Goal: Task Accomplishment & Management: Manage account settings

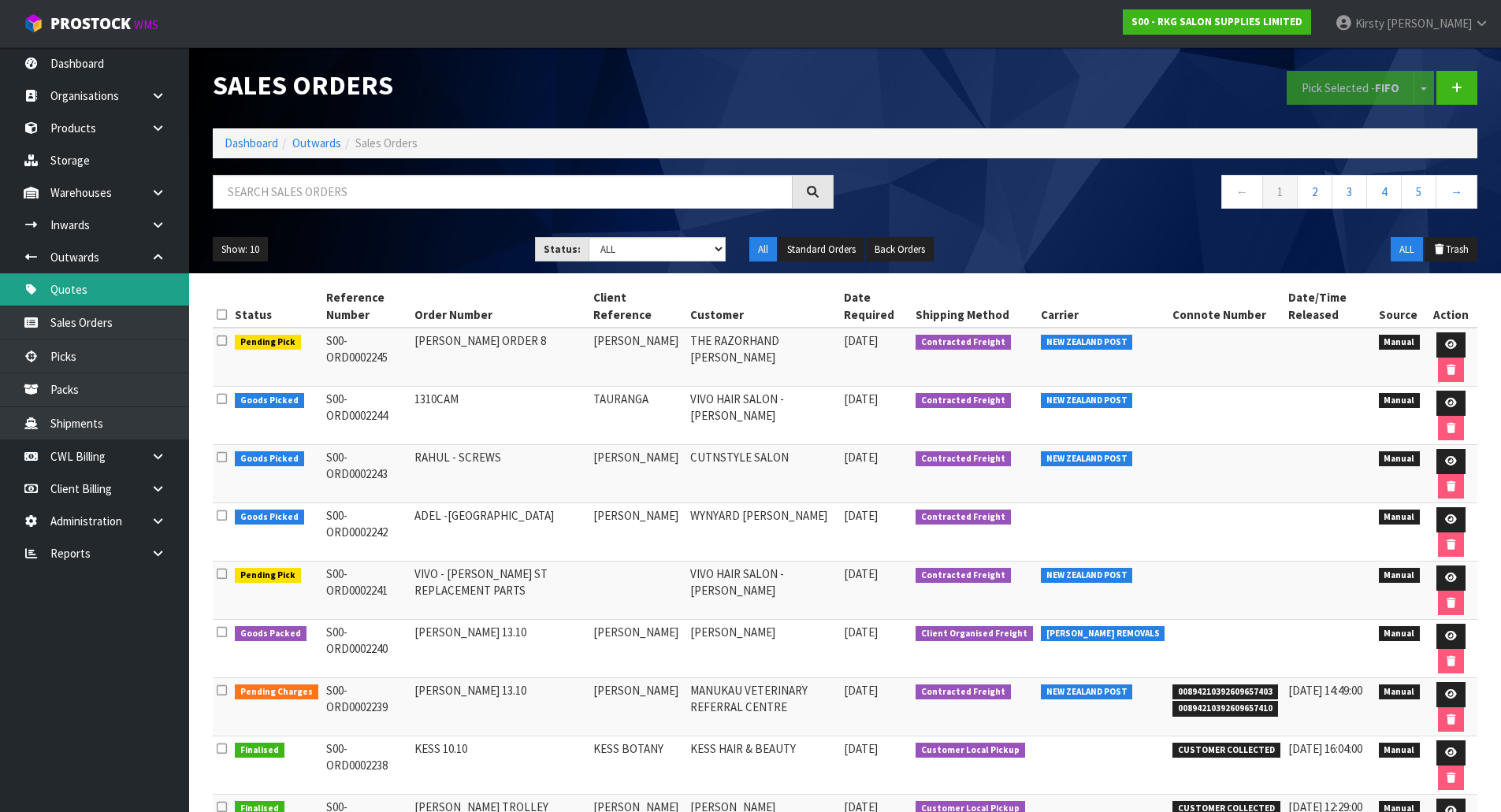
click at [81, 290] on link "Quotes" at bounding box center [94, 289] width 189 height 32
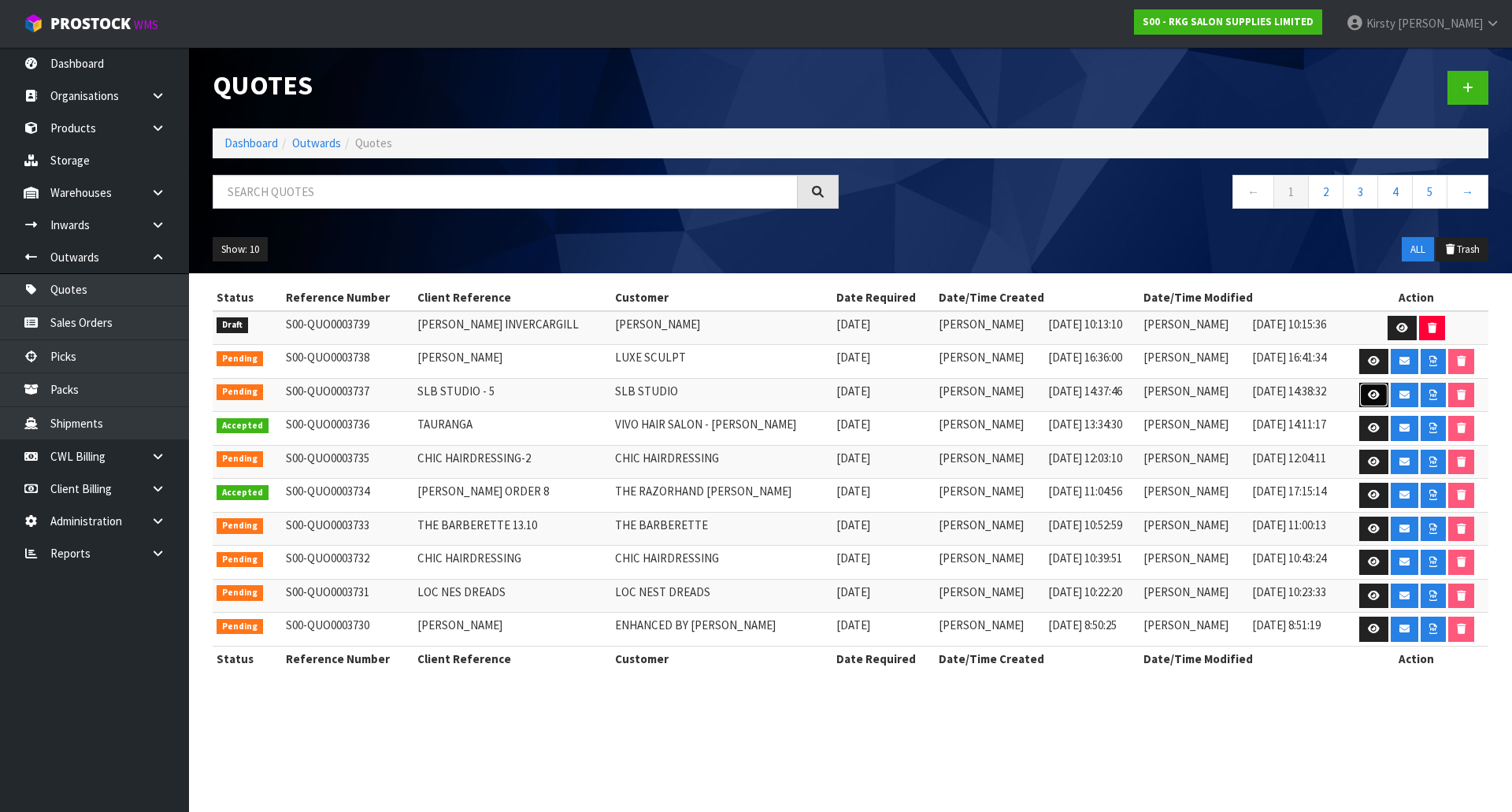
click at [1370, 390] on icon at bounding box center [1373, 395] width 11 height 11
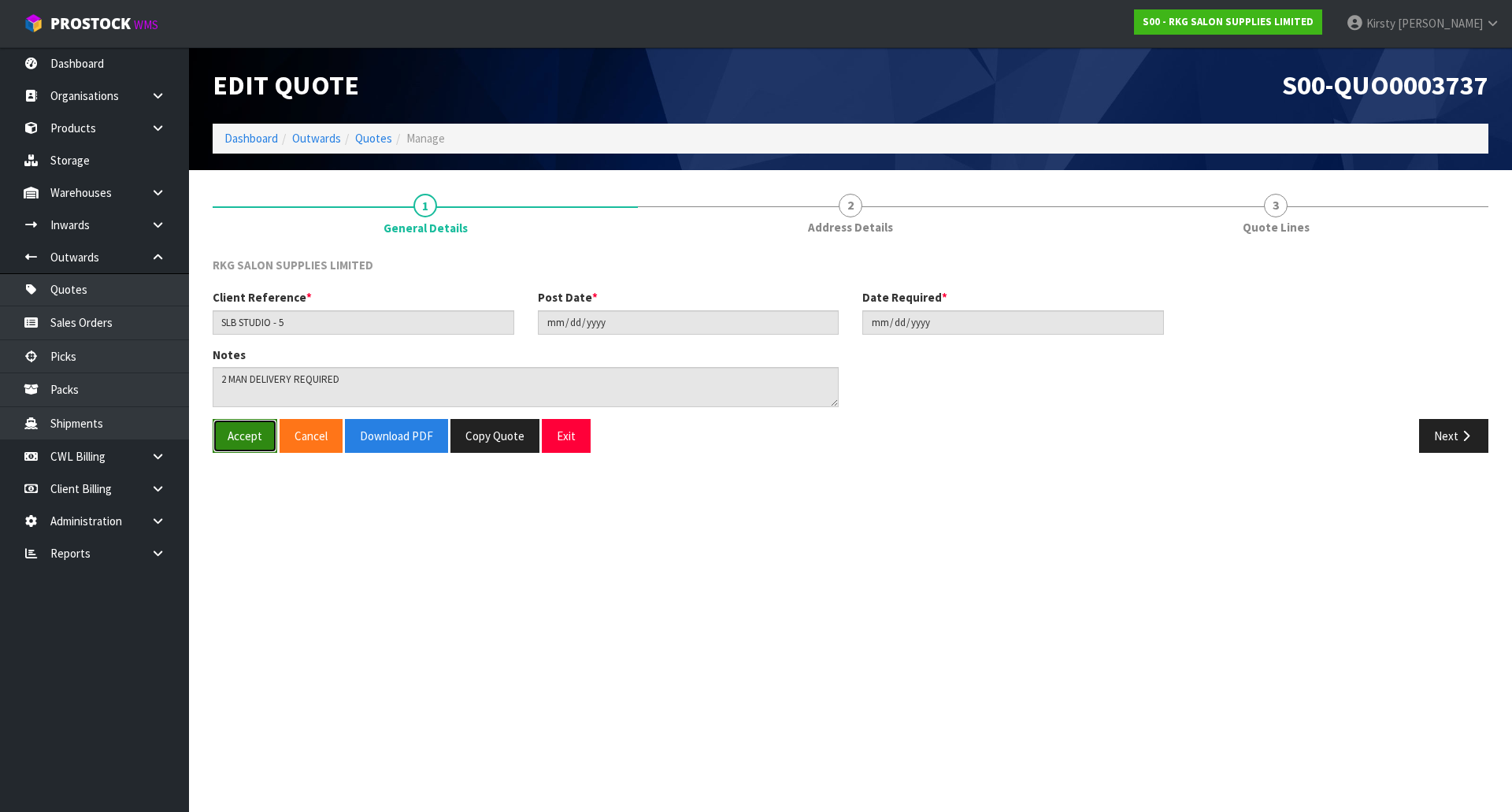
click at [246, 433] on button "Accept" at bounding box center [245, 435] width 65 height 34
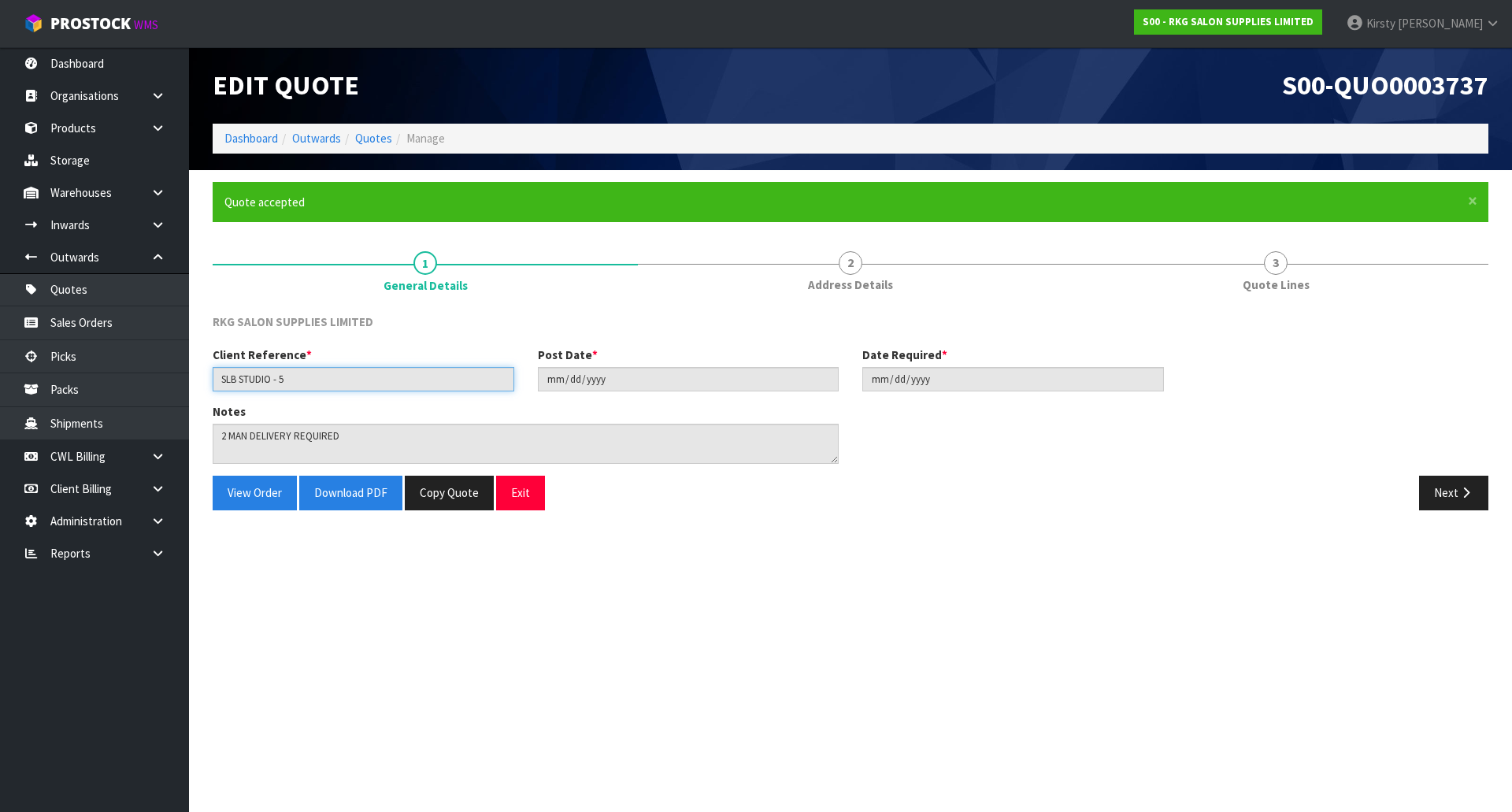
drag, startPoint x: 303, startPoint y: 382, endPoint x: 204, endPoint y: 382, distance: 99.0
click at [204, 382] on div "Client Reference * SLB STUDIO - 5" at bounding box center [363, 369] width 326 height 45
click at [258, 492] on button "View Order" at bounding box center [254, 492] width 84 height 34
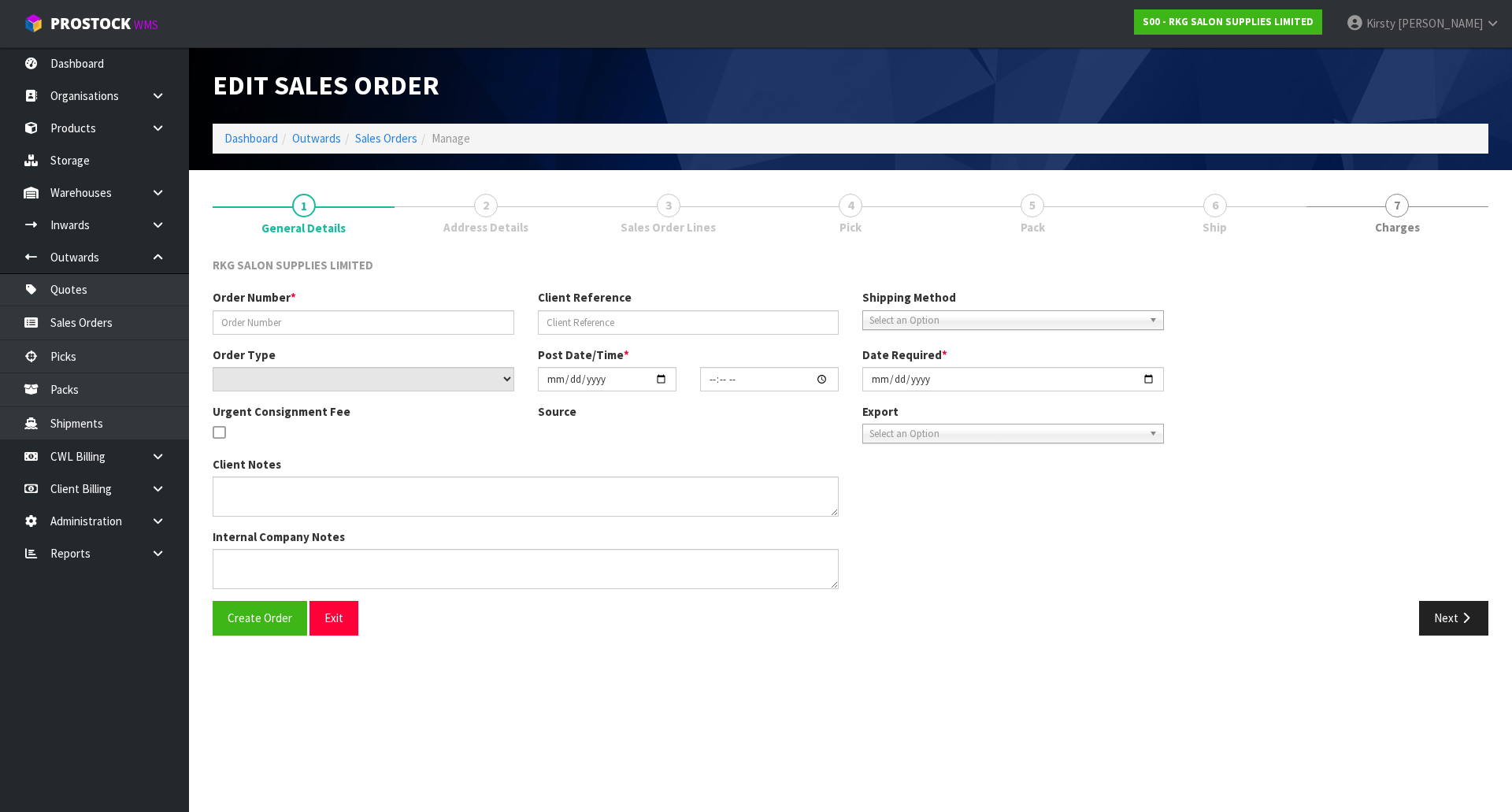
type input "SLB STUDIO - 5"
select select "number:0"
type input "[DATE]"
type textarea "2 MAN DELIVERY REQUIRED"
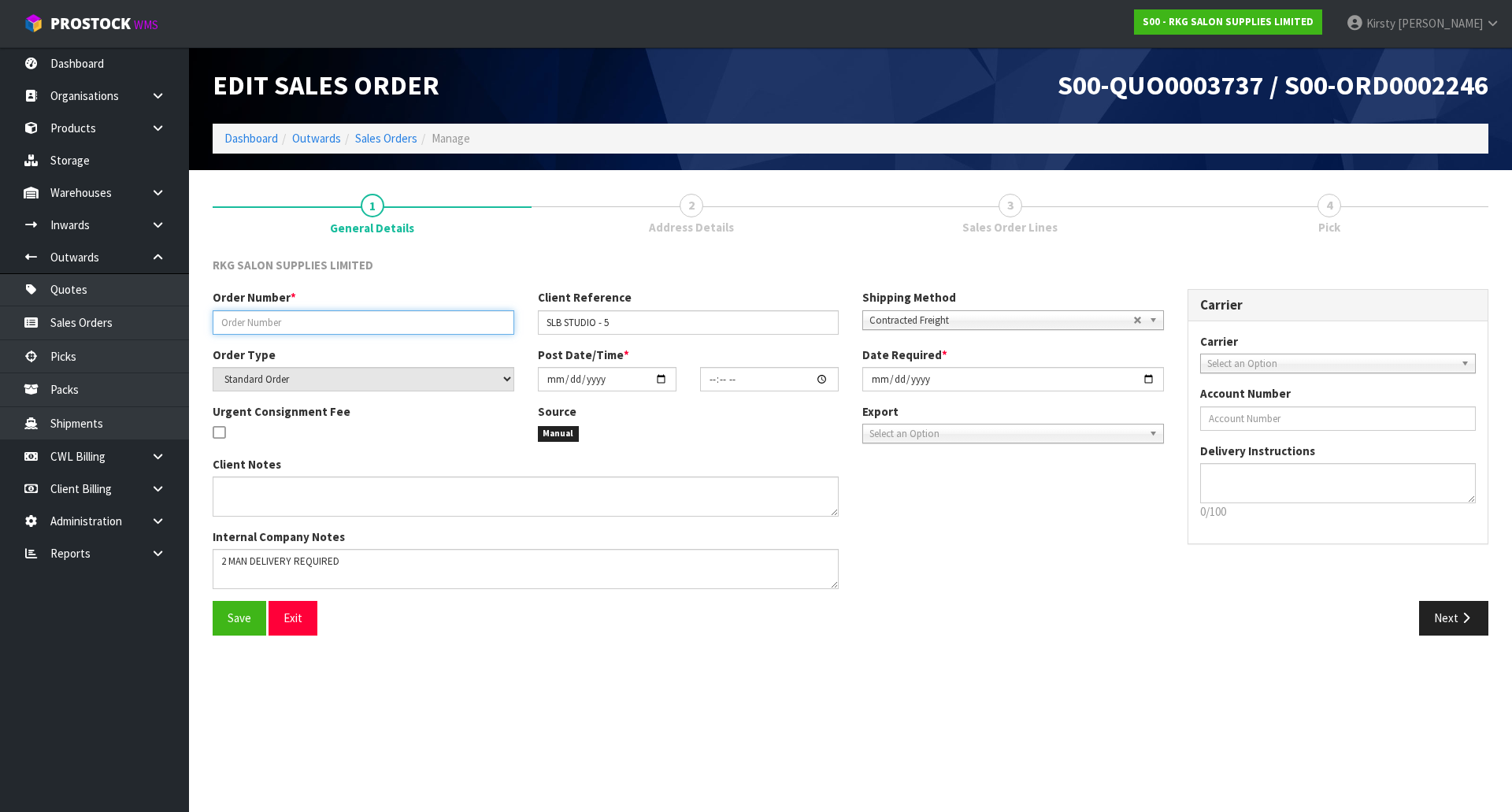
click at [247, 322] on input "text" at bounding box center [363, 323] width 302 height 25
paste input "SLB STUDIO - 5"
type input "SLB STUDIO - 5"
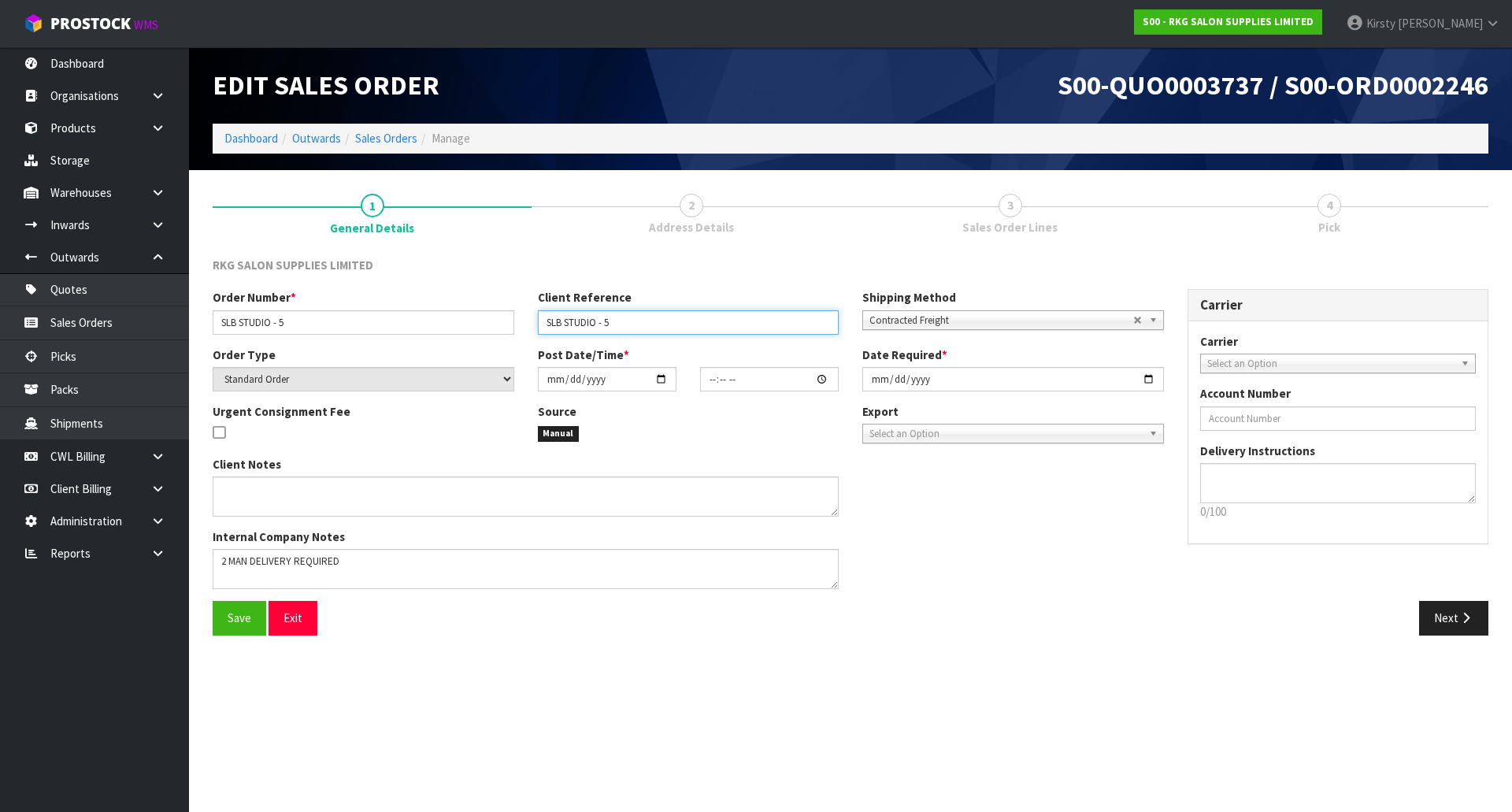
drag, startPoint x: 617, startPoint y: 318, endPoint x: 513, endPoint y: 327, distance: 104.4
click at [513, 327] on div "Order Number * SLB STUDIO - 5 Client Reference SLB STUDIO - 5 Shipping Method C…" at bounding box center [688, 317] width 975 height 57
type input "[PERSON_NAME]"
click at [1253, 369] on span "Select an Option" at bounding box center [1331, 364] width 248 height 19
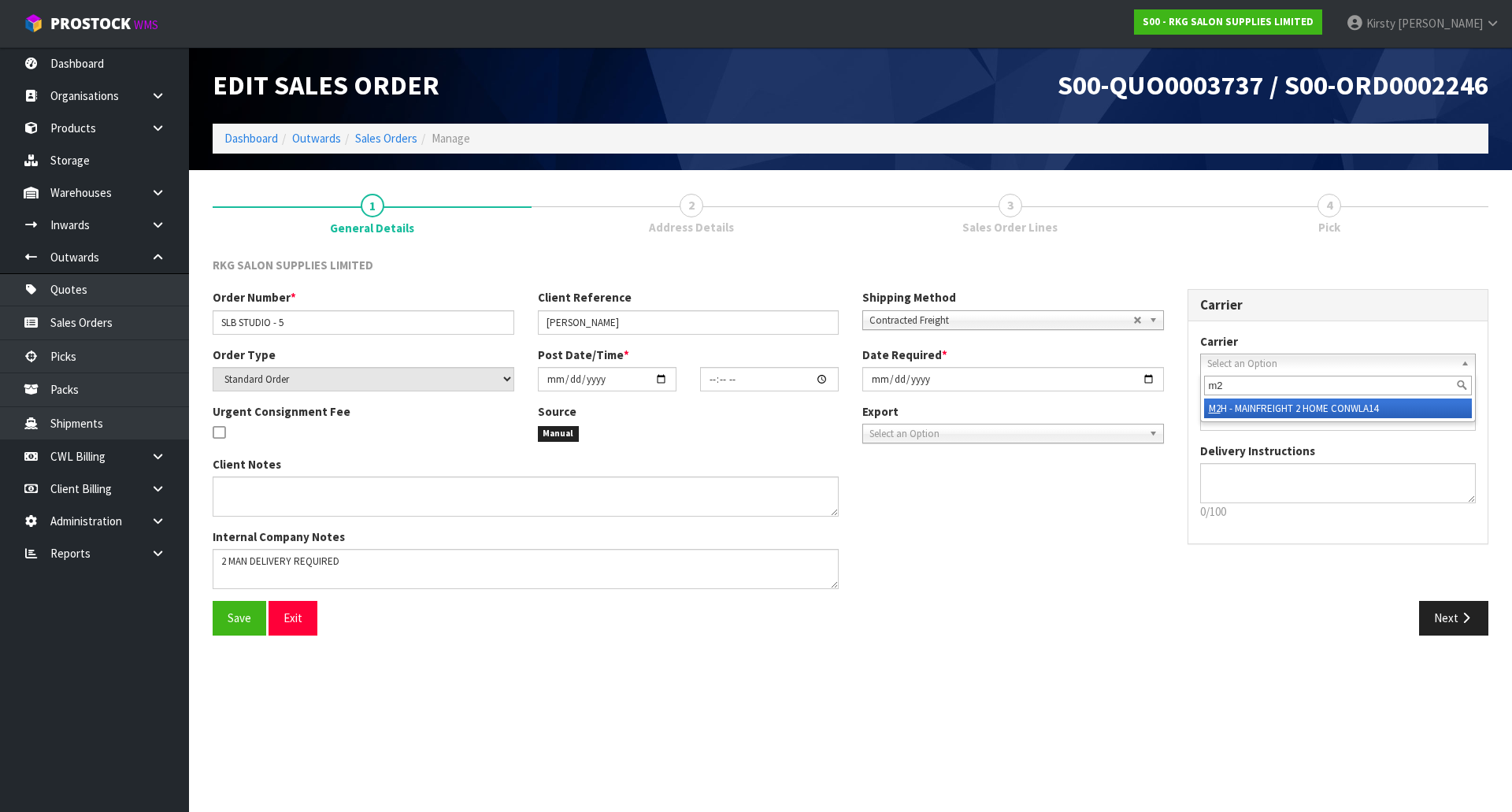
type input "m2"
click at [1254, 411] on li "M2 H - MAINFREIGHT 2 HOME CONWLA14" at bounding box center [1338, 408] width 269 height 19
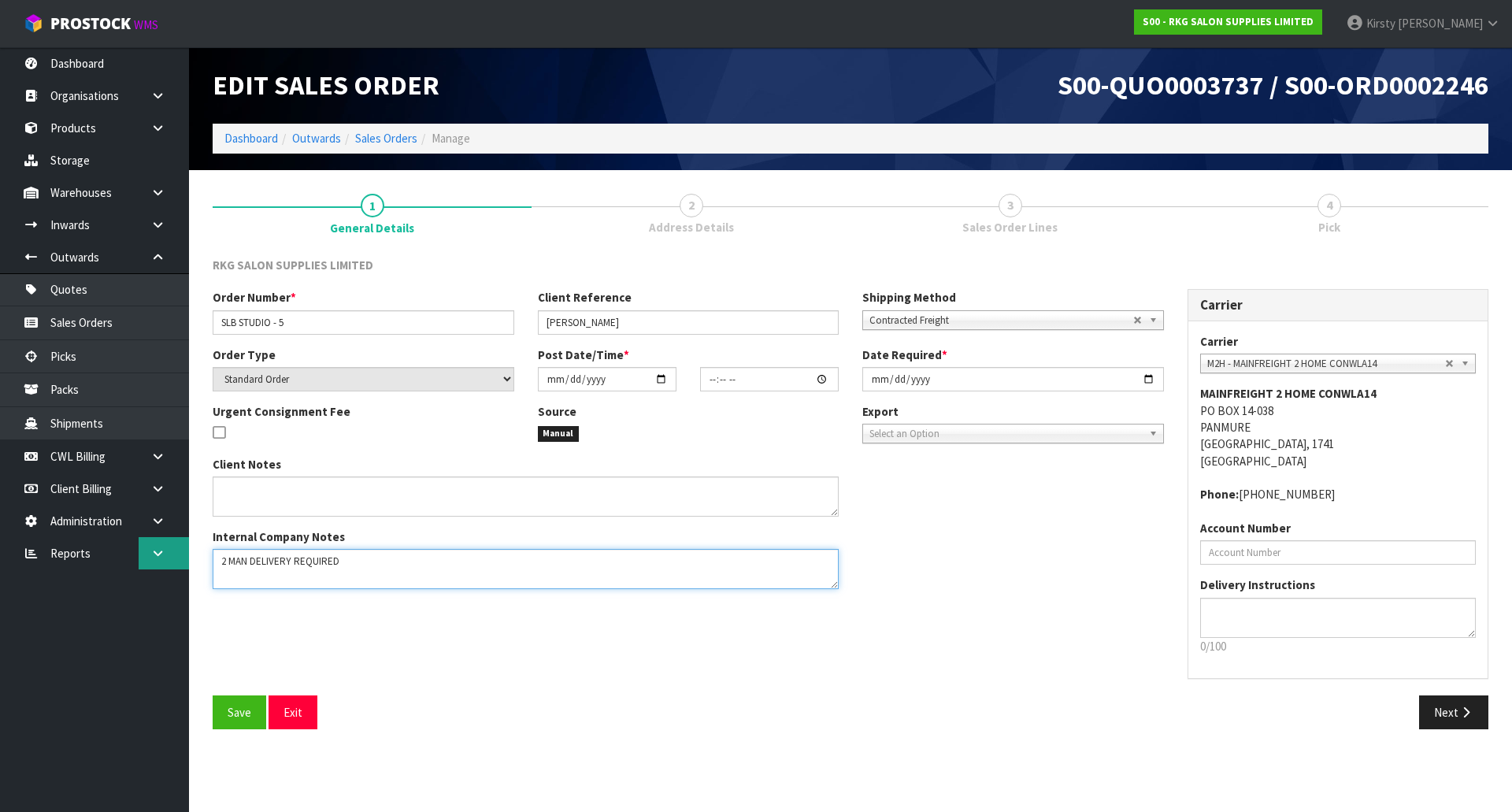
drag, startPoint x: 349, startPoint y: 560, endPoint x: 178, endPoint y: 558, distance: 171.0
click at [178, 558] on body "Toggle navigation ProStock WMS S00 - RKG SALON SUPPLIES LIMITED [PERSON_NAME] L…" at bounding box center [756, 406] width 1512 height 812
click at [555, 382] on input "date" at bounding box center [607, 379] width 139 height 25
type input "0002-10-14"
type input "00:00:00.000"
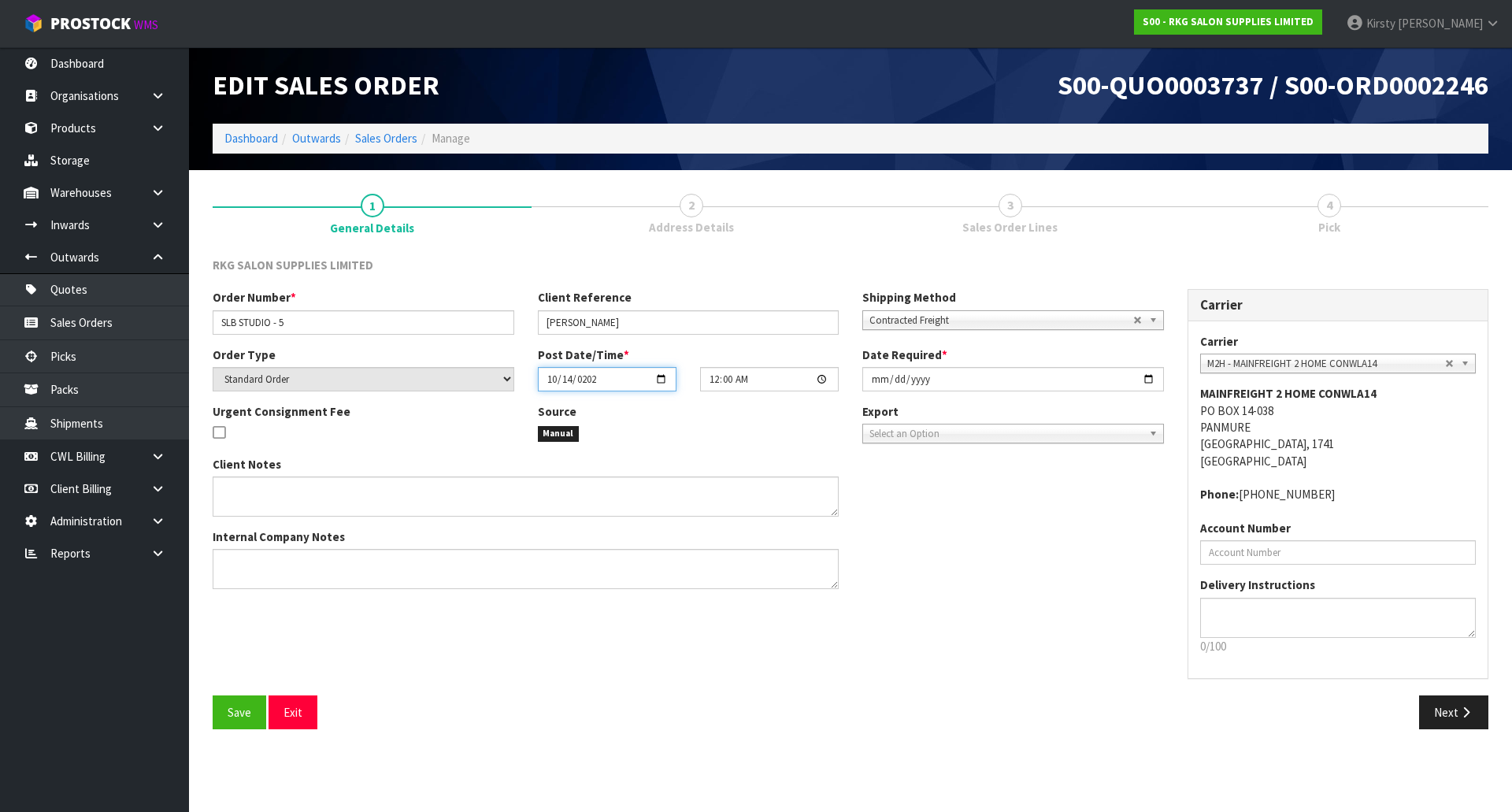
type input "[DATE]"
click at [715, 383] on input "00:00:00.000" at bounding box center [770, 379] width 139 height 25
type input "10:30"
click at [874, 377] on input "[DATE]" at bounding box center [1014, 379] width 302 height 25
type input "[DATE]"
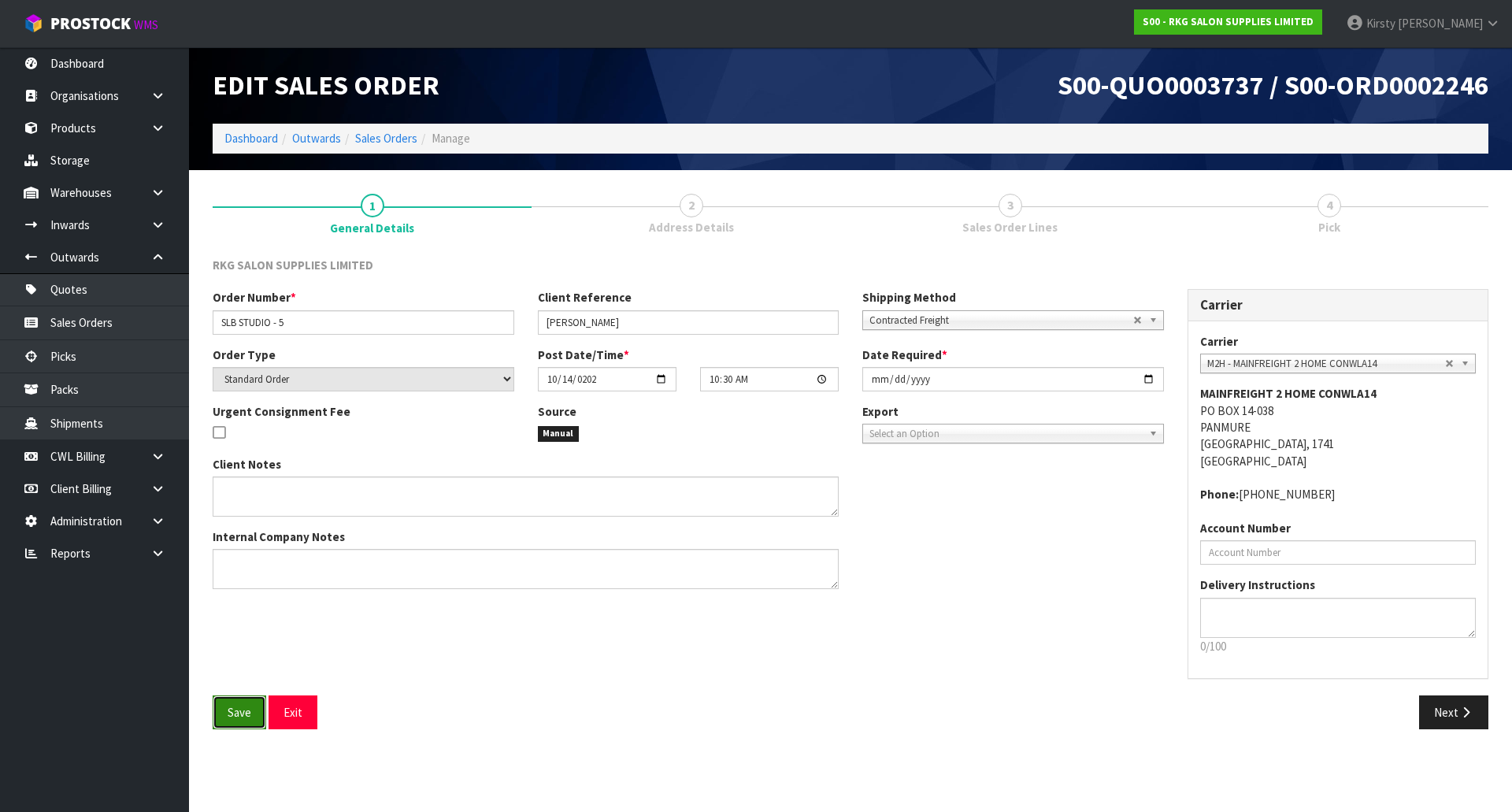
click at [247, 717] on span "Save" at bounding box center [239, 712] width 24 height 15
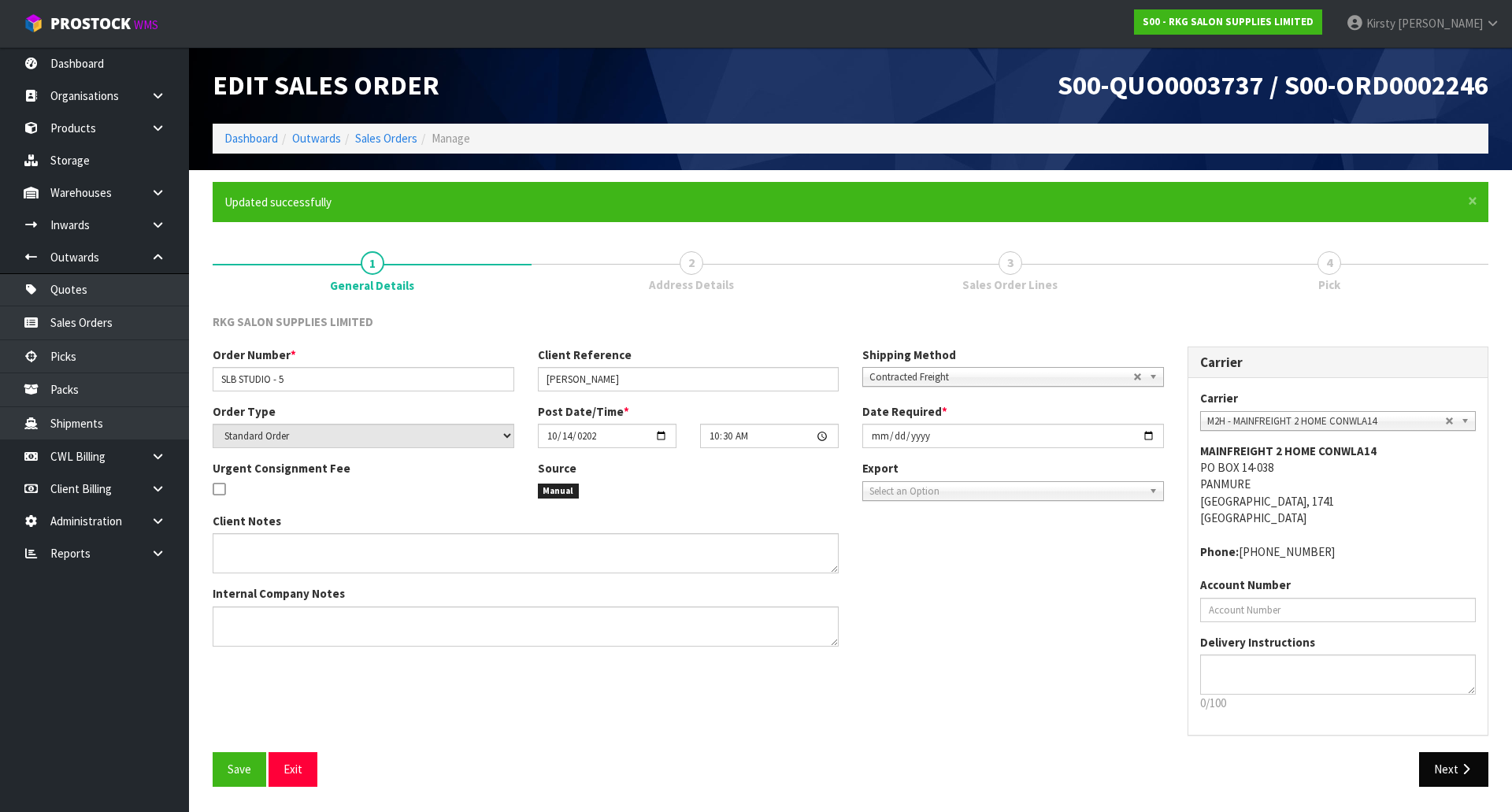
type input "10:30:00.000"
click at [1456, 766] on section "Edit Sales Order S00-QUO0003737 / S00-ORD0002246 Dashboard Outwards Sales Order…" at bounding box center [756, 406] width 1512 height 812
click at [1447, 765] on button "Next" at bounding box center [1453, 769] width 69 height 34
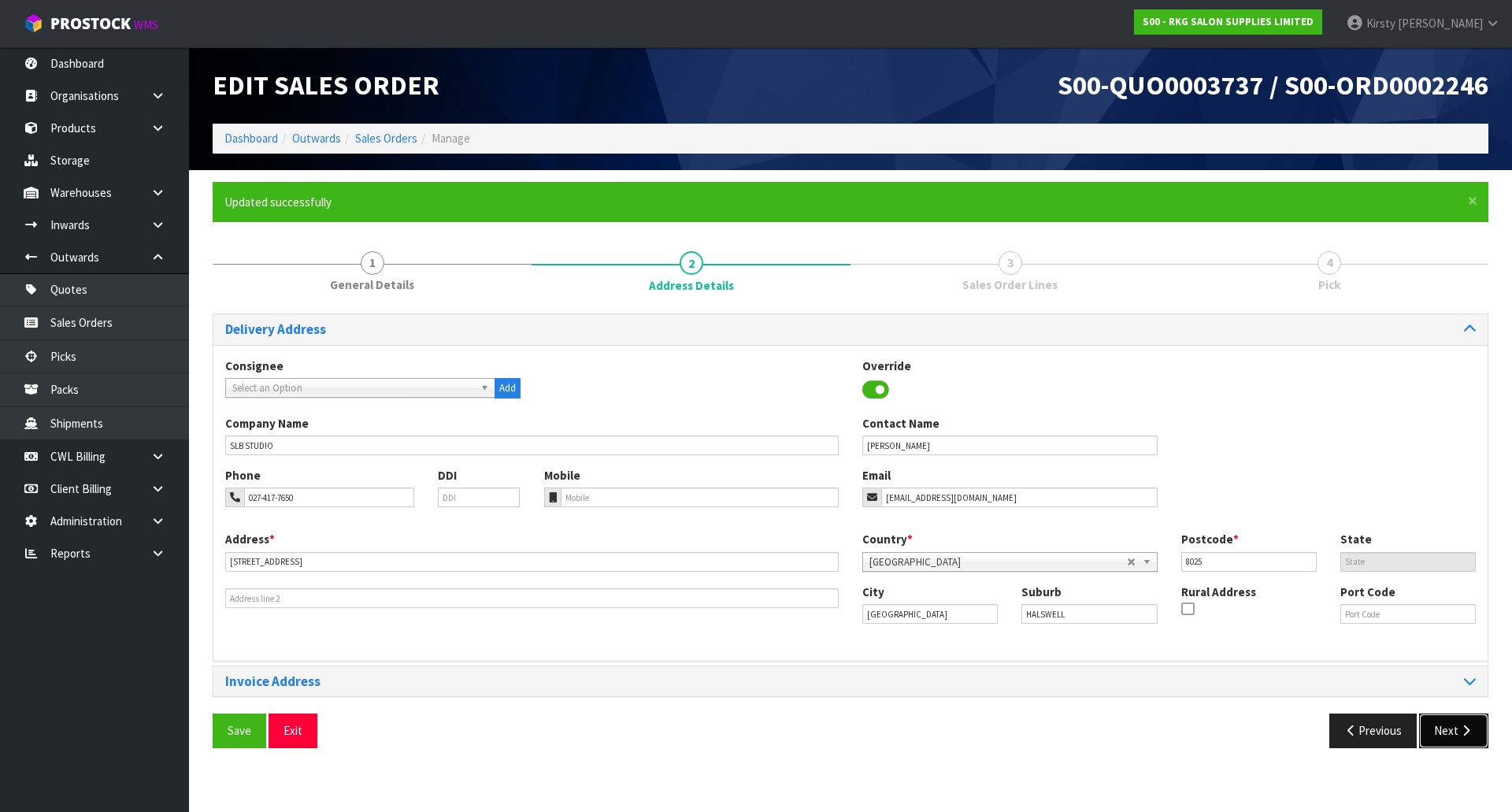
click at [1458, 732] on icon "button" at bounding box center [1465, 730] width 15 height 11
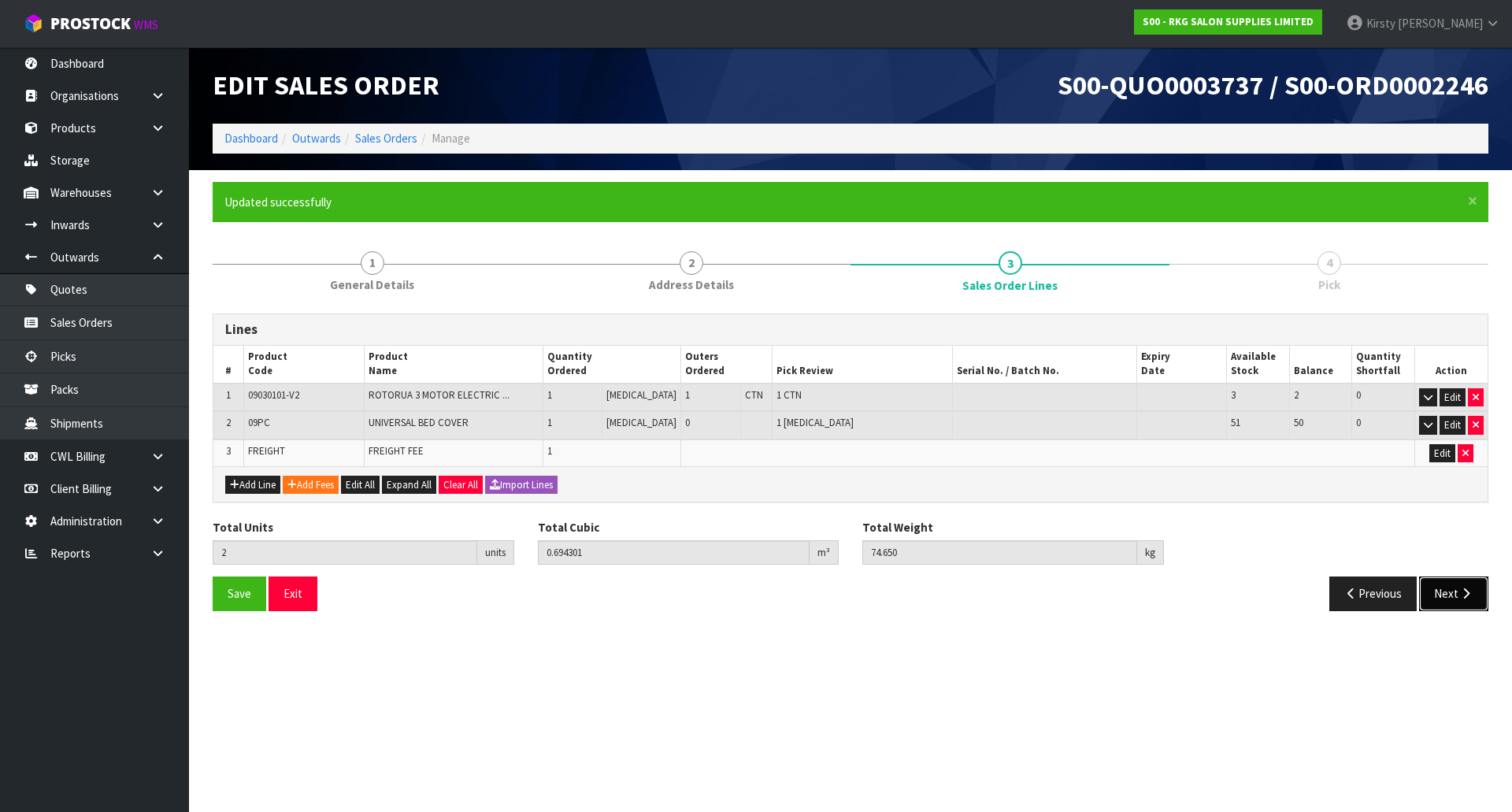
click at [1460, 593] on icon "button" at bounding box center [1465, 593] width 15 height 11
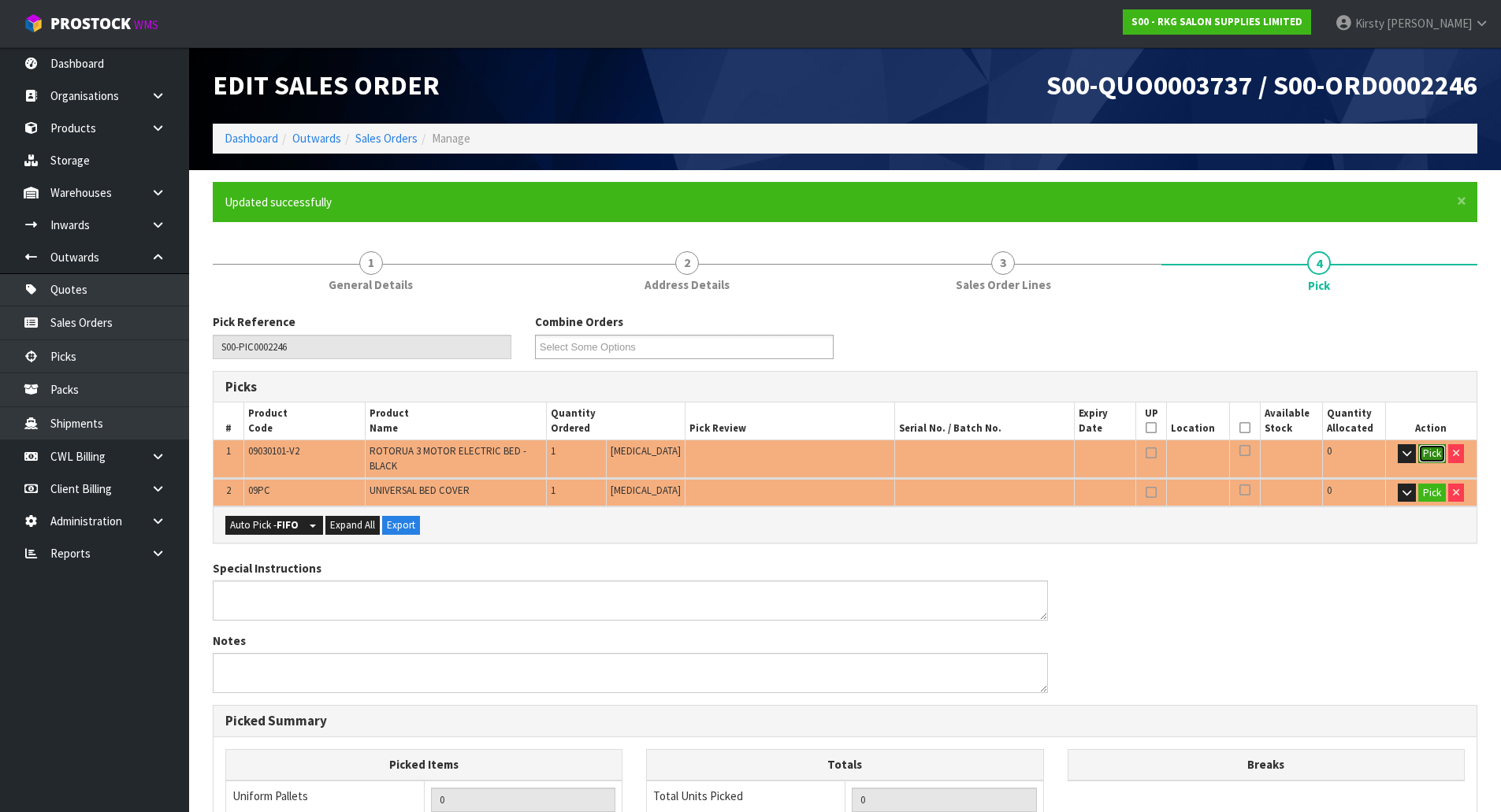
click at [1430, 456] on button "Pick" at bounding box center [1432, 454] width 27 height 19
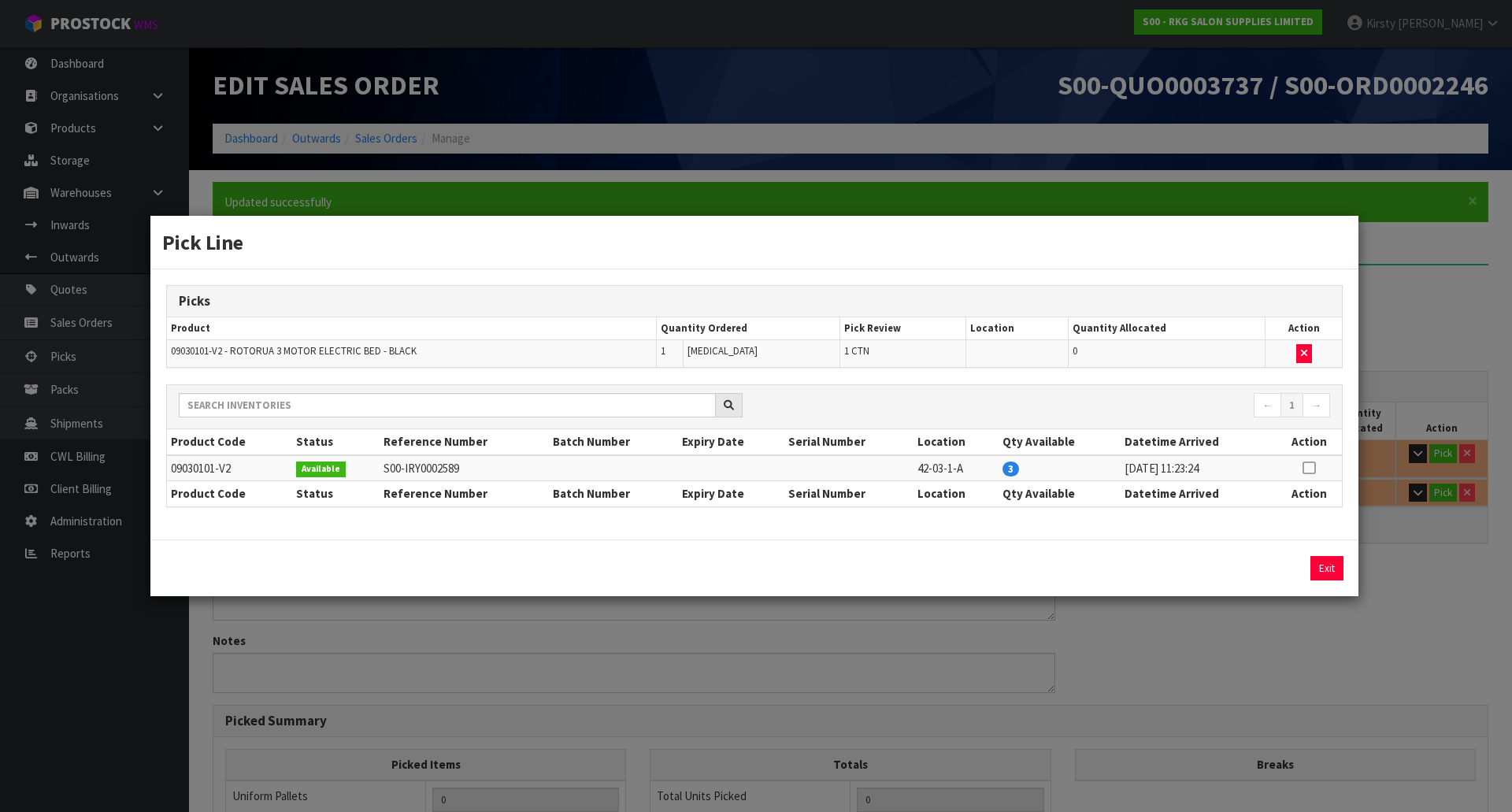
click at [1312, 468] on icon at bounding box center [1308, 468] width 12 height 1
click at [1268, 567] on button "Assign Pick" at bounding box center [1273, 568] width 65 height 25
type input "1"
type input "0.689765"
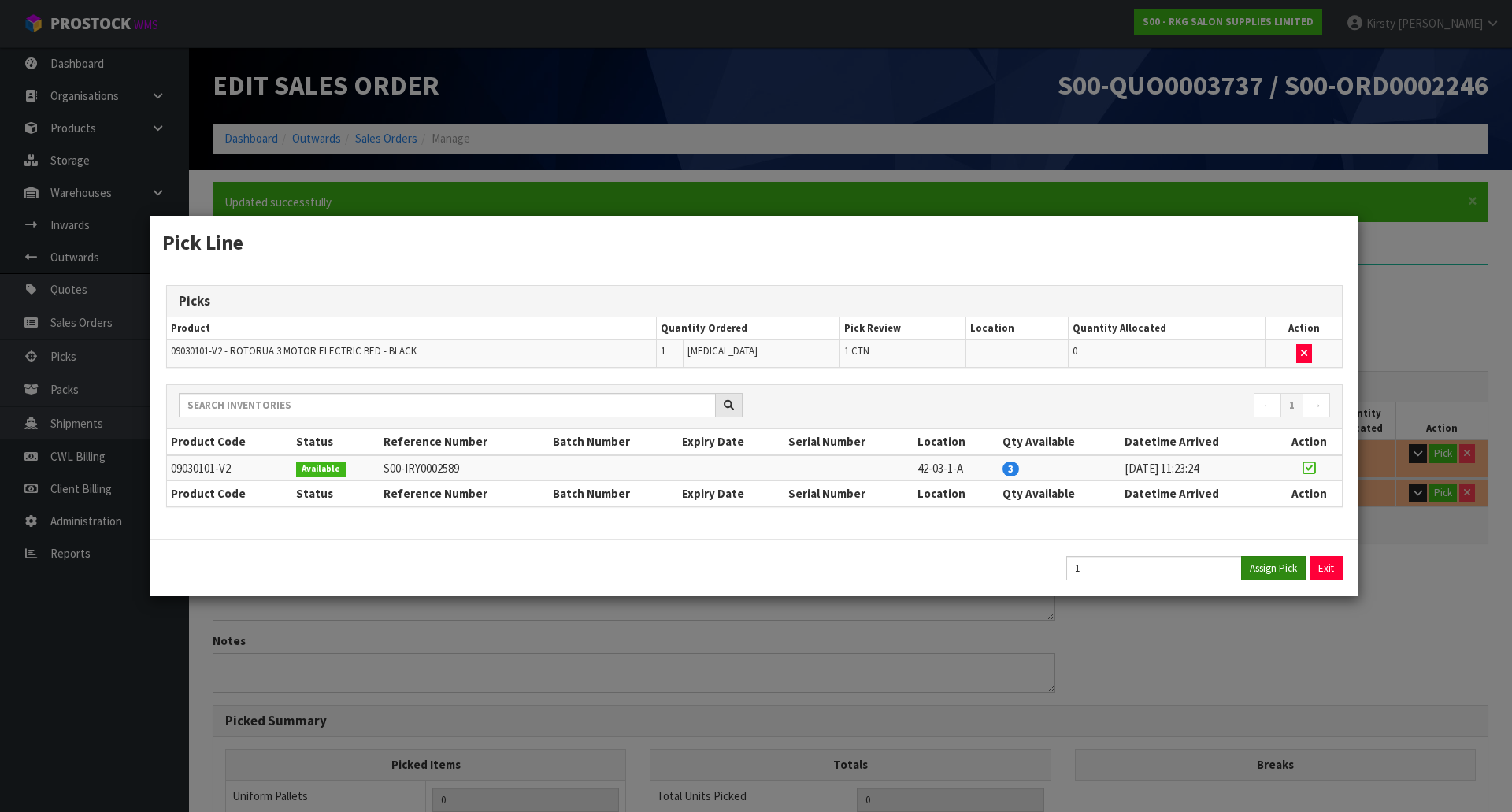
type input "74"
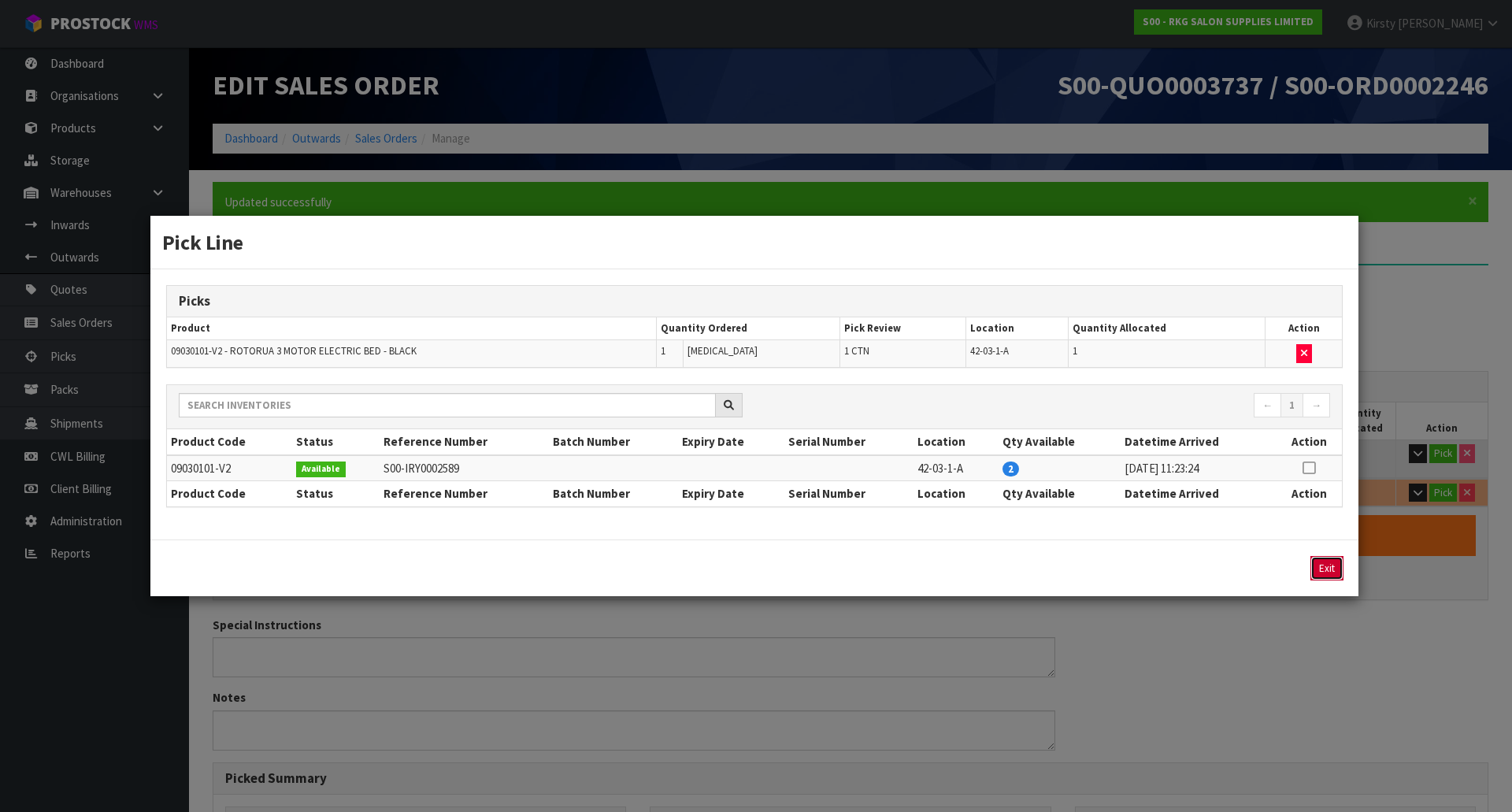
click at [1322, 564] on button "Exit" at bounding box center [1327, 568] width 33 height 25
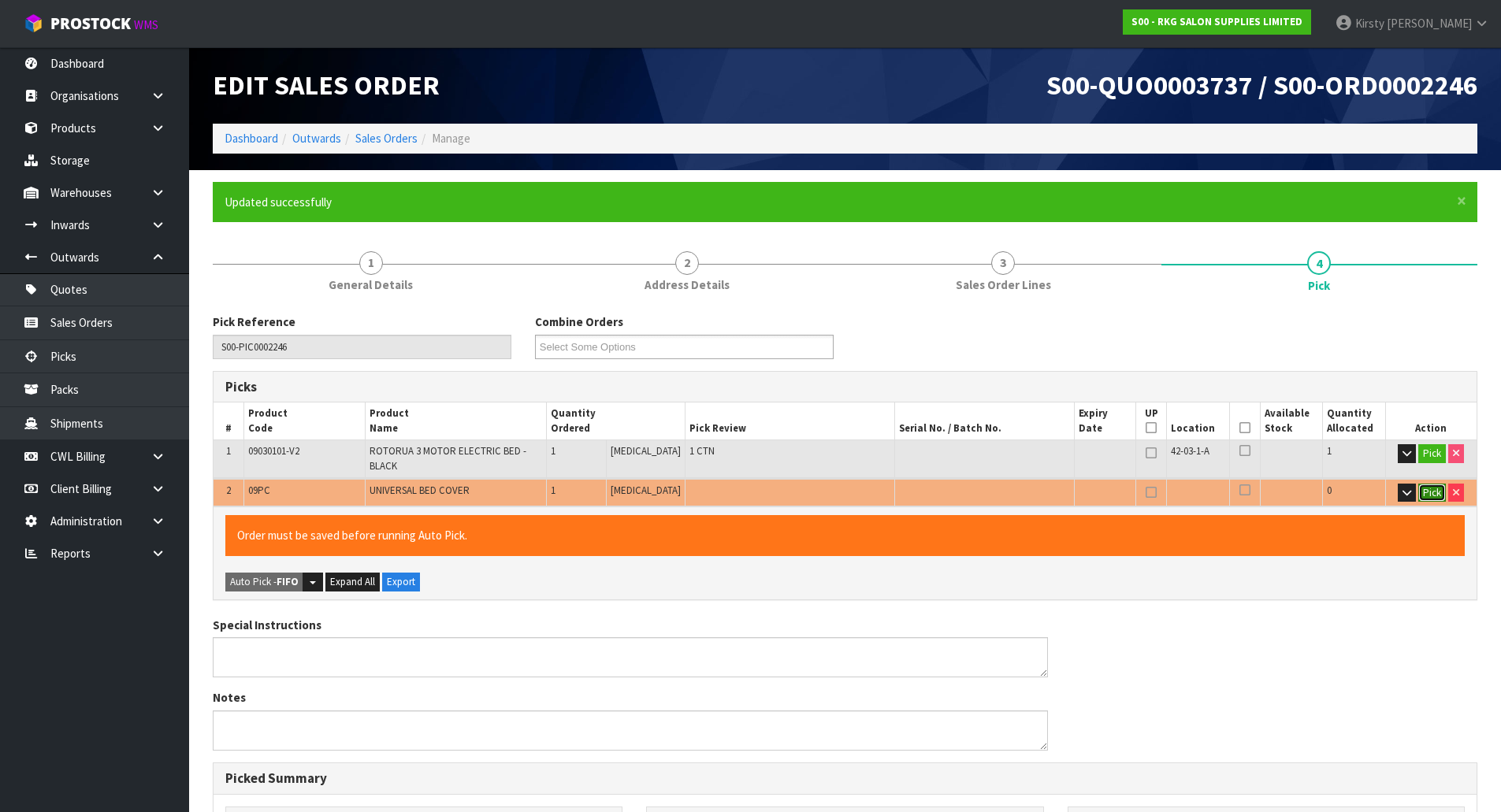
click at [1422, 484] on button "Pick" at bounding box center [1432, 493] width 27 height 19
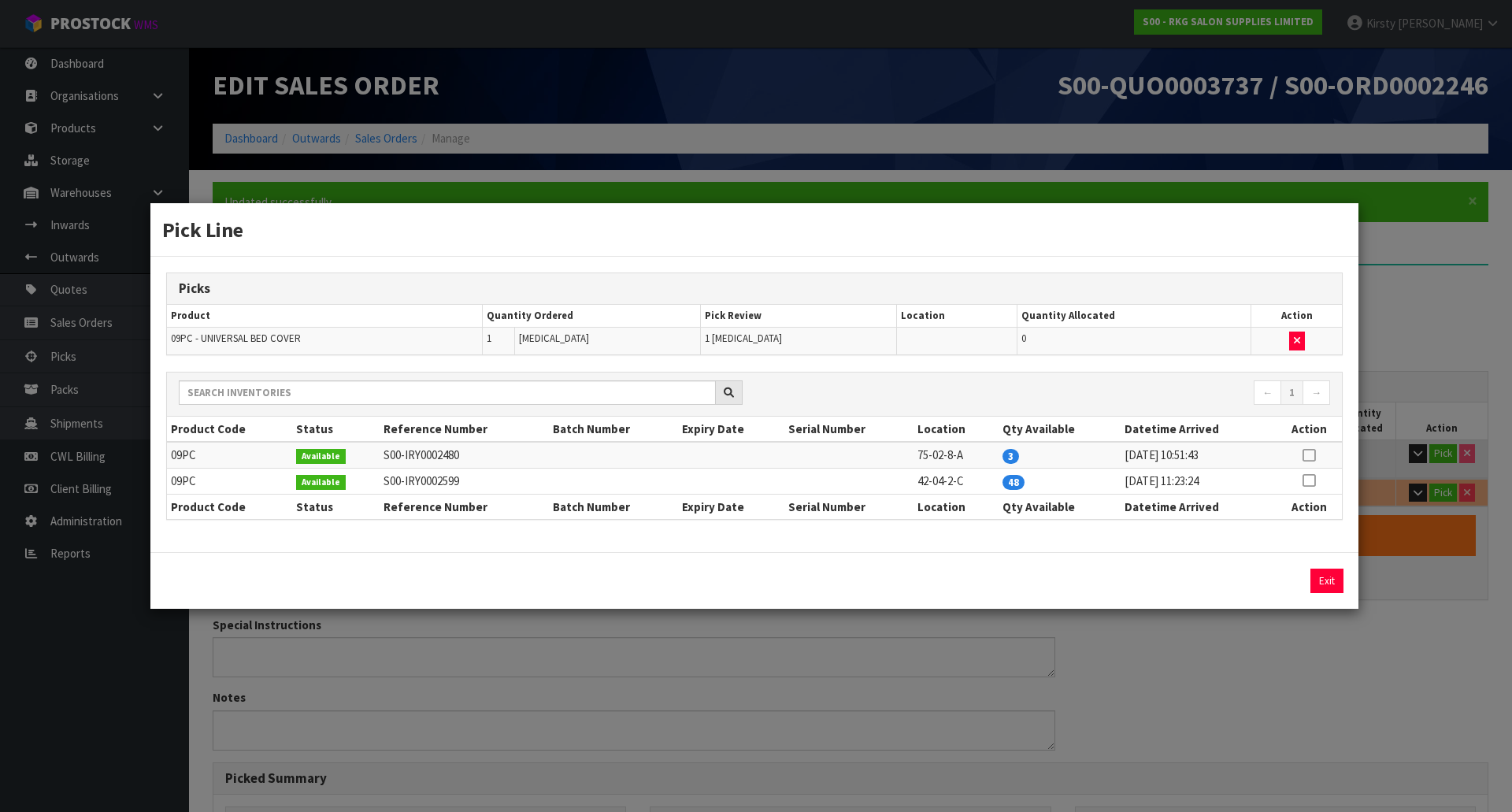
click at [1309, 456] on icon at bounding box center [1308, 456] width 12 height 1
click at [1261, 577] on button "Assign Pick" at bounding box center [1273, 581] width 65 height 25
type input "Piece x 1"
type input "2"
type input "0.694301"
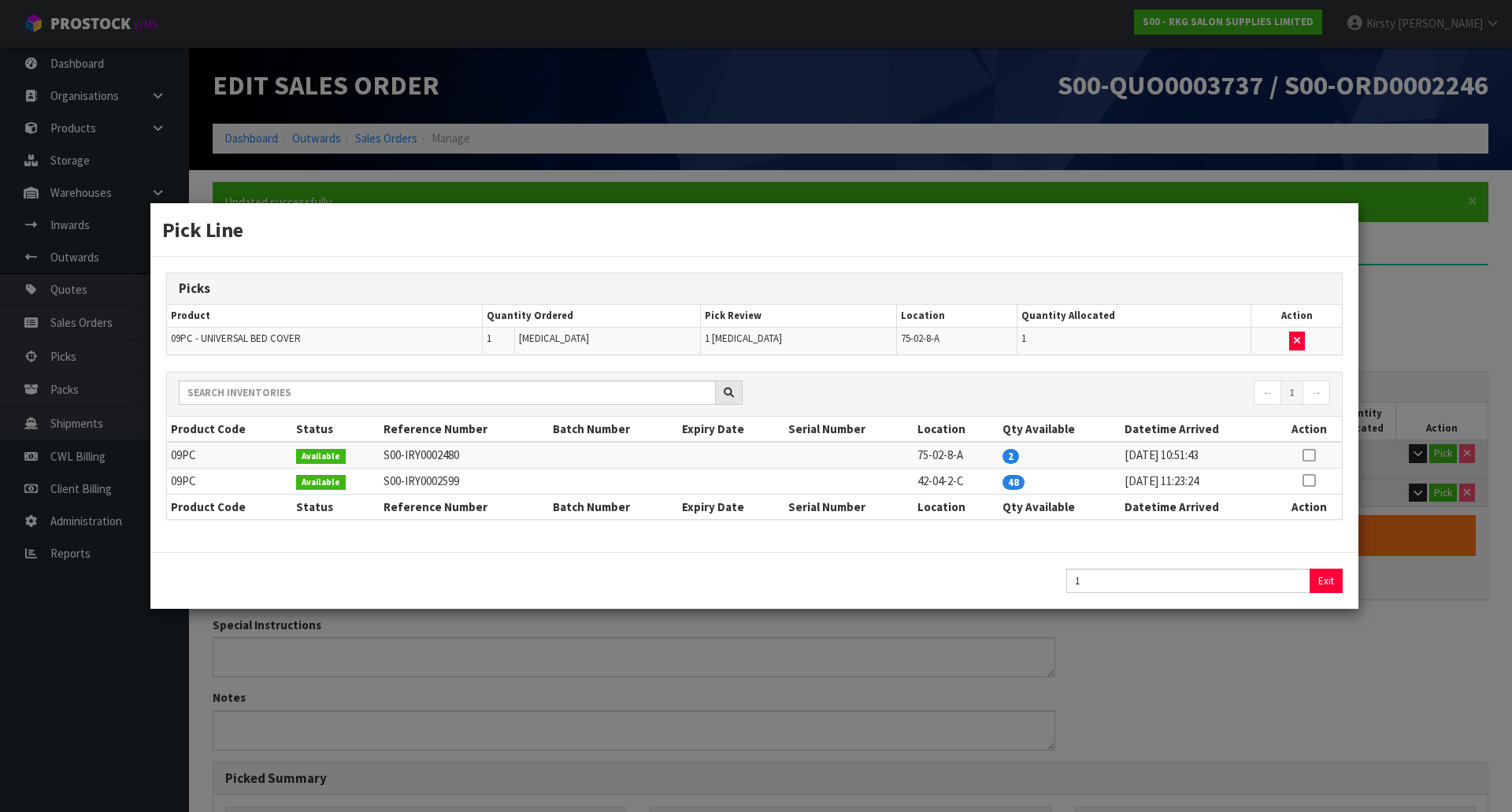
type input "74.65"
click at [1326, 573] on button "Exit" at bounding box center [1327, 581] width 33 height 25
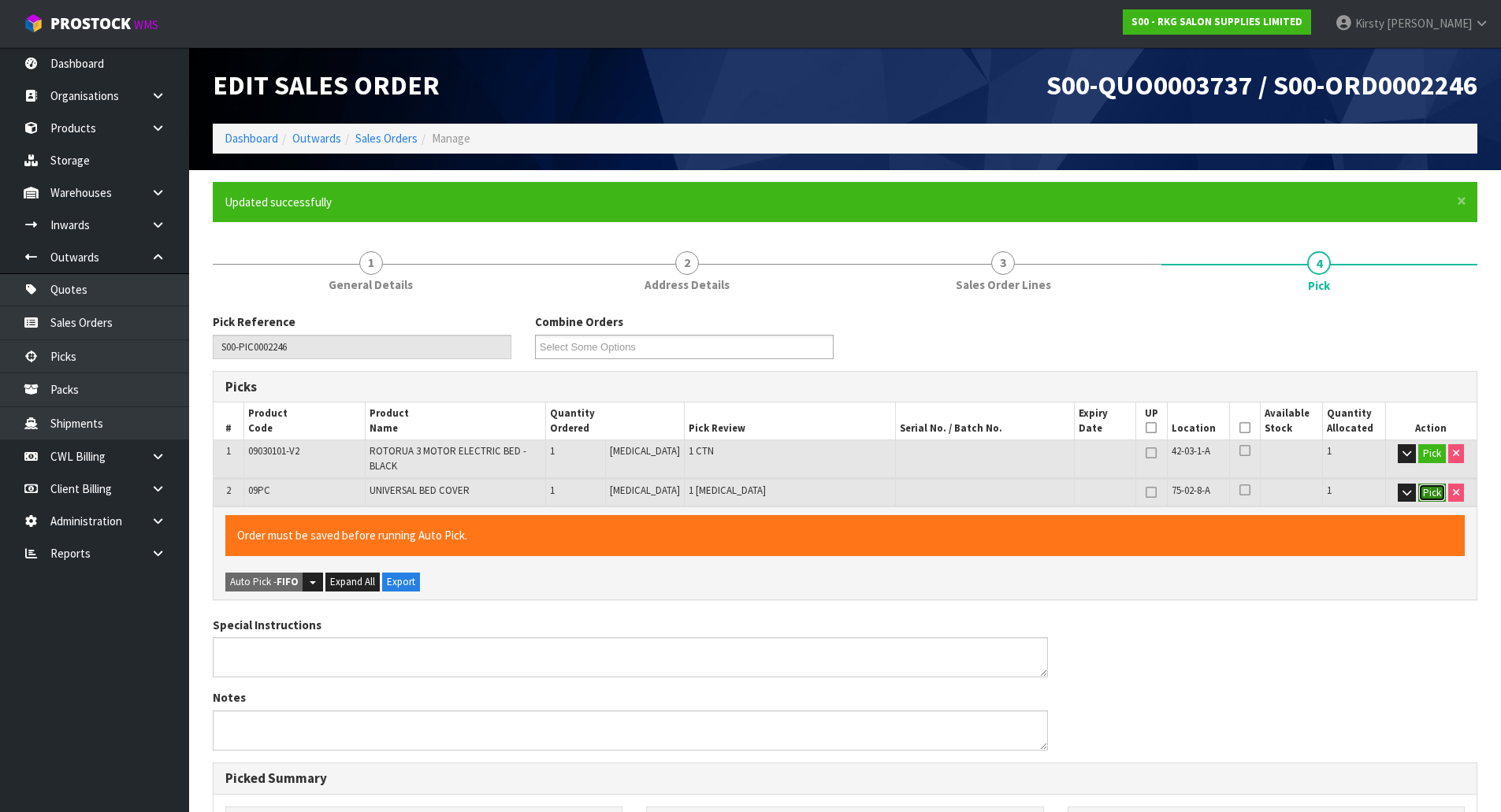
click at [1432, 485] on button "Pick" at bounding box center [1432, 493] width 27 height 19
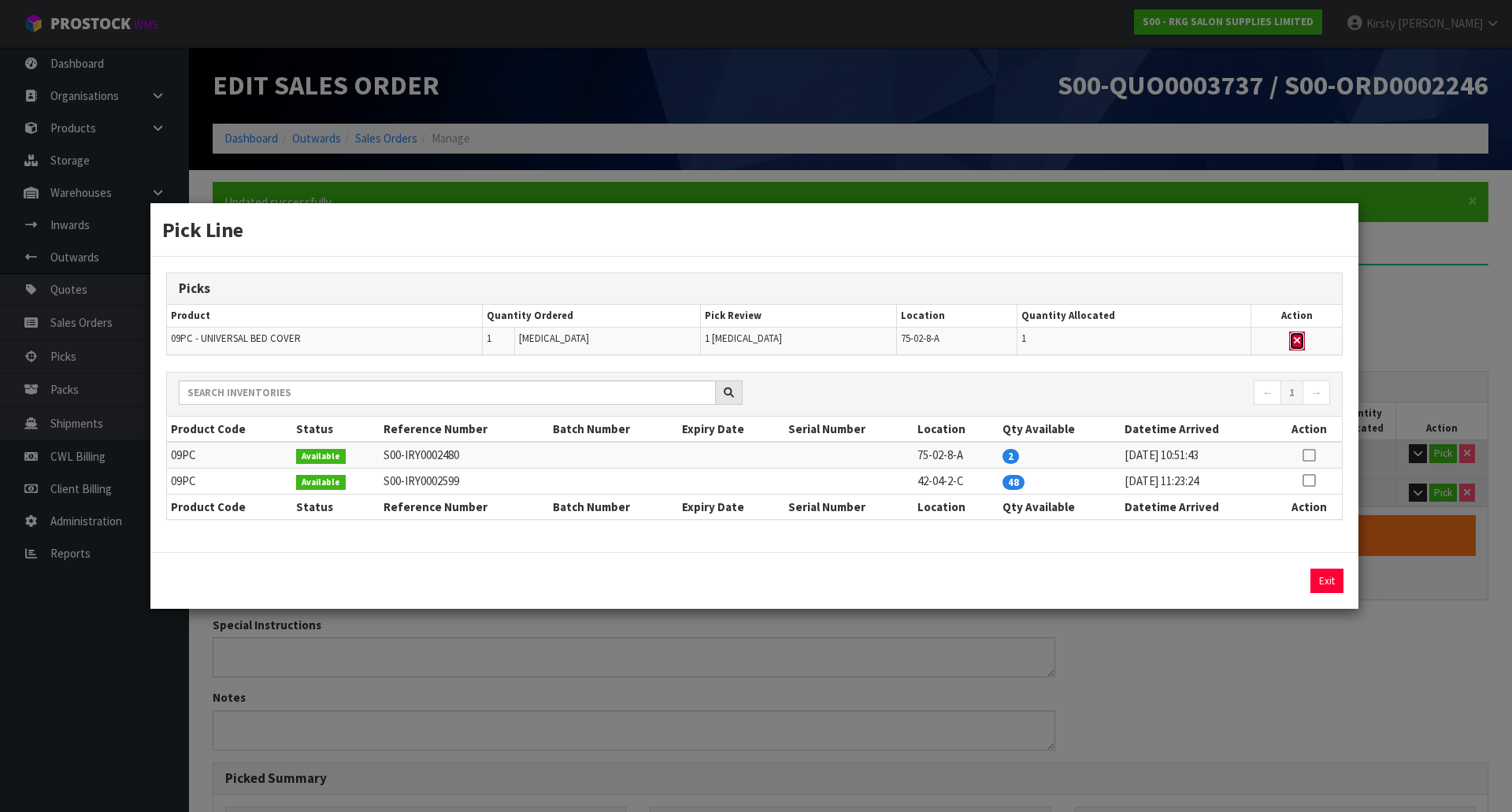
click at [1300, 342] on button "button" at bounding box center [1297, 341] width 16 height 19
type input "Piece x 0"
type input "1"
type input "0.689765"
type input "74"
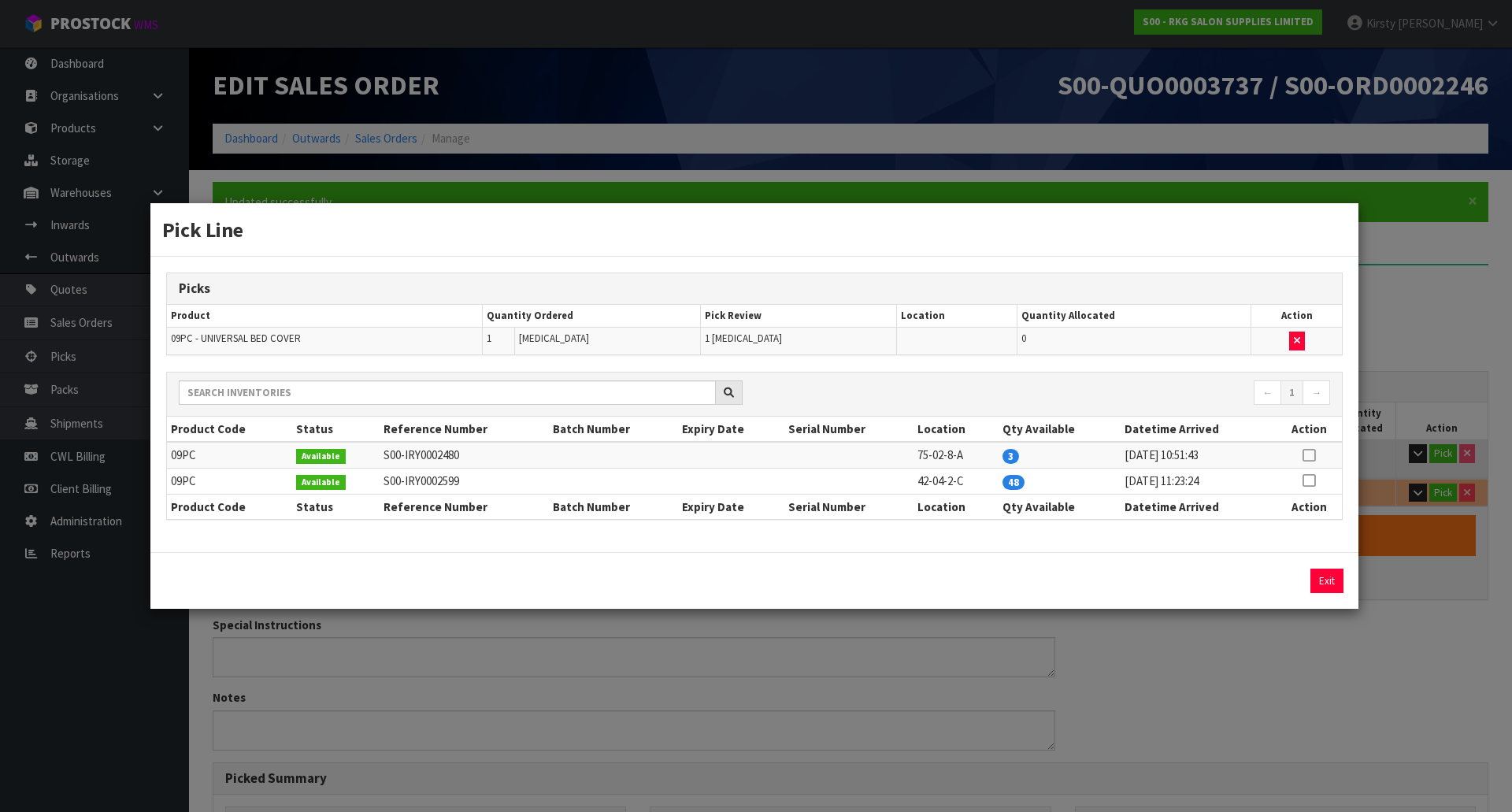
click at [1309, 481] on icon at bounding box center [1308, 480] width 12 height 1
click at [1266, 579] on button "Assign Pick" at bounding box center [1273, 581] width 65 height 25
type input "Piece x 1"
type input "2"
type input "0.694301"
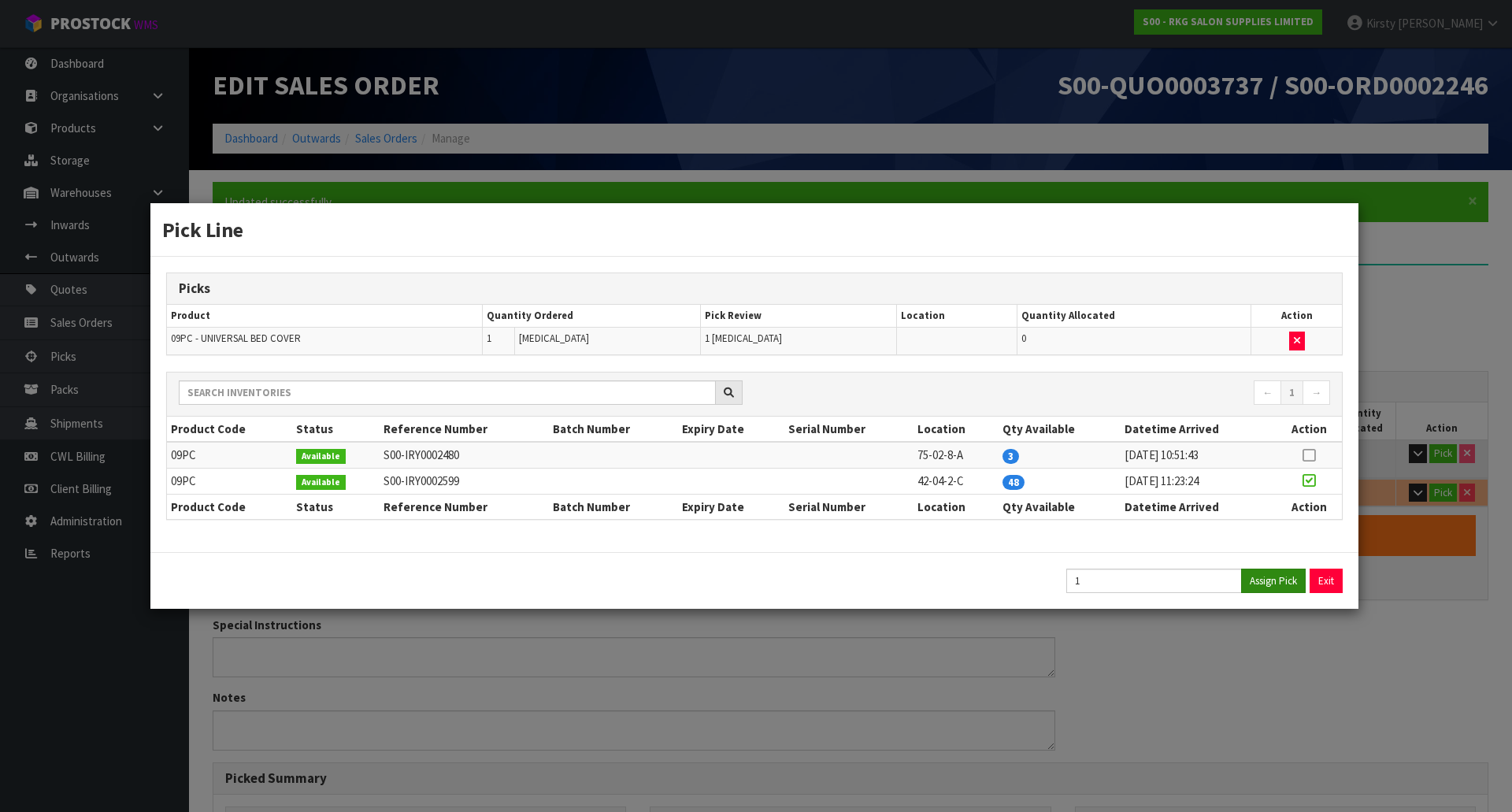
type input "74.65"
click at [1322, 577] on button "Exit" at bounding box center [1327, 581] width 33 height 25
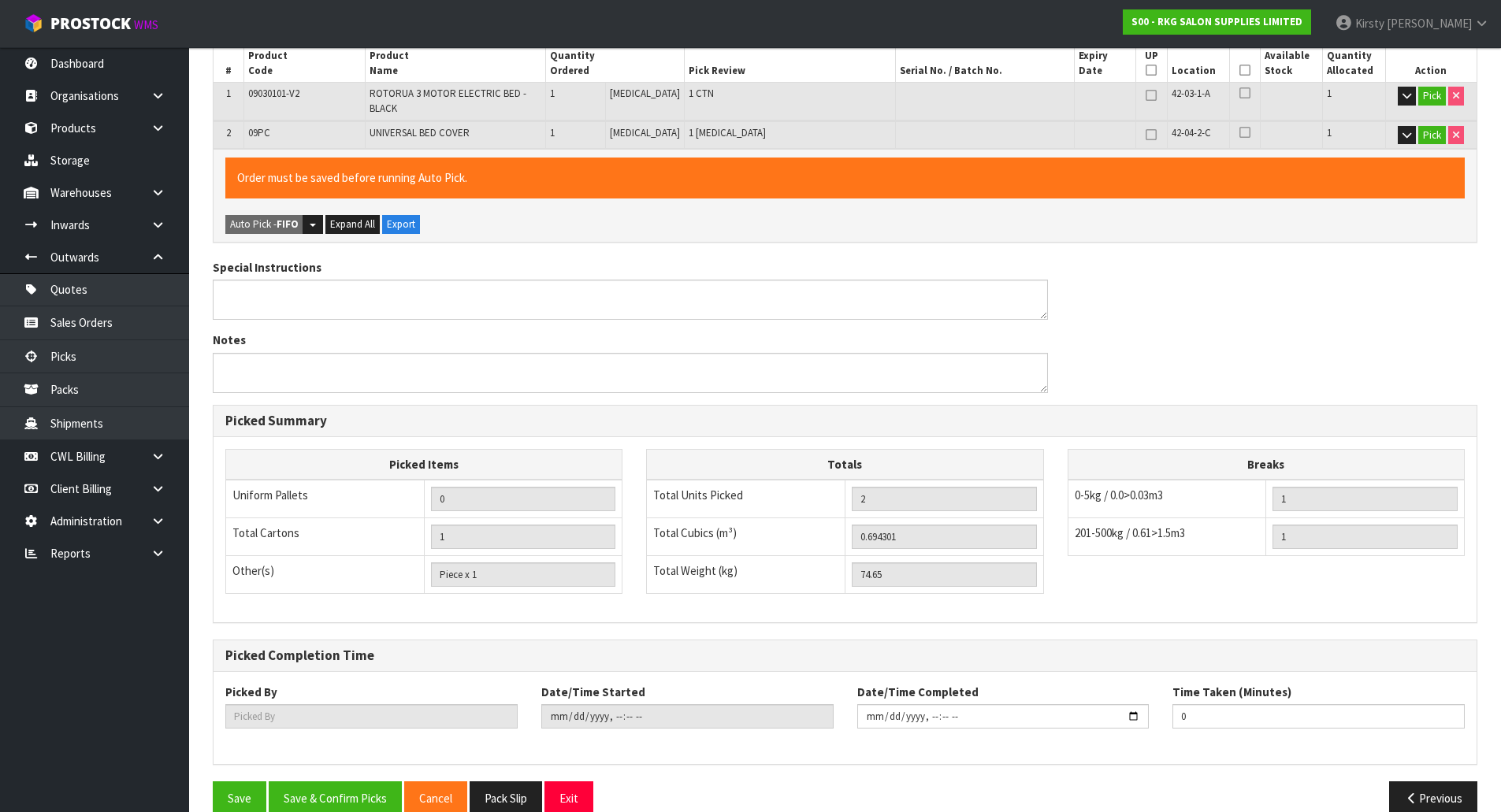
scroll to position [374, 0]
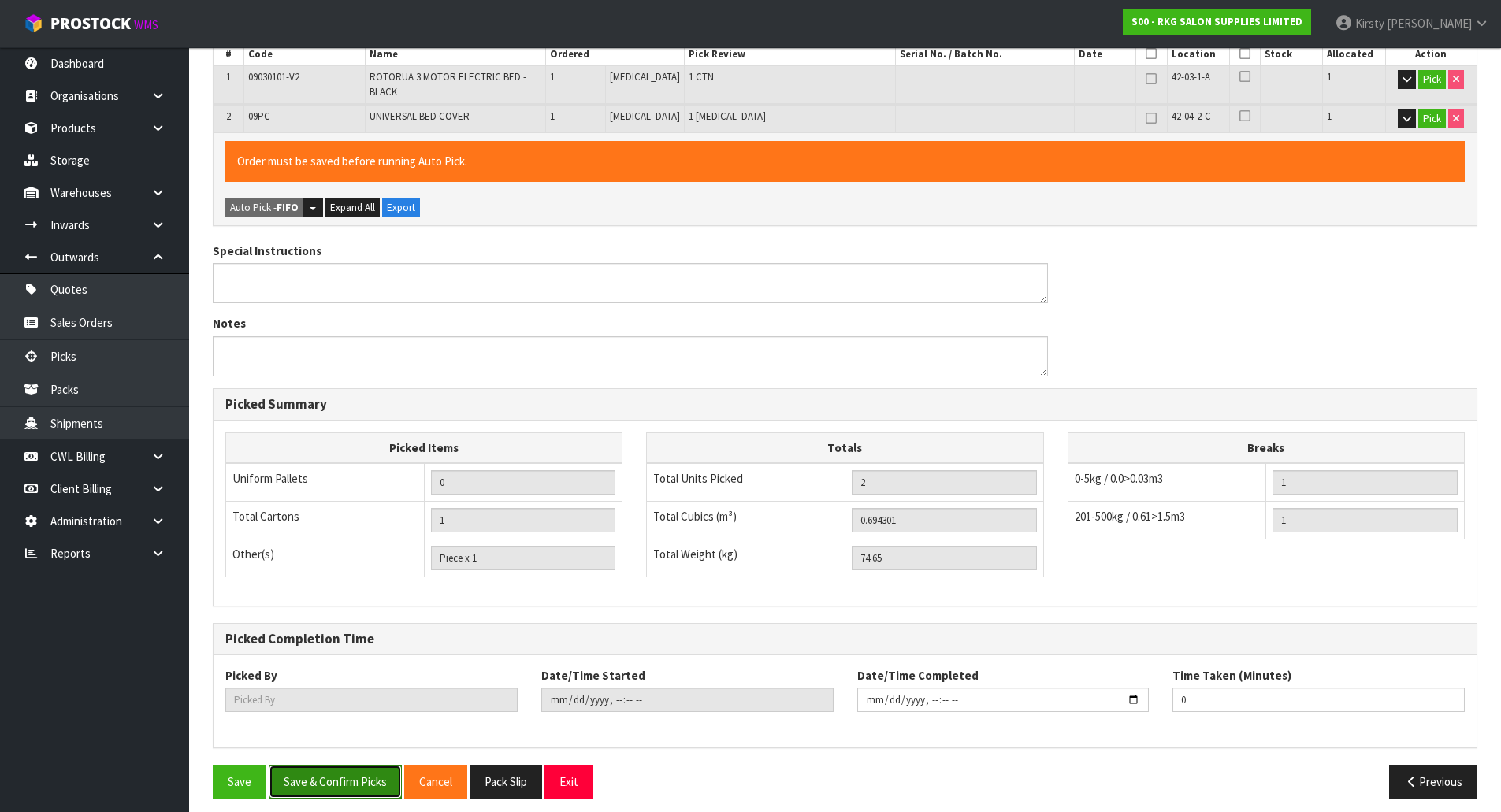
click at [334, 767] on button "Save & Confirm Picks" at bounding box center [336, 781] width 134 height 34
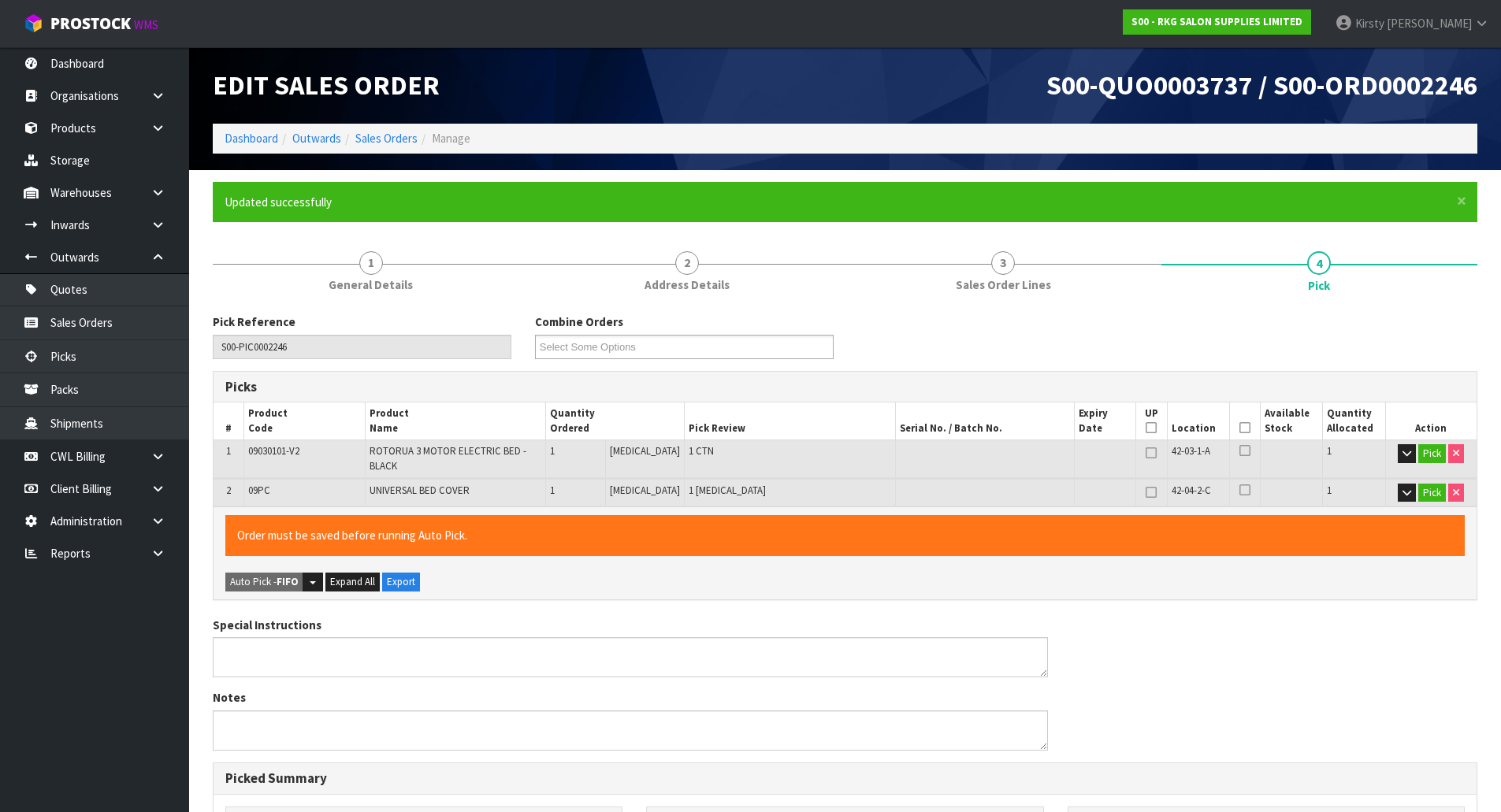
type input "[PERSON_NAME]"
type input "[DATE]T10:18:30"
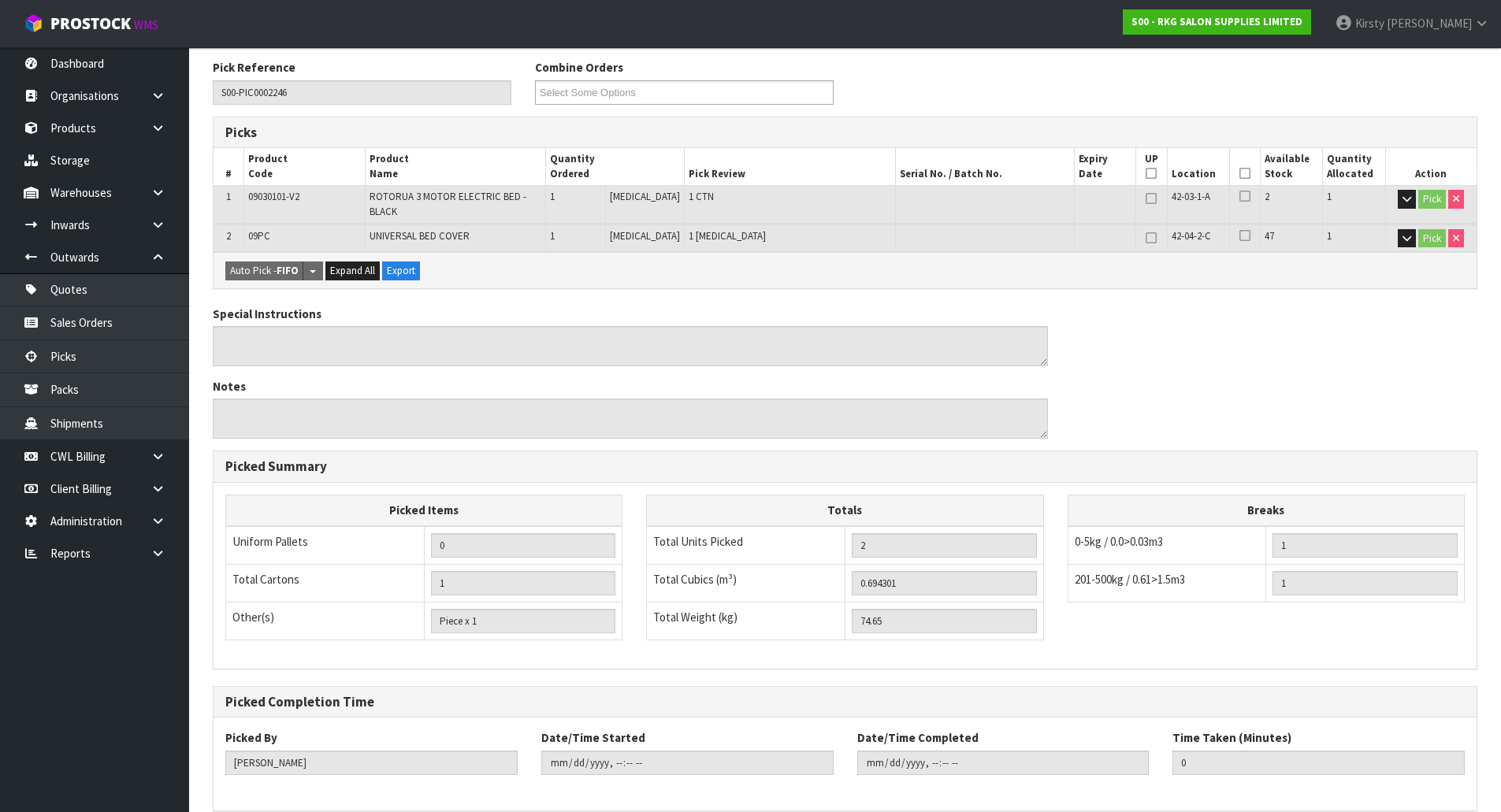
scroll to position [318, 0]
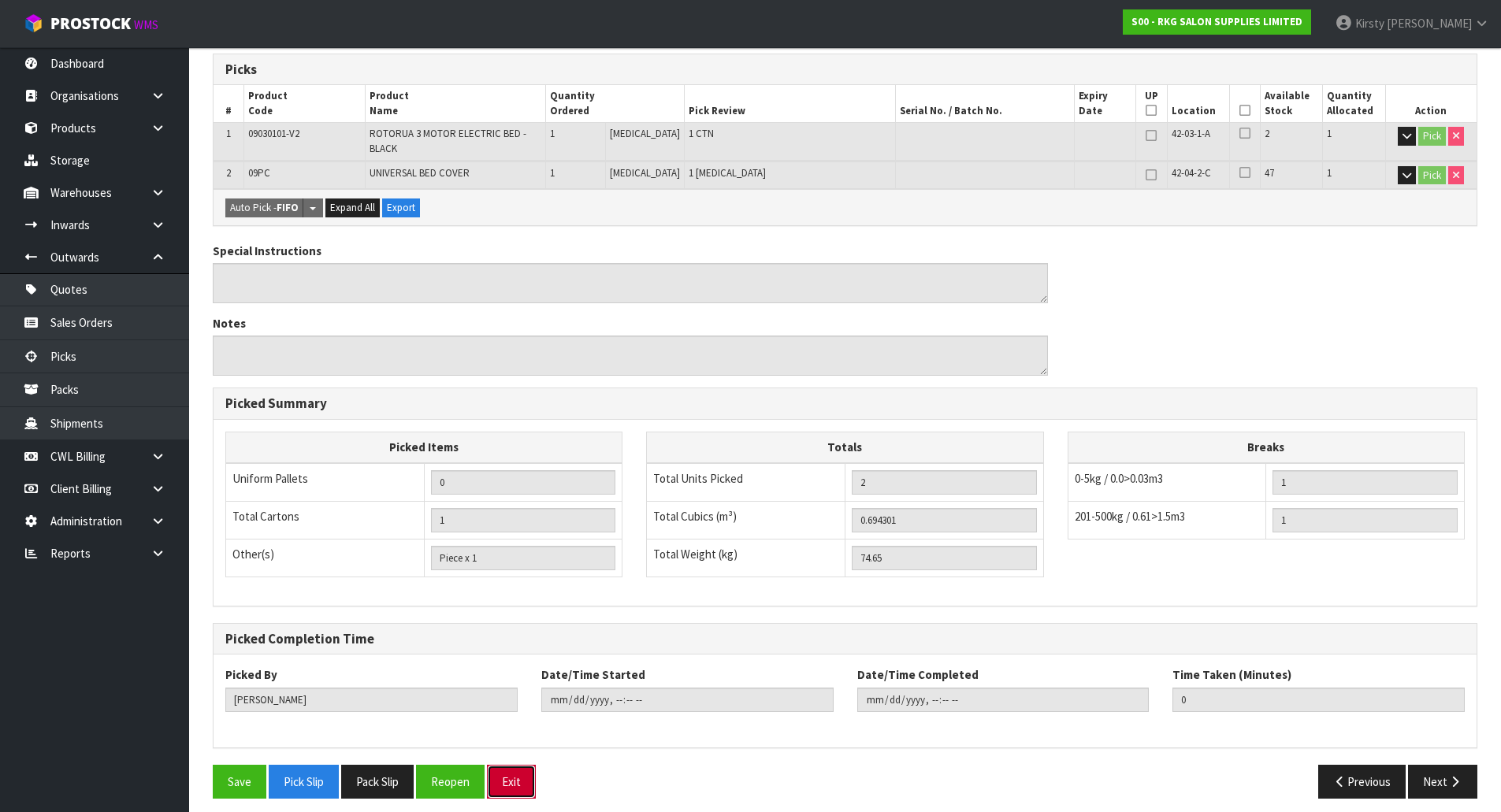
click at [520, 774] on button "Exit" at bounding box center [512, 781] width 49 height 34
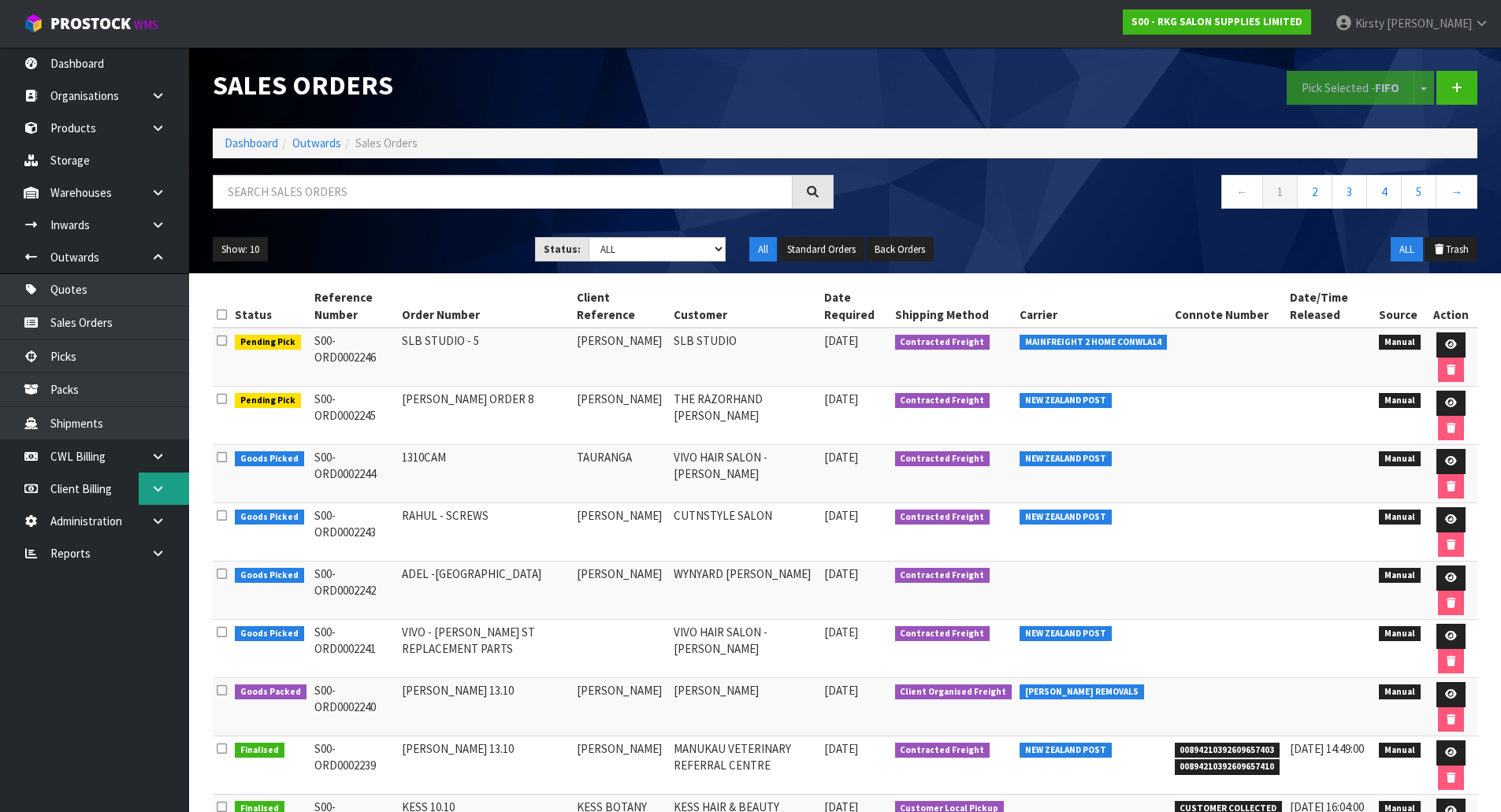
click at [160, 481] on link at bounding box center [163, 488] width 50 height 32
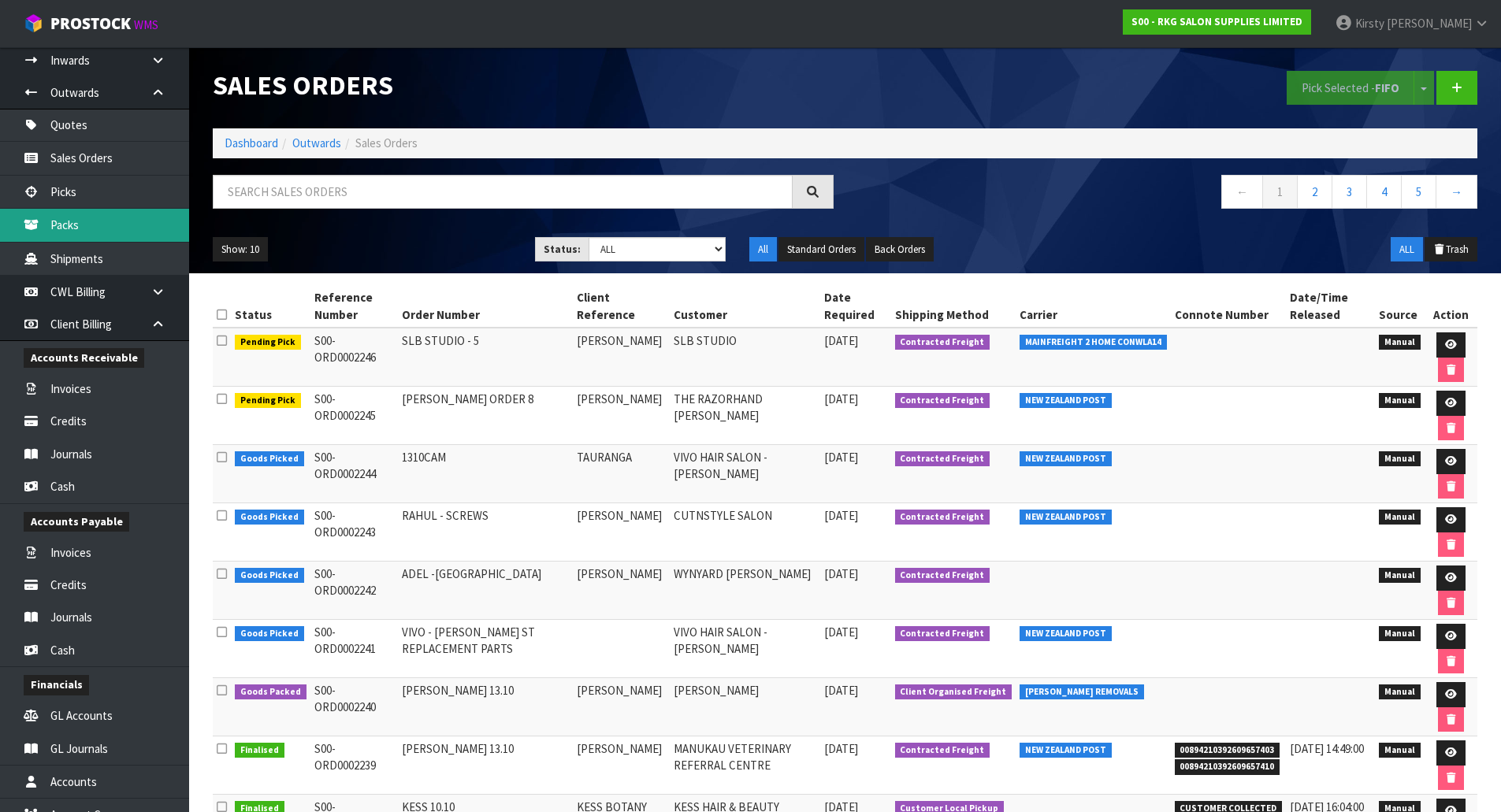
scroll to position [236, 0]
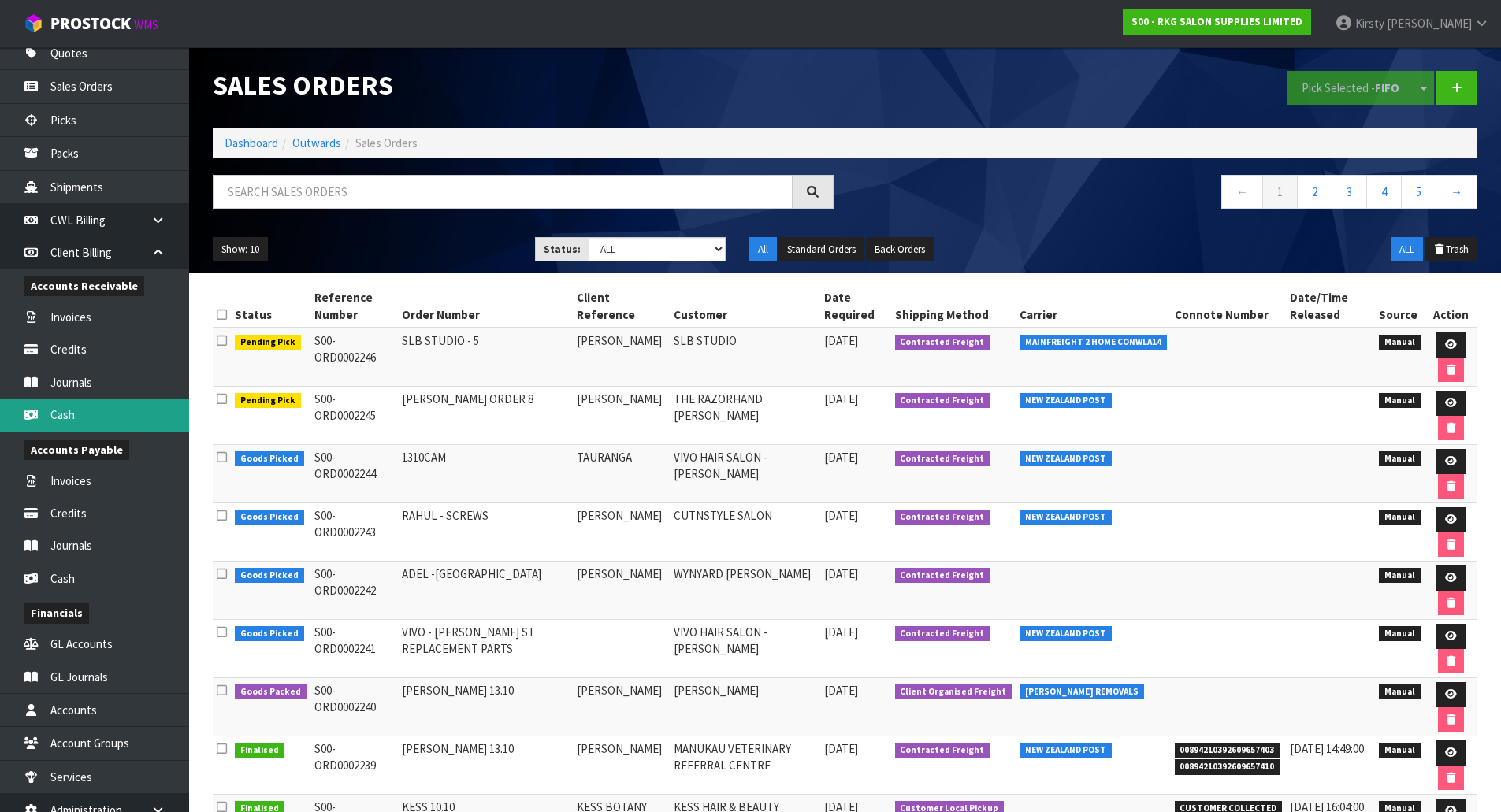
click at [73, 412] on link "Cash" at bounding box center [94, 414] width 189 height 32
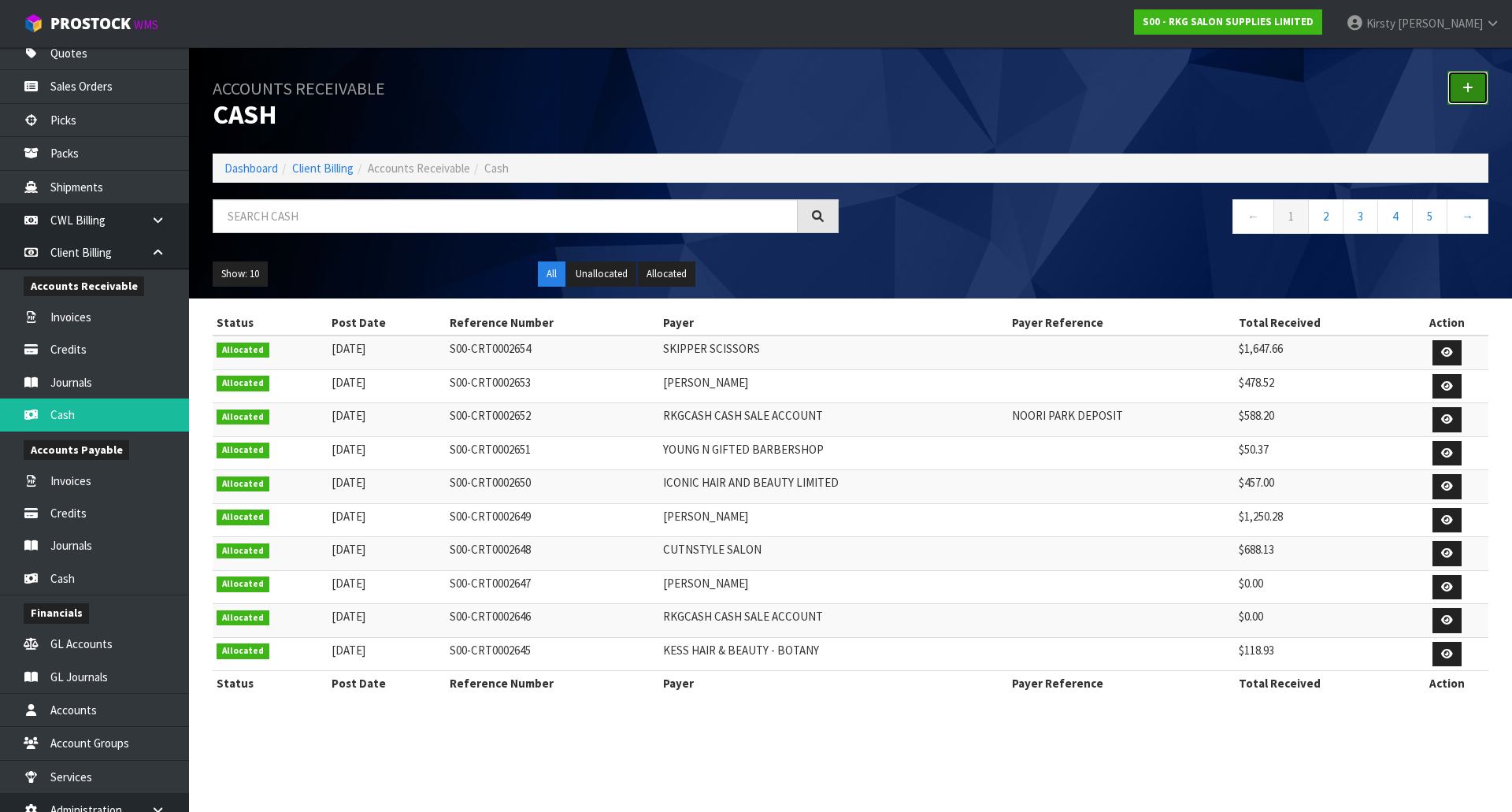
click at [1465, 88] on icon at bounding box center [1467, 87] width 11 height 11
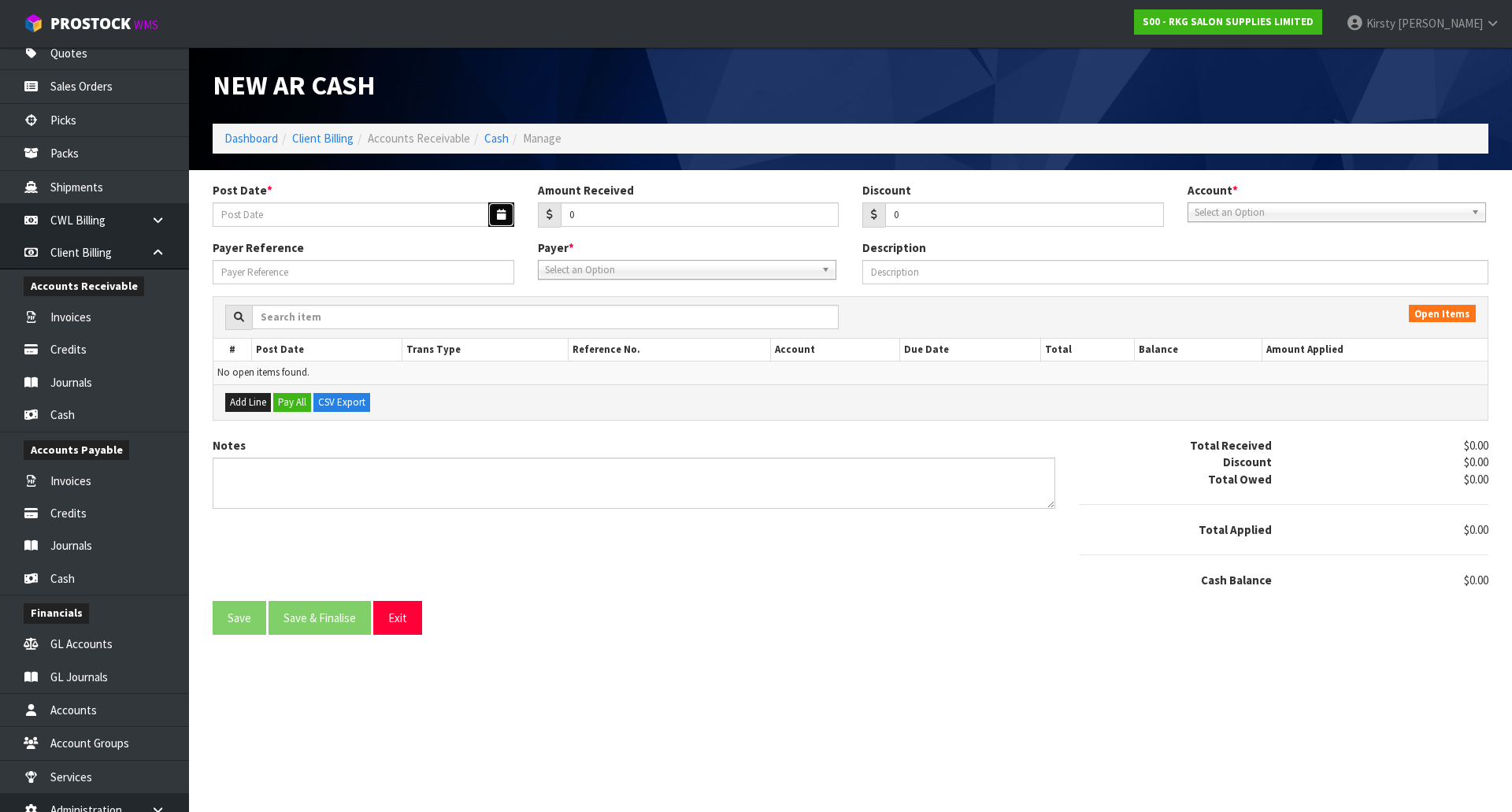
click at [500, 218] on icon "button" at bounding box center [501, 215] width 9 height 11
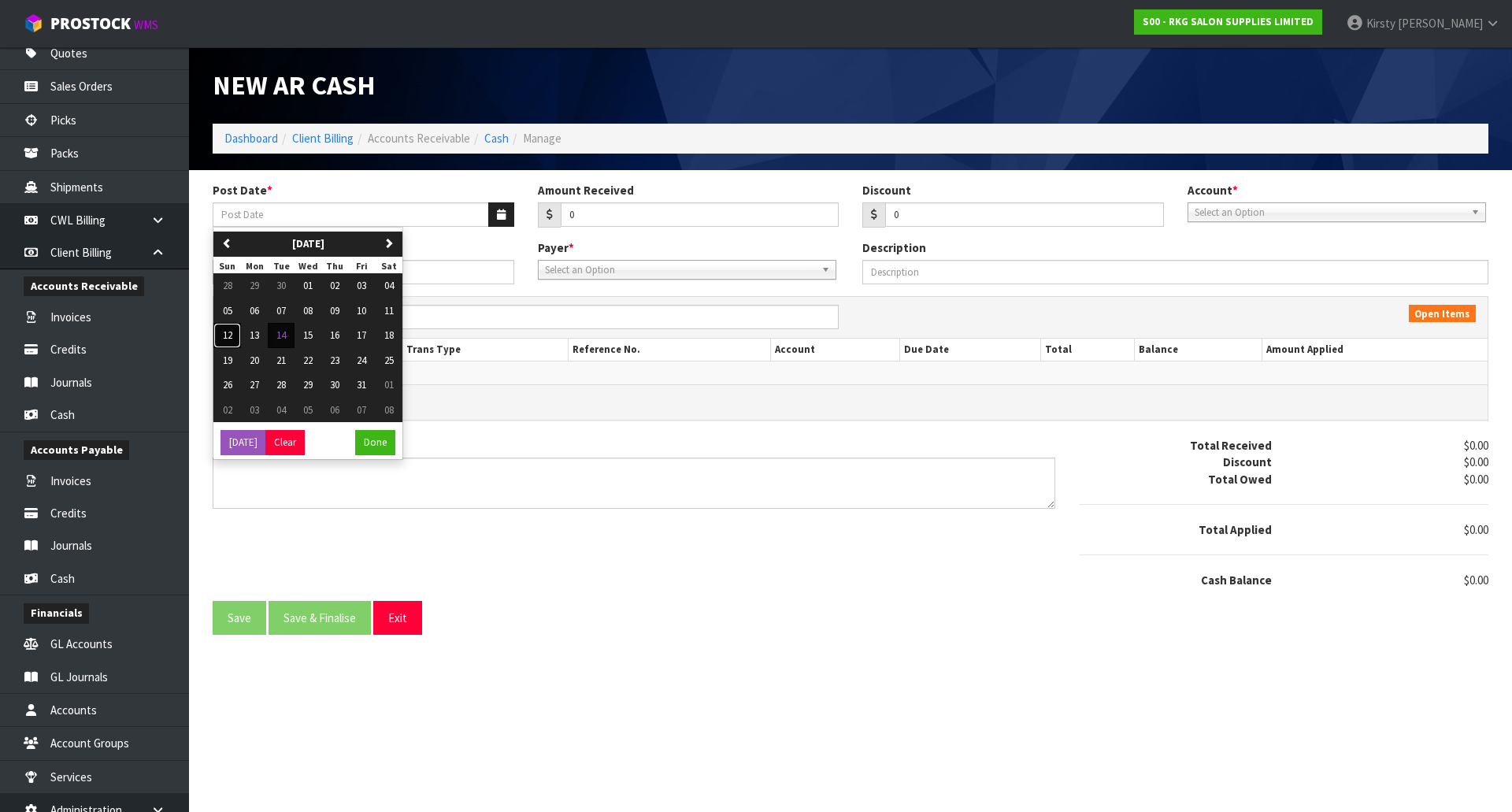
drag, startPoint x: 222, startPoint y: 336, endPoint x: 234, endPoint y: 327, distance: 15.0
click at [223, 335] on span "12" at bounding box center [227, 334] width 10 height 13
type input "[DATE]"
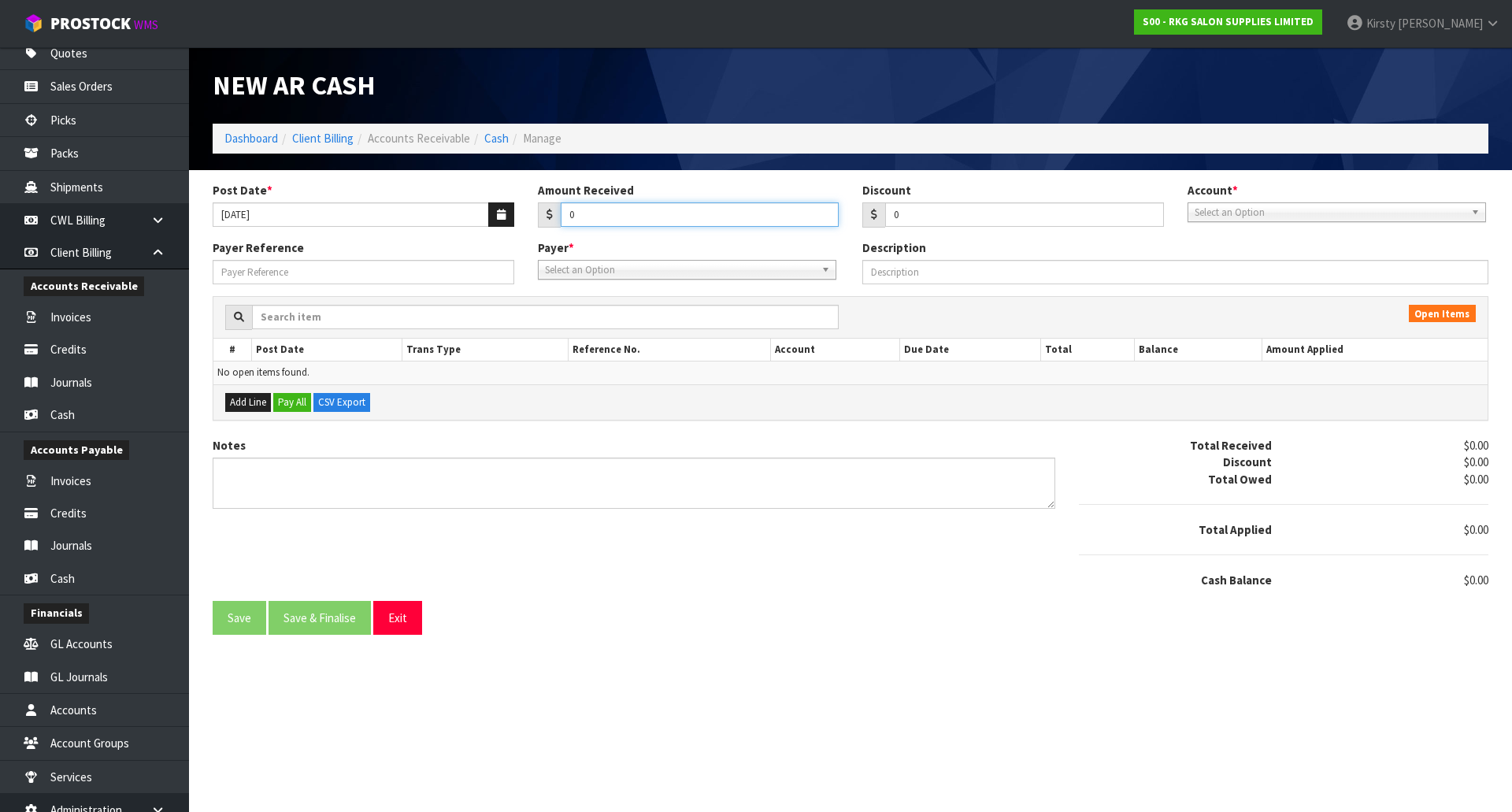
drag, startPoint x: 586, startPoint y: 216, endPoint x: 541, endPoint y: 222, distance: 45.4
click at [541, 222] on div "0" at bounding box center [689, 215] width 302 height 25
type input "304.4"
click at [1252, 219] on span "Select an Option" at bounding box center [1329, 213] width 270 height 19
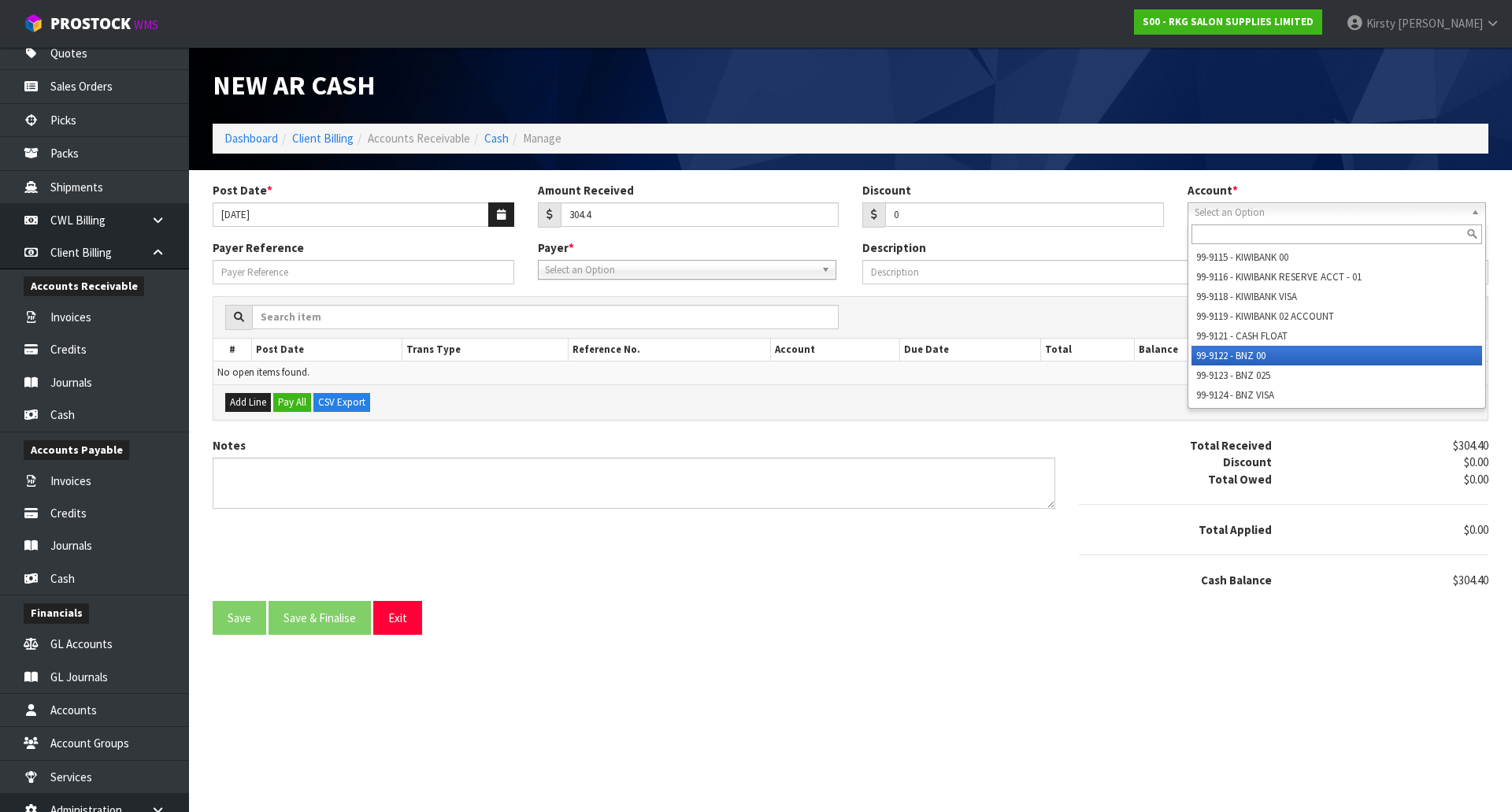
click at [1244, 355] on li "99-9122 - BNZ 00" at bounding box center [1336, 356] width 290 height 19
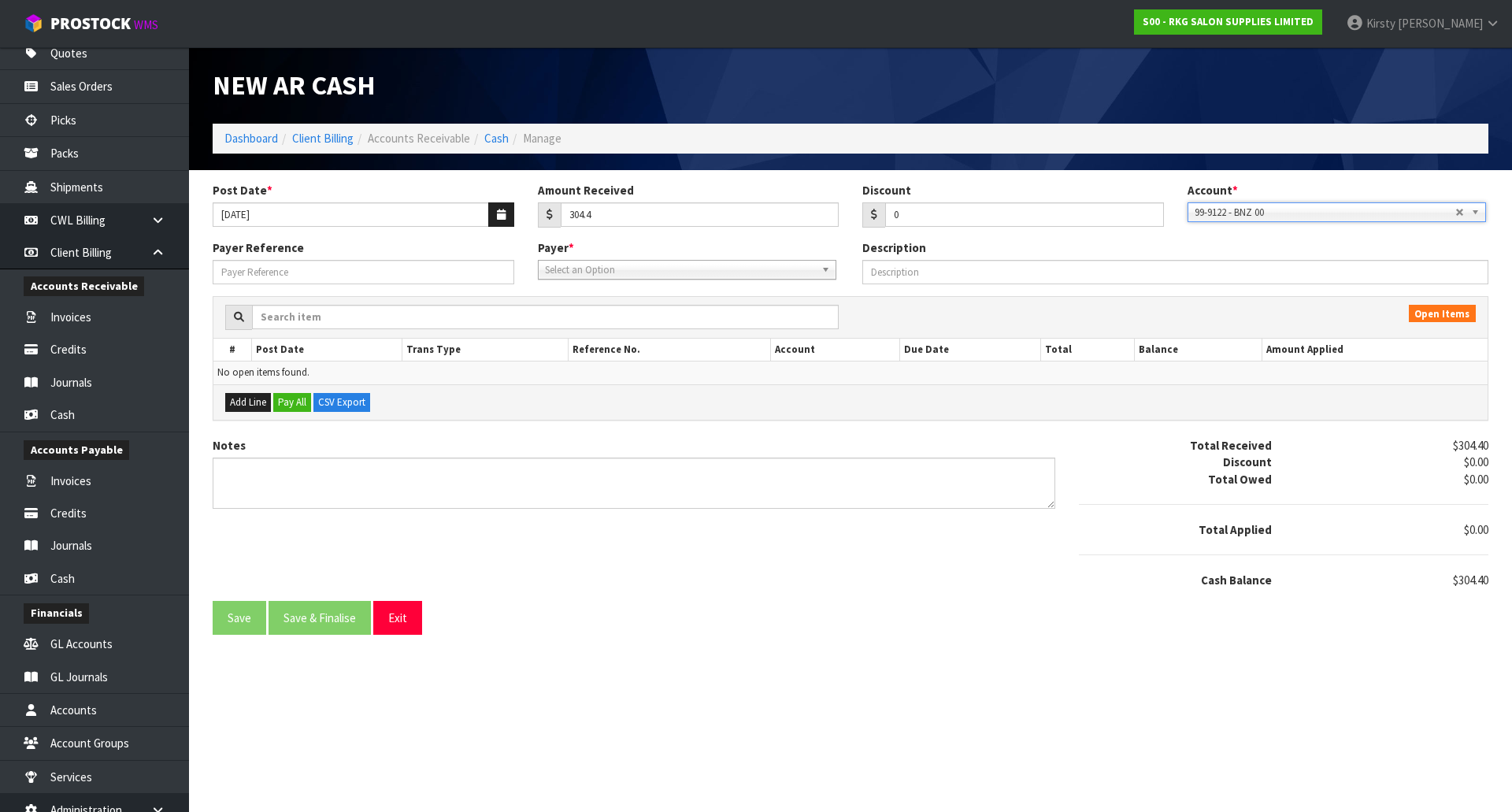
click at [563, 274] on span "Select an Option" at bounding box center [680, 270] width 270 height 19
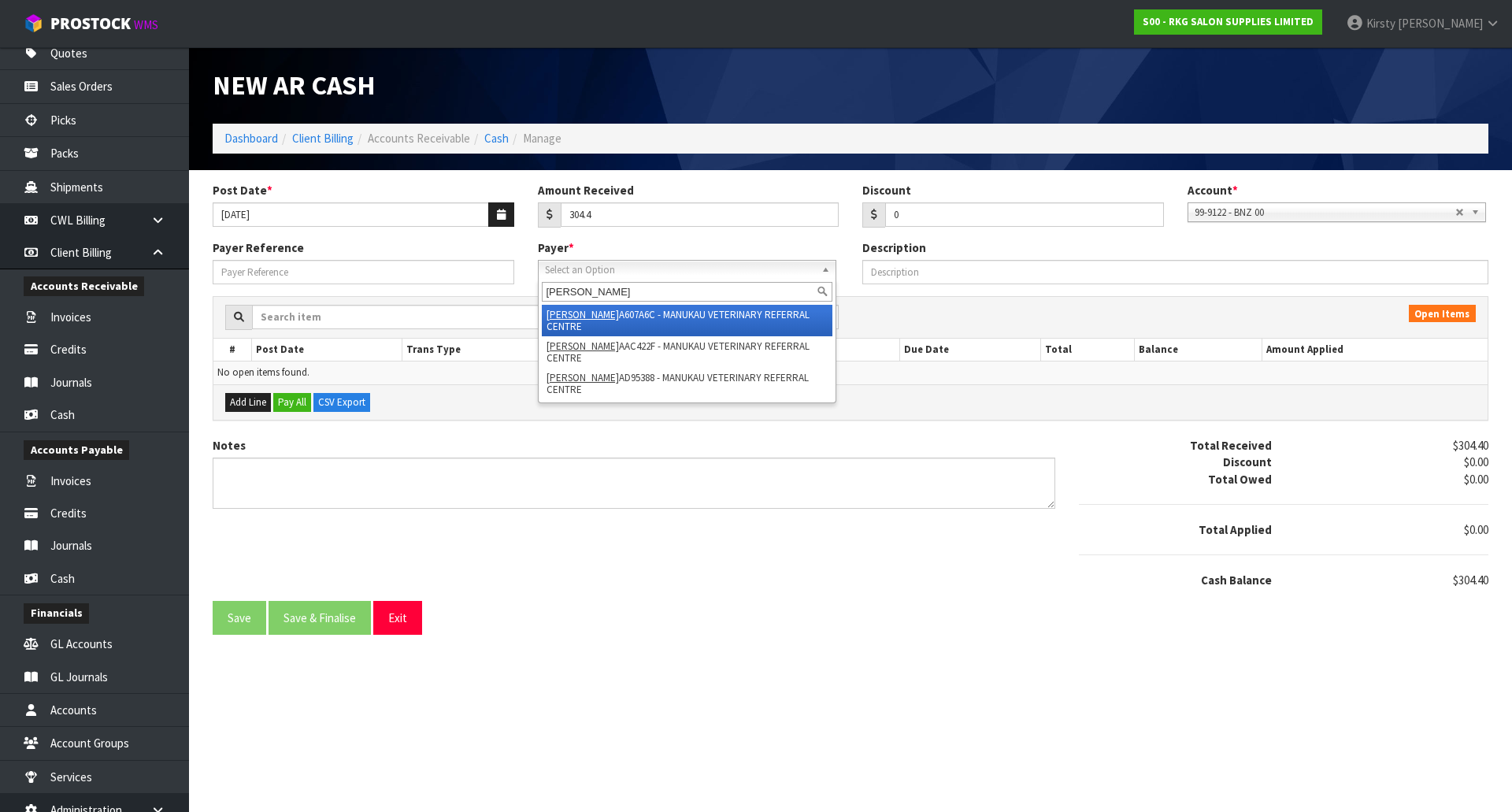
type input "[PERSON_NAME]"
click at [640, 319] on li "[PERSON_NAME] A607A6C - MANUKAU VETERINARY REFERRAL CENTRE" at bounding box center [686, 320] width 290 height 32
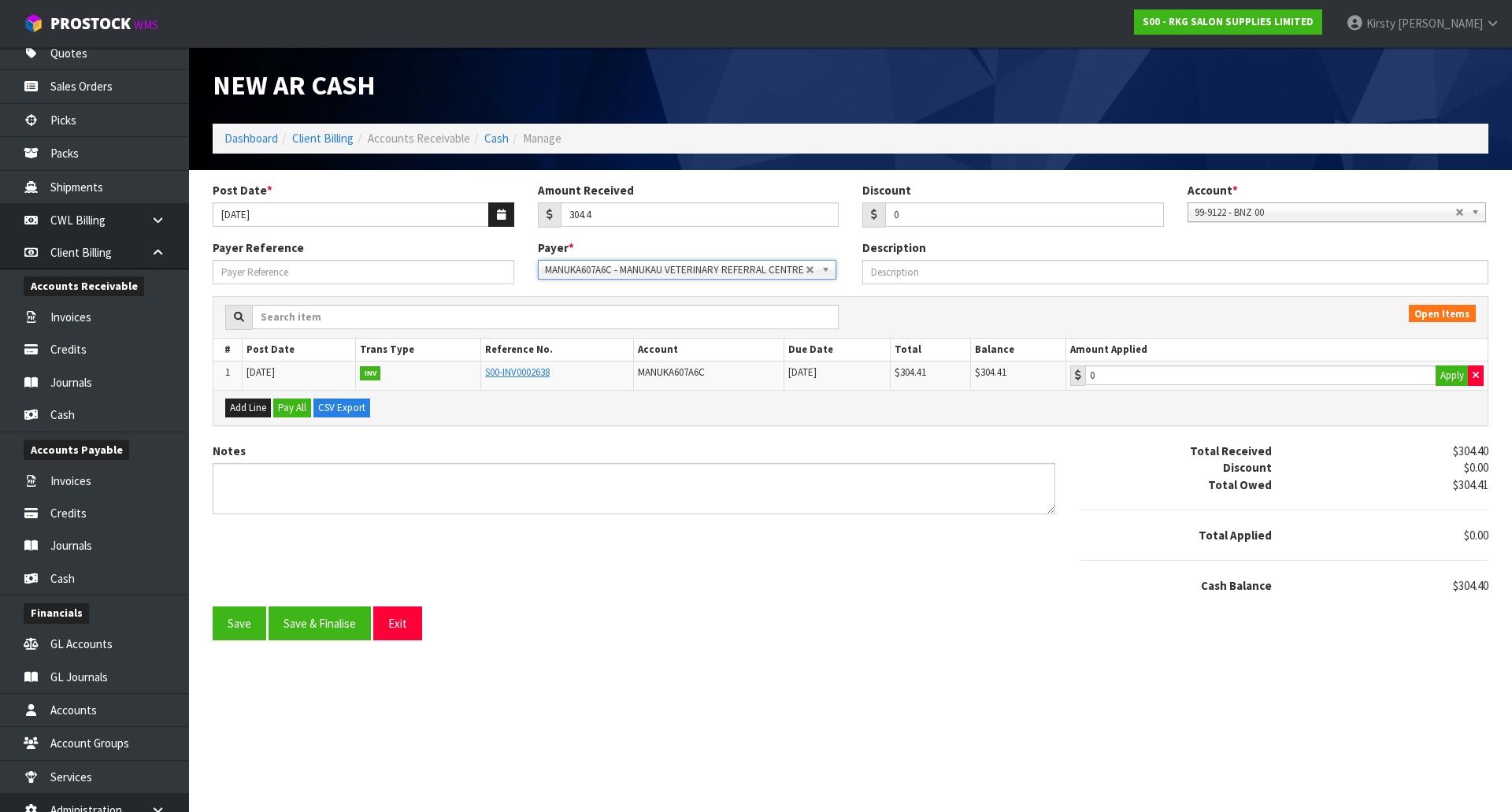
click at [1121, 388] on td "0 Apply" at bounding box center [1277, 376] width 421 height 28
drag, startPoint x: 912, startPoint y: 219, endPoint x: 879, endPoint y: 219, distance: 33.0
click at [879, 219] on div "0" at bounding box center [1014, 215] width 302 height 25
type input "0.01"
click at [1446, 376] on button "Apply" at bounding box center [1452, 375] width 33 height 20
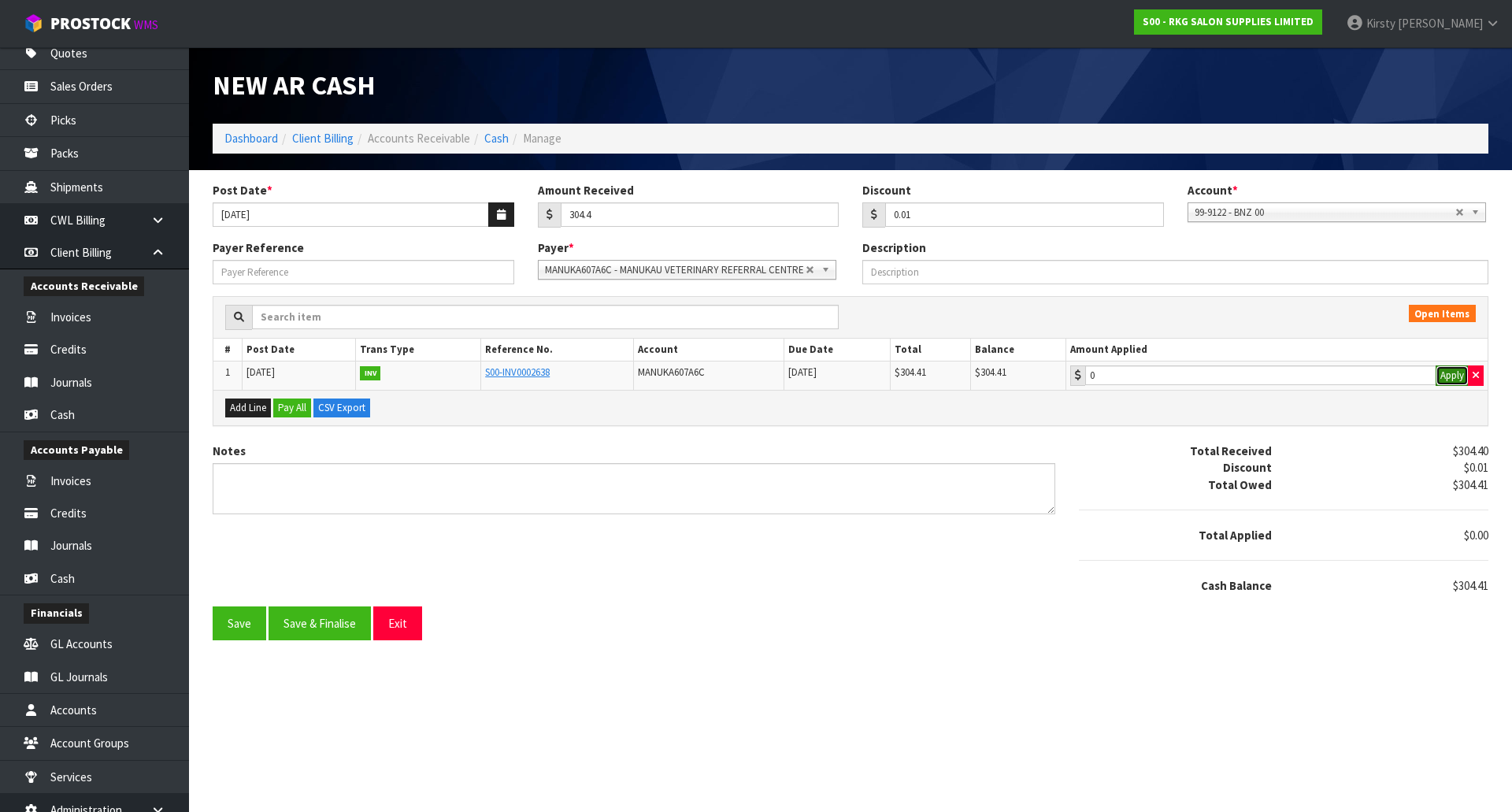
type input "304.41"
click at [310, 478] on textarea "Notes" at bounding box center [634, 489] width 842 height 51
type textarea "d"
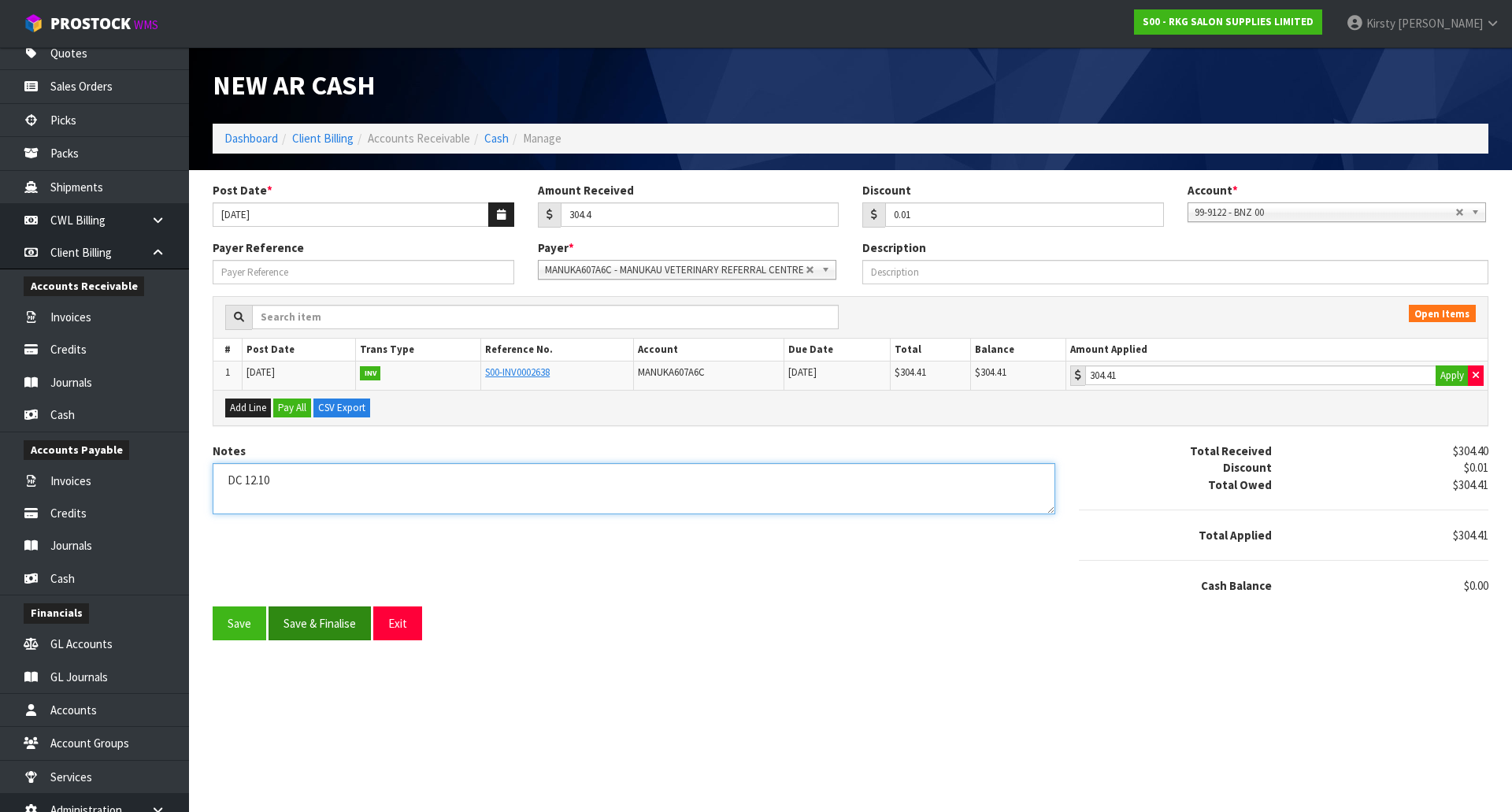
type textarea "DC 12.10"
click at [286, 622] on button "Save & Finalise" at bounding box center [319, 623] width 103 height 34
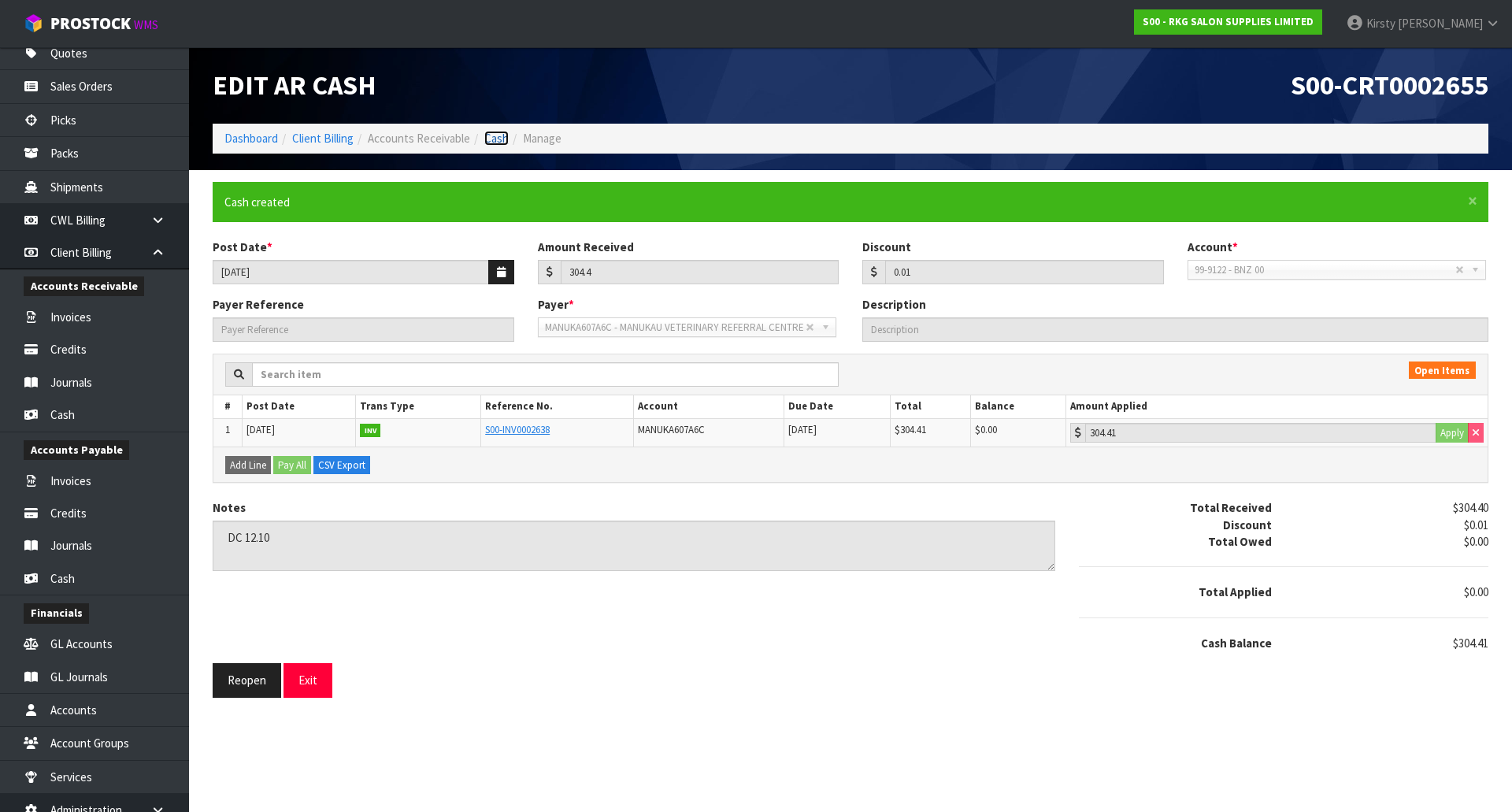
click at [493, 135] on link "Cash" at bounding box center [497, 138] width 25 height 15
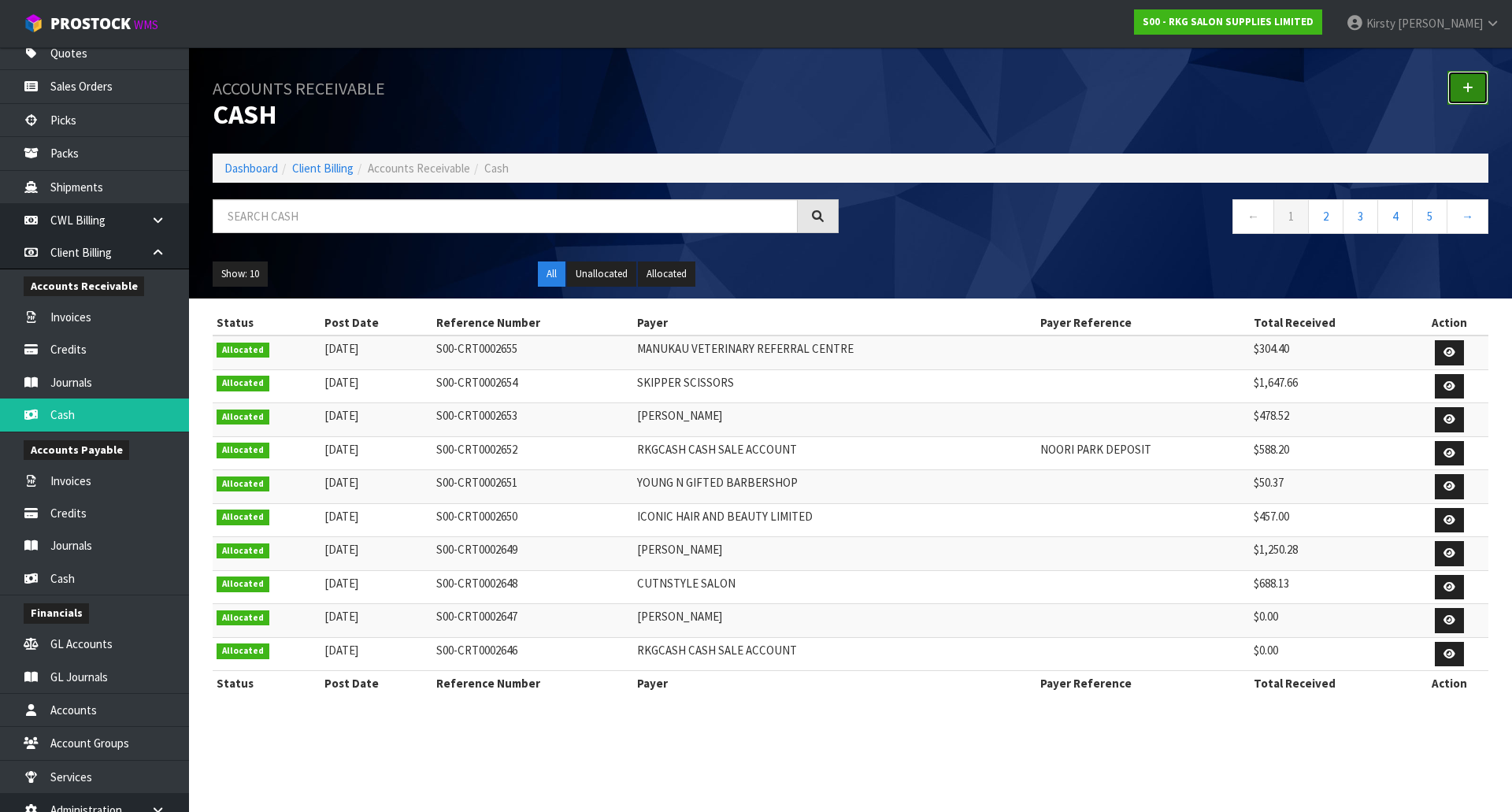
click at [1473, 96] on link at bounding box center [1467, 88] width 41 height 34
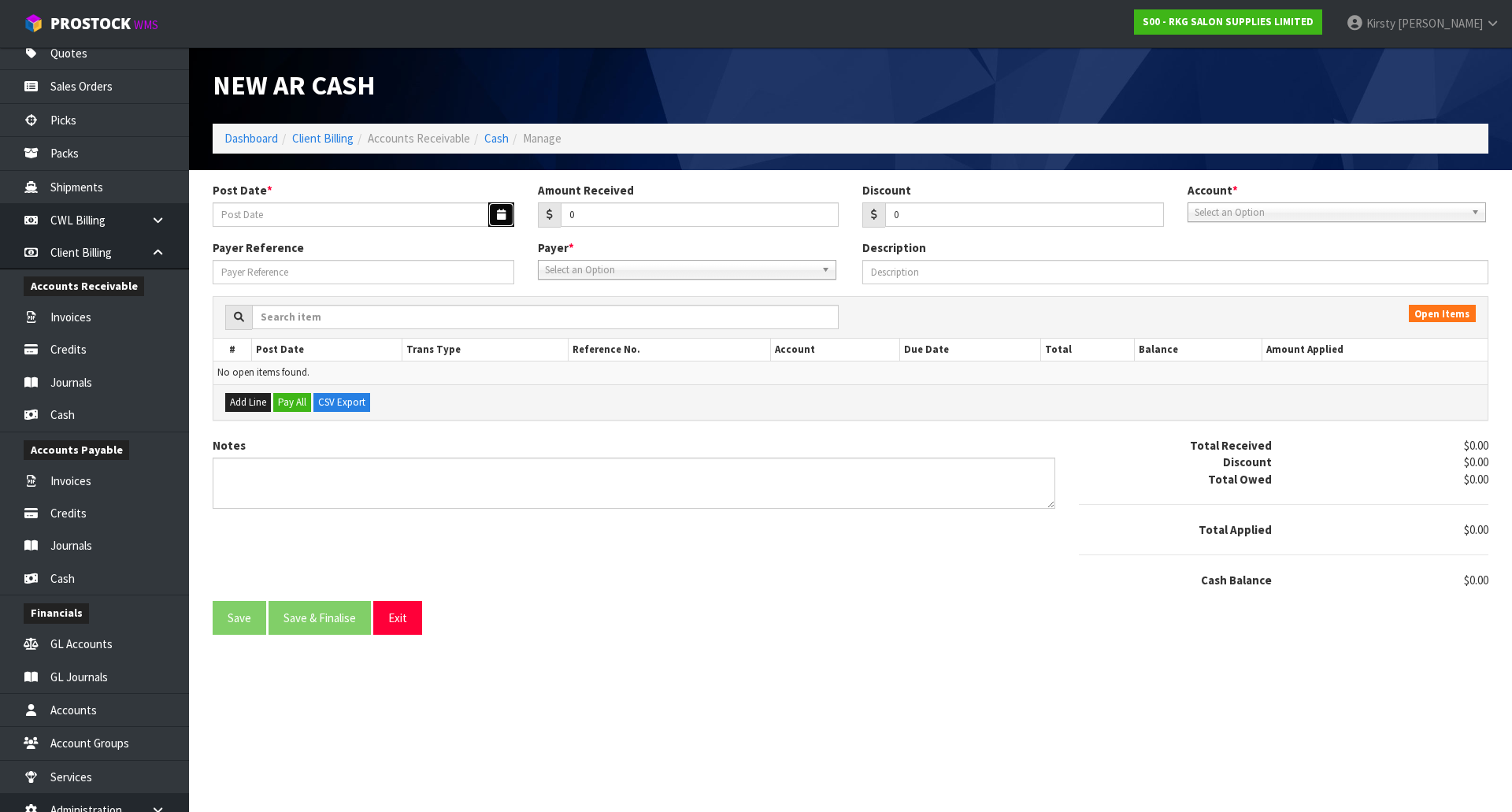
click at [497, 208] on button "button" at bounding box center [501, 215] width 26 height 25
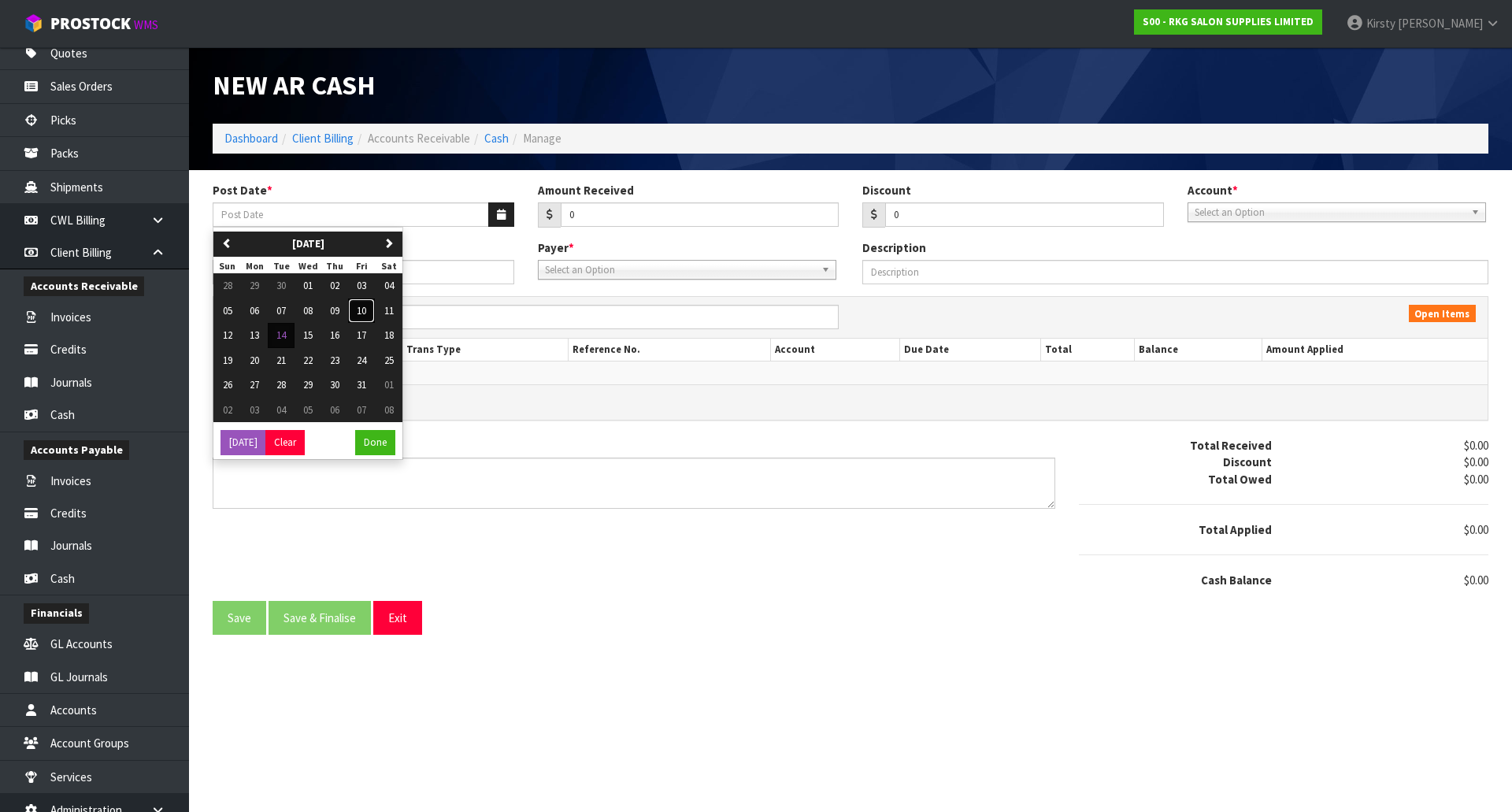
click at [362, 309] on span "10" at bounding box center [361, 310] width 10 height 13
type input "[DATE]"
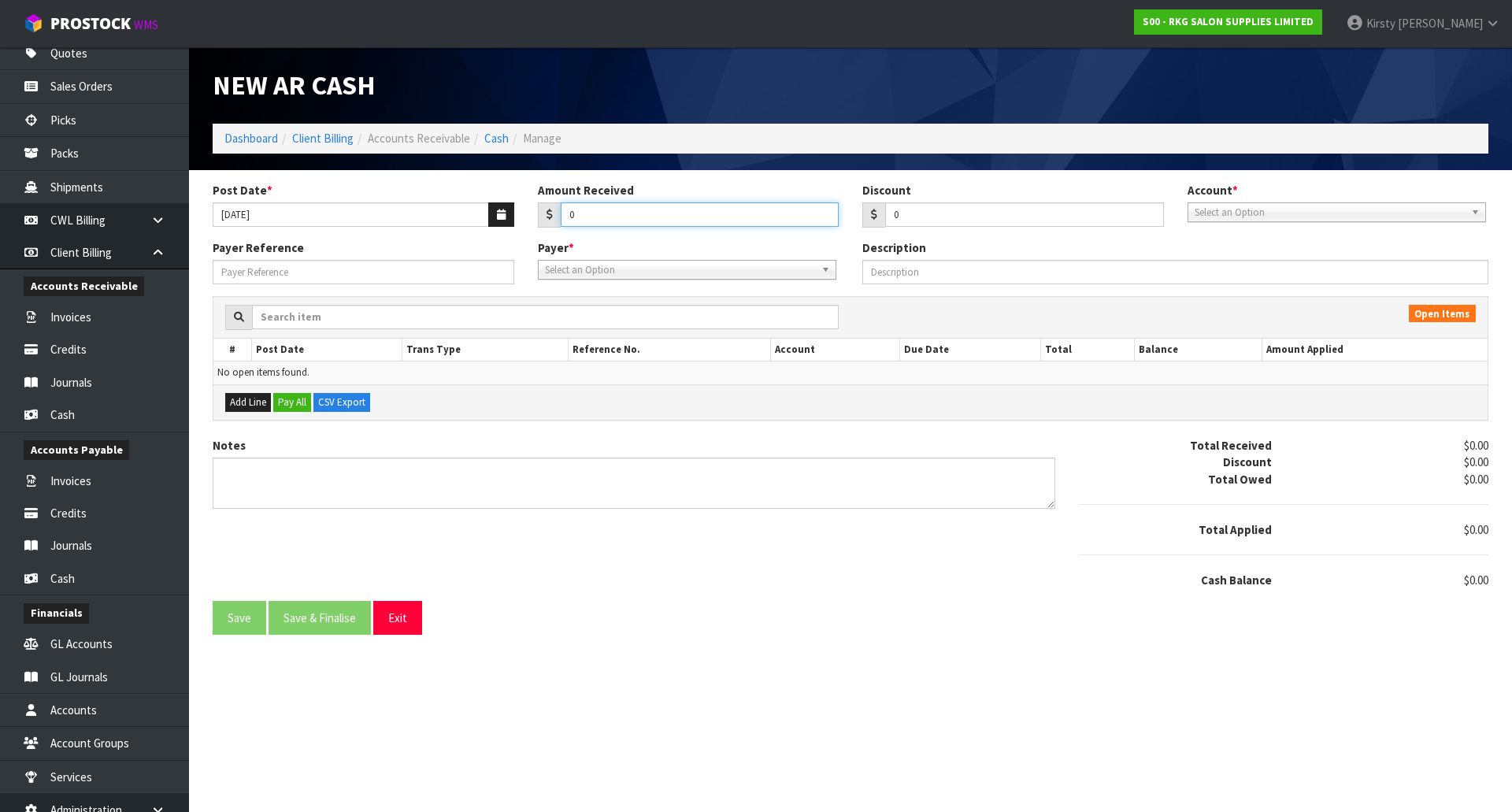
drag, startPoint x: 599, startPoint y: 222, endPoint x: 541, endPoint y: 234, distance: 59.2
click at [541, 234] on div "Post Date * [DATE] Amount Received 0 Discount 0 Account * 99-9115 - KIWIBANK 00…" at bounding box center [850, 211] width 1300 height 58
type input "570.72"
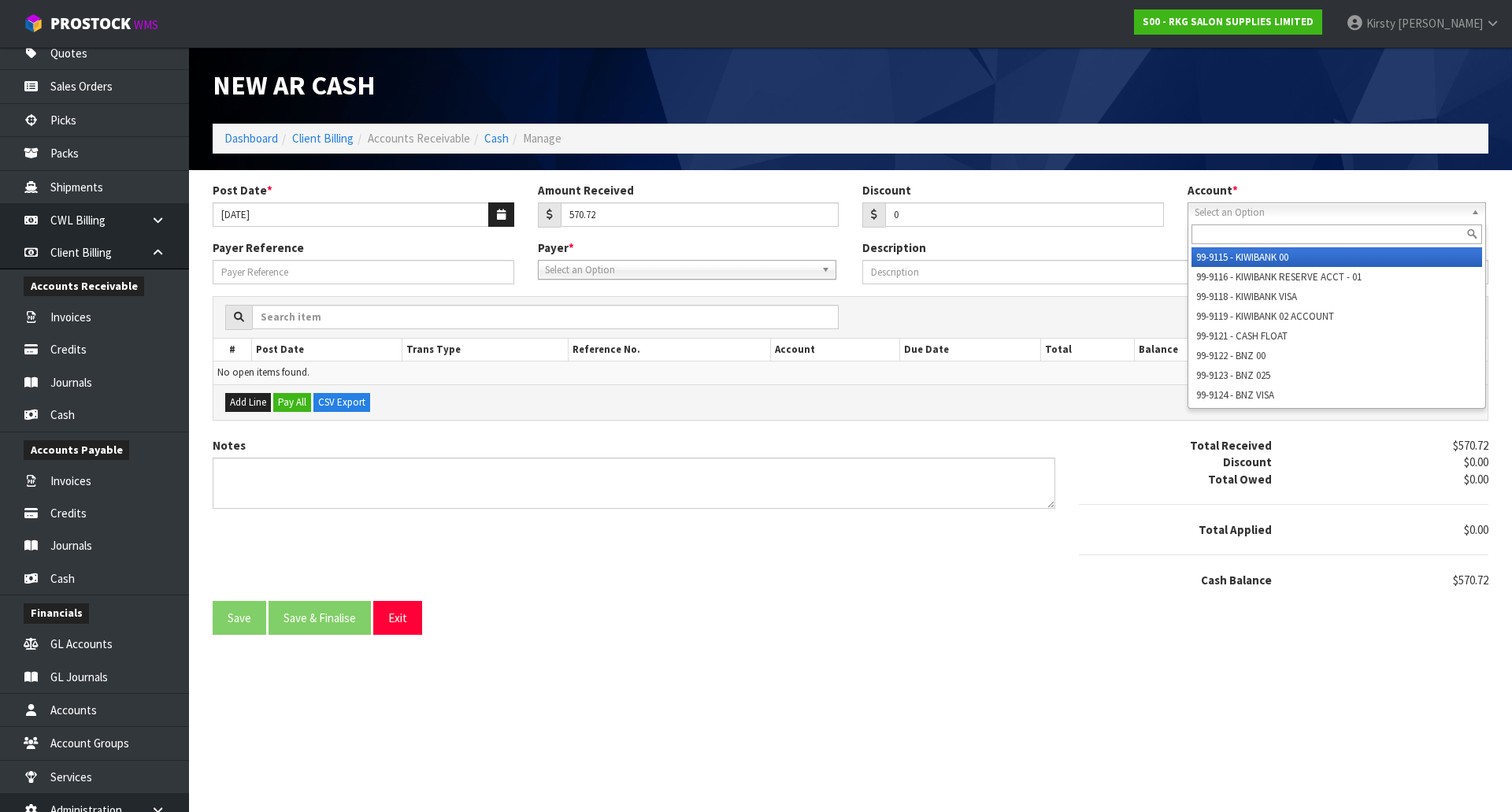
click at [1250, 206] on span "Select an Option" at bounding box center [1329, 213] width 270 height 19
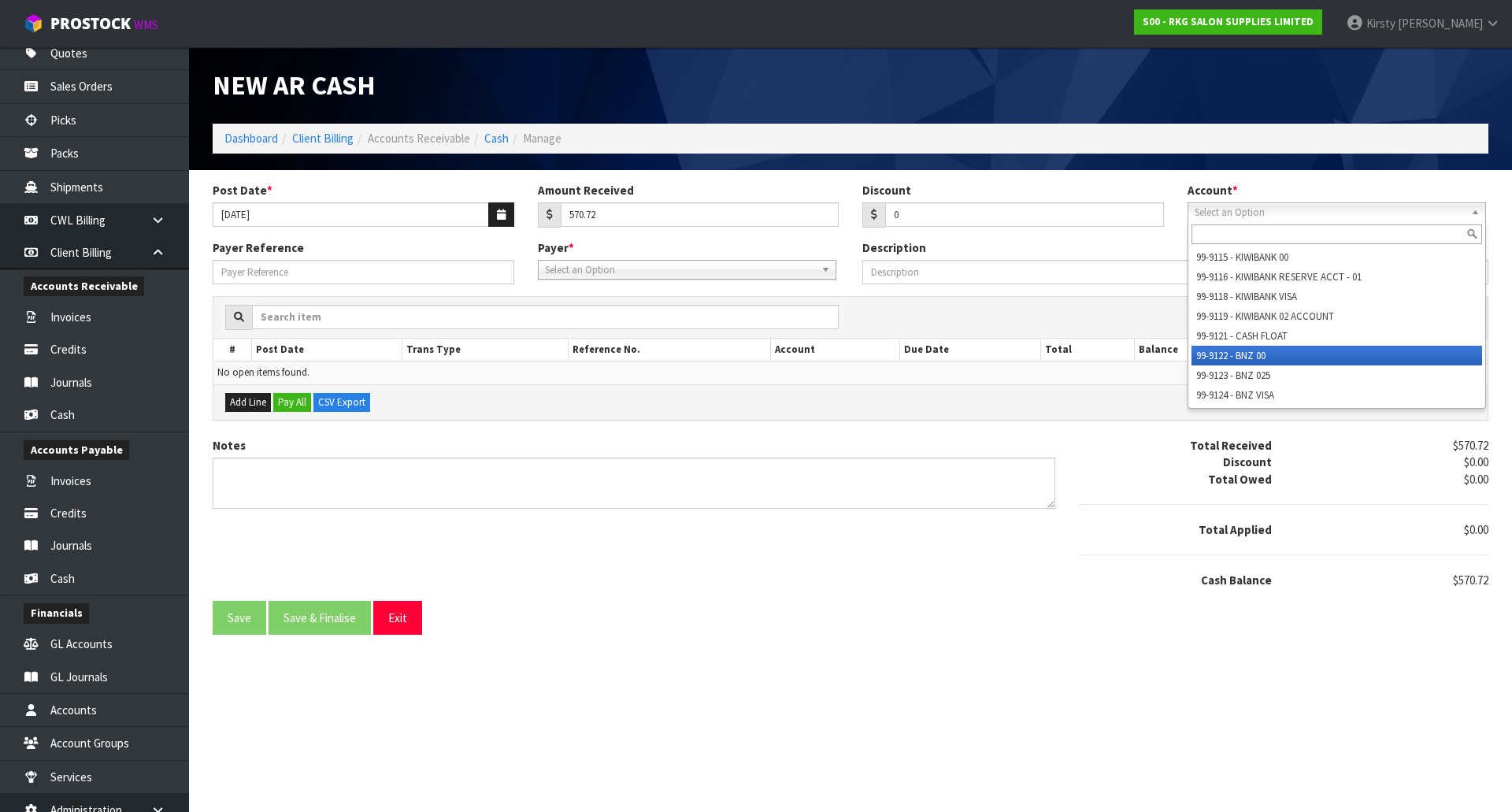
click at [1252, 351] on li "99-9122 - BNZ 00" at bounding box center [1336, 356] width 290 height 19
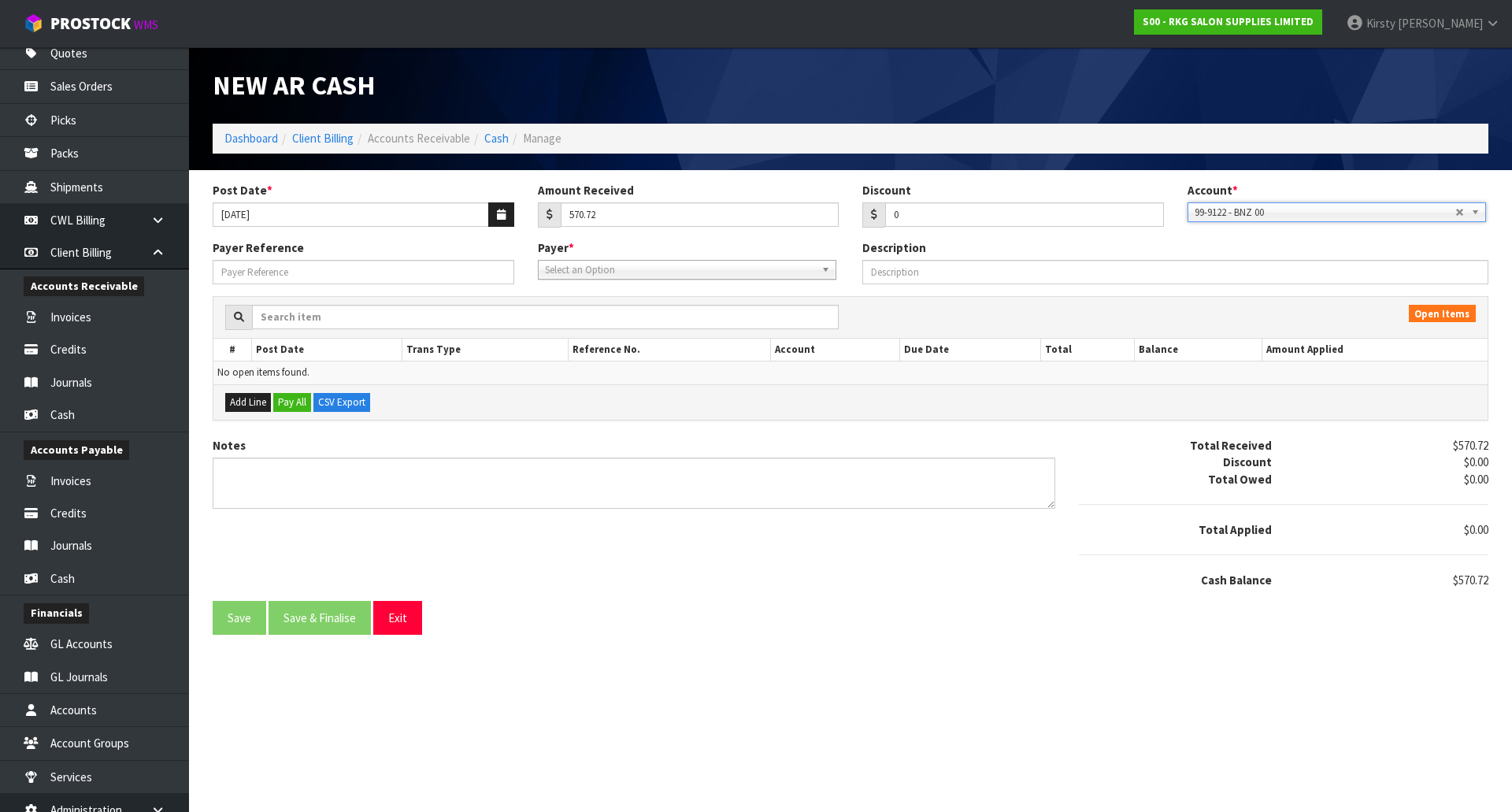
click at [555, 274] on span "Select an Option" at bounding box center [680, 270] width 270 height 19
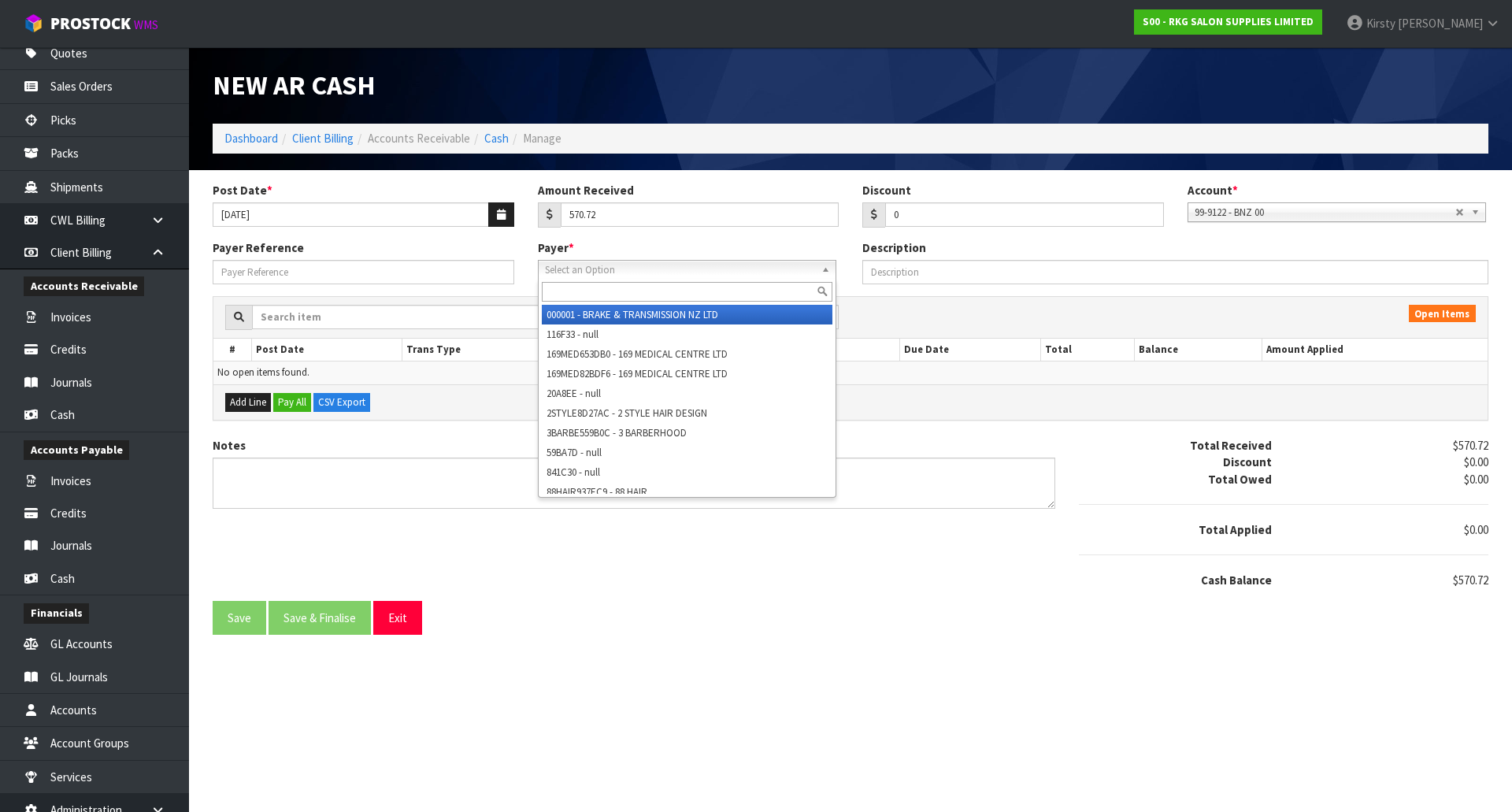
type input "H"
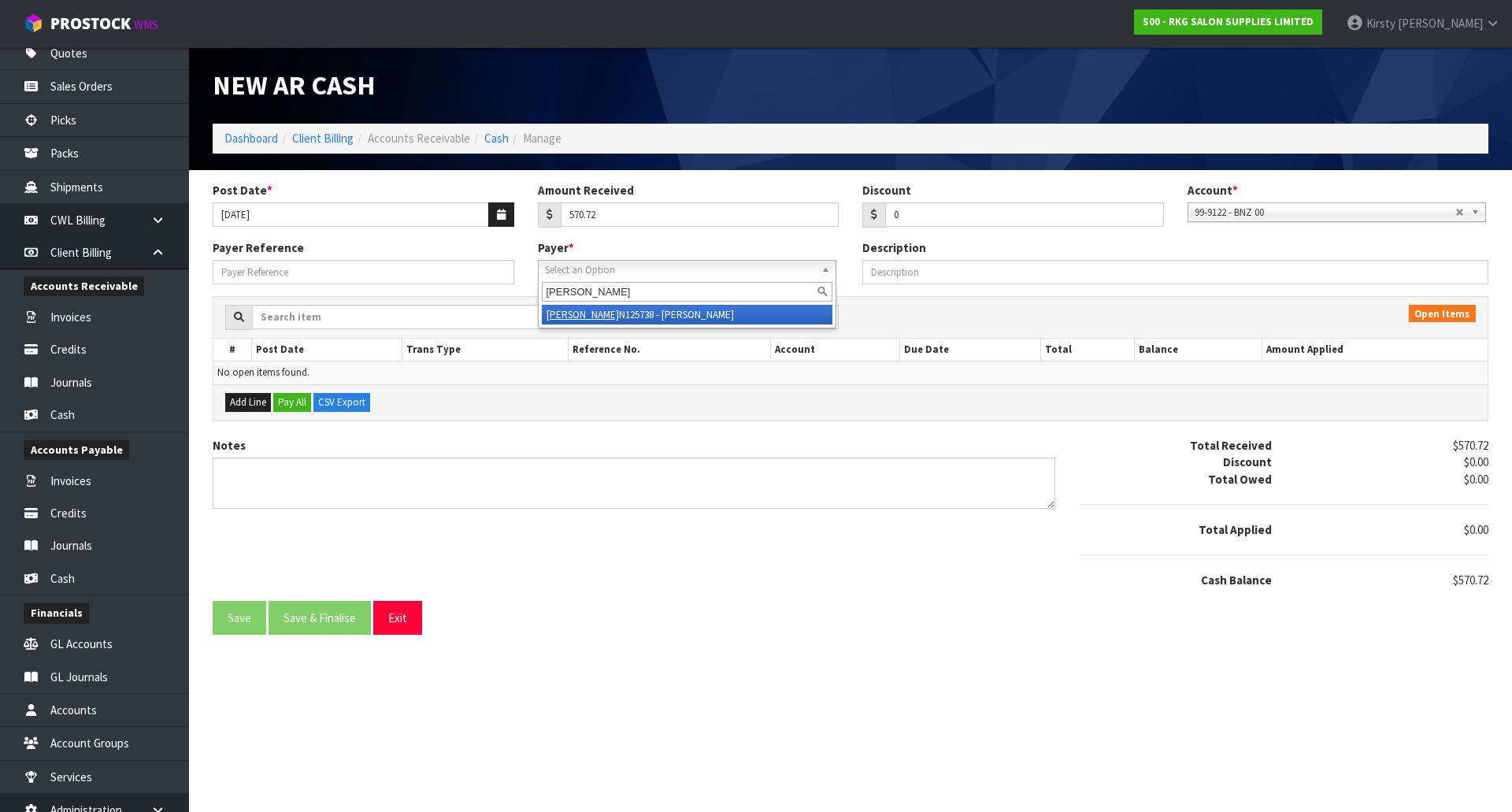
type input "[PERSON_NAME]"
click at [580, 306] on li "[PERSON_NAME] N125738 - [PERSON_NAME]" at bounding box center [686, 314] width 290 height 19
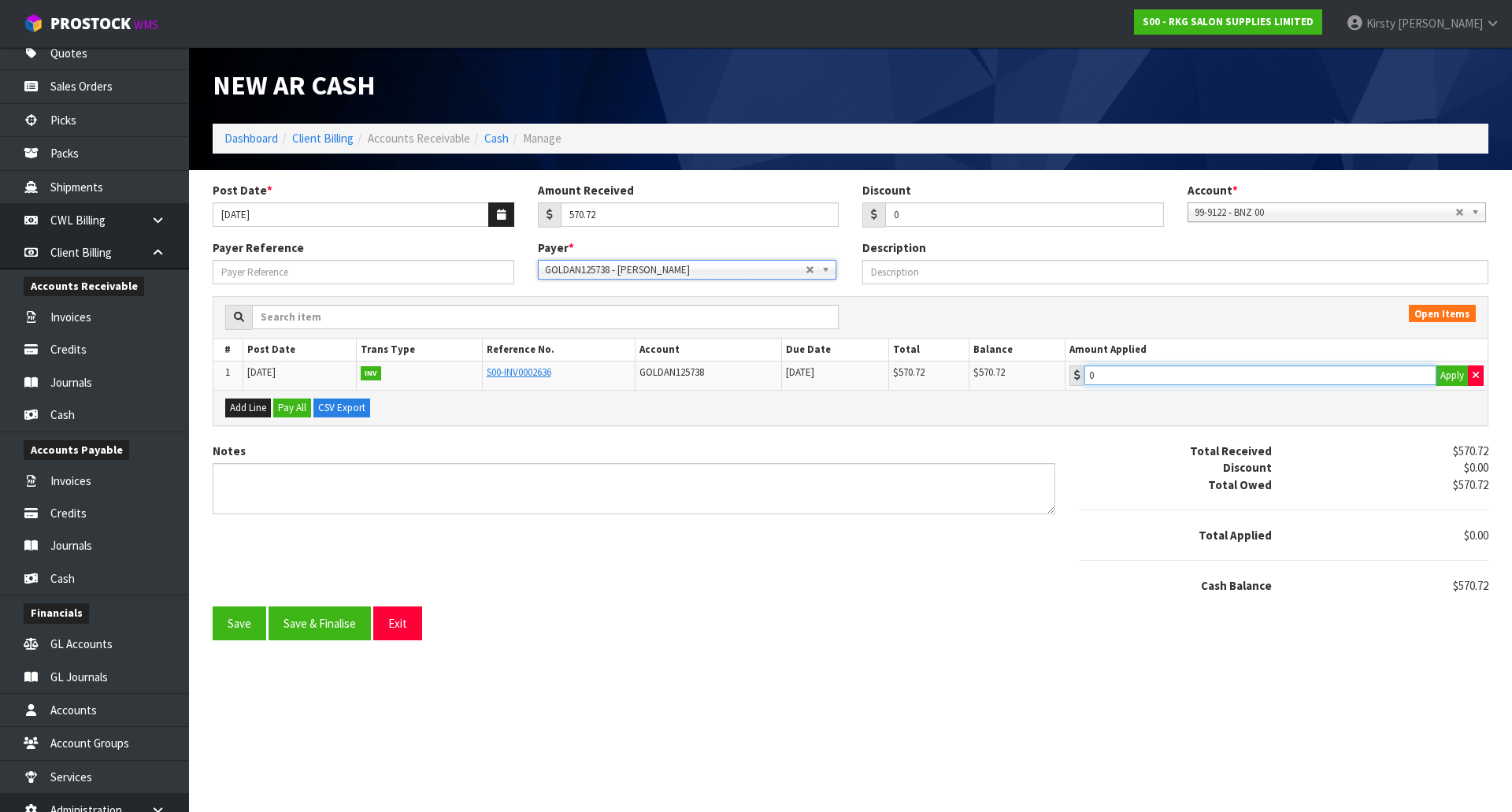
type input "570.72"
click at [1155, 370] on input "570.72" at bounding box center [1261, 375] width 353 height 19
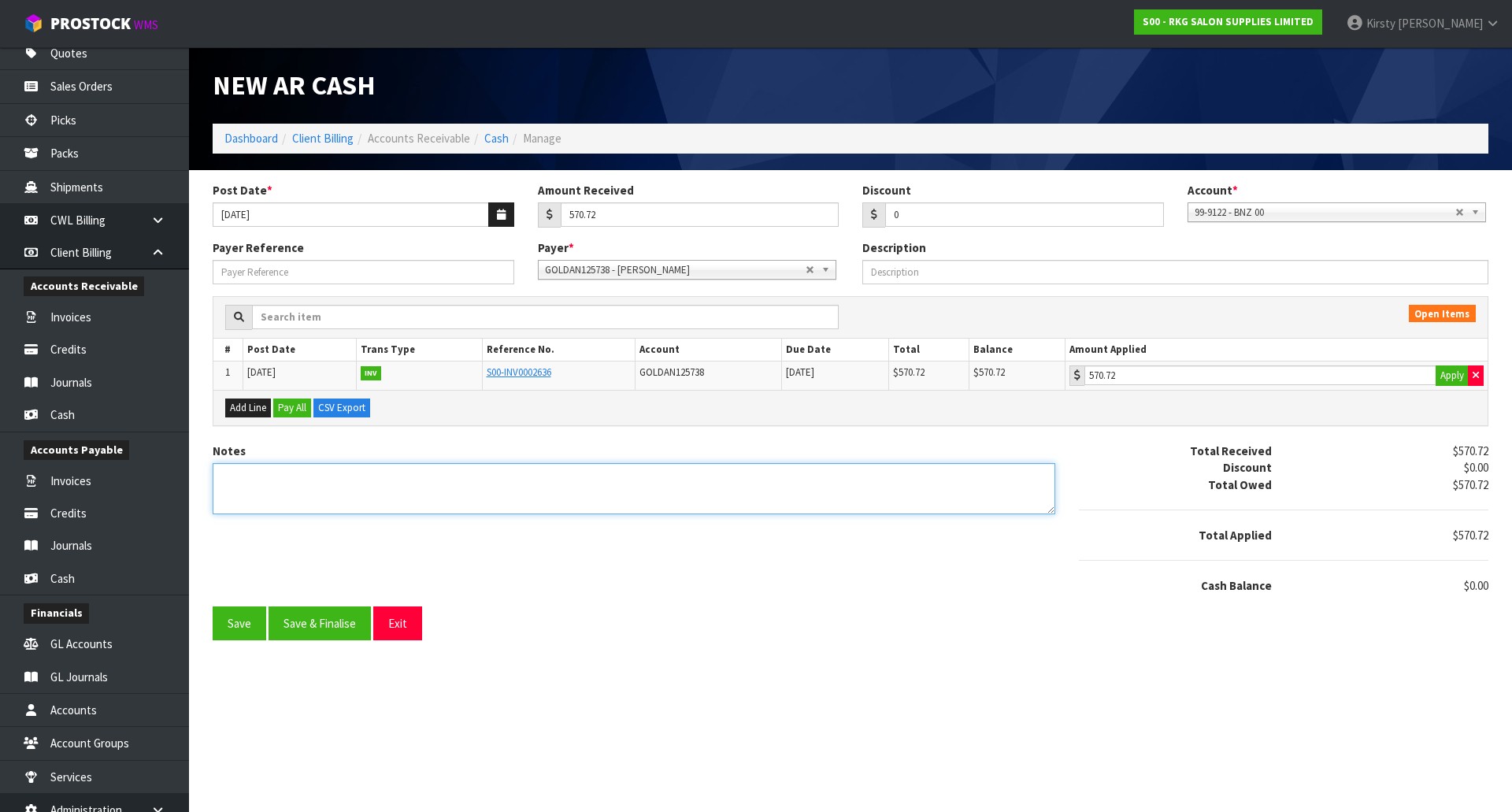
click at [228, 475] on textarea "Notes" at bounding box center [634, 489] width 842 height 51
type textarea "D"
type textarea "EFT 10.10"
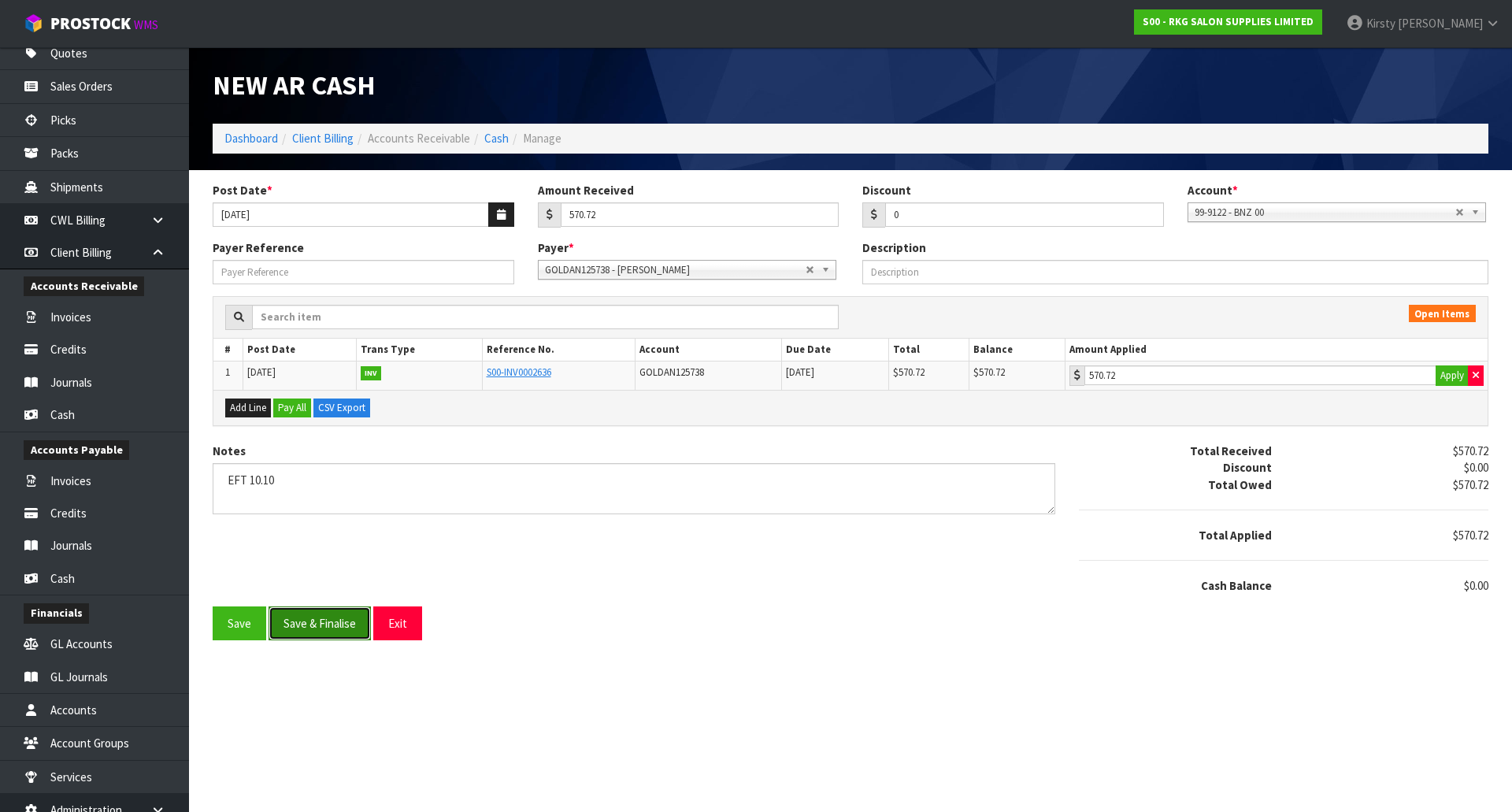
click at [319, 608] on button "Save & Finalise" at bounding box center [319, 623] width 103 height 34
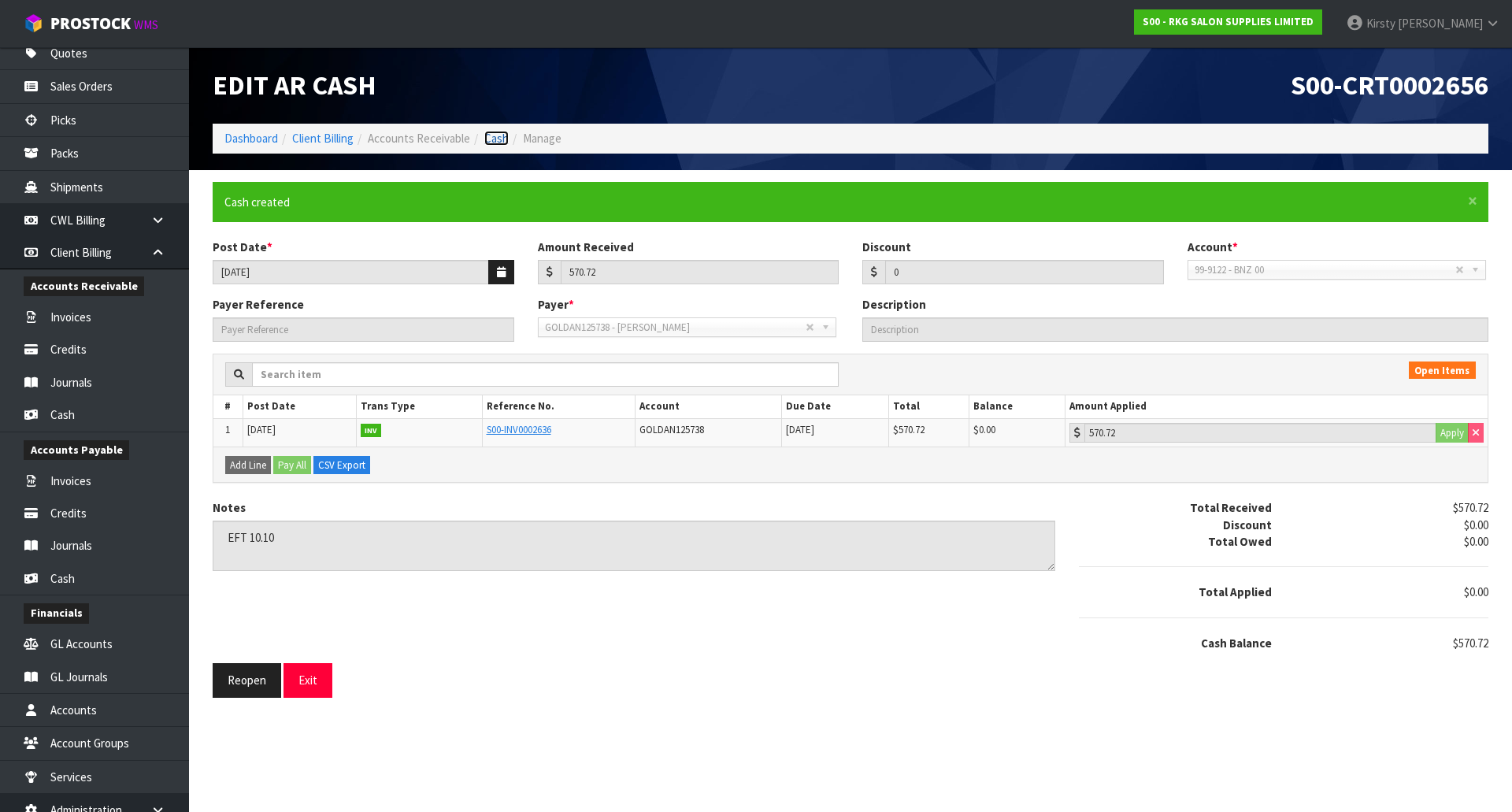
click at [500, 140] on link "Cash" at bounding box center [497, 138] width 25 height 15
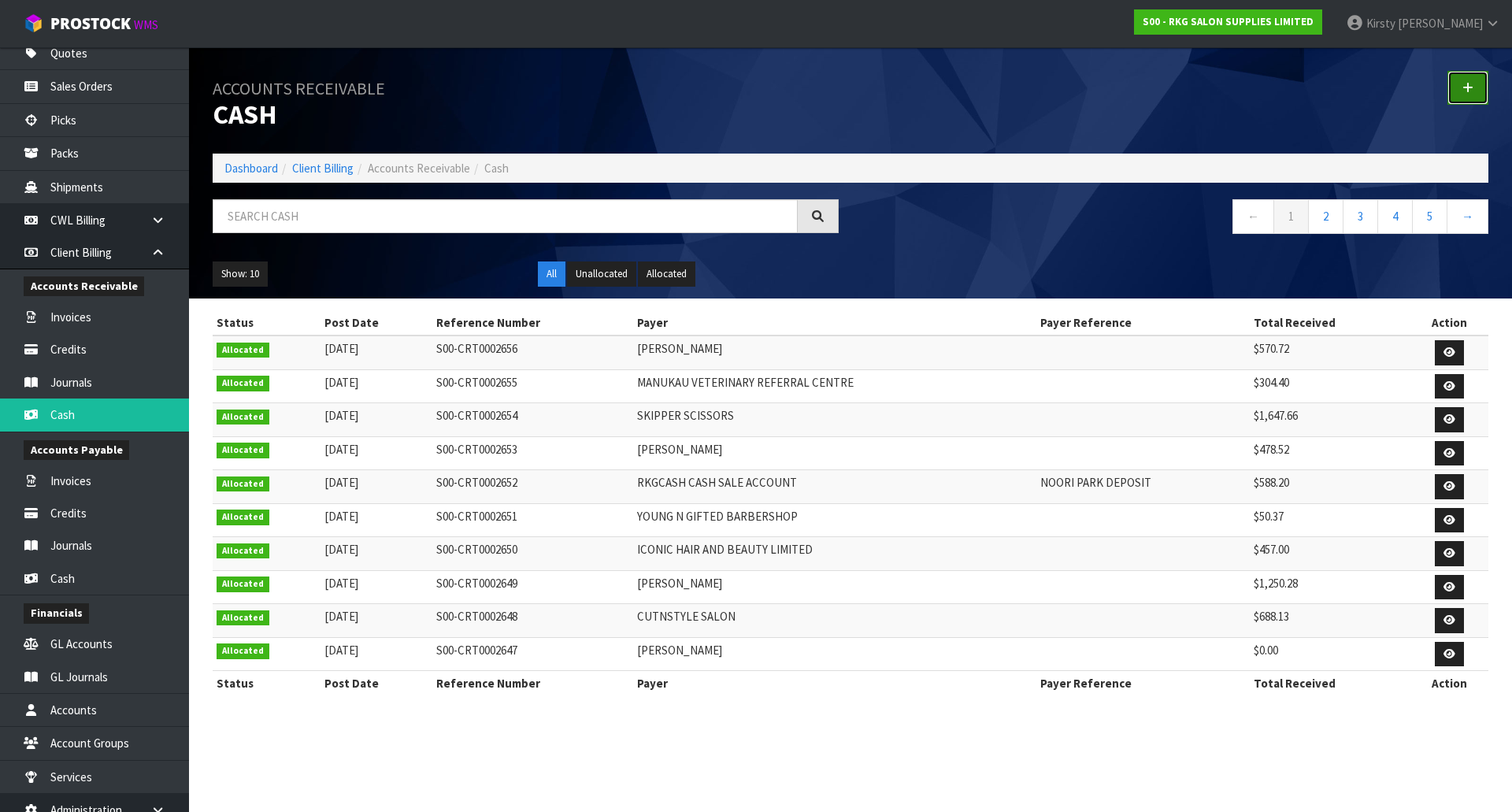
click at [1466, 90] on icon at bounding box center [1467, 87] width 11 height 11
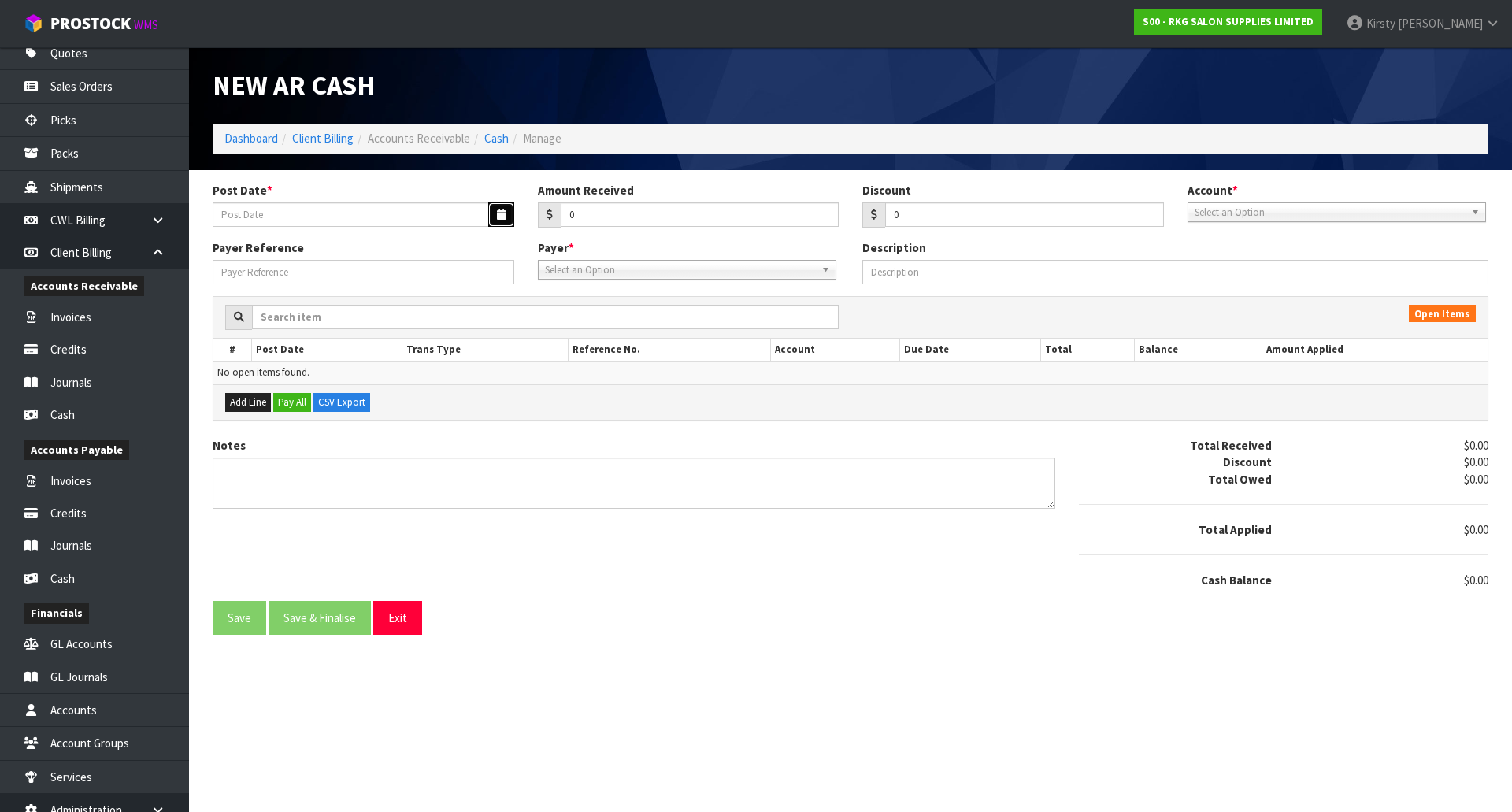
click at [500, 215] on icon "button" at bounding box center [501, 215] width 9 height 11
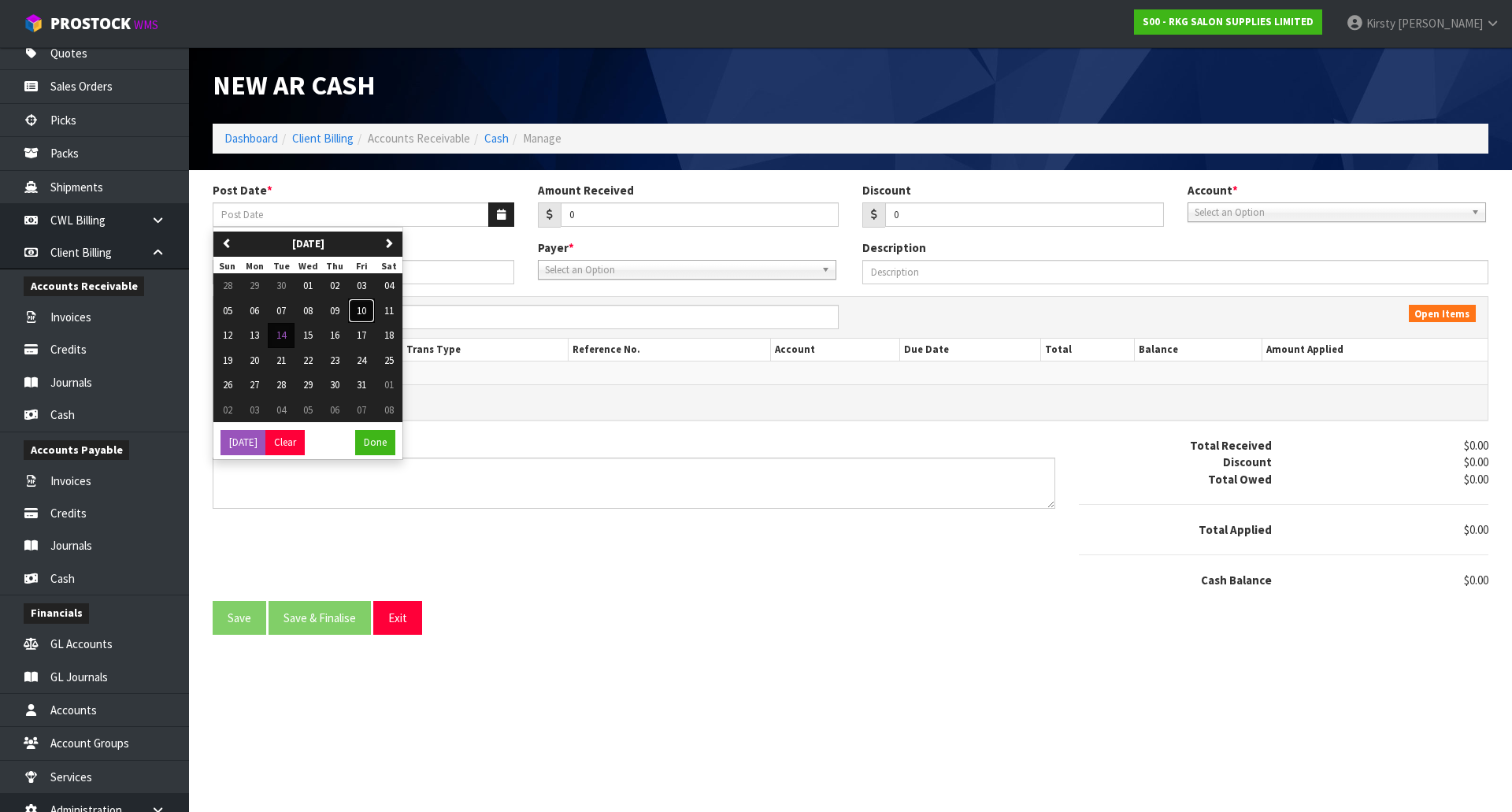
click at [366, 311] on span "10" at bounding box center [361, 310] width 10 height 13
type input "[DATE]"
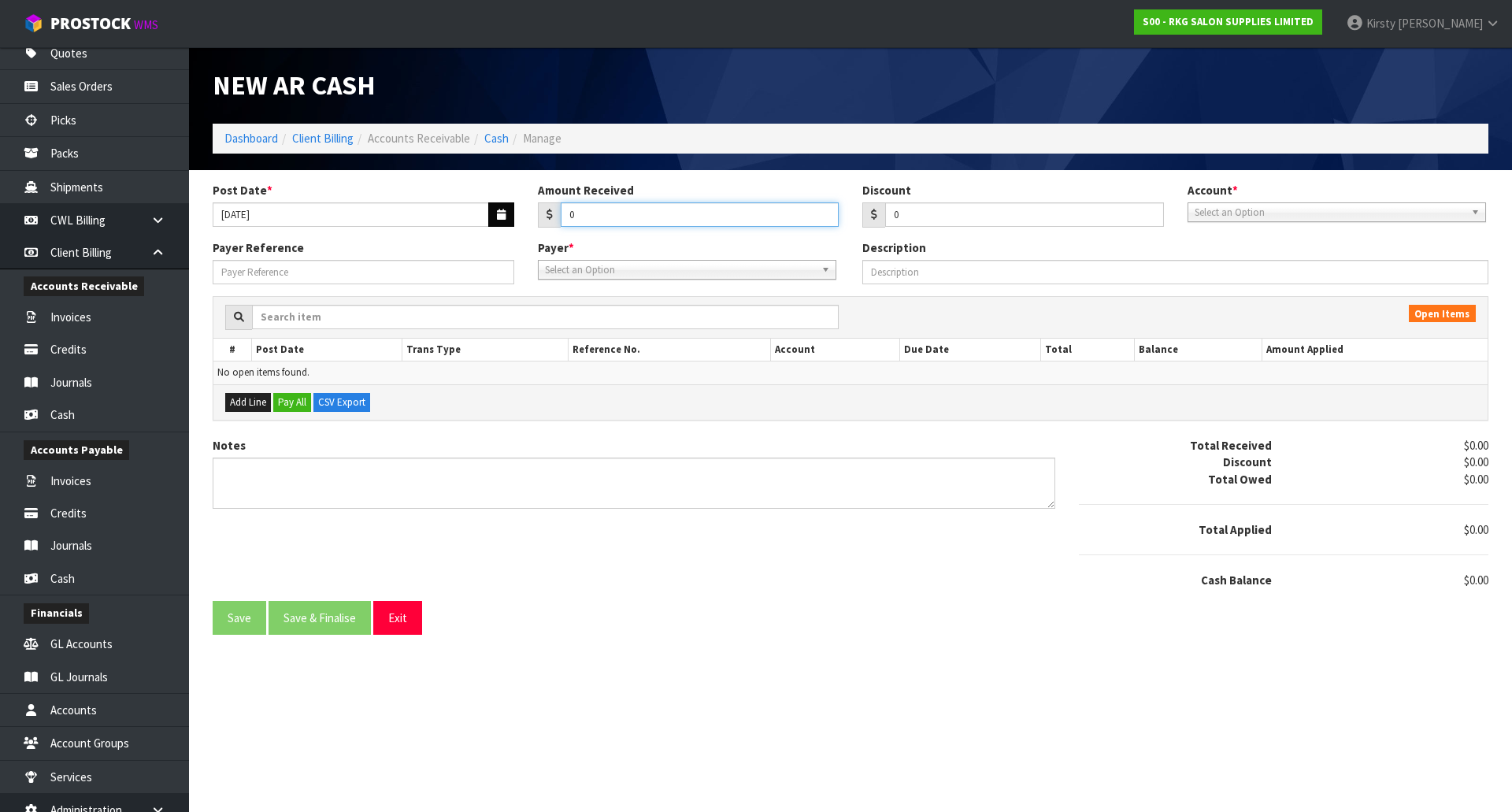
drag, startPoint x: 592, startPoint y: 212, endPoint x: 511, endPoint y: 220, distance: 81.4
click at [511, 220] on div "Post Date * [DATE] Amount Received 0 Discount 0 Account * 99-9115 - KIWIBANK 00…" at bounding box center [850, 211] width 1300 height 58
type input "648.95"
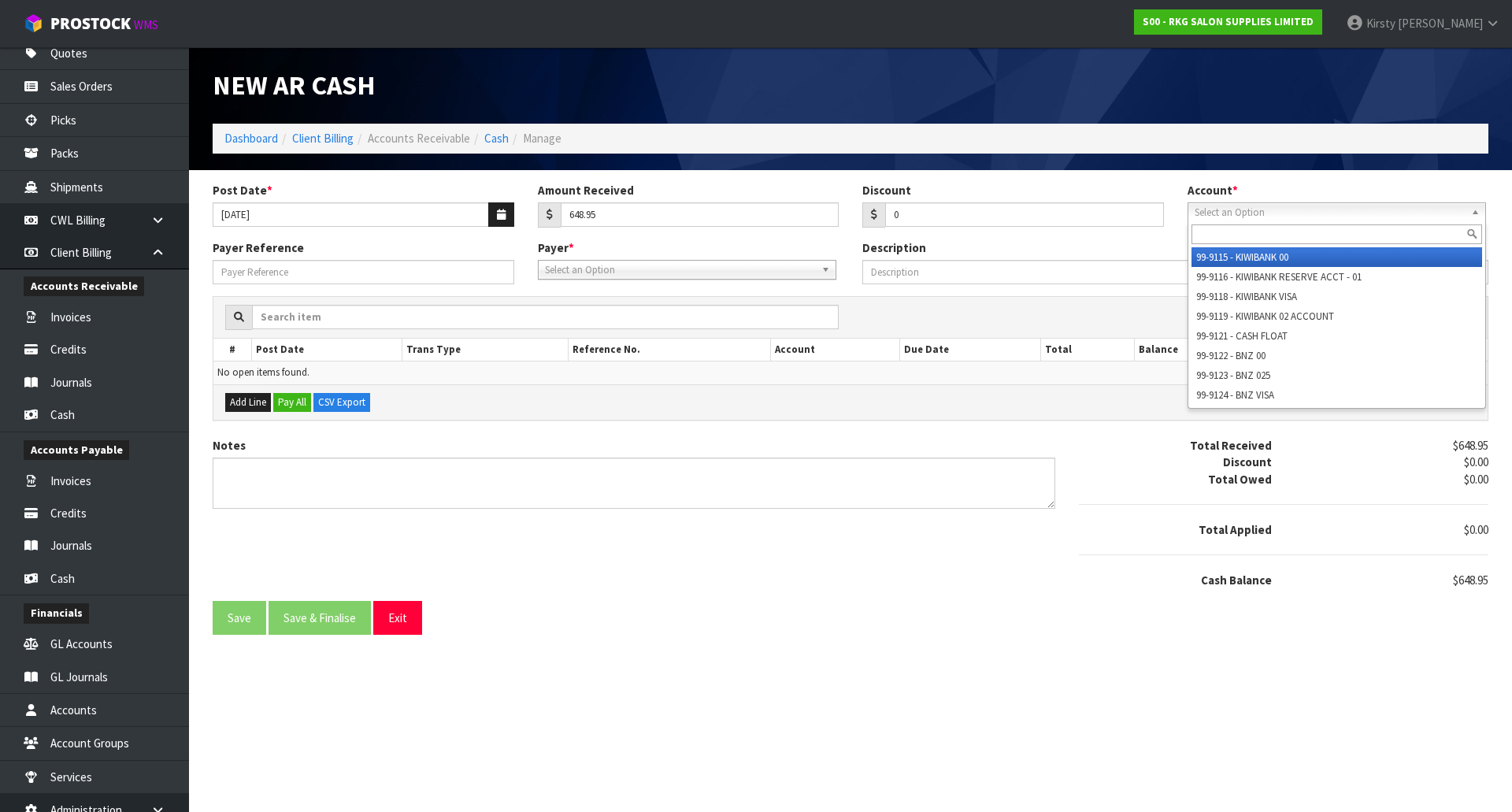
click at [1258, 208] on span "Select an Option" at bounding box center [1329, 213] width 270 height 19
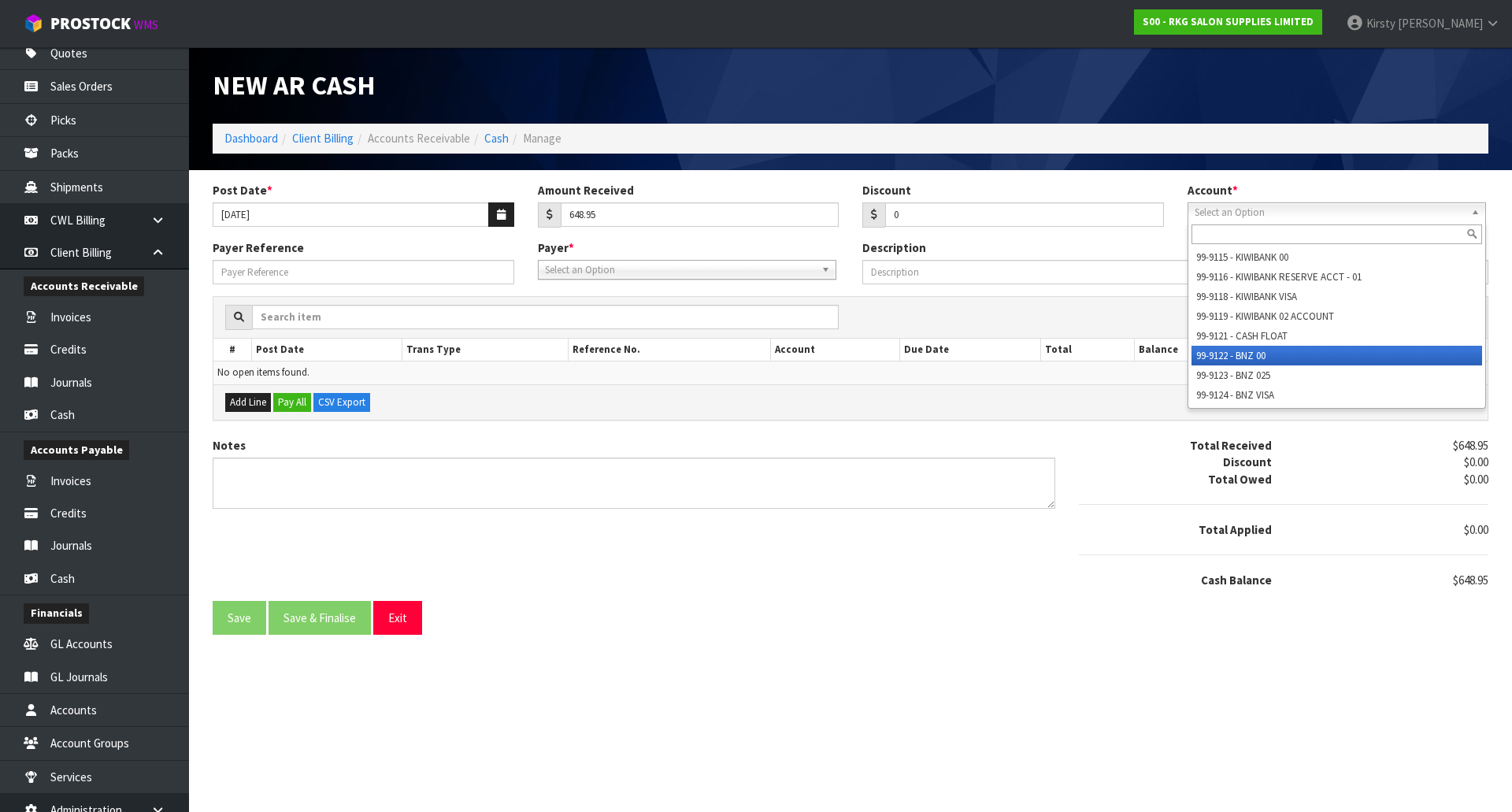
click at [1266, 349] on li "99-9122 - BNZ 00" at bounding box center [1336, 356] width 290 height 19
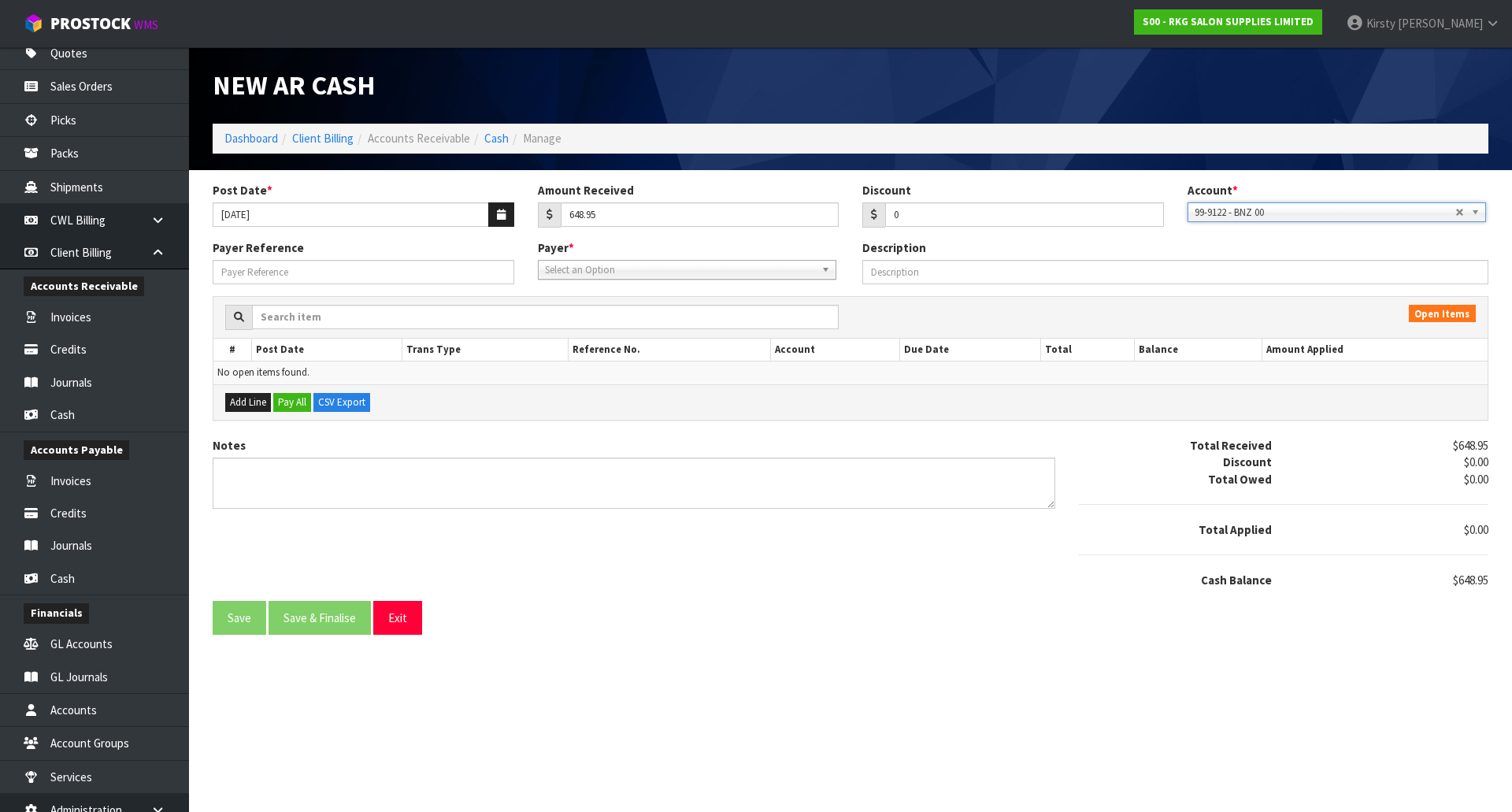
click at [601, 271] on span "Select an Option" at bounding box center [680, 270] width 270 height 19
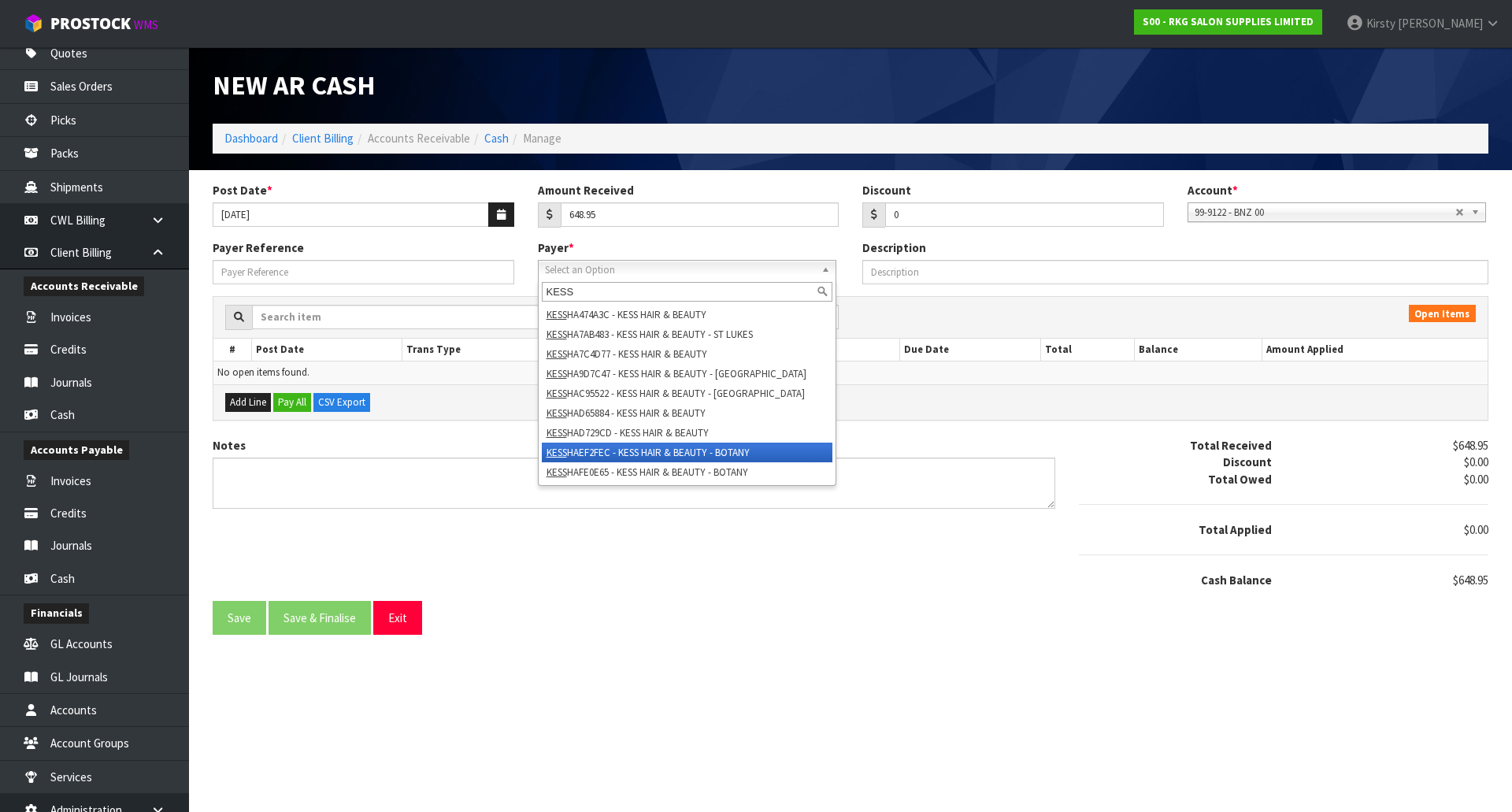
type input "KESS"
click at [587, 457] on li "KESS HAEF2FEC - KESS HAIR & BEAUTY - BOTANY" at bounding box center [686, 452] width 290 height 19
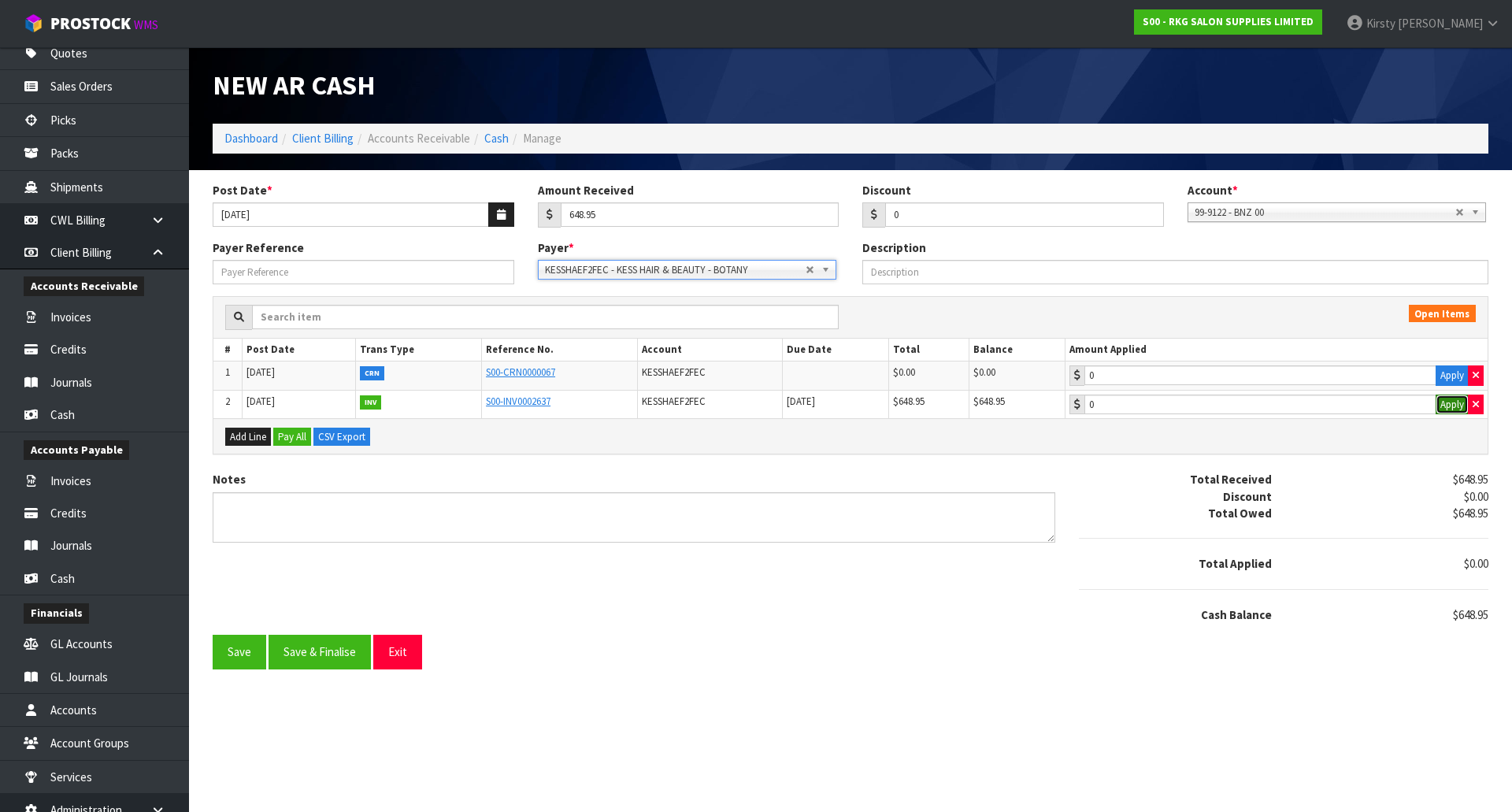
click at [1450, 405] on button "Apply" at bounding box center [1452, 405] width 33 height 20
type input "648.95"
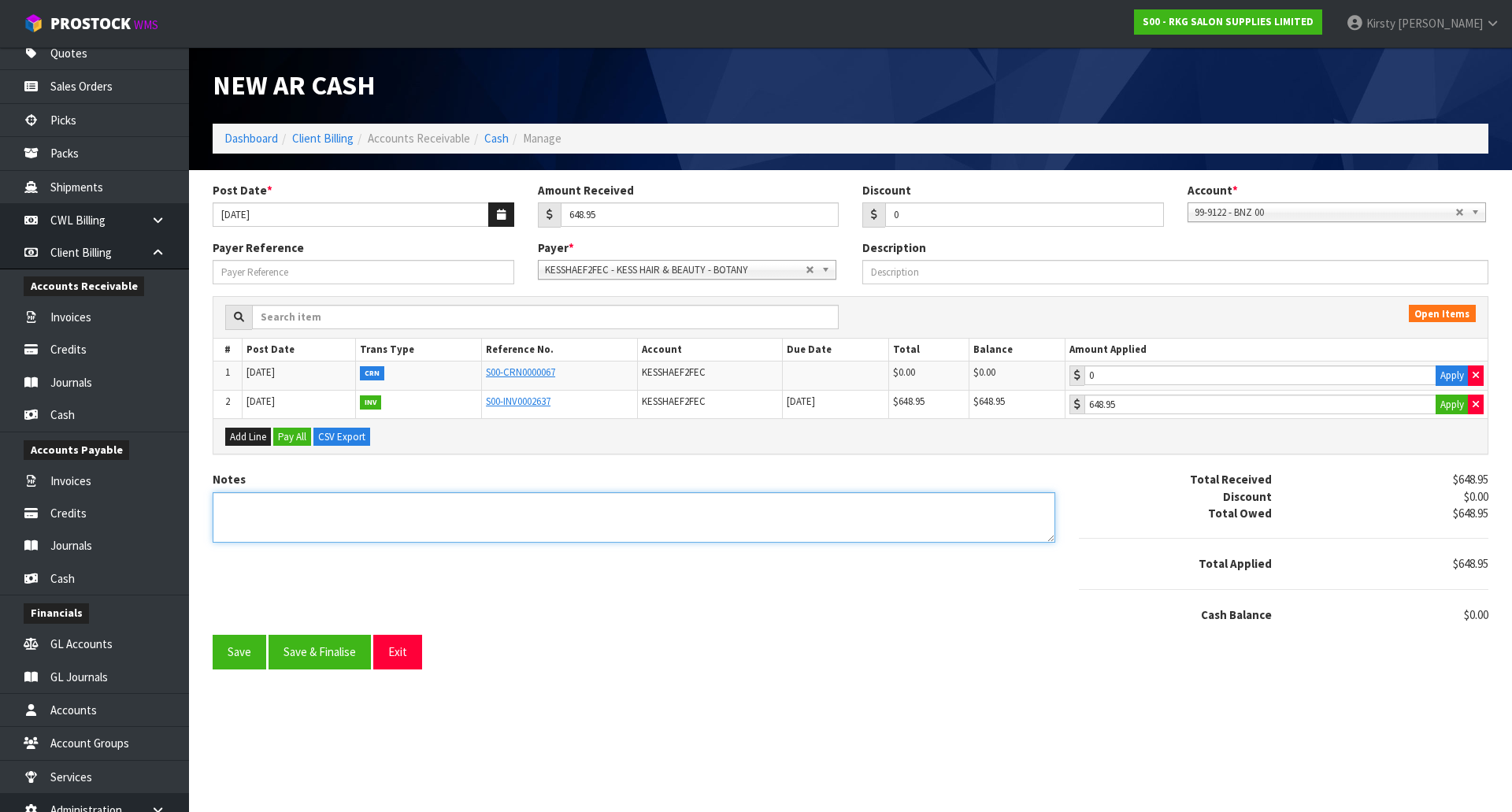
click at [297, 510] on textarea "Notes" at bounding box center [634, 518] width 842 height 51
type textarea "EFT 10.10"
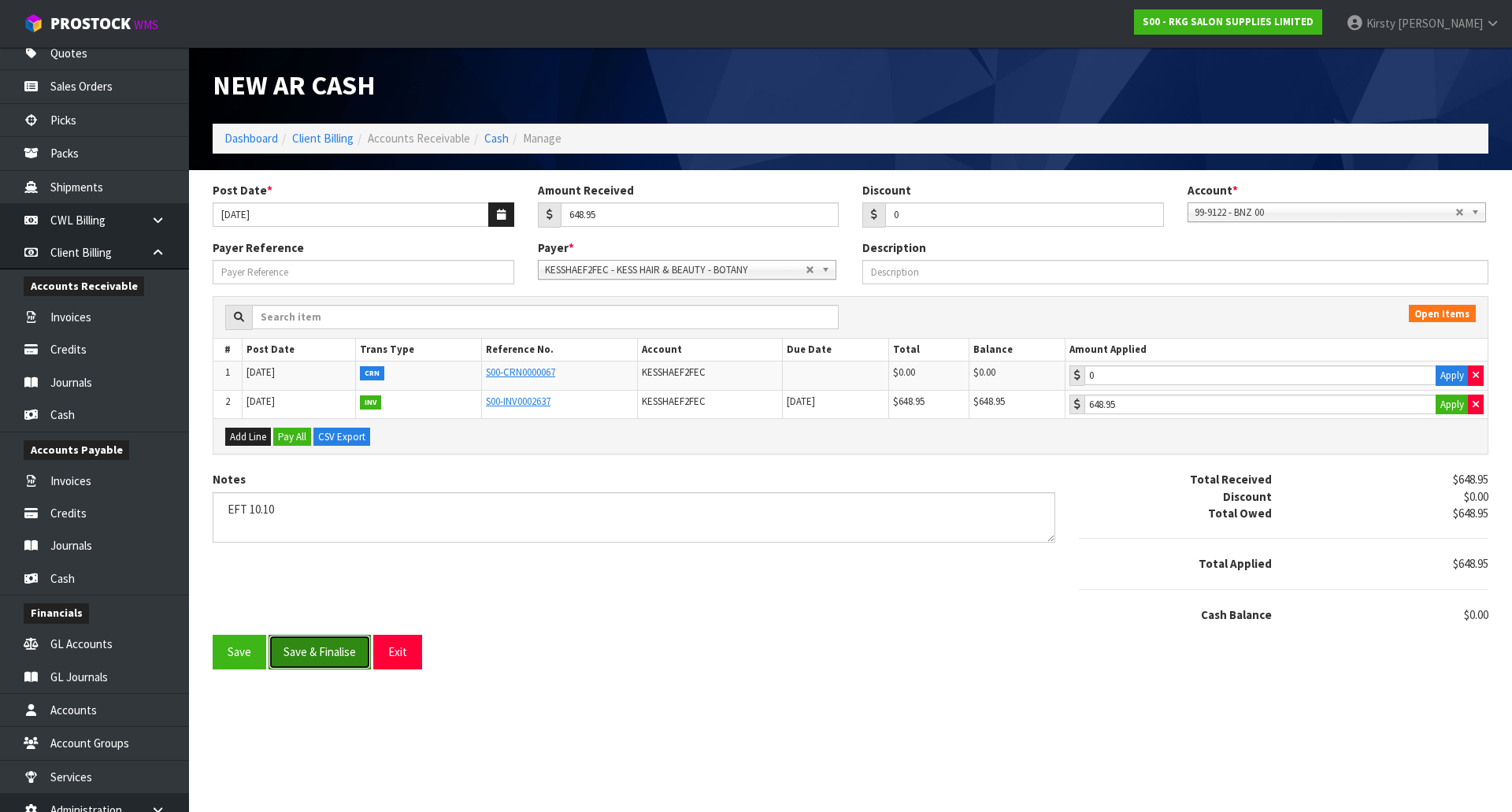
click at [308, 645] on button "Save & Finalise" at bounding box center [319, 651] width 103 height 34
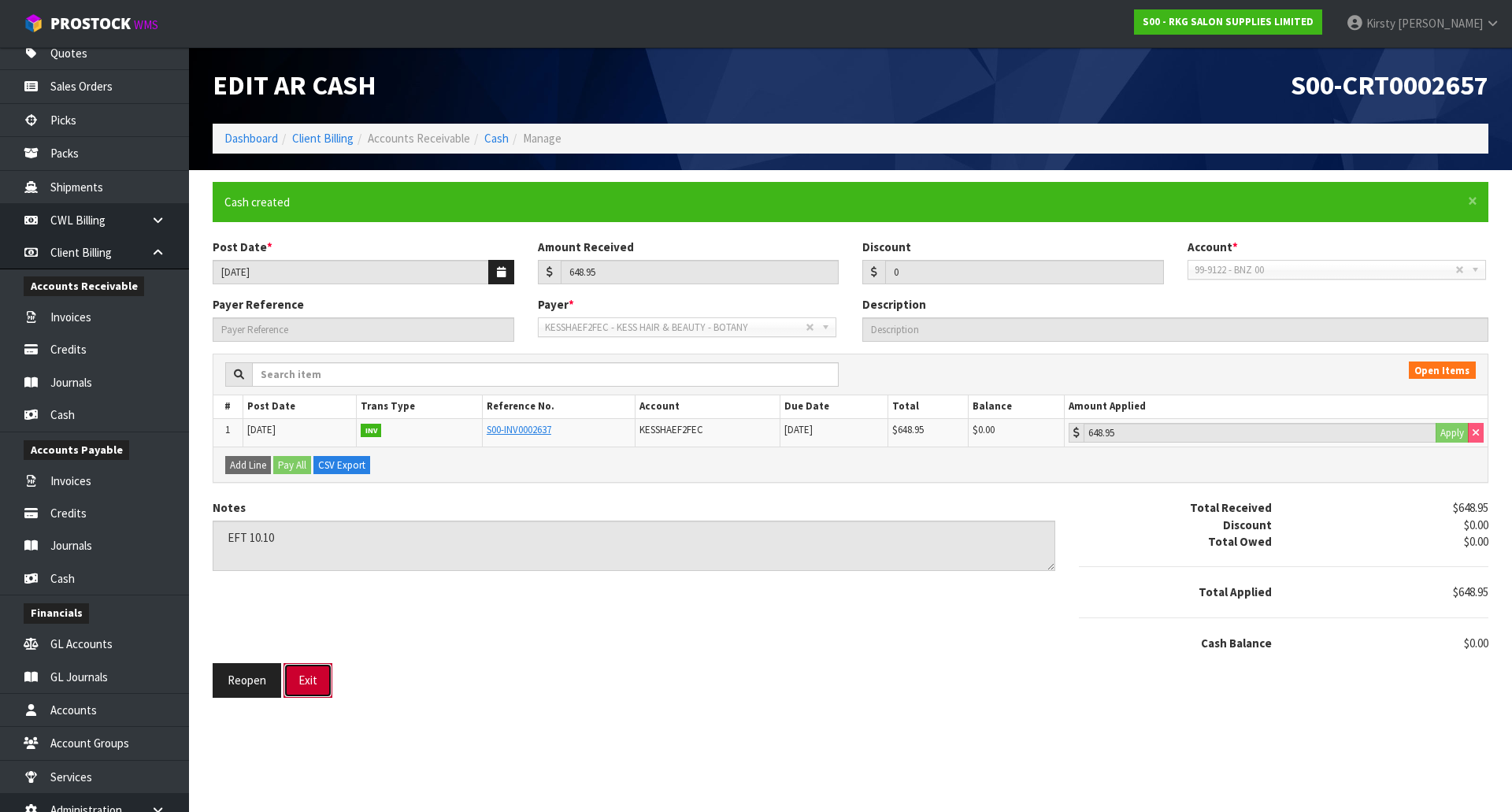
click at [312, 670] on button "Exit" at bounding box center [308, 680] width 49 height 34
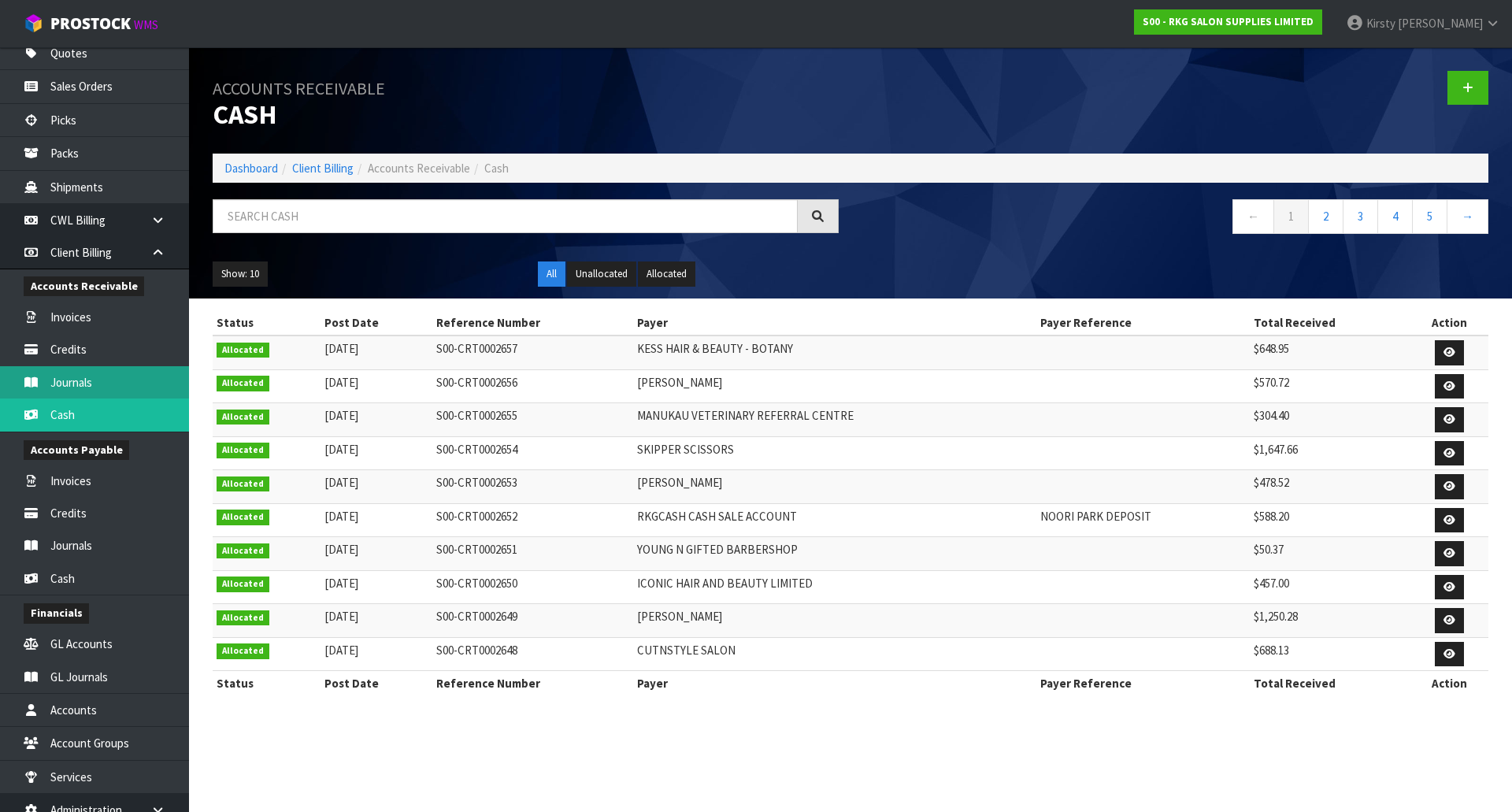
click at [61, 379] on link "Journals" at bounding box center [94, 382] width 189 height 32
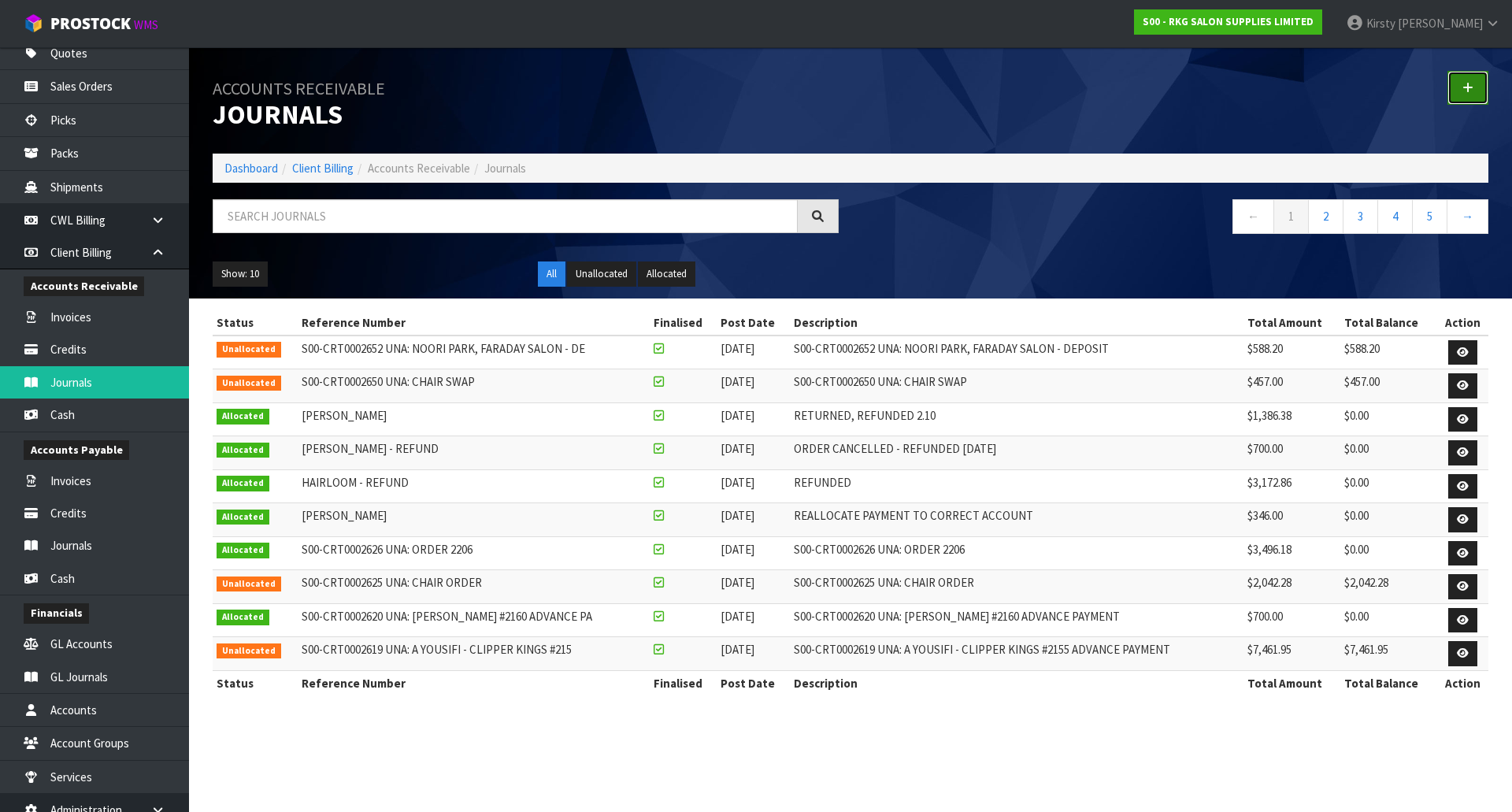
click at [1470, 87] on icon at bounding box center [1467, 87] width 11 height 11
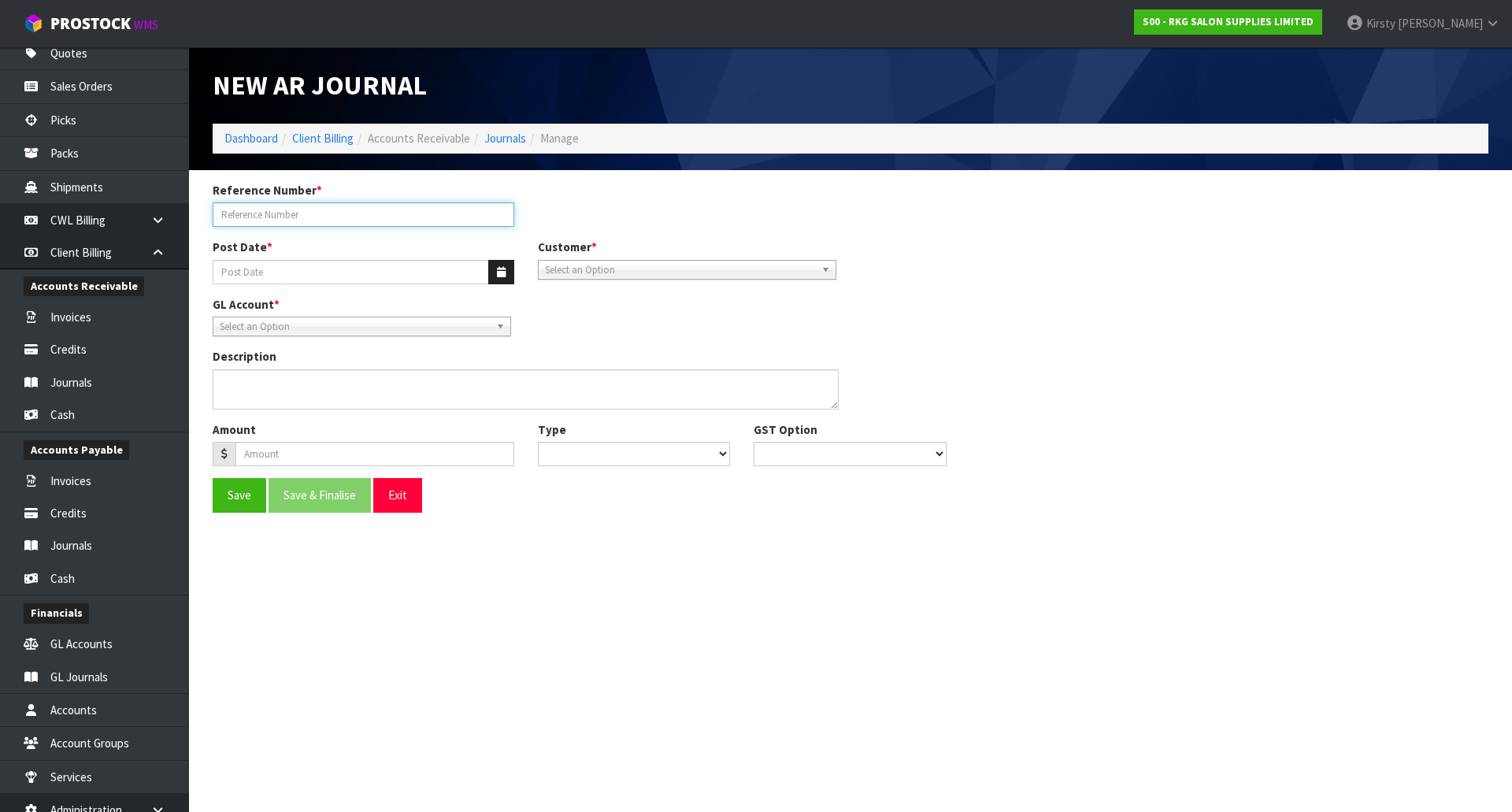
click at [226, 214] on input "Reference Number *" at bounding box center [363, 215] width 302 height 25
type input "[PERSON_NAME] REFUND"
click at [503, 272] on icon "button" at bounding box center [501, 272] width 9 height 11
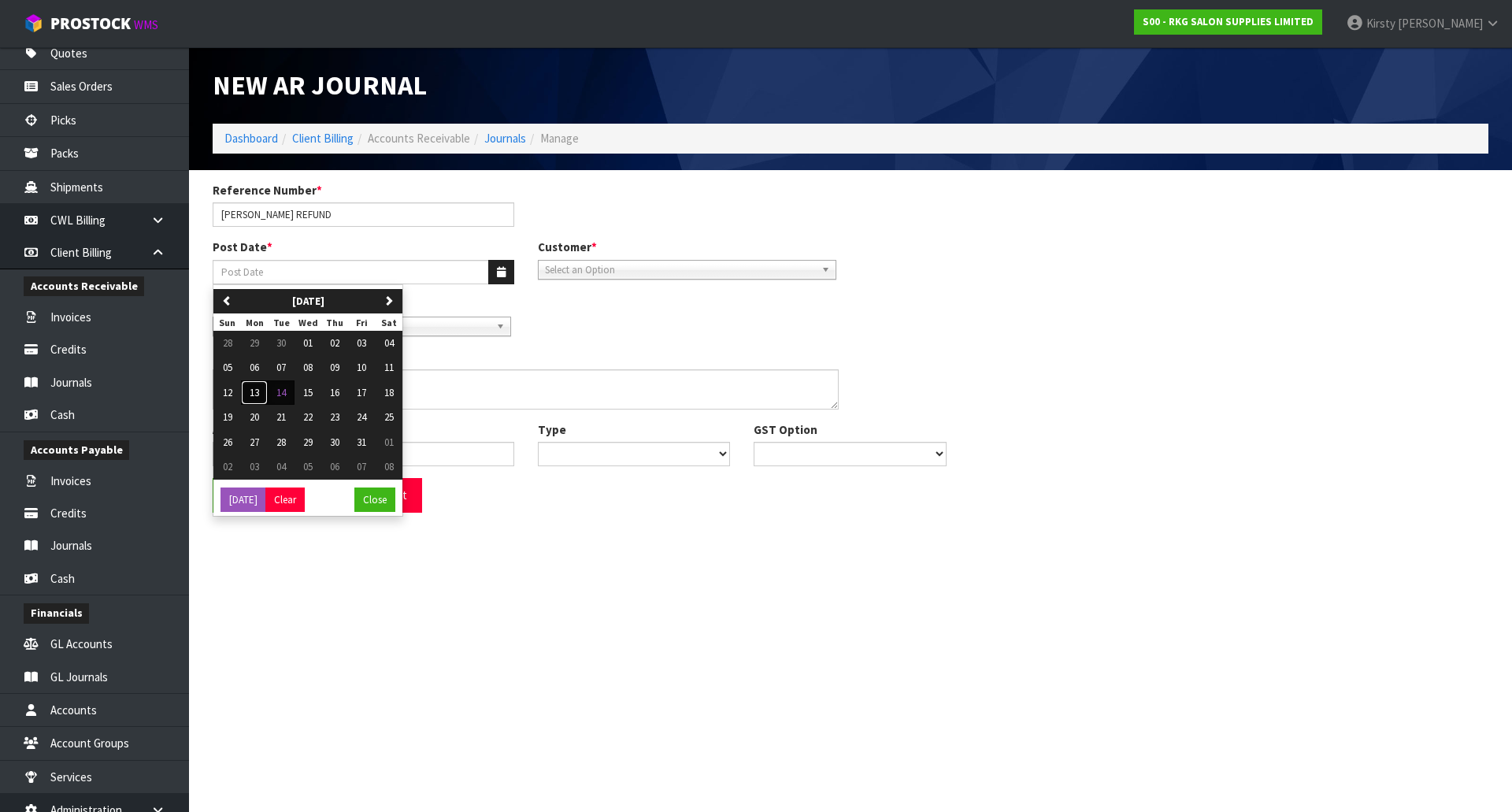
click at [261, 391] on button "13" at bounding box center [254, 392] width 27 height 25
type input "[DATE]"
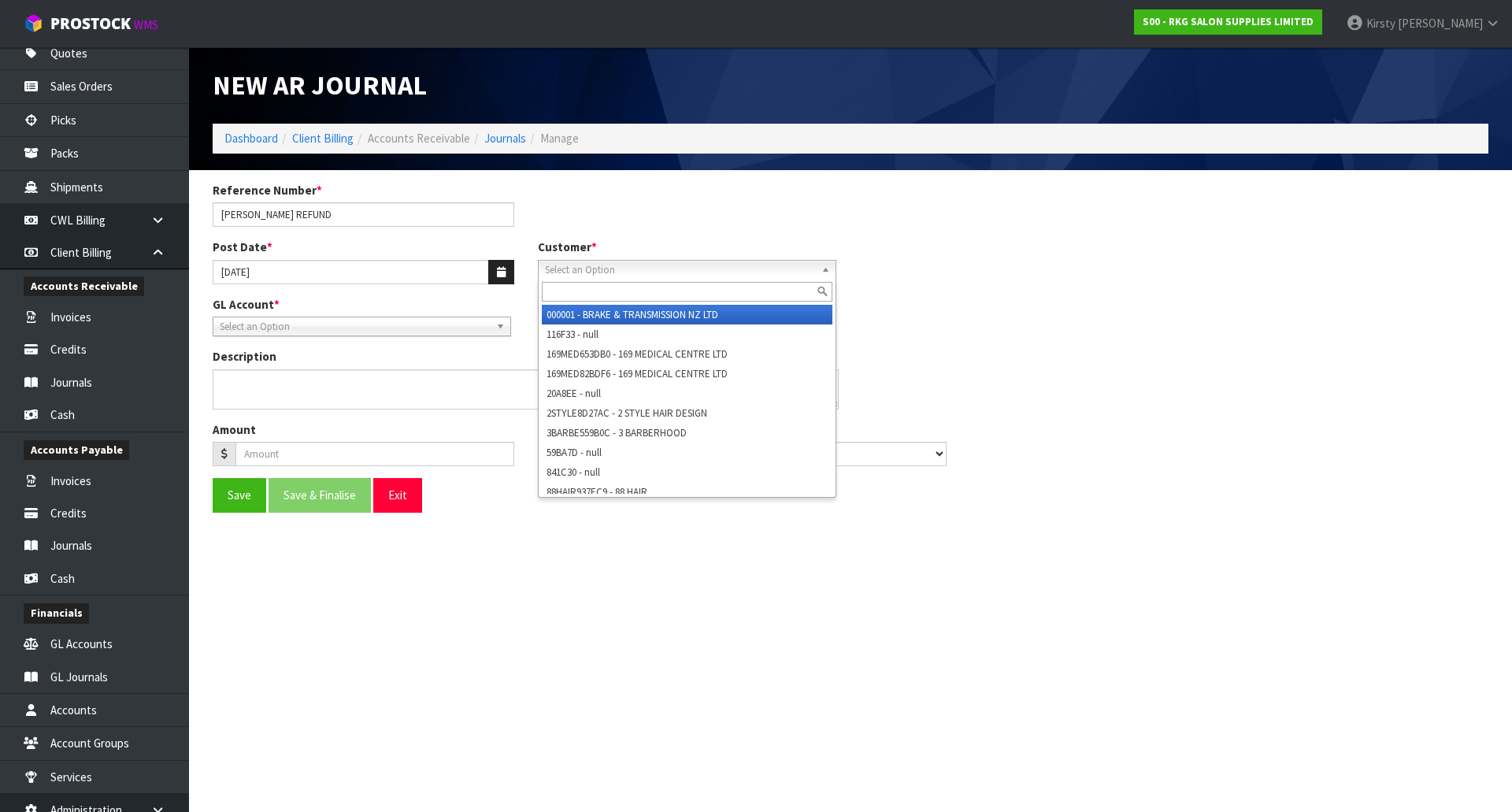
click at [563, 270] on span "Select an Option" at bounding box center [680, 270] width 270 height 19
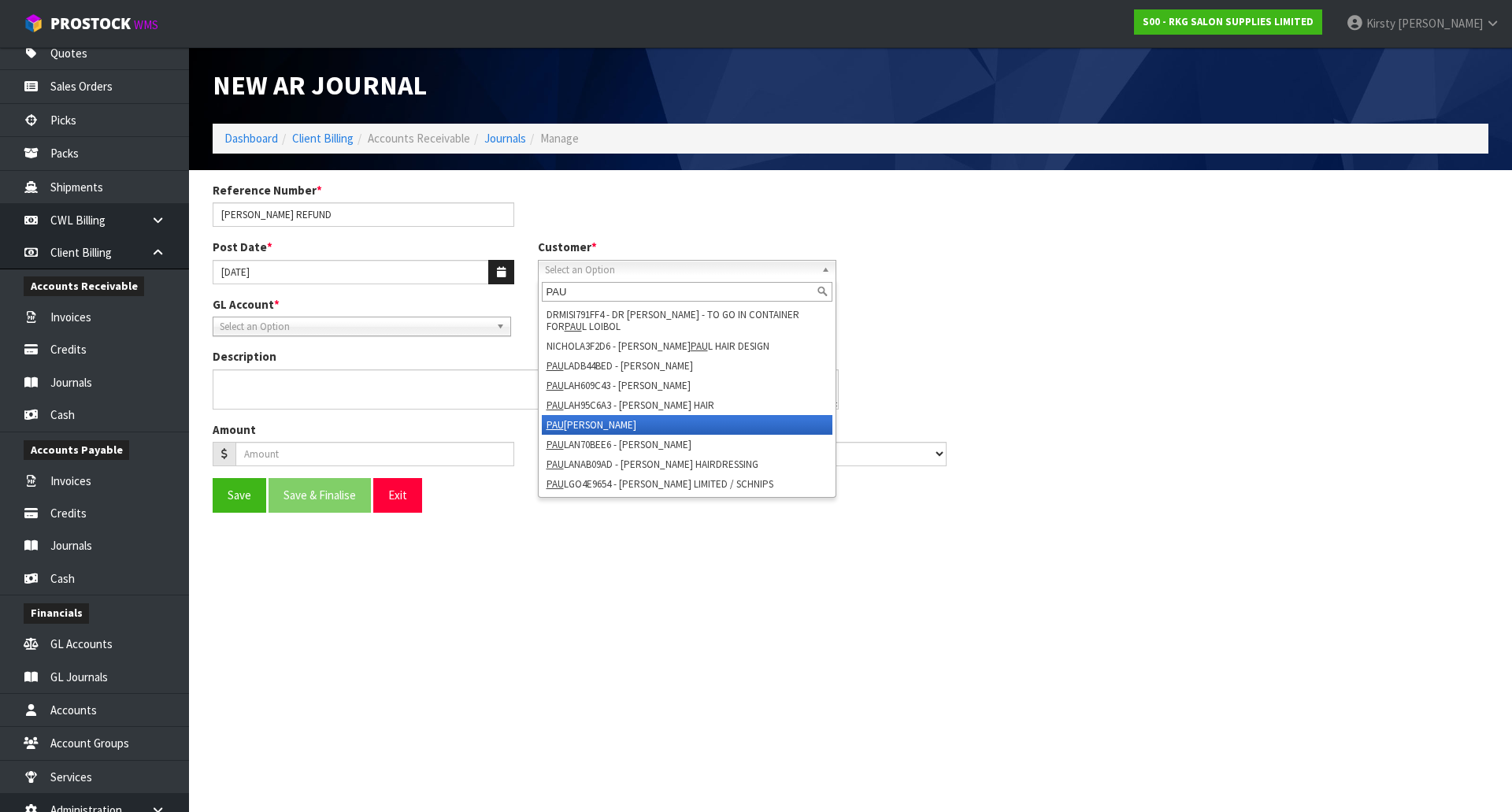
type input "PAU"
click at [579, 420] on li "[PERSON_NAME] - [PERSON_NAME]" at bounding box center [686, 425] width 290 height 19
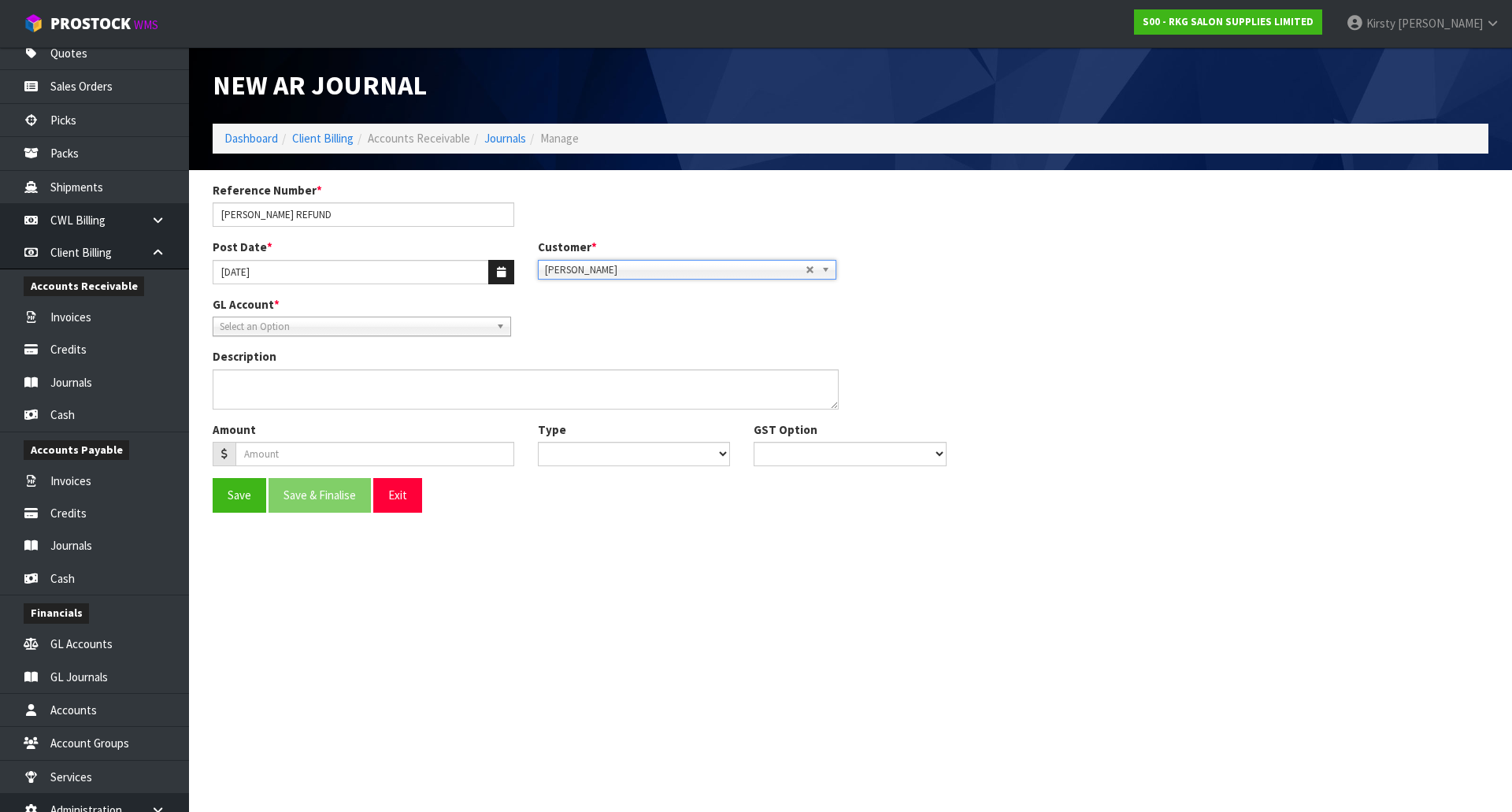
click at [293, 331] on span "Select an Option" at bounding box center [355, 327] width 270 height 19
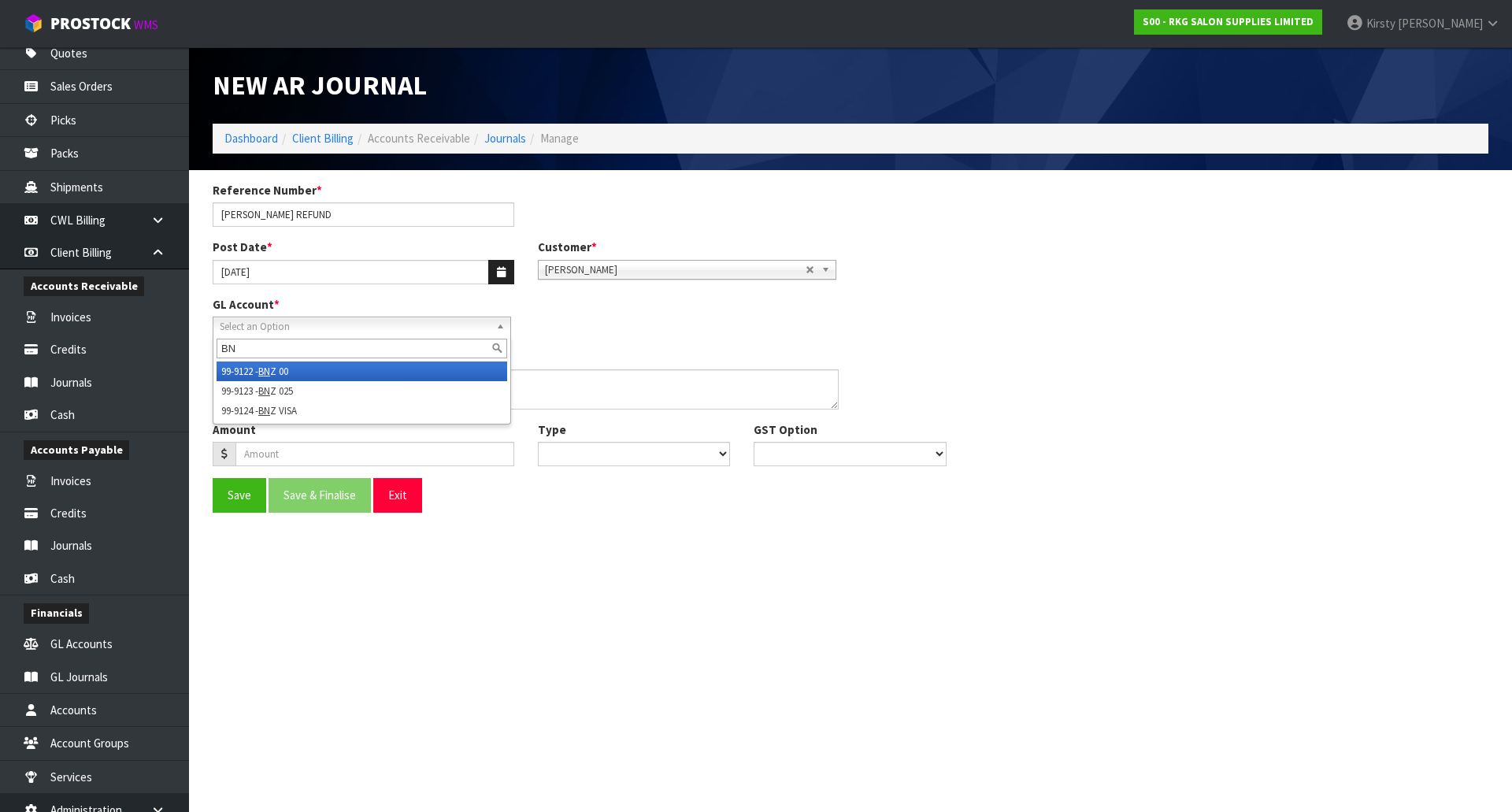
type input "BN"
click at [291, 373] on li "99-9122 - BN Z 00" at bounding box center [362, 371] width 290 height 19
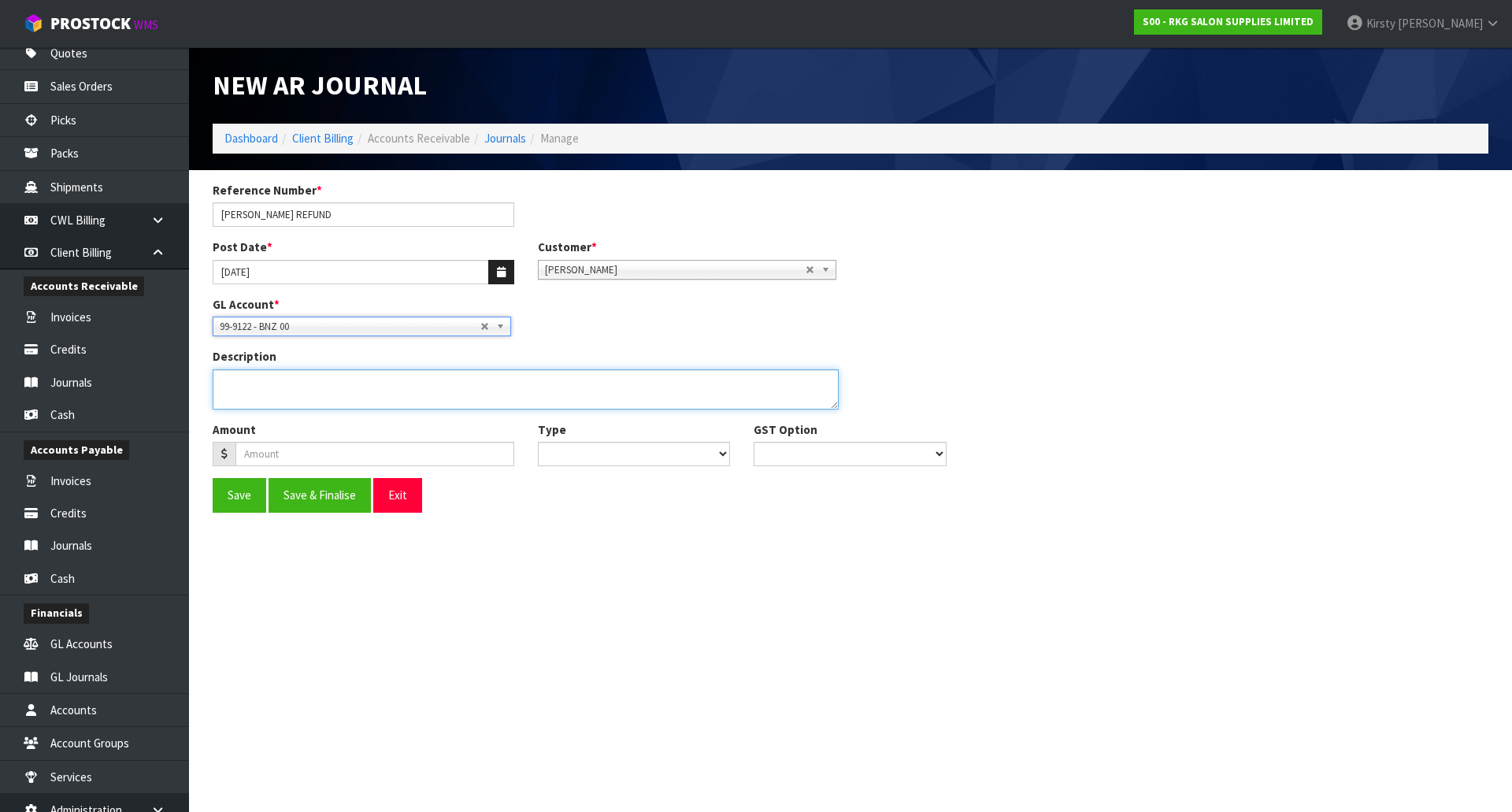
click at [291, 373] on textarea "Description" at bounding box center [525, 390] width 626 height 40
click at [317, 379] on textarea "Description" at bounding box center [525, 390] width 626 height 40
type textarea "REFUNDED RETURNED/PAID ITEMS"
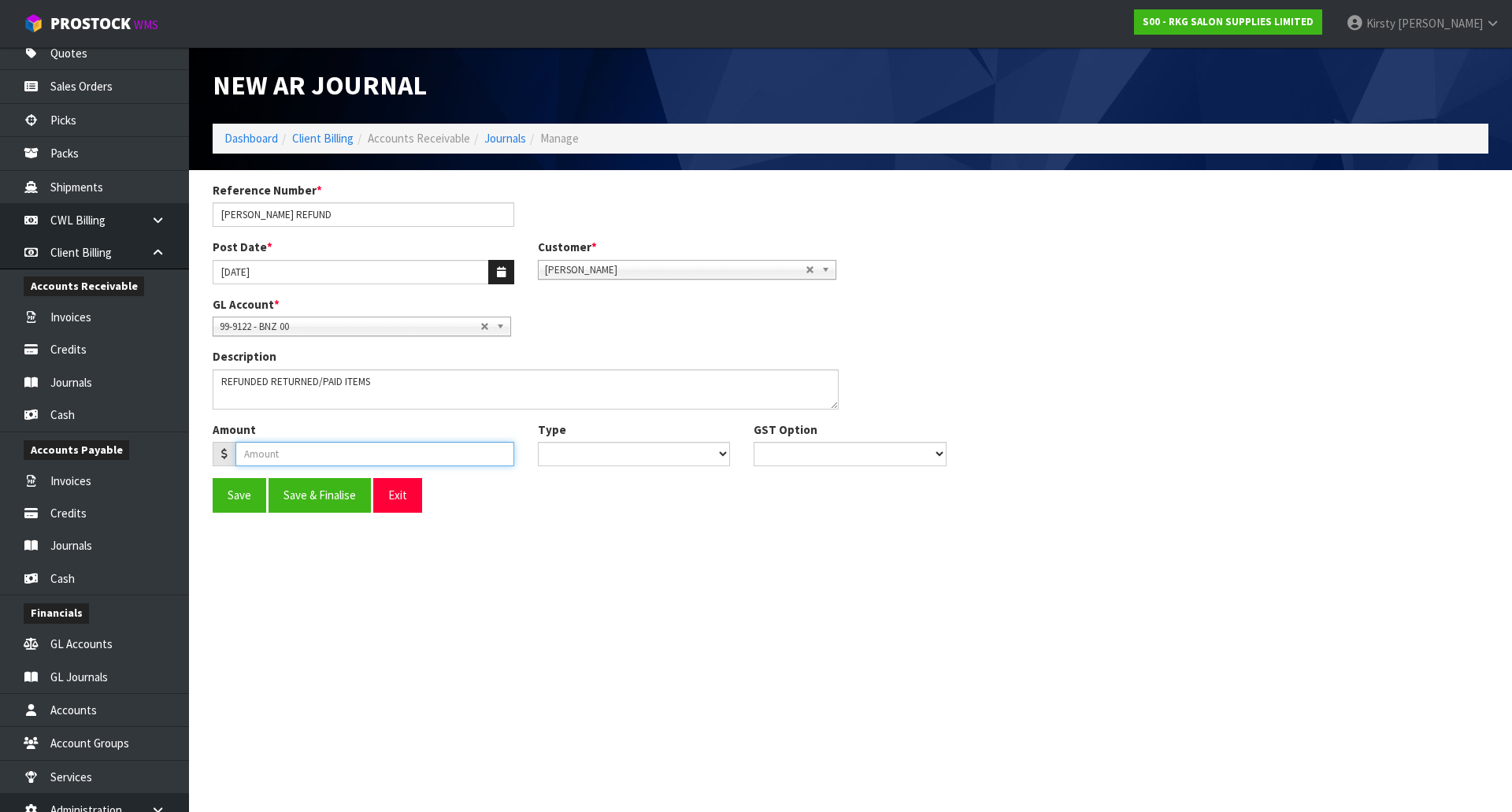
click at [319, 453] on input "number" at bounding box center [375, 454] width 279 height 25
type input "128.91"
click at [576, 458] on select "Debit Credit" at bounding box center [634, 454] width 193 height 25
select select "Debit"
click at [538, 442] on select "Debit Credit" at bounding box center [634, 454] width 193 height 25
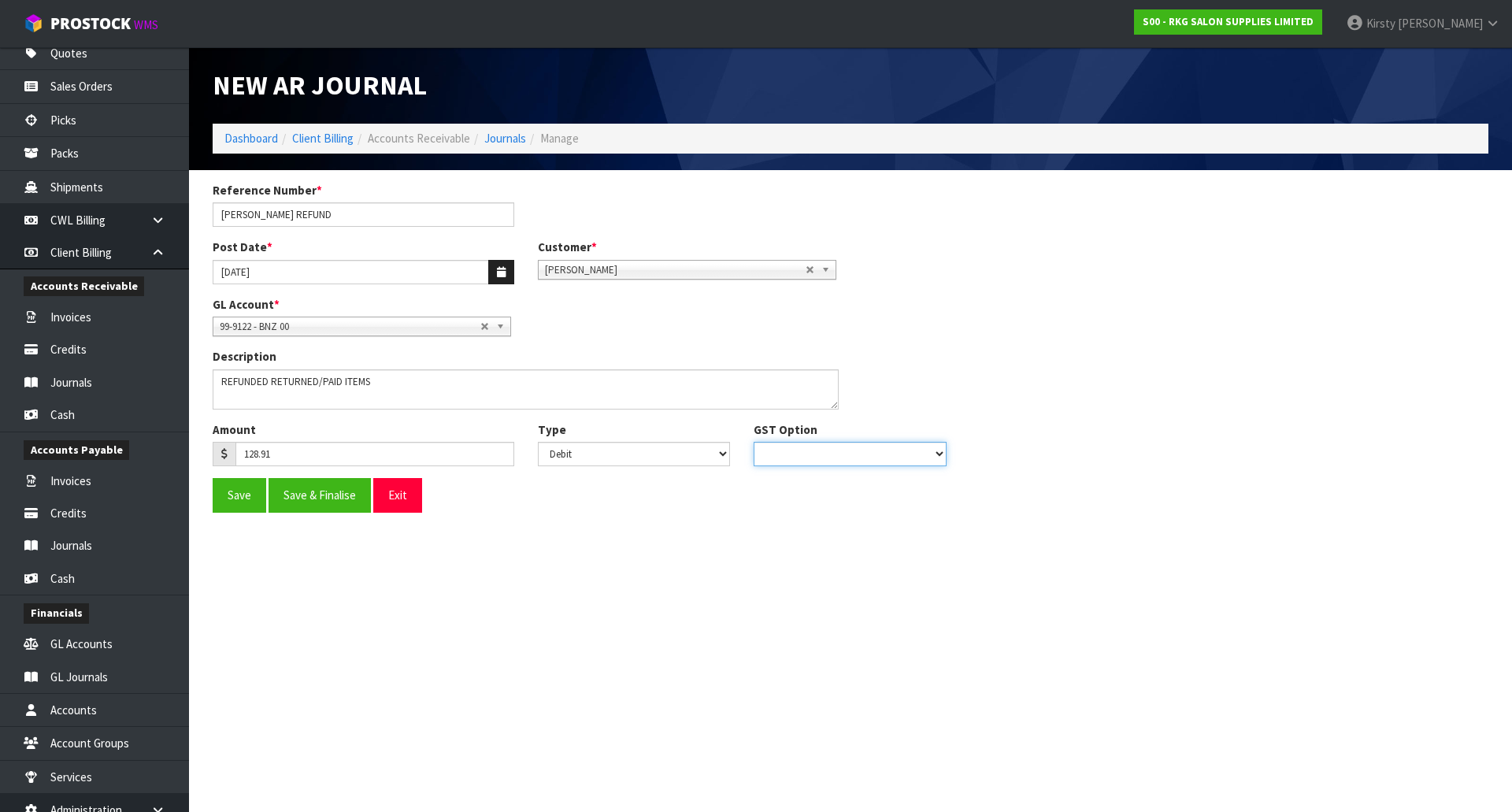
click at [770, 455] on select "No GST 15% GST" at bounding box center [850, 454] width 193 height 25
select select "number:0"
click at [754, 442] on select "No GST 15% GST" at bounding box center [850, 454] width 193 height 25
click at [348, 495] on button "Save & Finalise" at bounding box center [319, 495] width 103 height 34
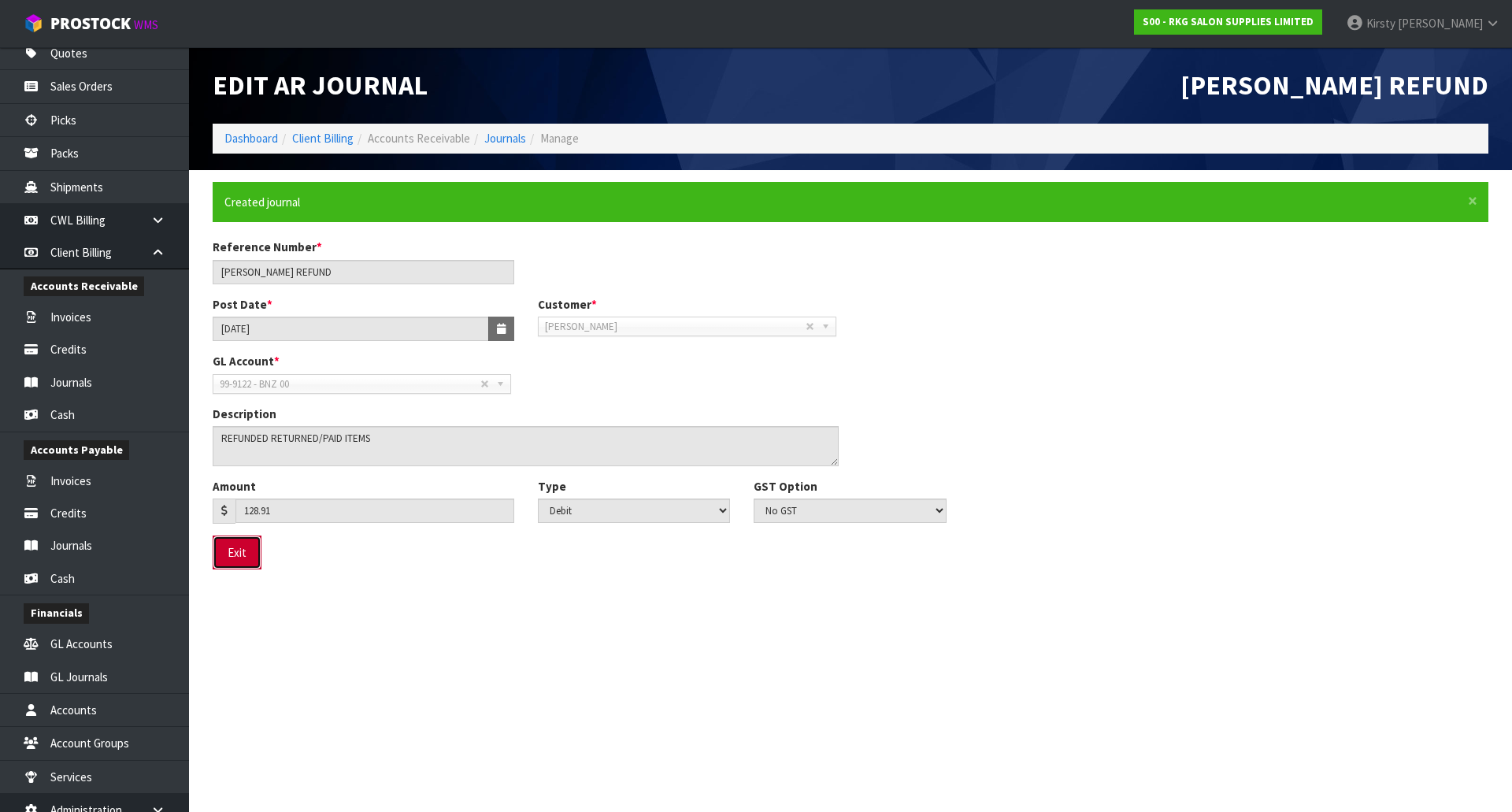
drag, startPoint x: 237, startPoint y: 556, endPoint x: 233, endPoint y: 549, distance: 8.1
click at [237, 555] on button "Exit" at bounding box center [237, 552] width 49 height 34
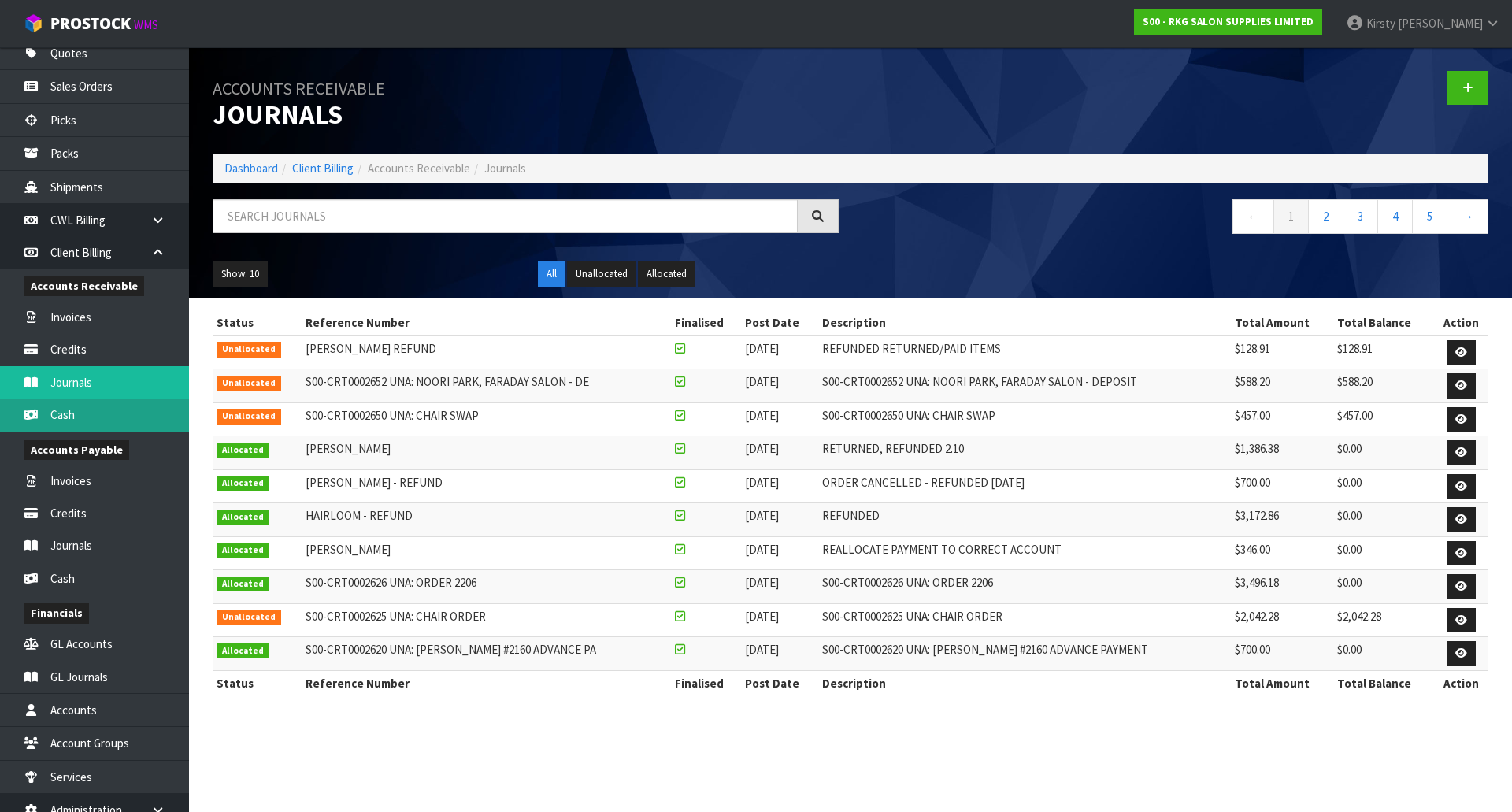
click at [62, 406] on link "Cash" at bounding box center [94, 414] width 189 height 32
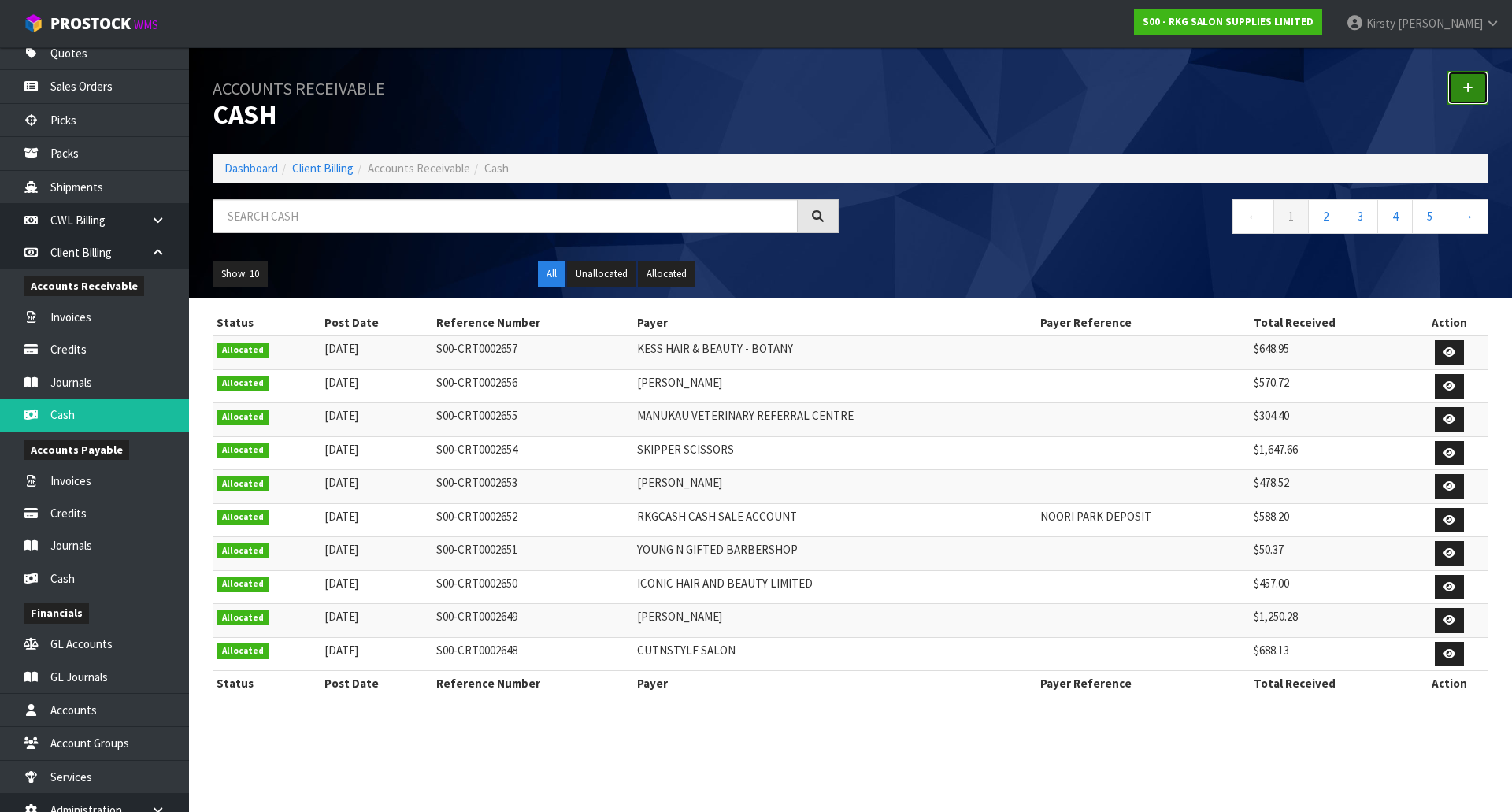
click at [1463, 88] on icon at bounding box center [1467, 87] width 11 height 11
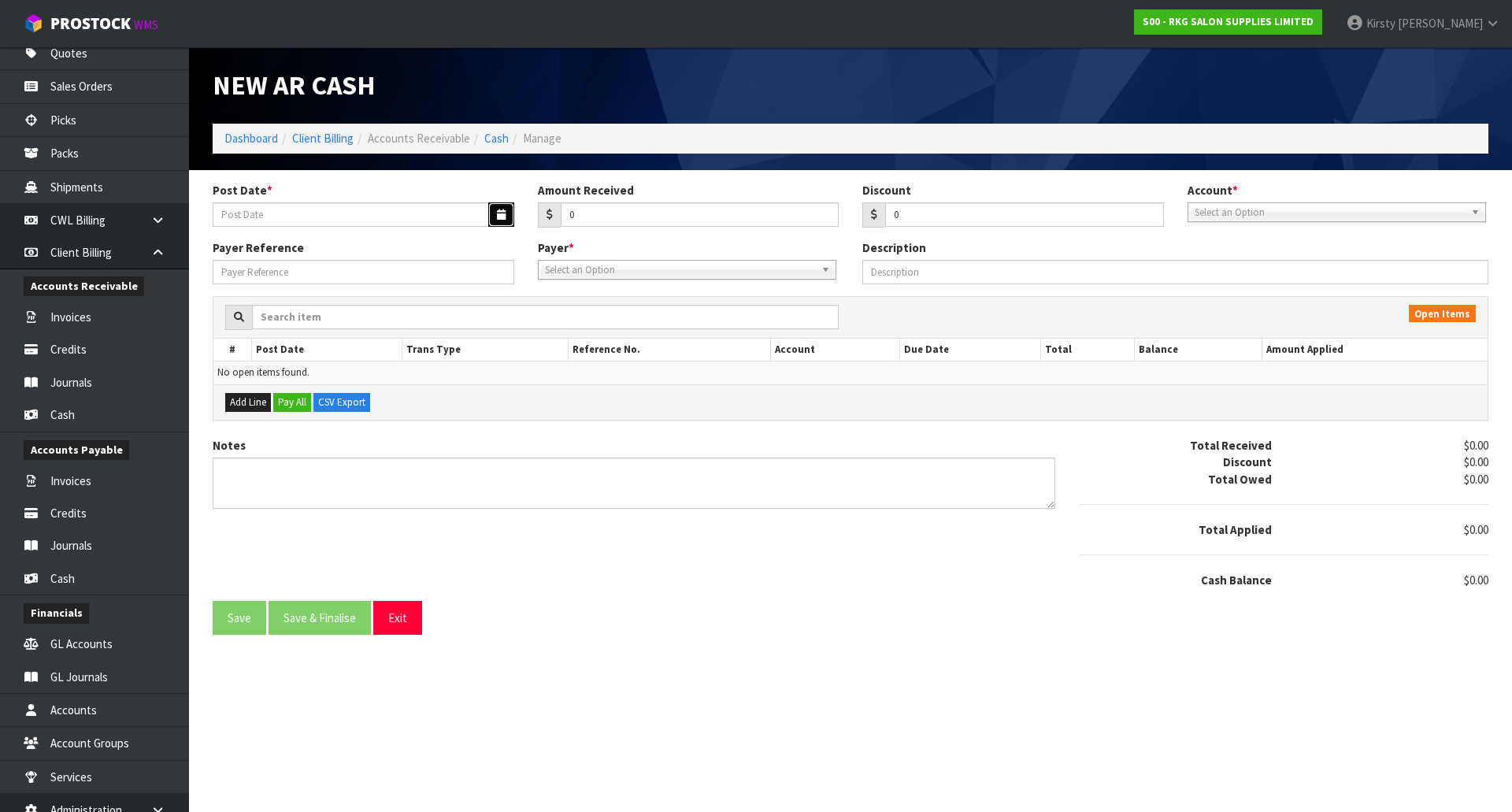
click at [501, 219] on icon "button" at bounding box center [501, 215] width 9 height 11
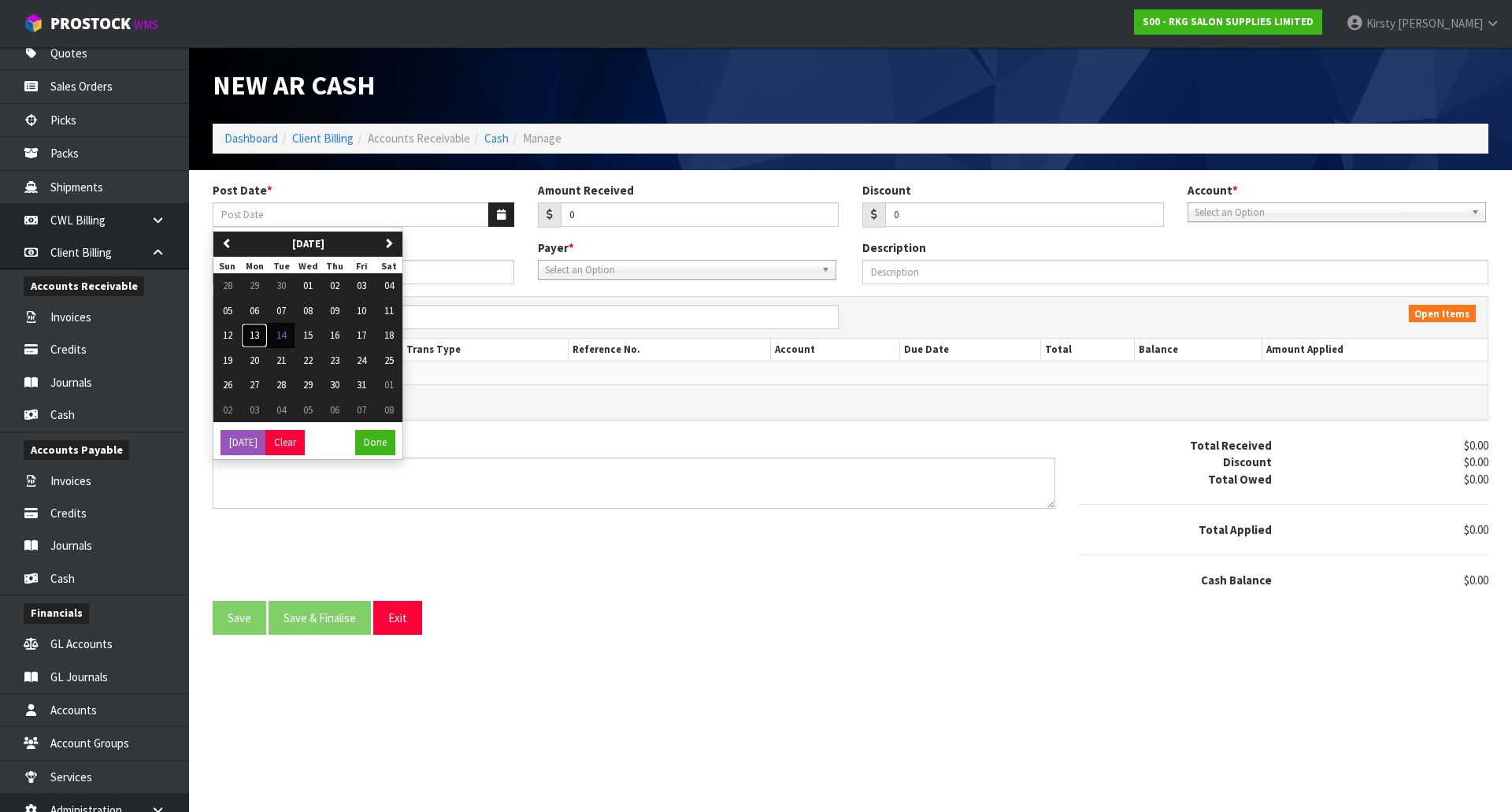
click at [258, 331] on span "13" at bounding box center [254, 334] width 10 height 13
type input "[DATE]"
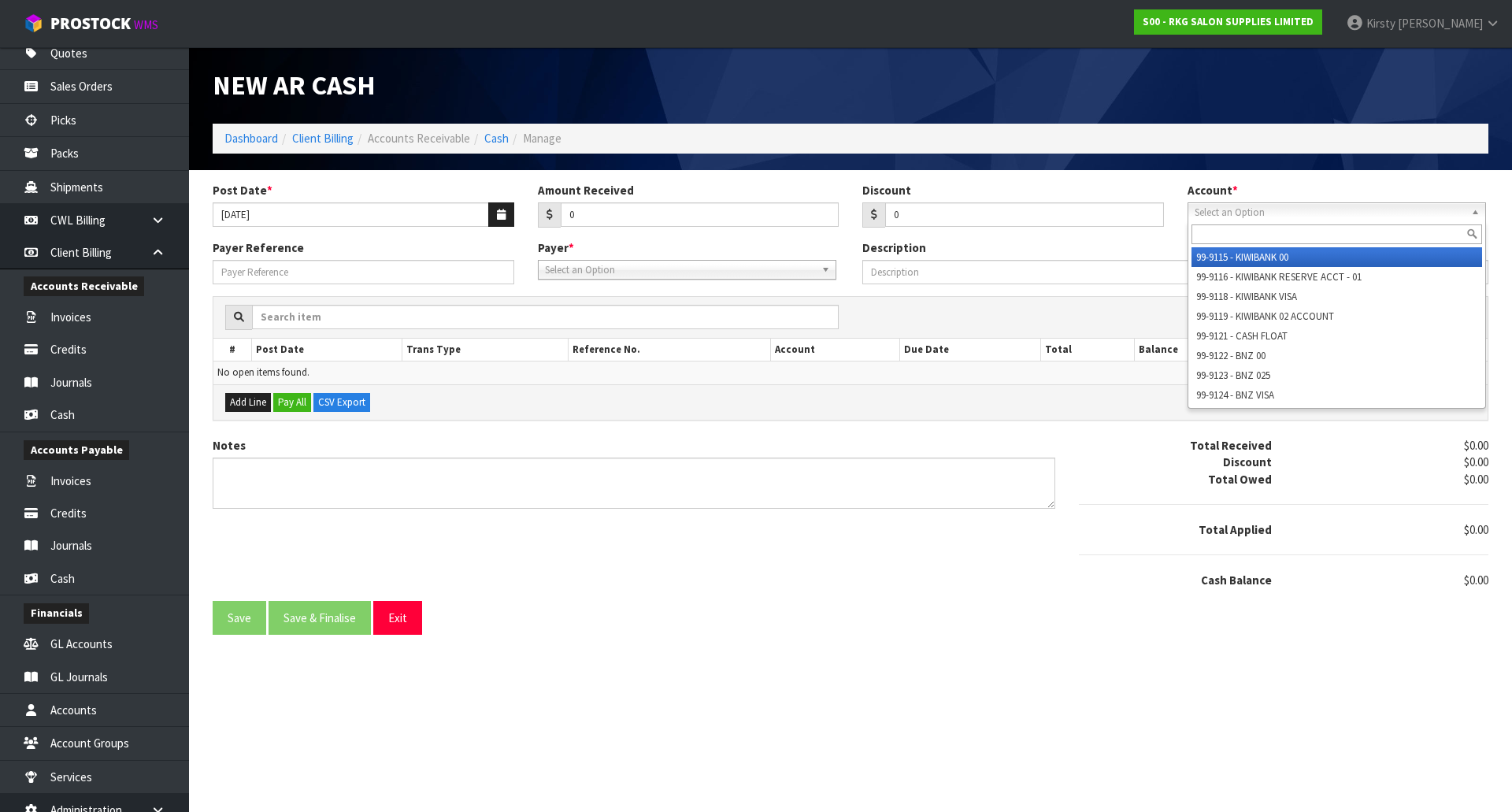
click at [1208, 213] on span "Select an Option" at bounding box center [1329, 213] width 270 height 19
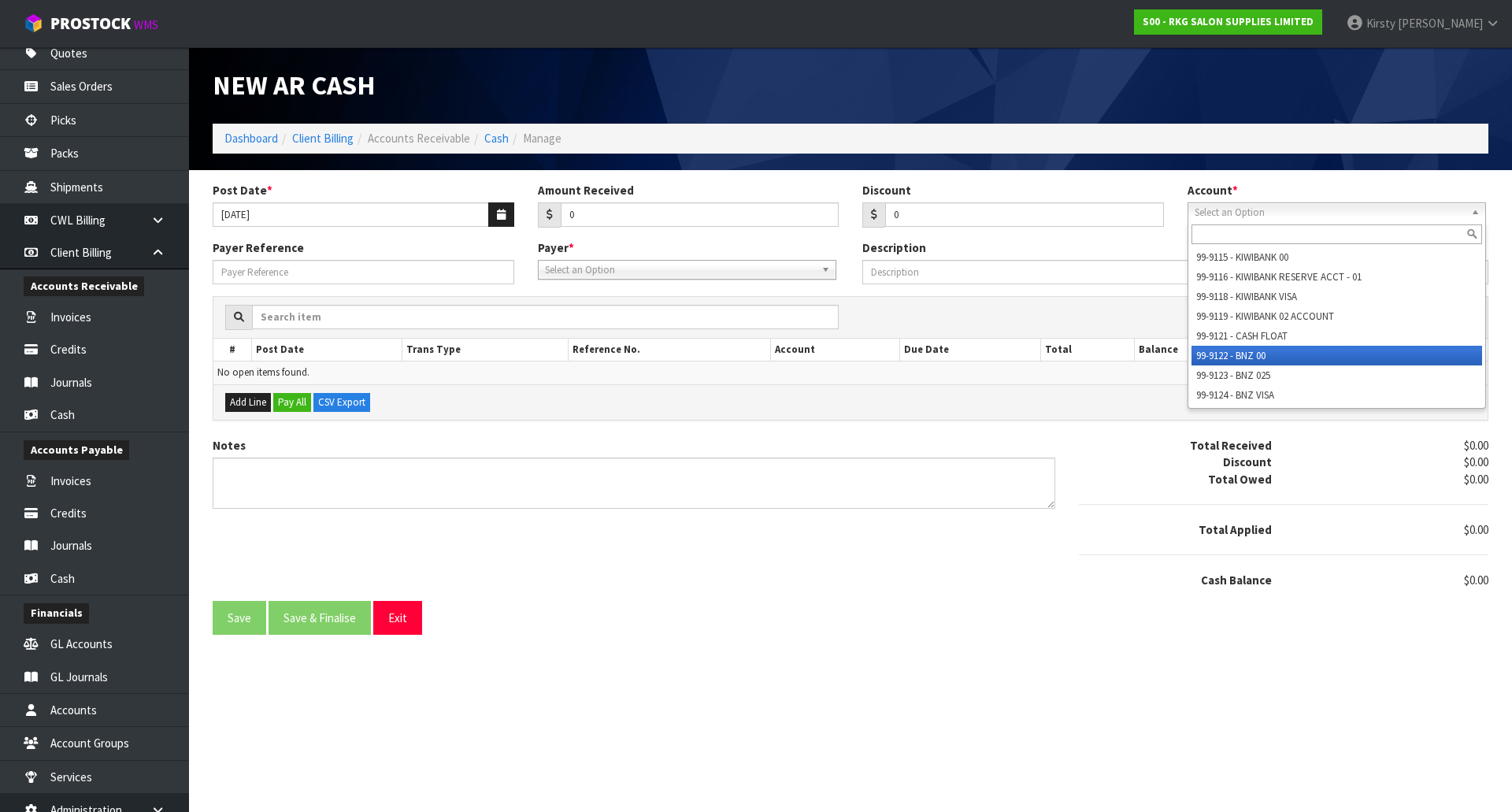
click at [1219, 353] on li "99-9122 - BNZ 00" at bounding box center [1336, 356] width 290 height 19
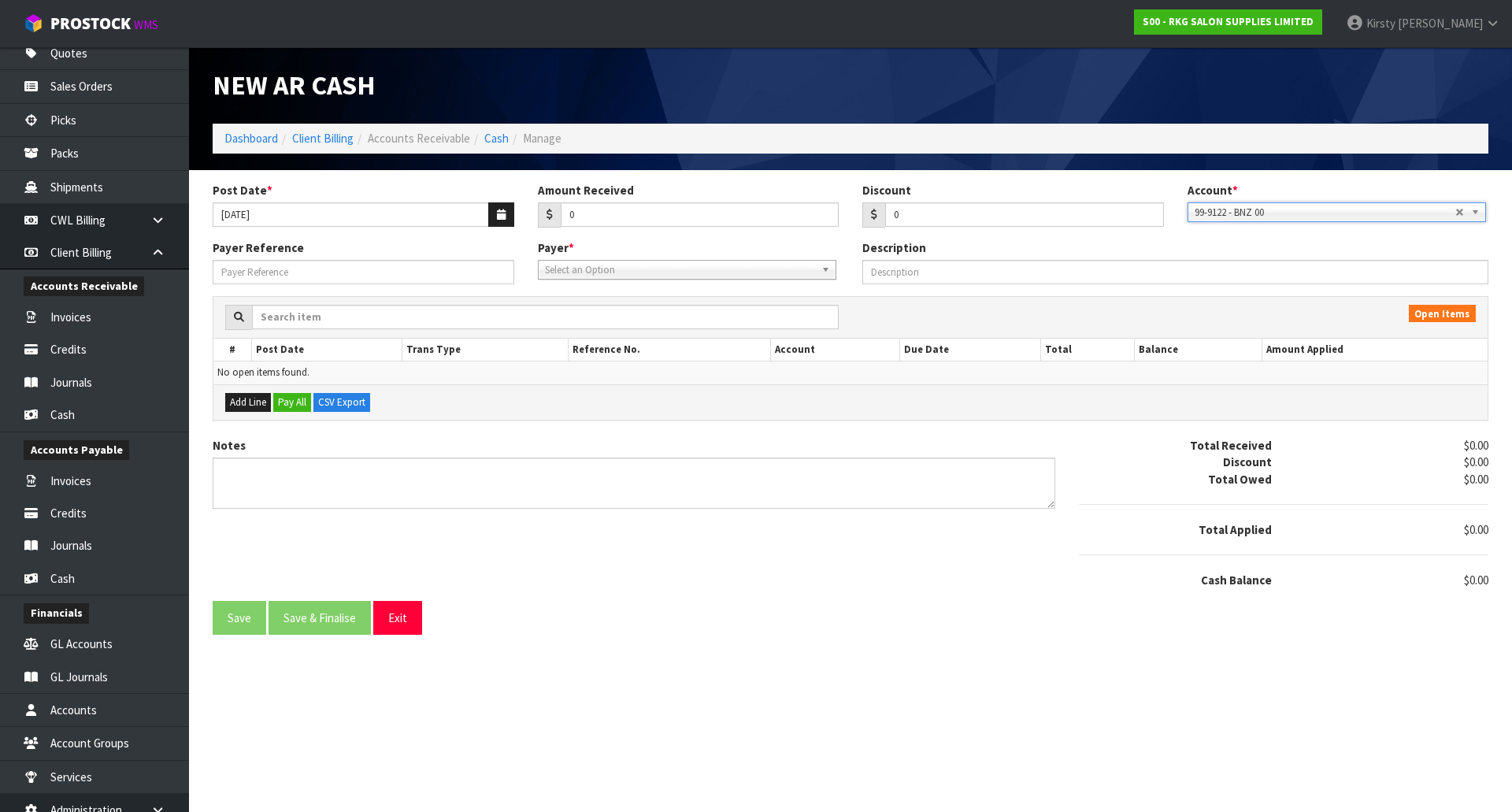
click at [600, 271] on span "Select an Option" at bounding box center [680, 270] width 270 height 19
type input "PAULAHA"
click at [631, 313] on li "PAULAHA IR - [PERSON_NAME]" at bounding box center [686, 314] width 290 height 19
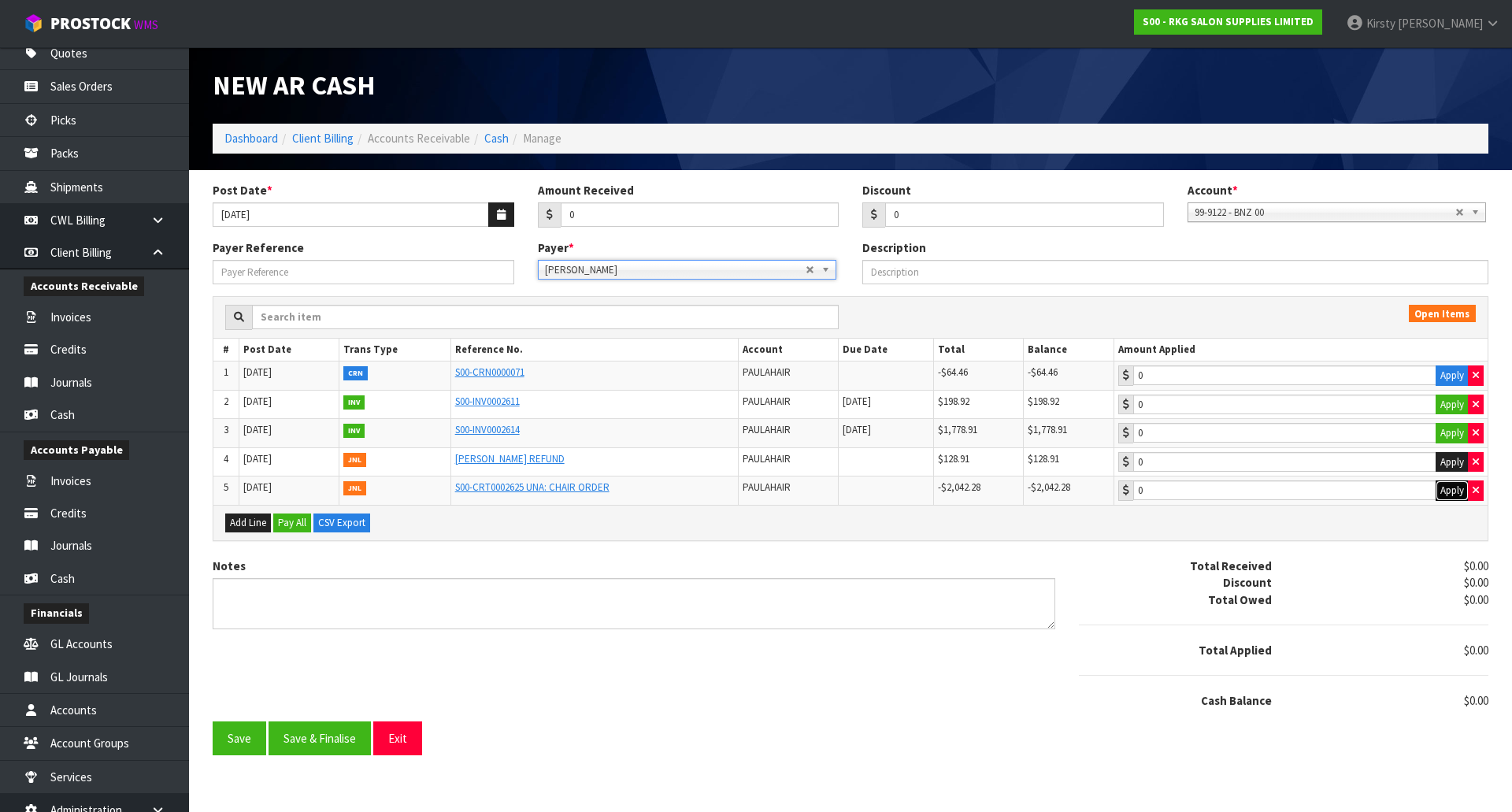
click at [1451, 490] on button "Apply" at bounding box center [1452, 490] width 33 height 20
type input "-2042.28"
click at [1448, 405] on button "Apply" at bounding box center [1452, 405] width 33 height 20
type input "198.92"
click at [1447, 432] on button "Apply" at bounding box center [1452, 433] width 33 height 20
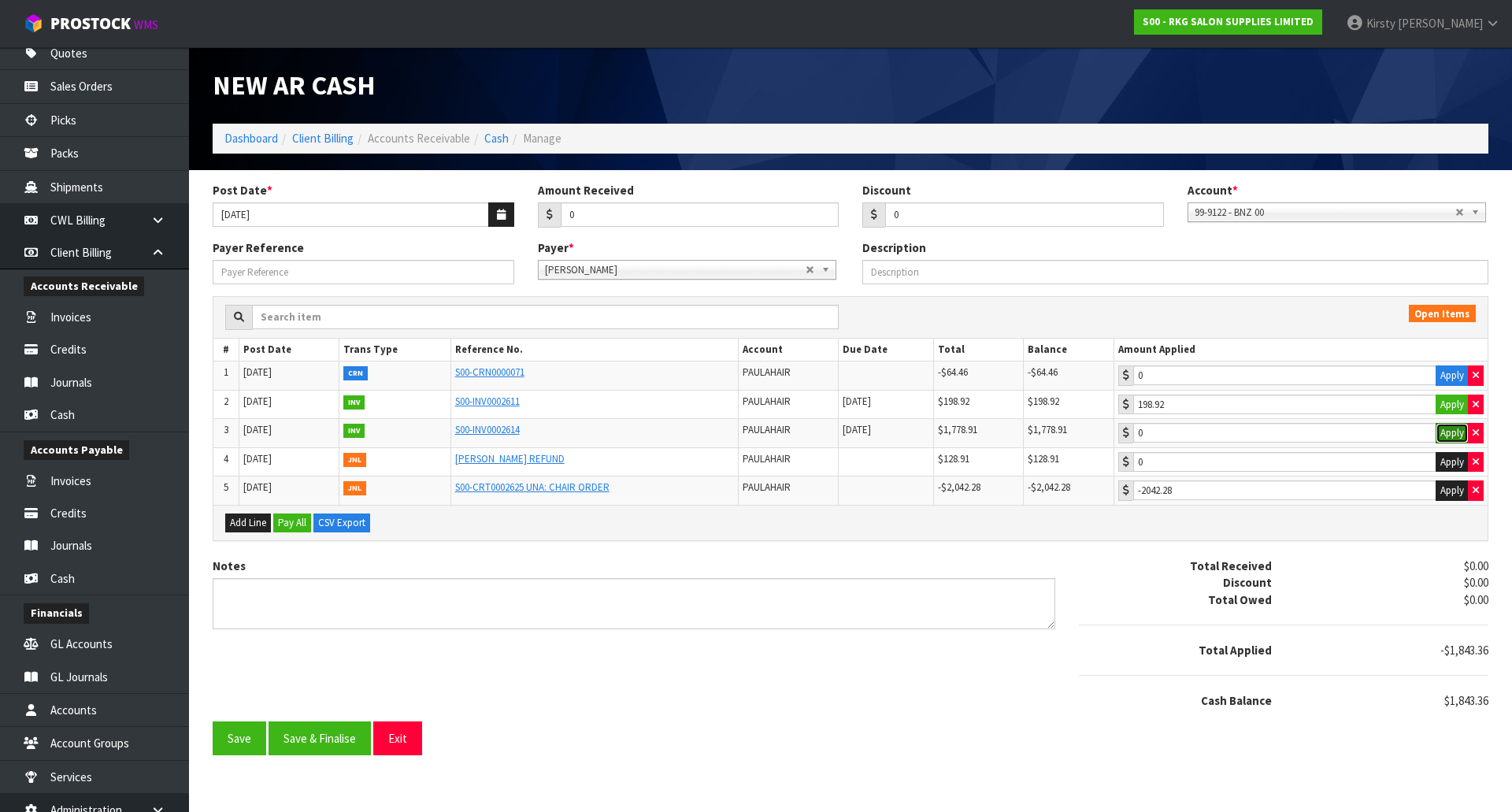
type input "1778.91"
click at [1444, 377] on button "Apply" at bounding box center [1452, 375] width 33 height 20
type input "-64.46"
click at [1455, 459] on button "Apply" at bounding box center [1452, 462] width 33 height 20
type input "128.91"
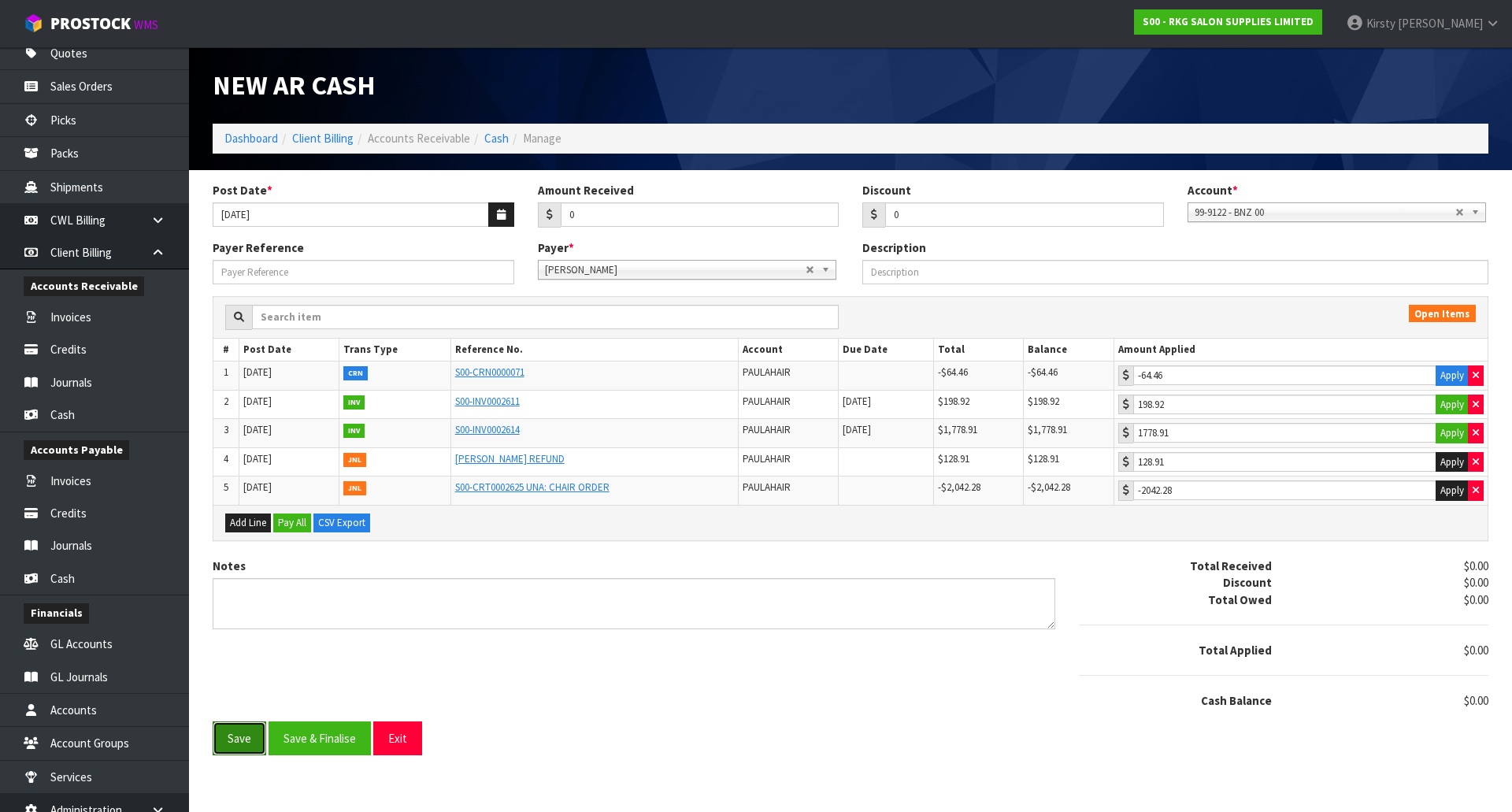
click at [240, 736] on button "Save" at bounding box center [239, 738] width 54 height 34
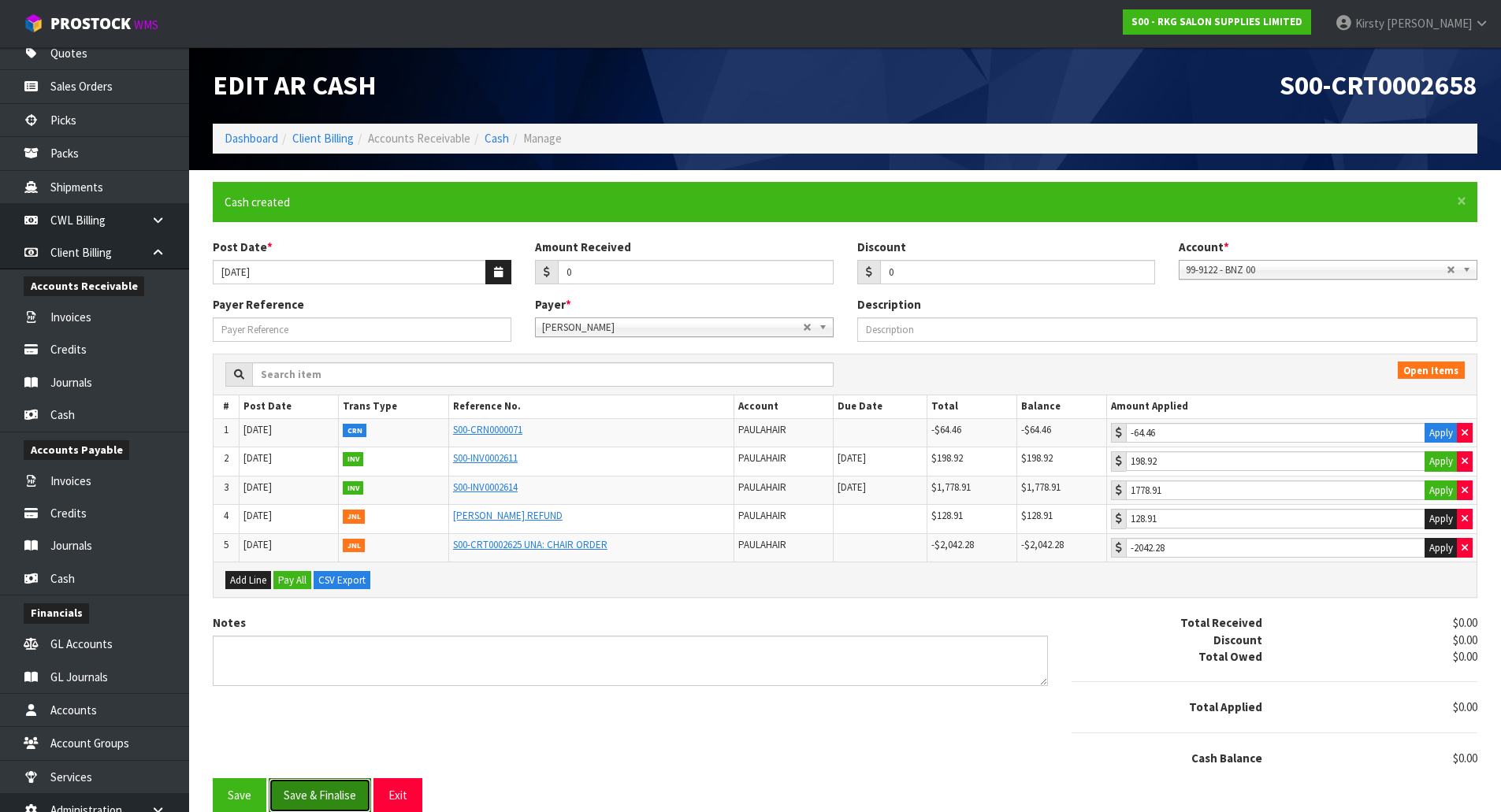
click at [321, 794] on button "Save & Finalise" at bounding box center [320, 795] width 103 height 34
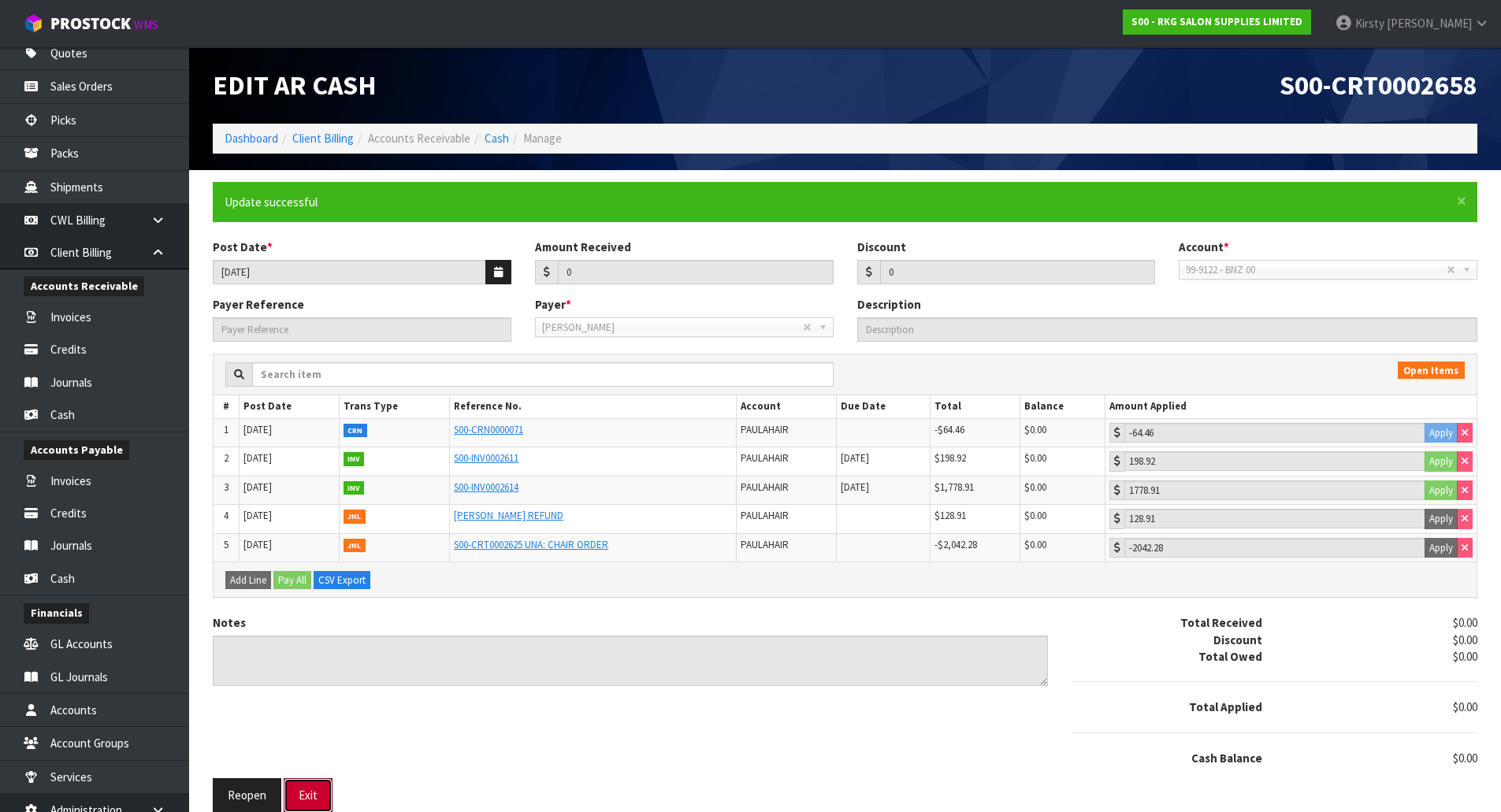
click at [321, 794] on button "Exit" at bounding box center [308, 795] width 49 height 34
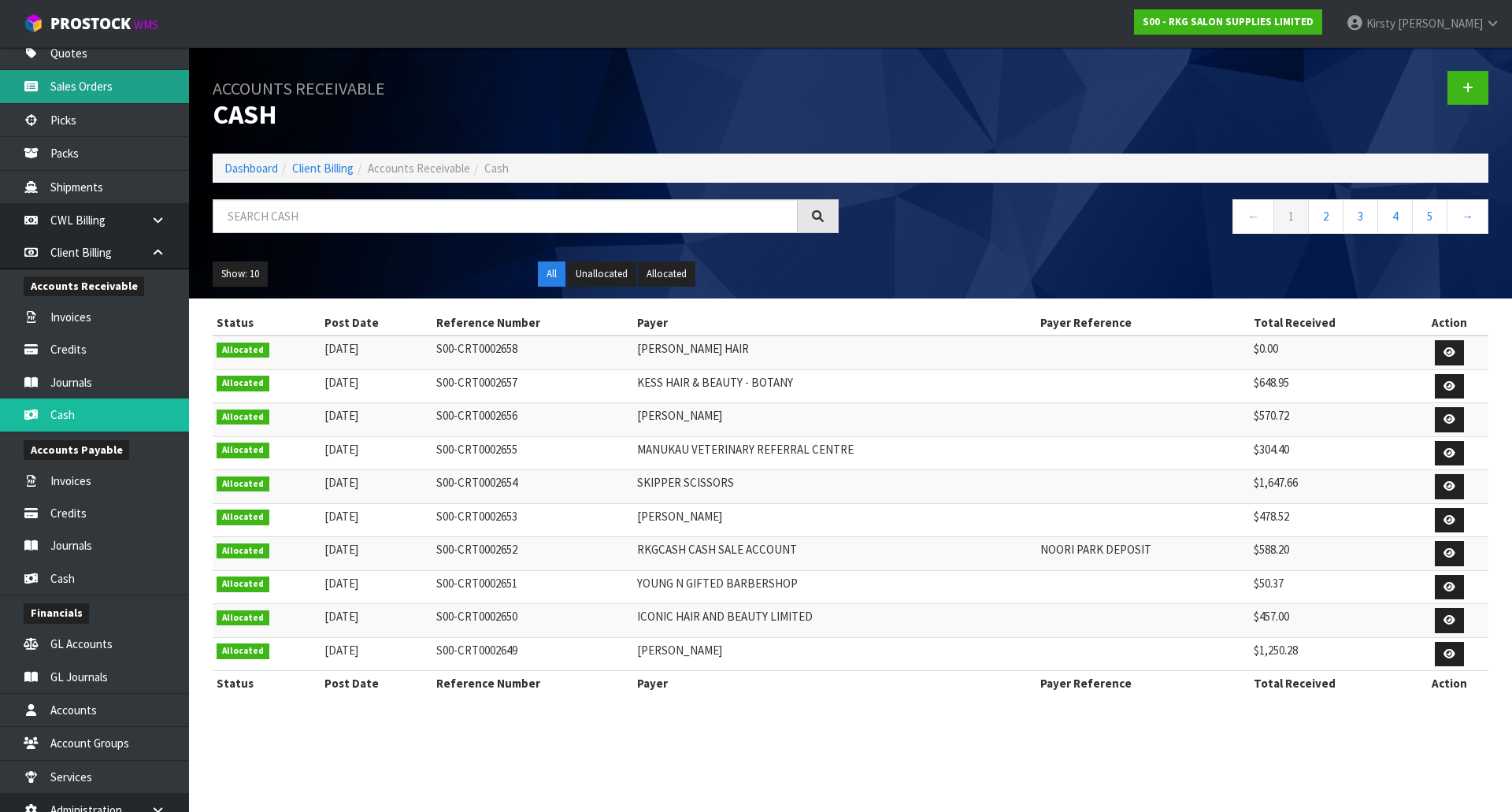
click at [73, 92] on link "Sales Orders" at bounding box center [94, 86] width 189 height 32
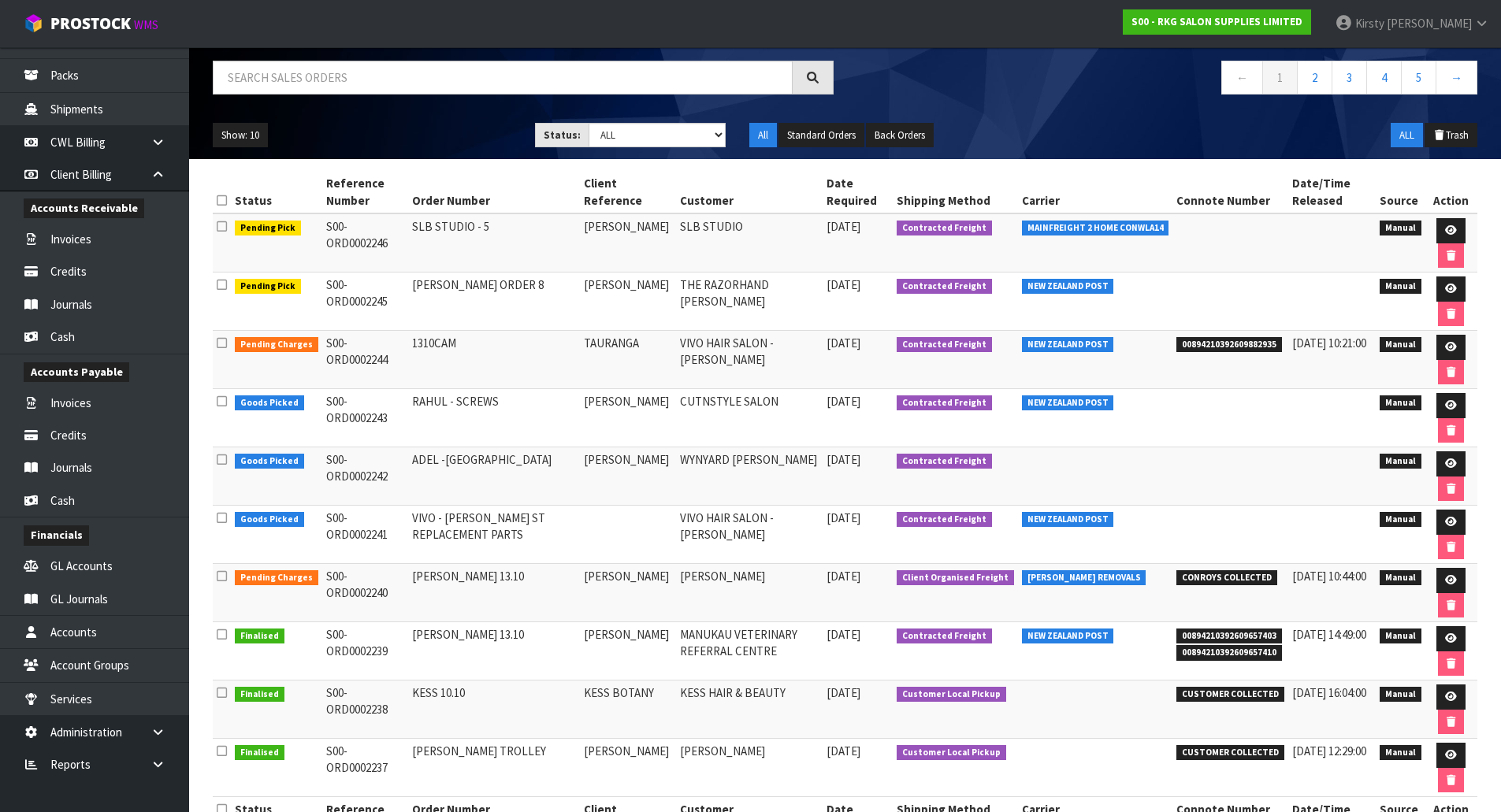
scroll to position [90, 0]
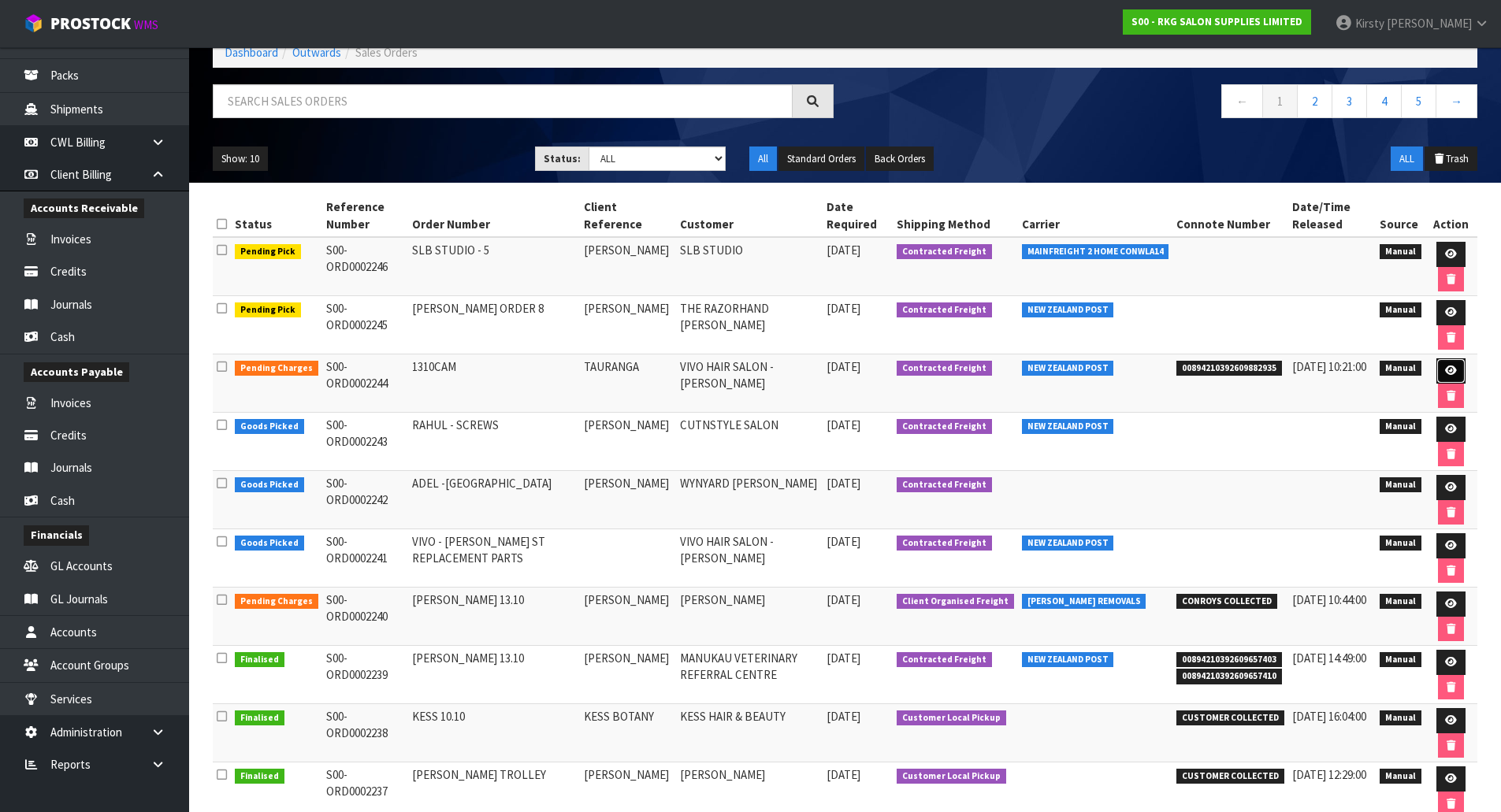
click at [1449, 365] on icon at bounding box center [1451, 370] width 11 height 11
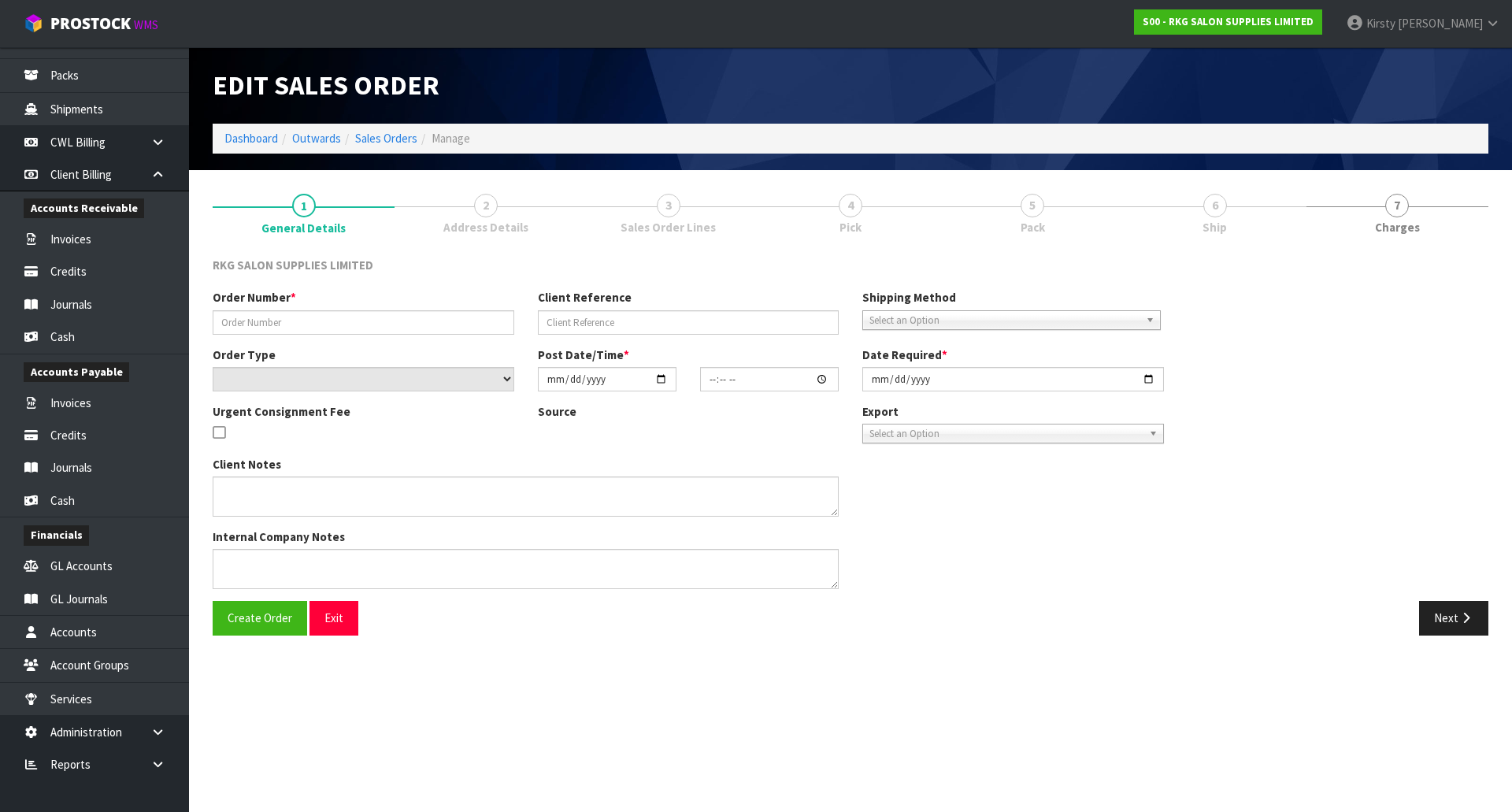
type input "1310CAM"
type input "TAURANGA"
select select "number:0"
type input "[DATE]"
type input "14:15:00.000"
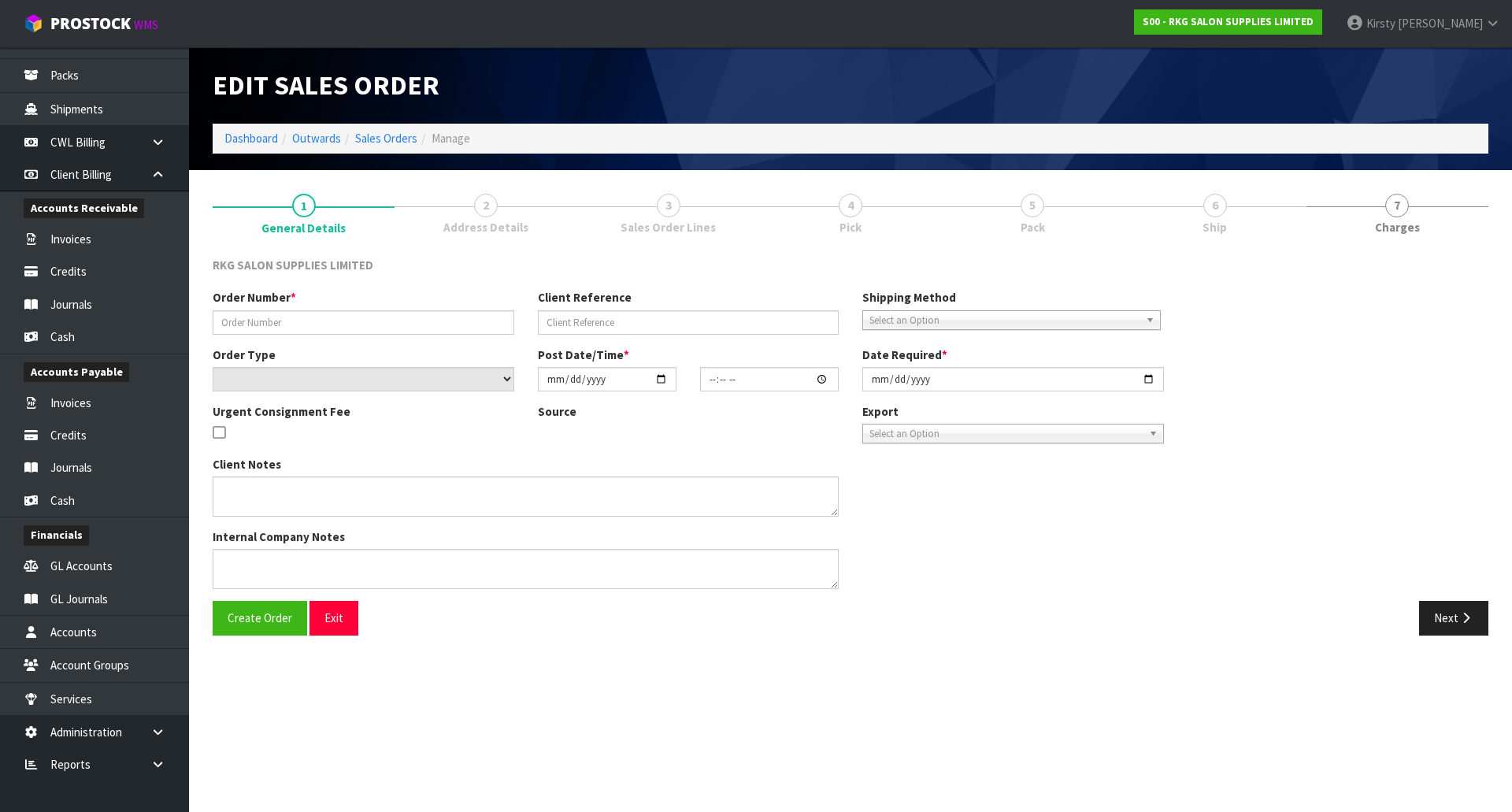
type input "[DATE]"
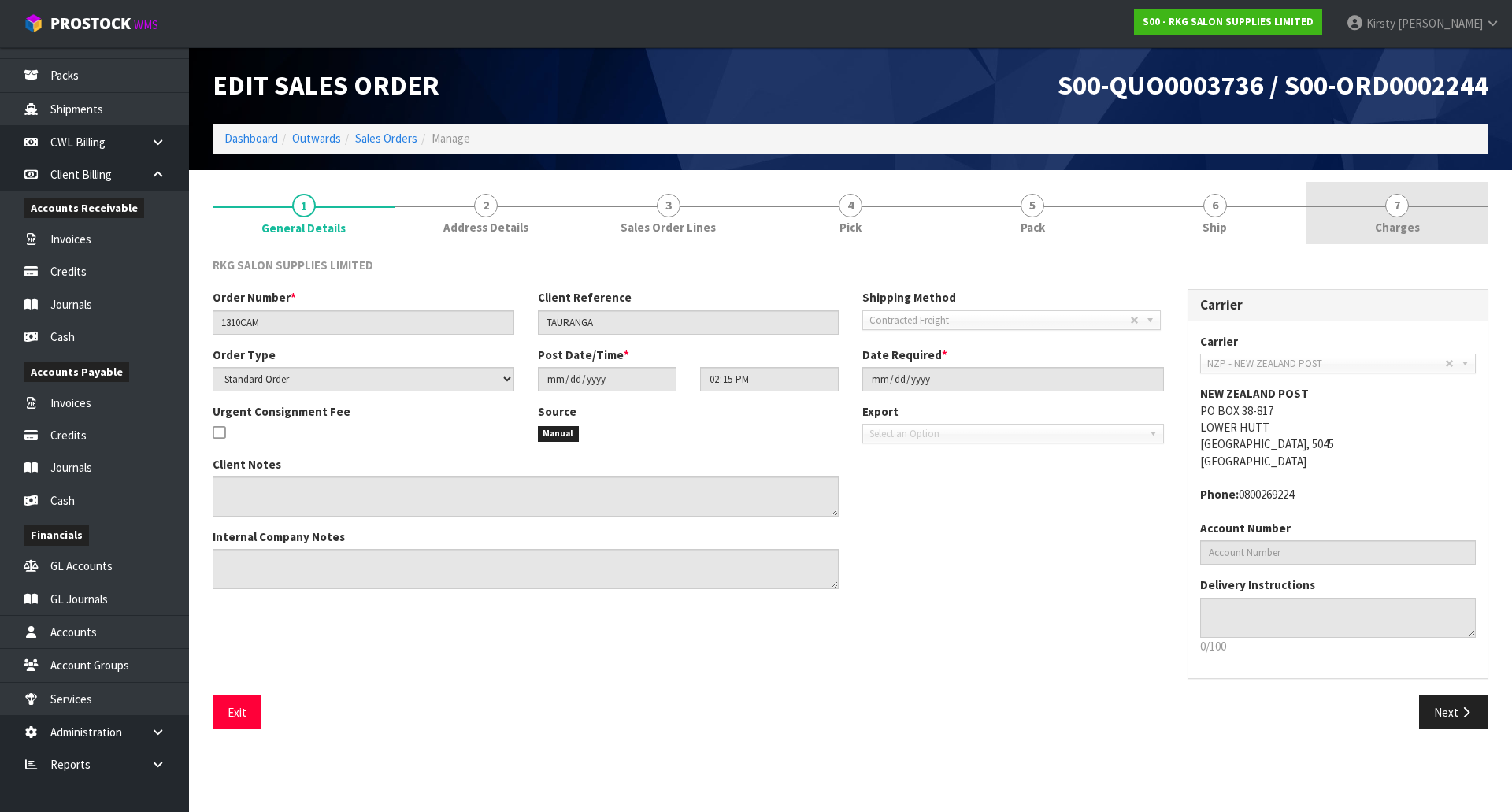
click at [1402, 211] on span "7" at bounding box center [1396, 205] width 24 height 24
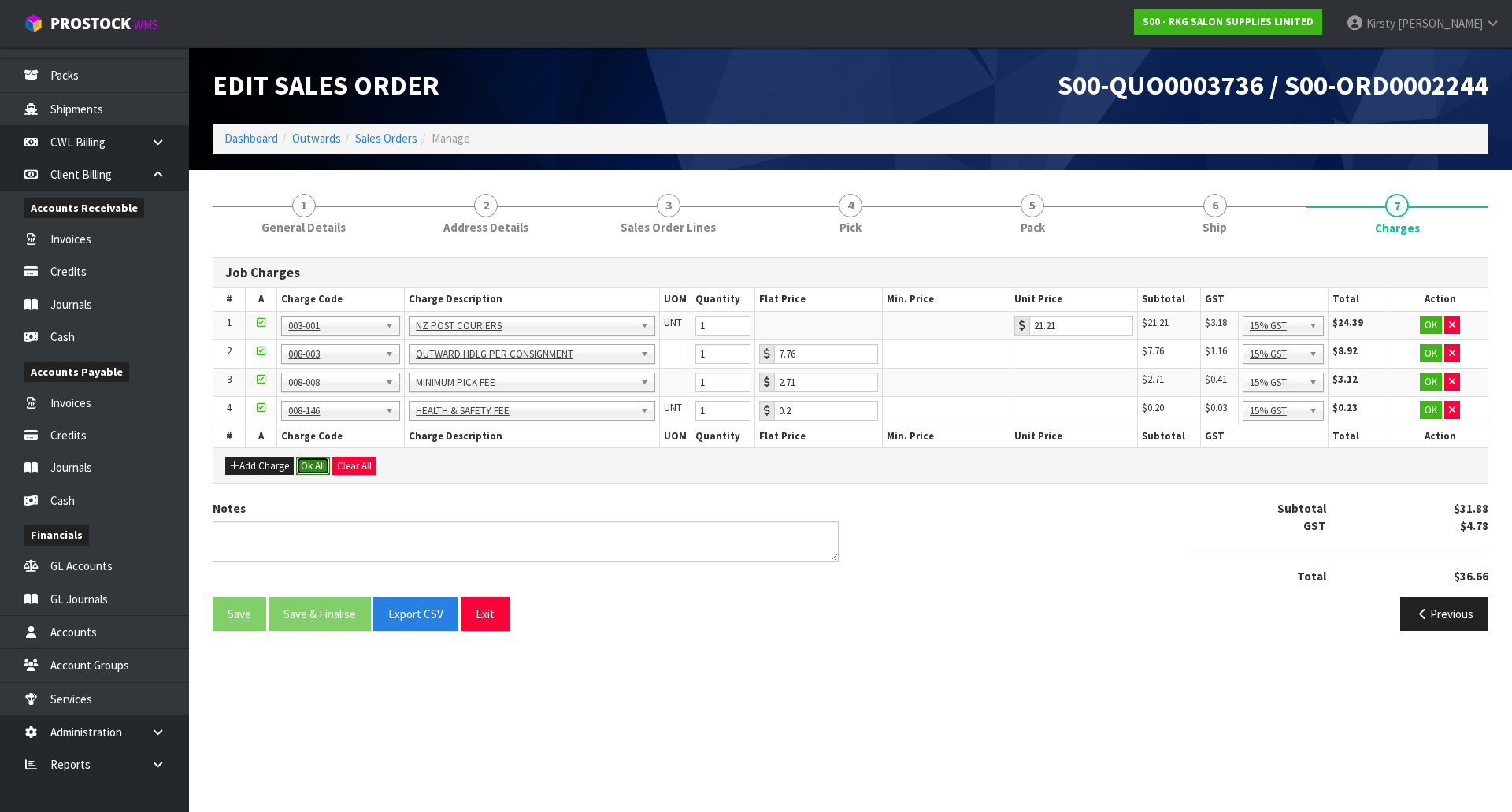
click at [311, 464] on button "Ok All" at bounding box center [312, 466] width 34 height 19
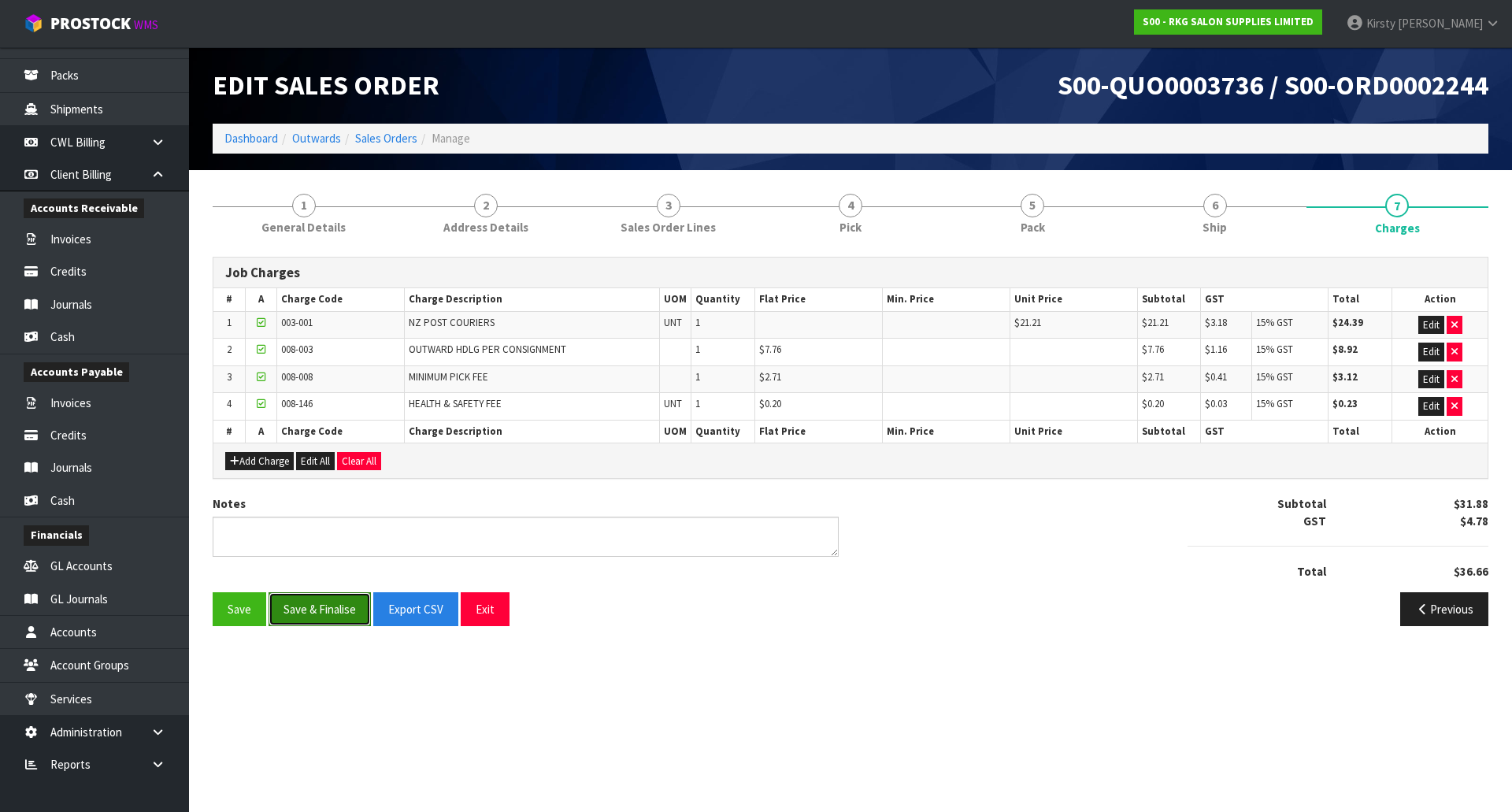
click at [327, 606] on button "Save & Finalise" at bounding box center [319, 609] width 103 height 34
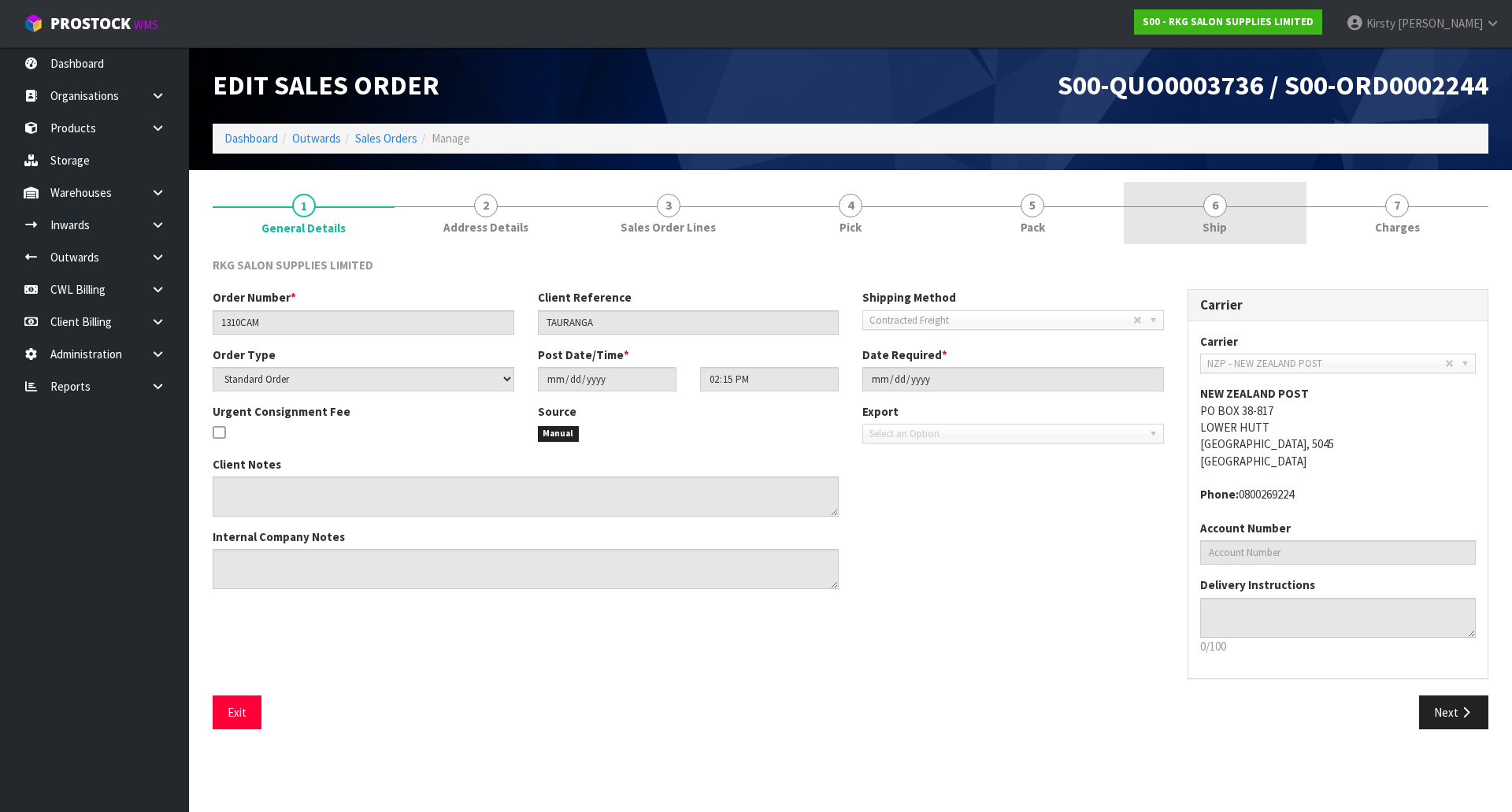
click at [1214, 210] on span "6" at bounding box center [1215, 205] width 24 height 24
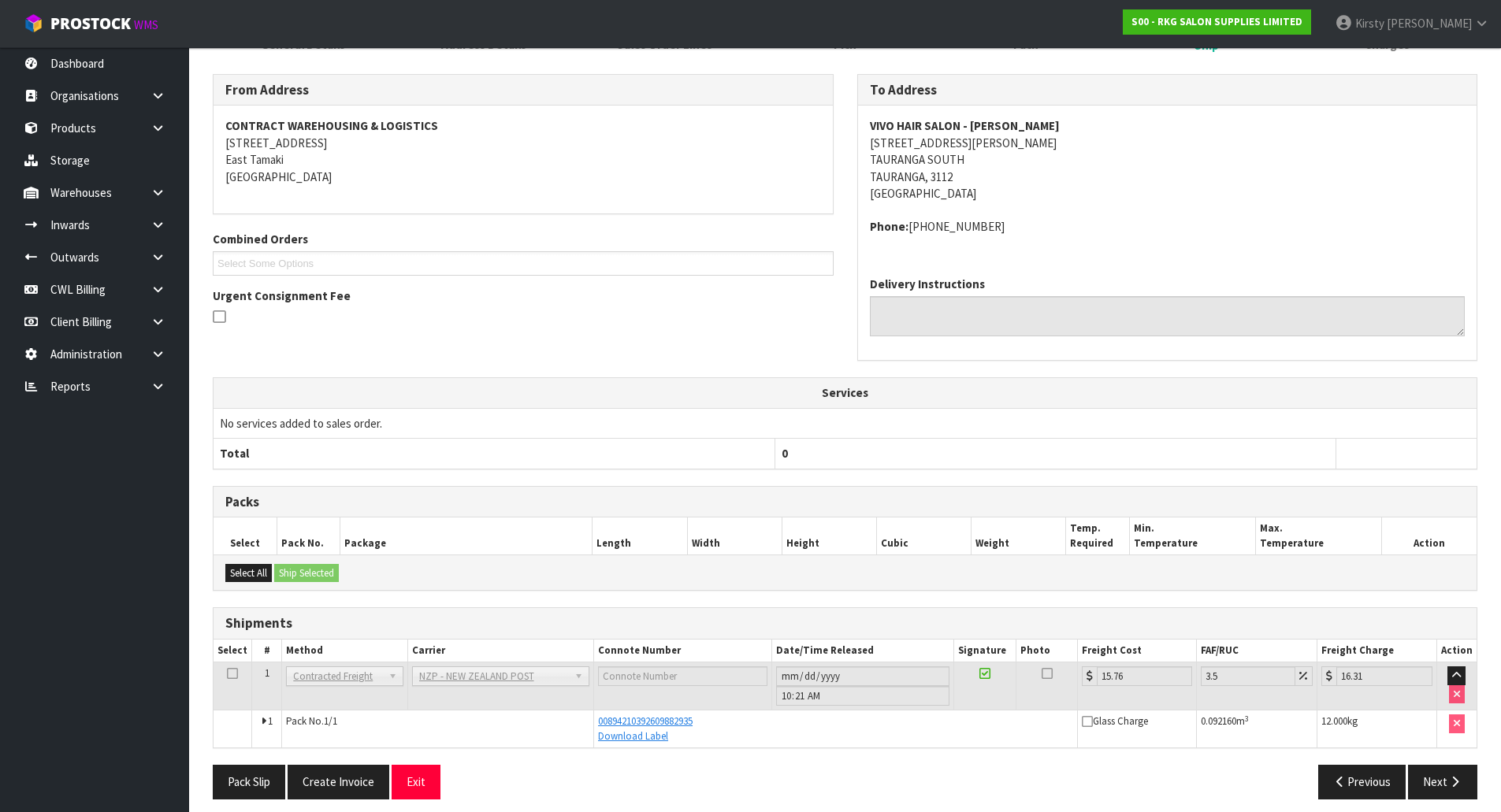
scroll to position [194, 0]
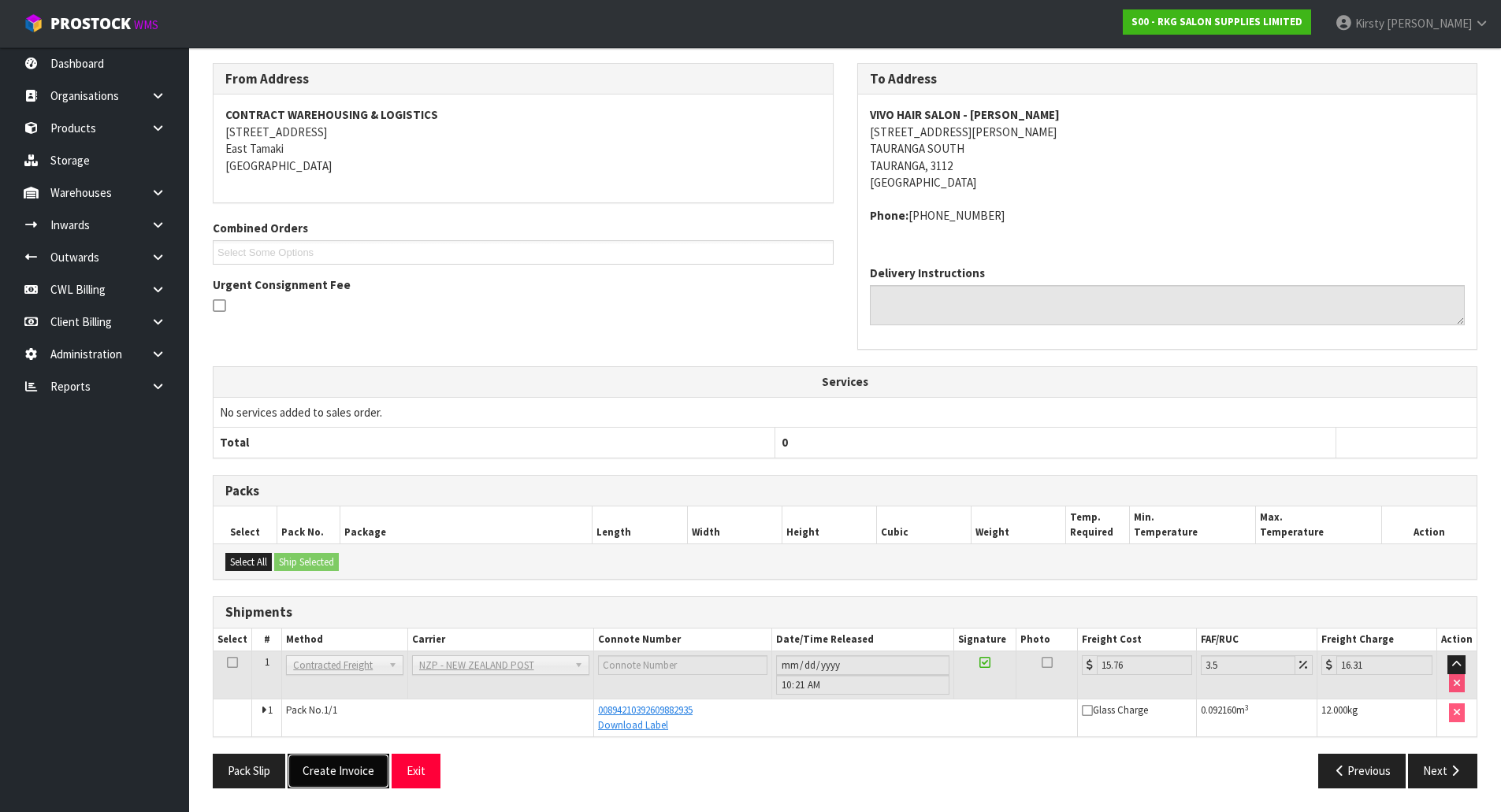
click at [361, 772] on button "Create Invoice" at bounding box center [339, 771] width 102 height 34
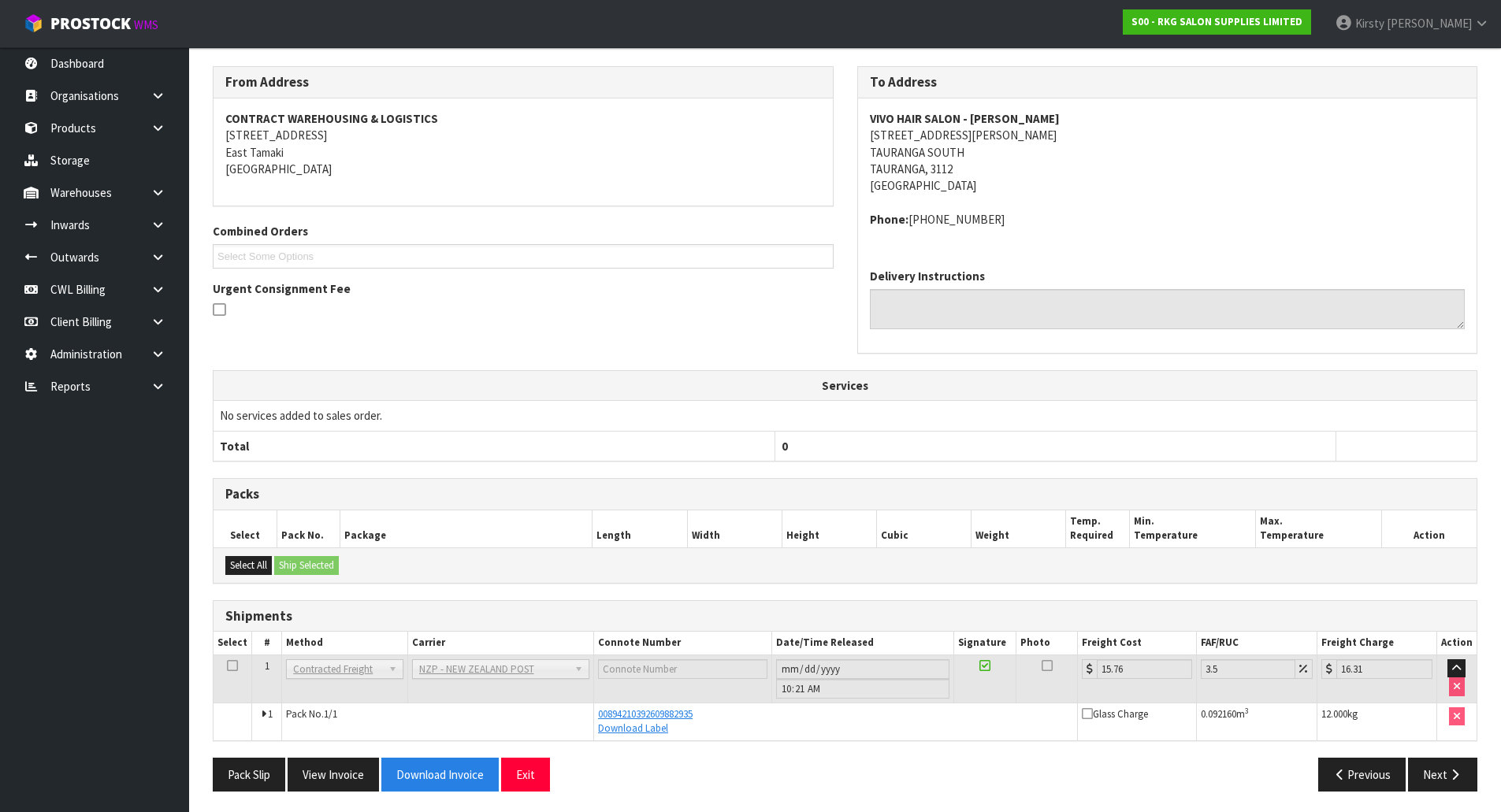
scroll to position [250, 0]
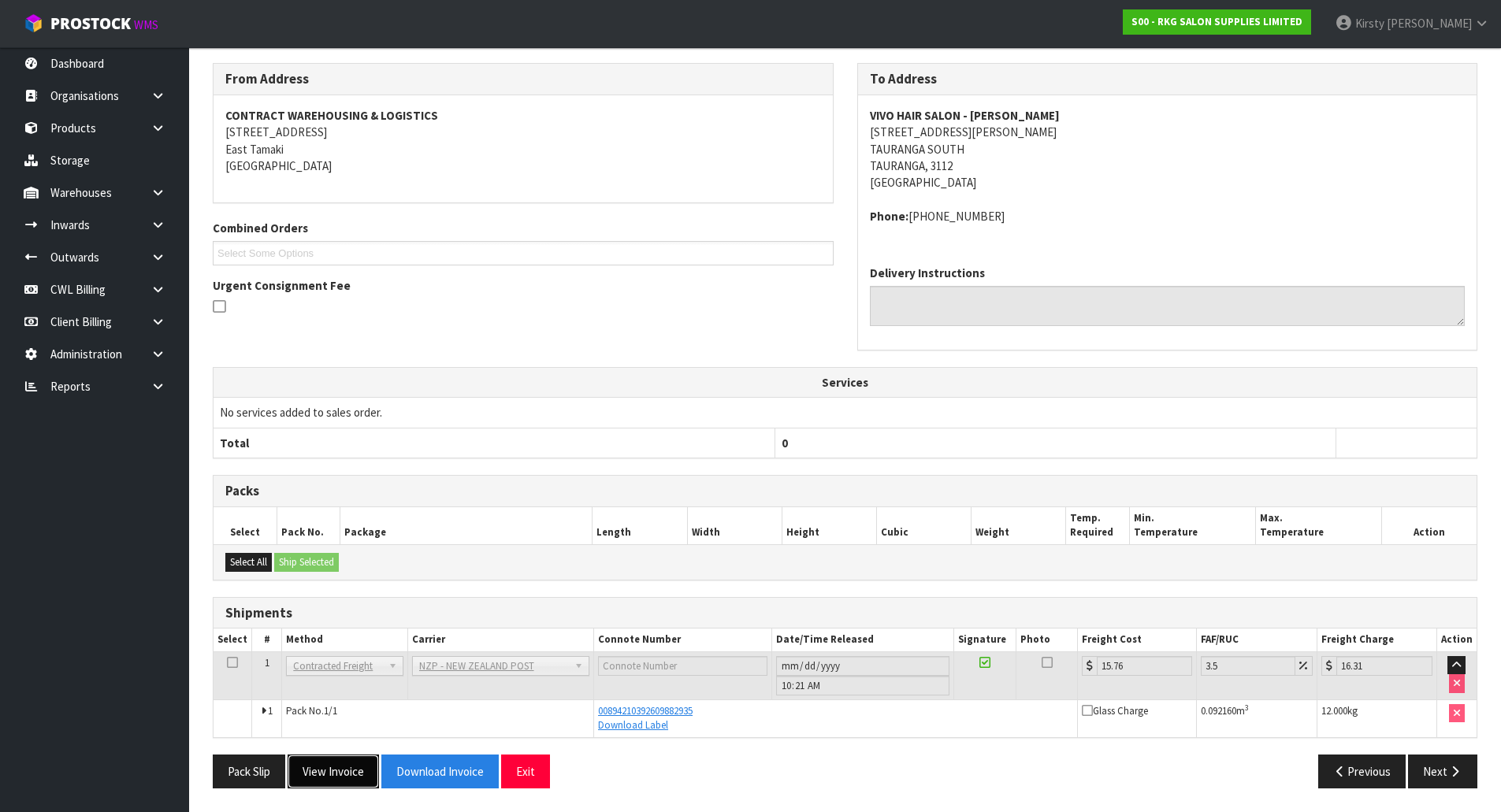
click at [334, 759] on button "View Invoice" at bounding box center [334, 772] width 91 height 34
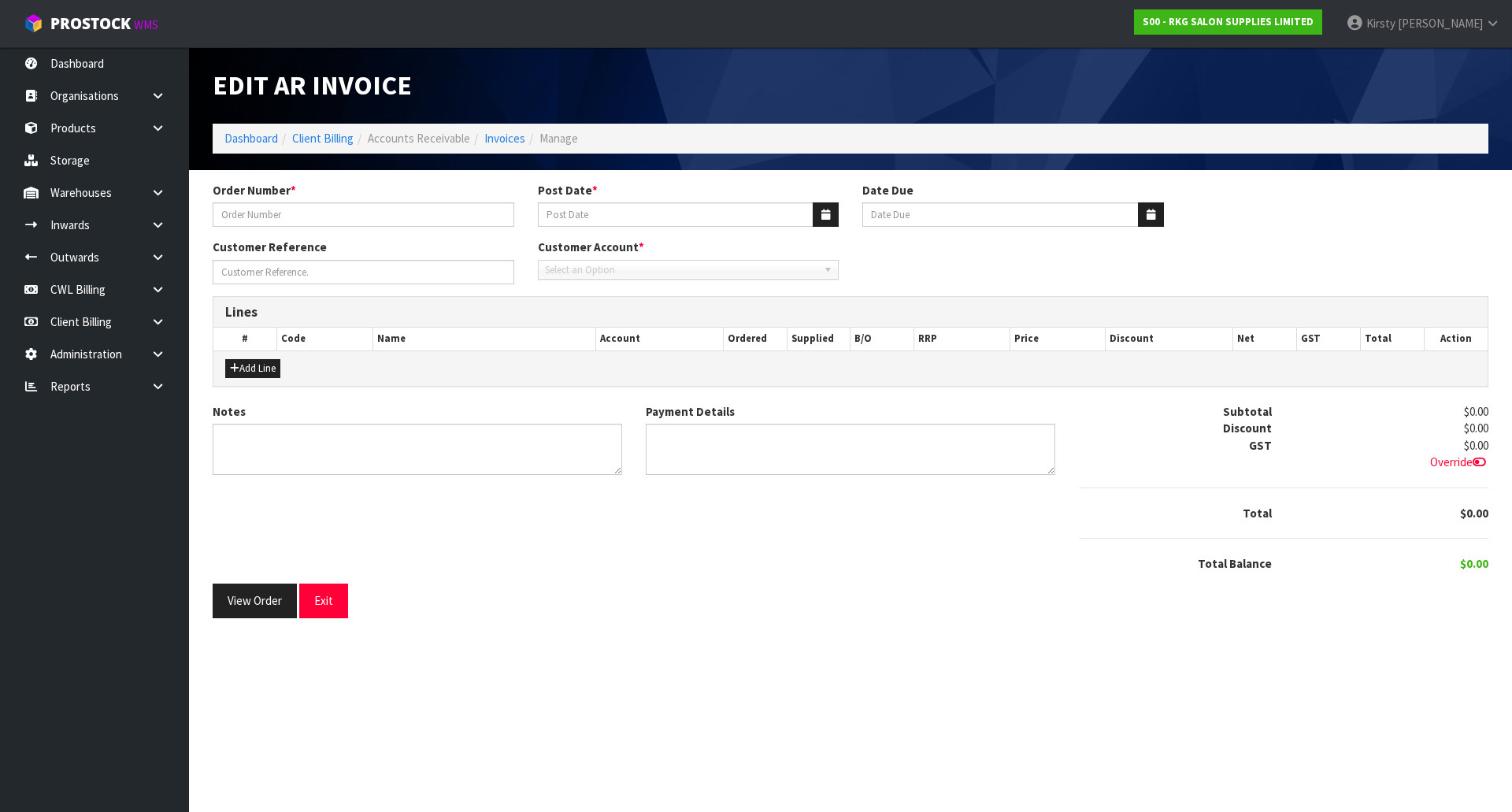
type input "1310CAM"
type input "[DATE]"
type input "TAURANGA"
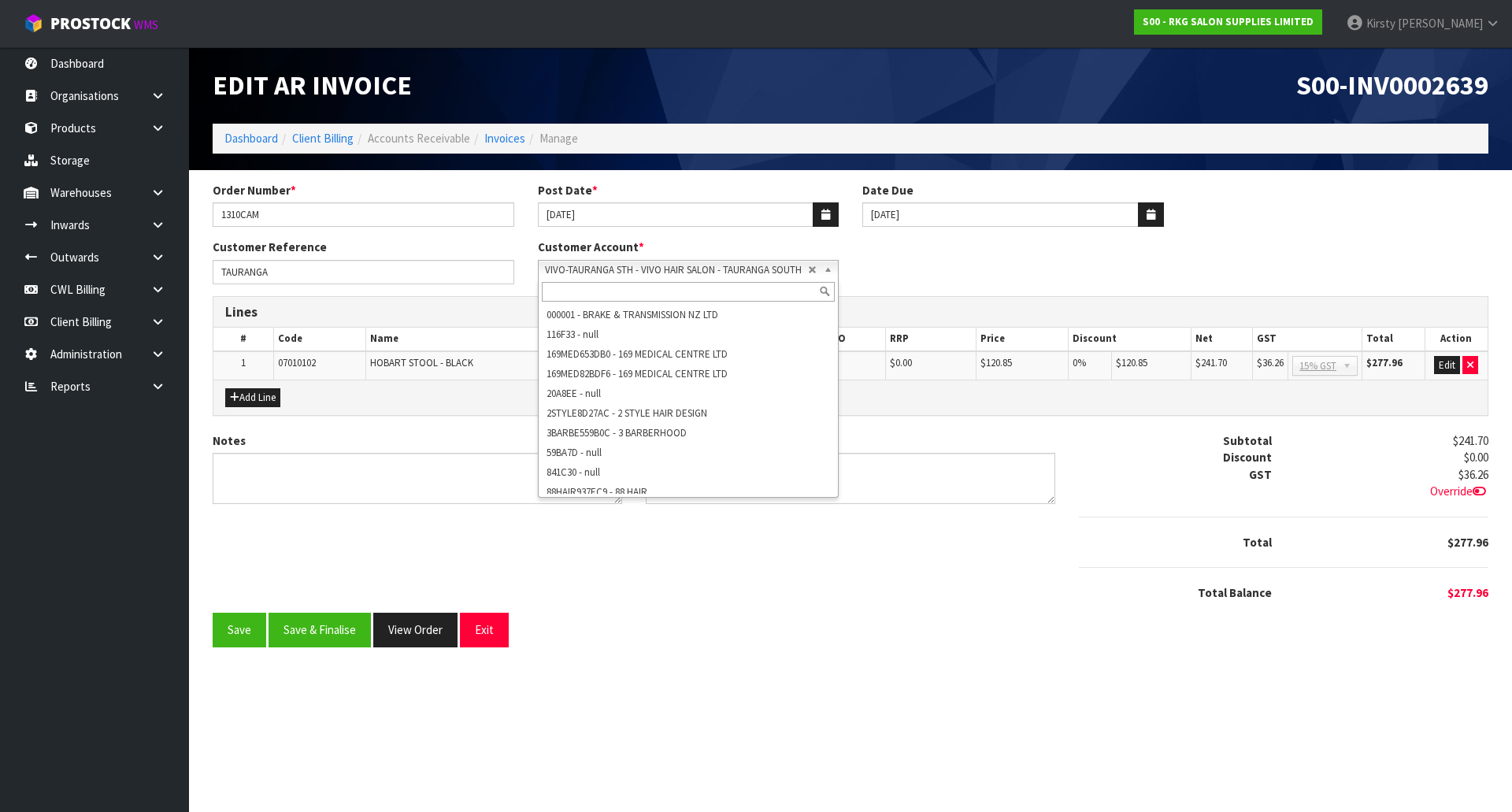
scroll to position [46564, 0]
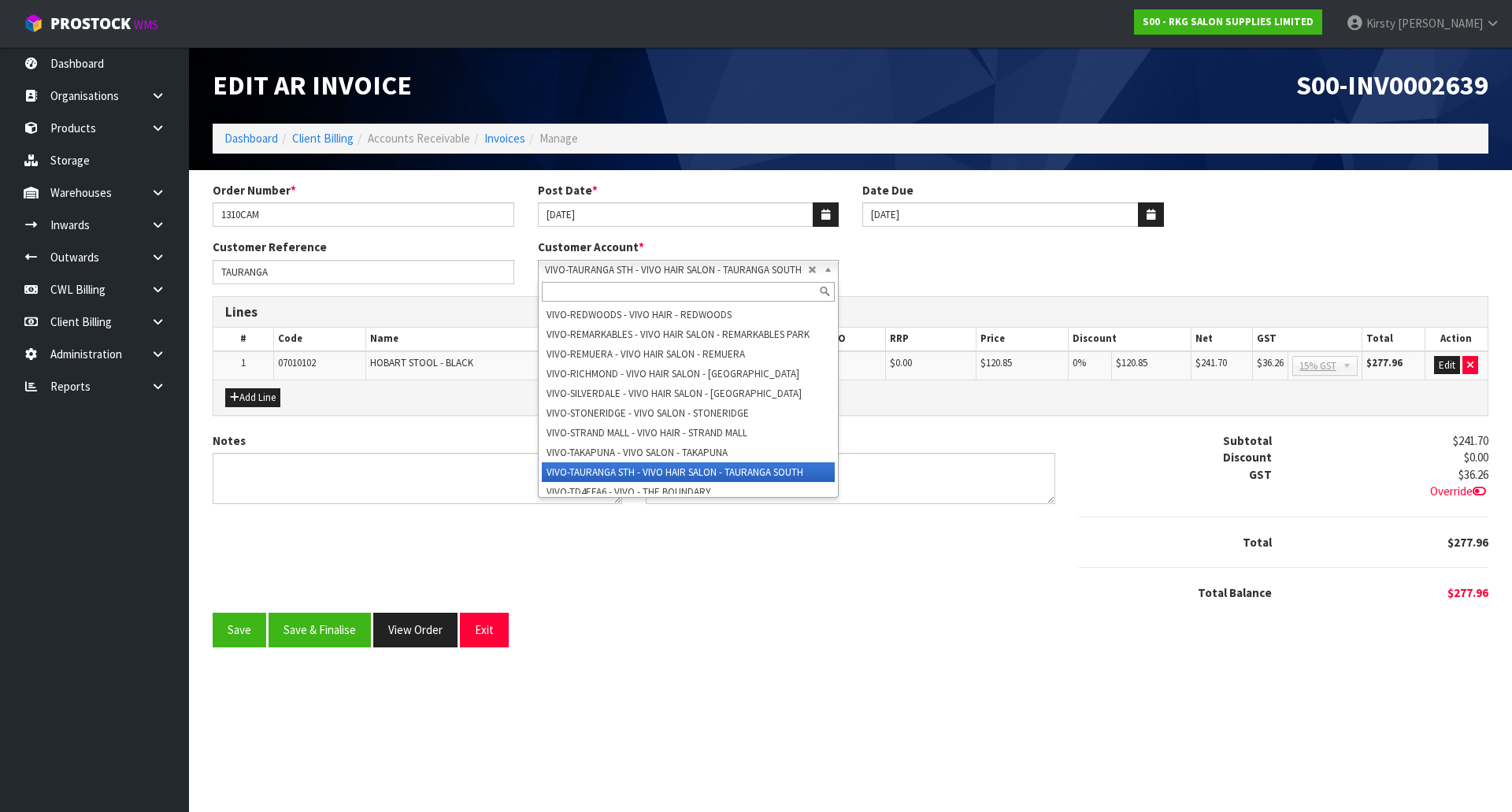
click at [831, 269] on b at bounding box center [831, 269] width 14 height 18
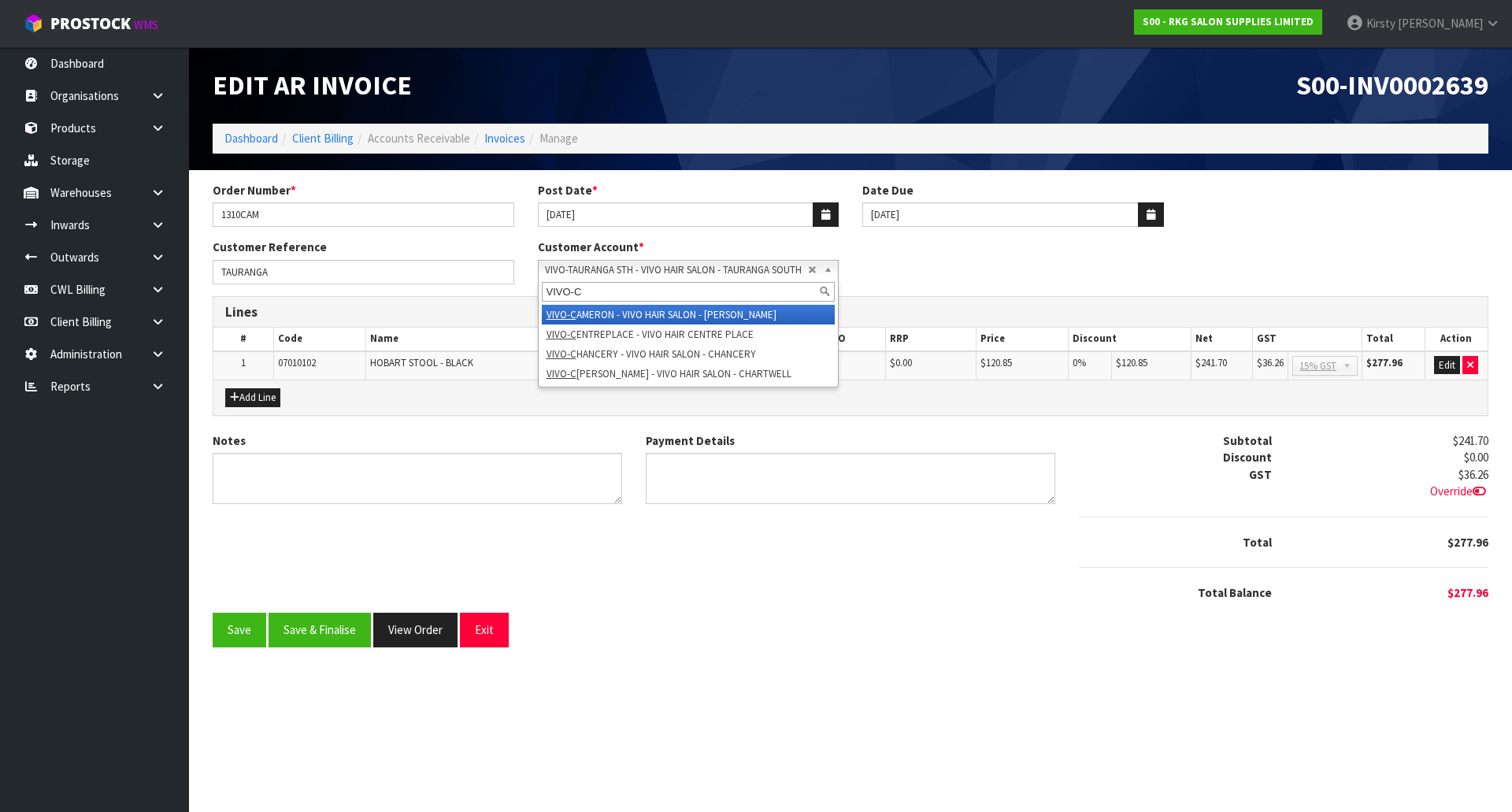
scroll to position [0, 0]
type input "VIVO-C"
click at [742, 313] on li "VIVO-C AMERON - VIVO HAIR SALON - CAMERON RD" at bounding box center [688, 314] width 294 height 19
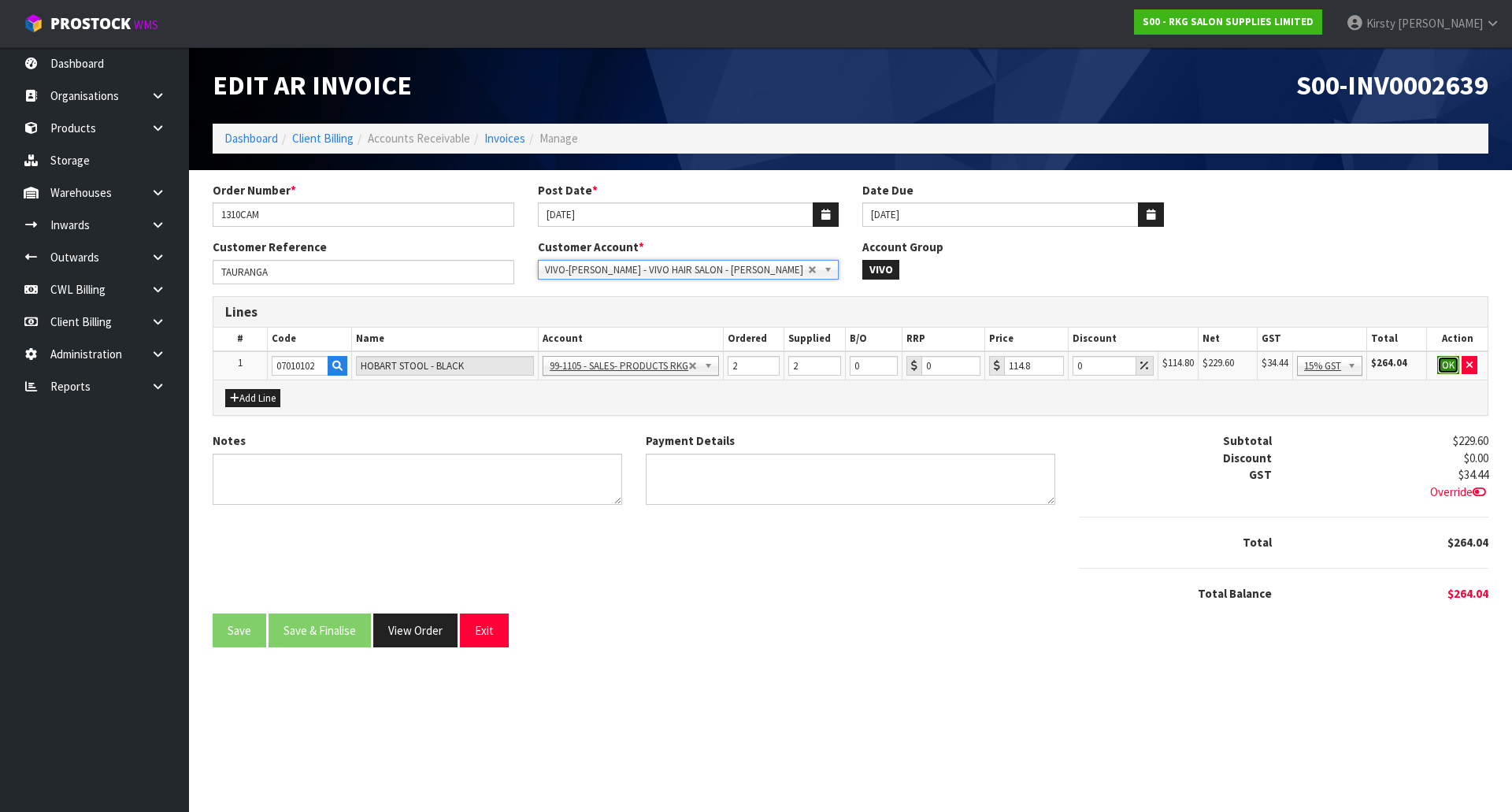
click at [1450, 363] on button "OK" at bounding box center [1448, 366] width 22 height 19
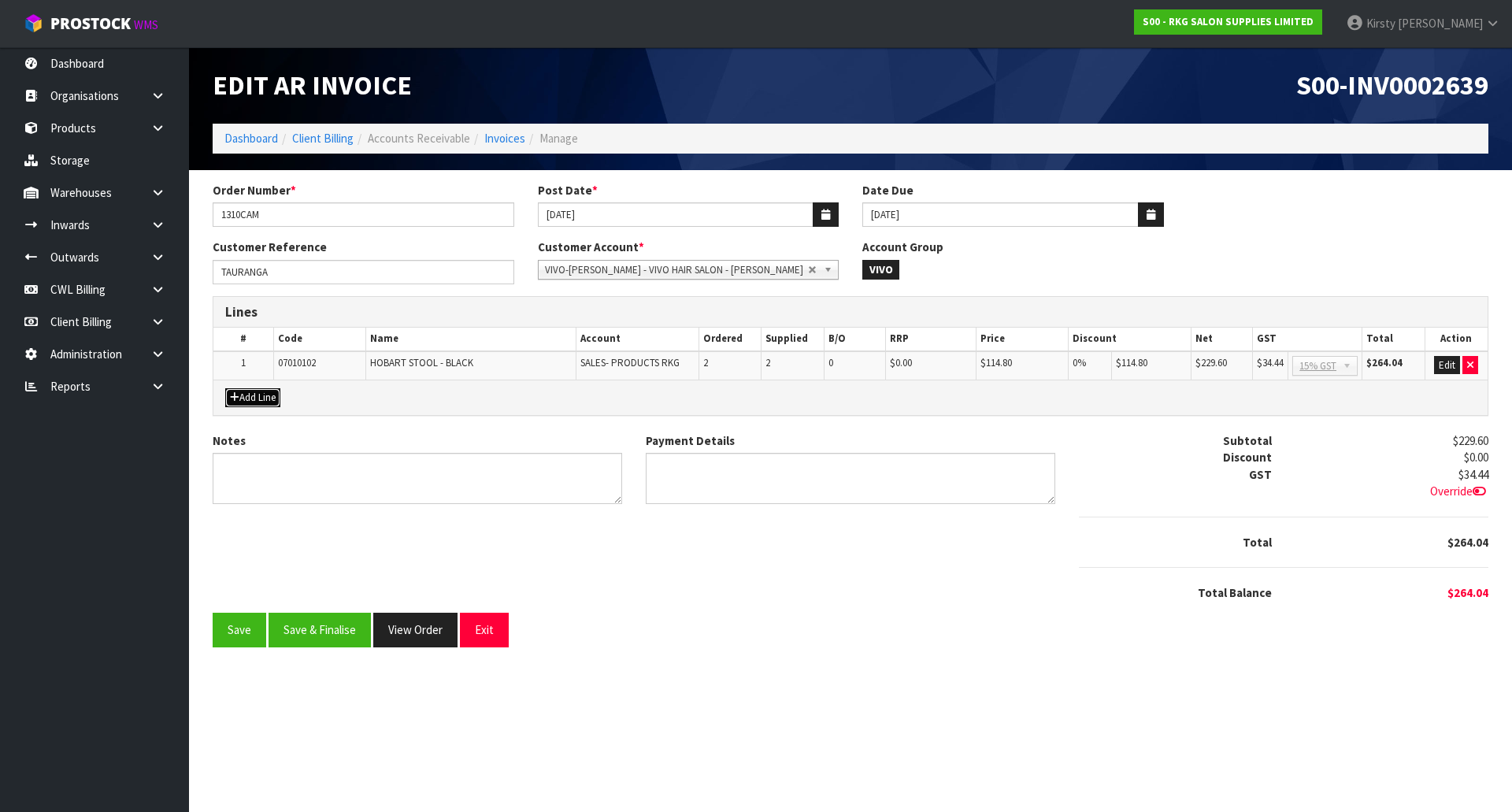
click at [264, 395] on button "Add Line" at bounding box center [253, 398] width 55 height 19
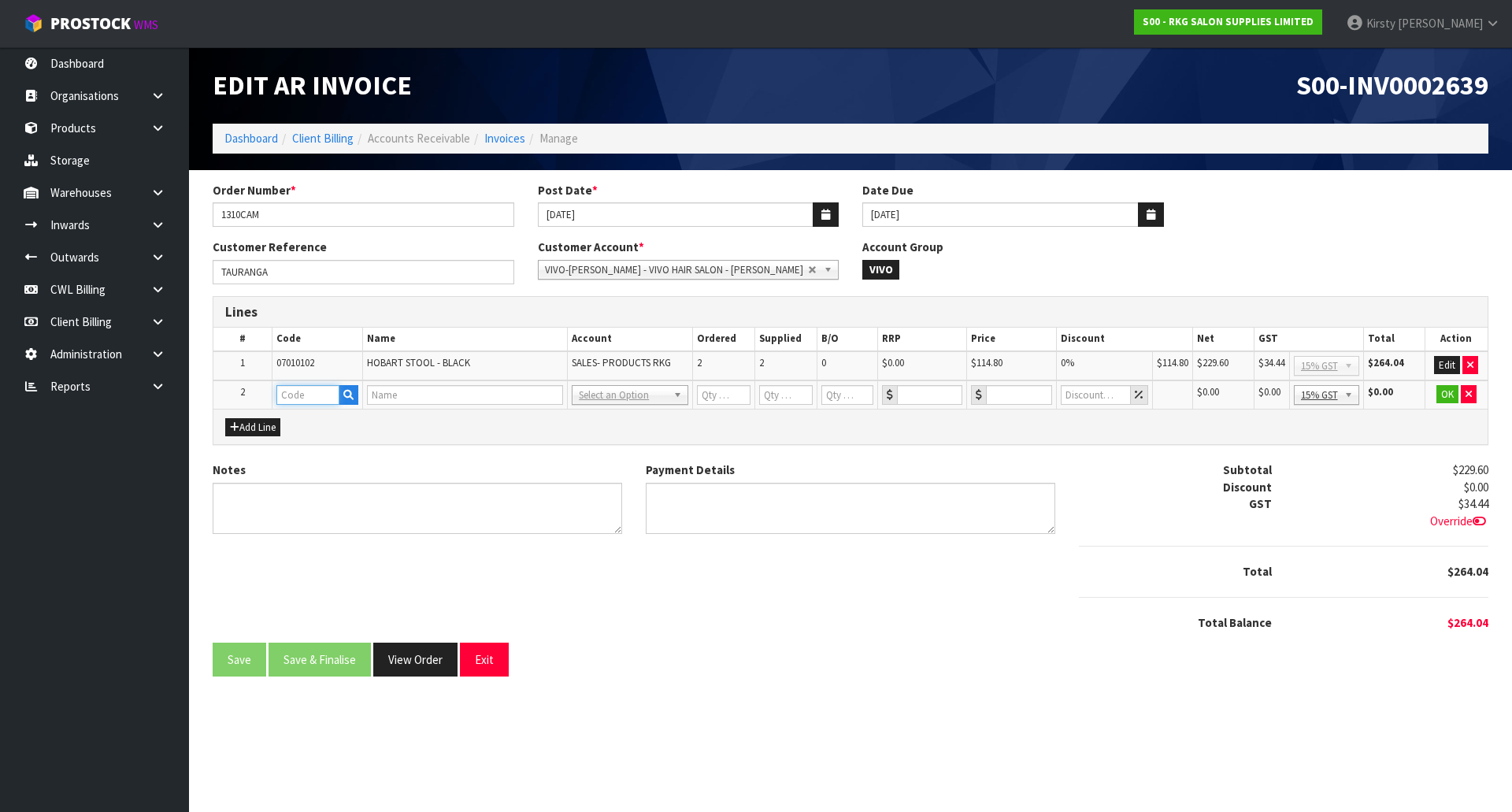
click at [295, 395] on input "text" at bounding box center [308, 395] width 63 height 19
type input "FREIGHT"
type input "1"
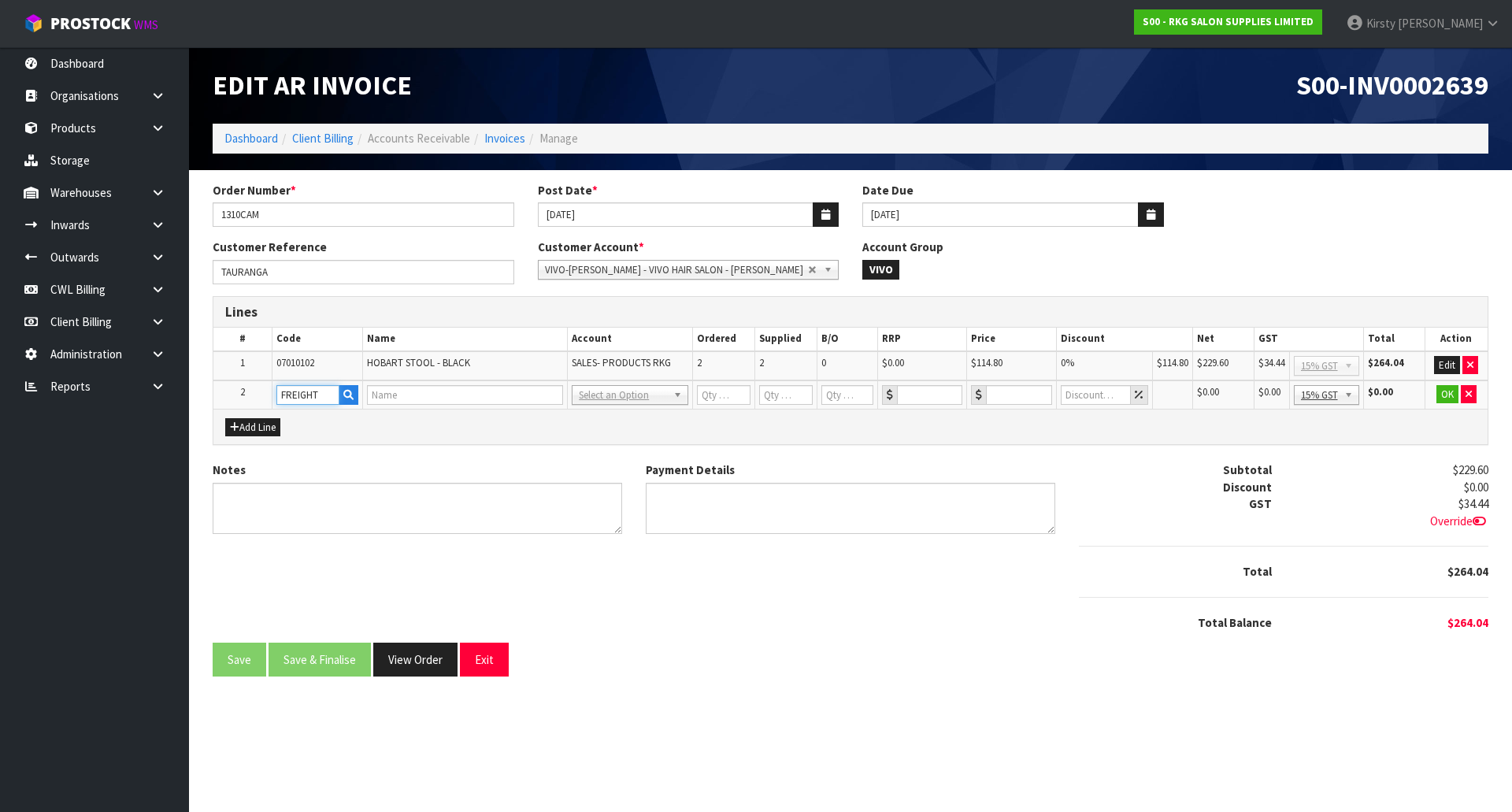
type input "0"
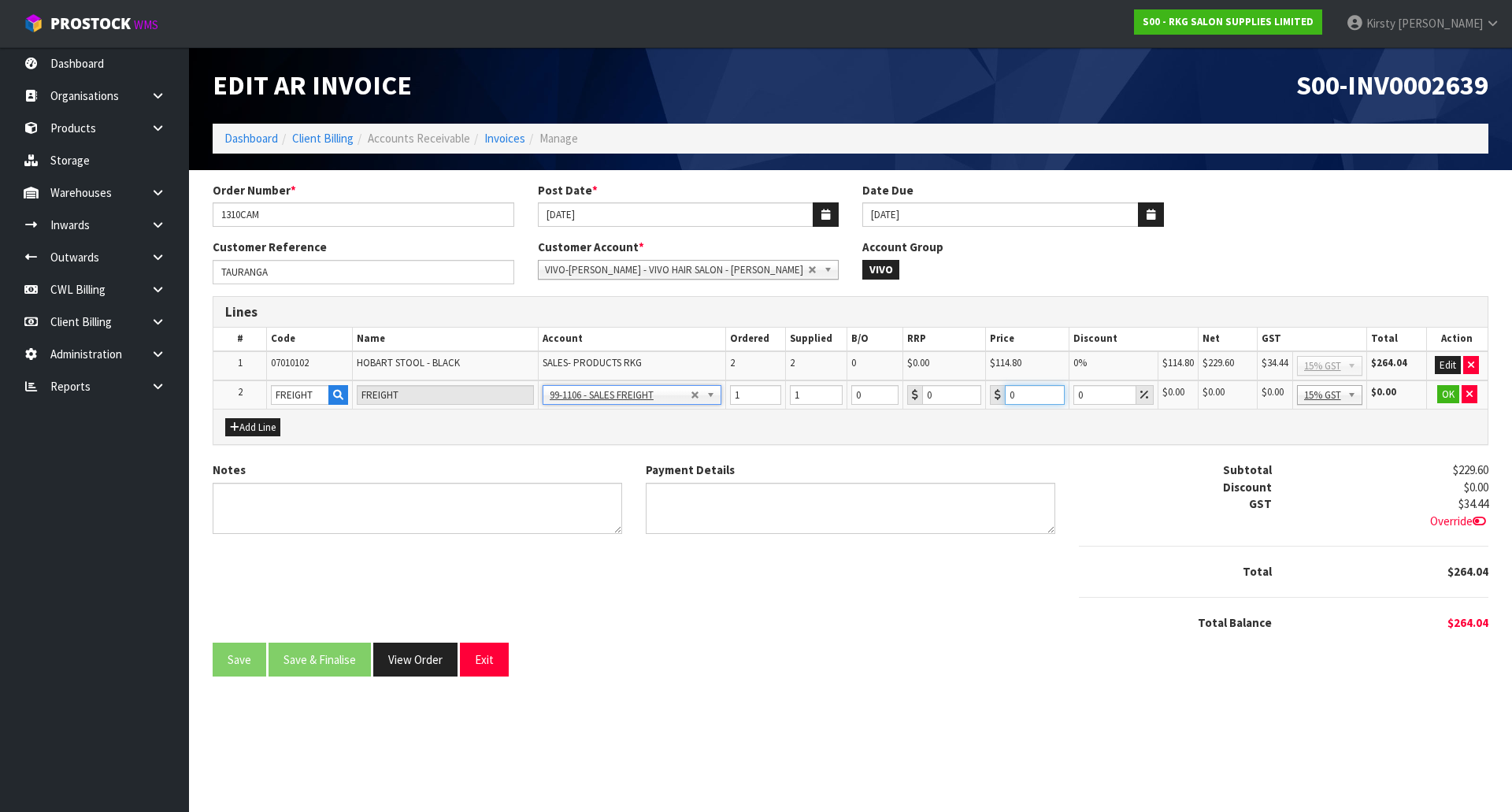
drag, startPoint x: 1035, startPoint y: 392, endPoint x: 988, endPoint y: 399, distance: 47.5
click at [990, 399] on div "0" at bounding box center [1028, 395] width 75 height 19
type input "25.9"
click at [1449, 392] on button "OK" at bounding box center [1448, 395] width 22 height 19
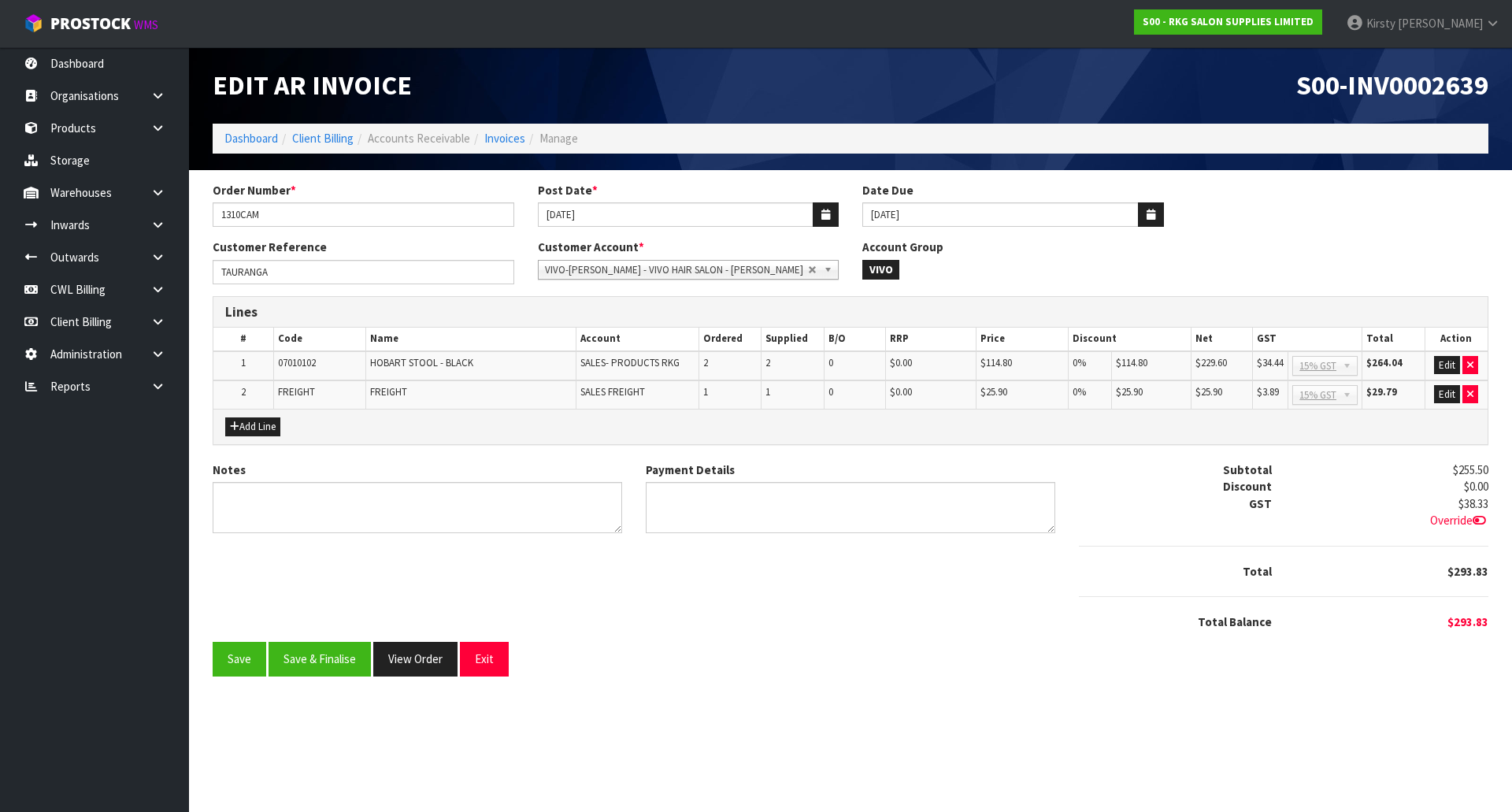
click at [1482, 520] on icon at bounding box center [1479, 520] width 13 height 11
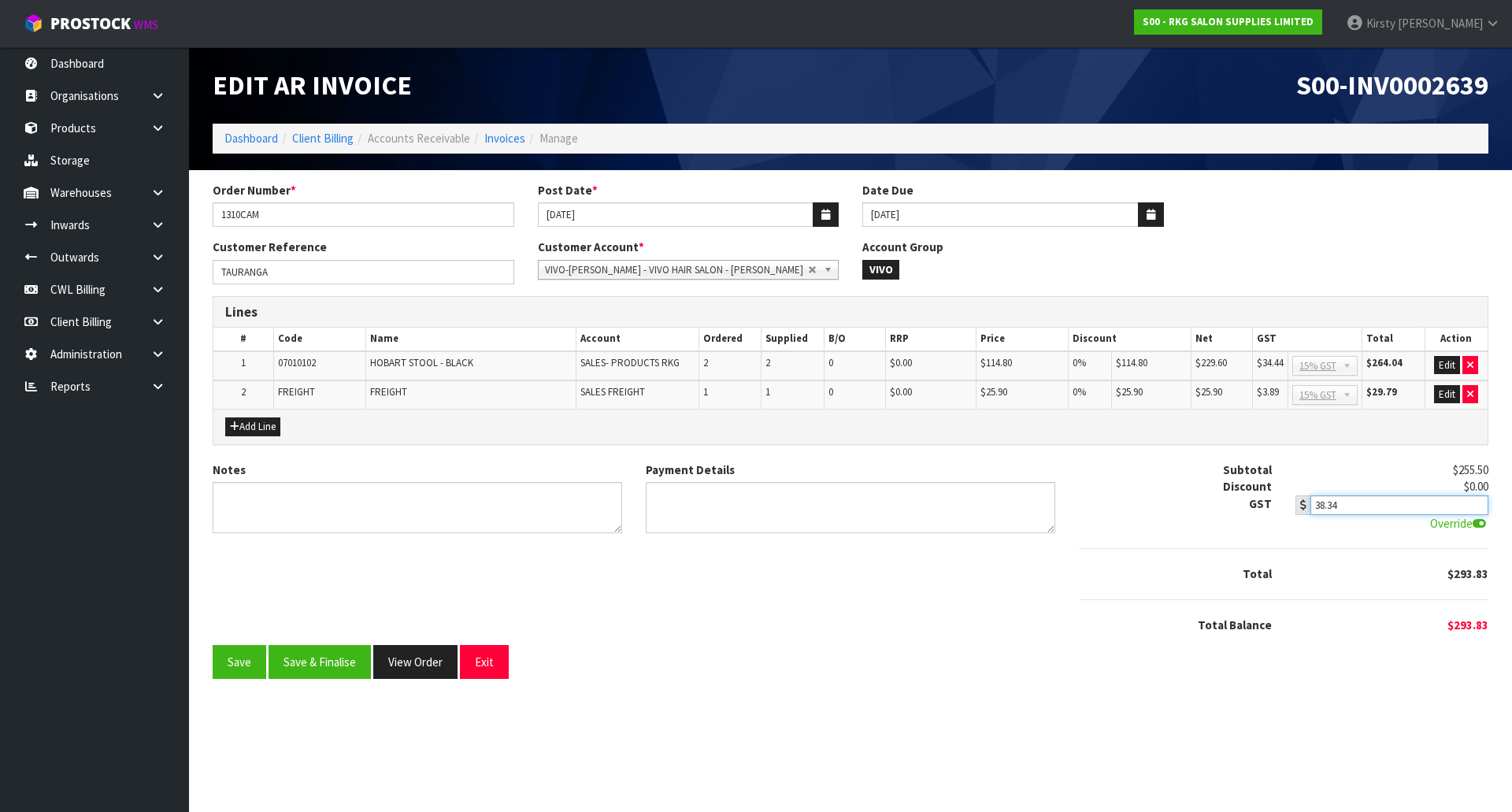
click at [1476, 499] on input "38.34" at bounding box center [1399, 505] width 178 height 19
type input "38.35"
click at [1476, 499] on input "38.35" at bounding box center [1399, 505] width 178 height 19
click at [227, 656] on button "Save" at bounding box center [239, 662] width 54 height 34
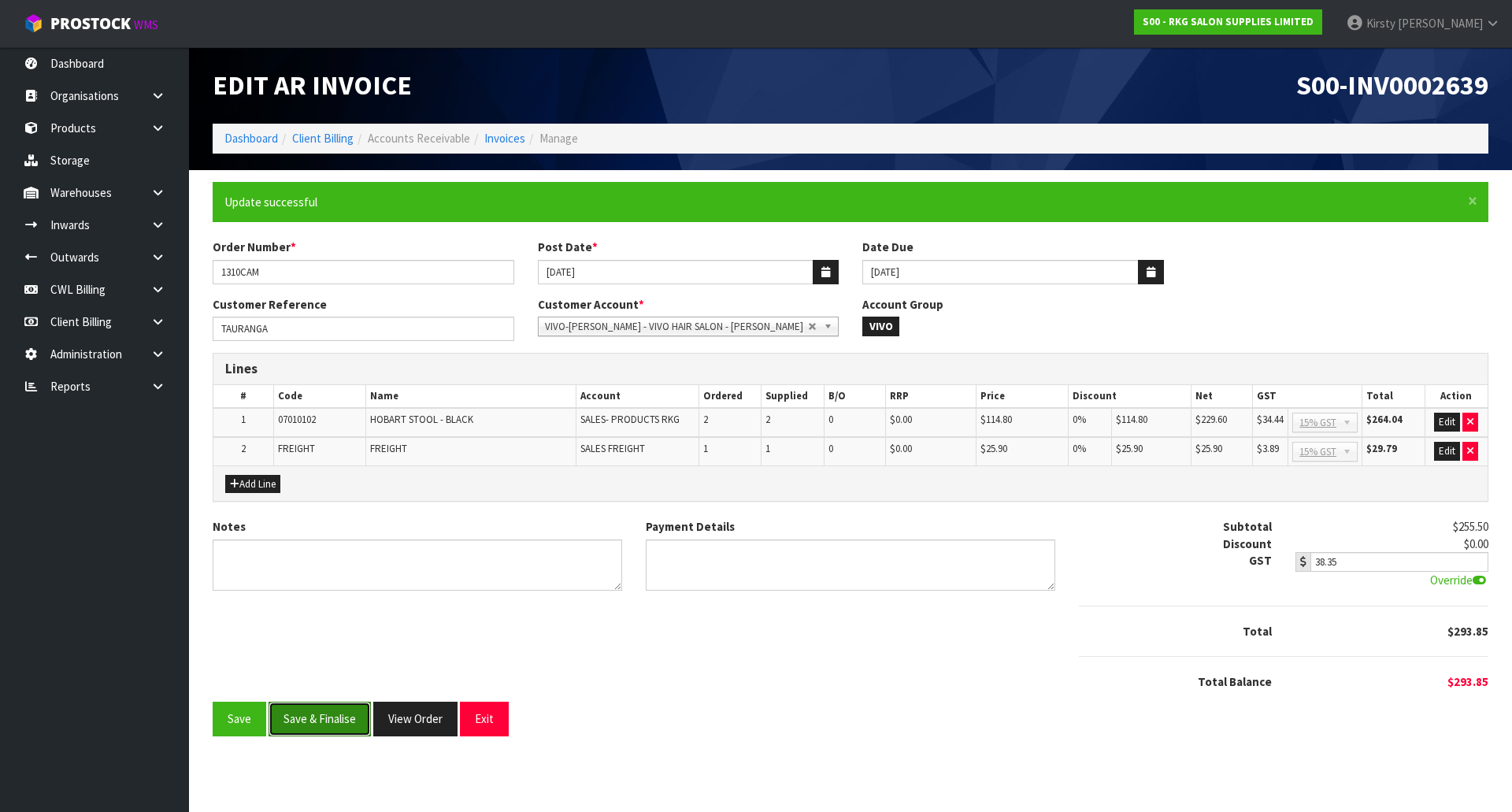
click at [319, 720] on button "Save & Finalise" at bounding box center [319, 718] width 103 height 34
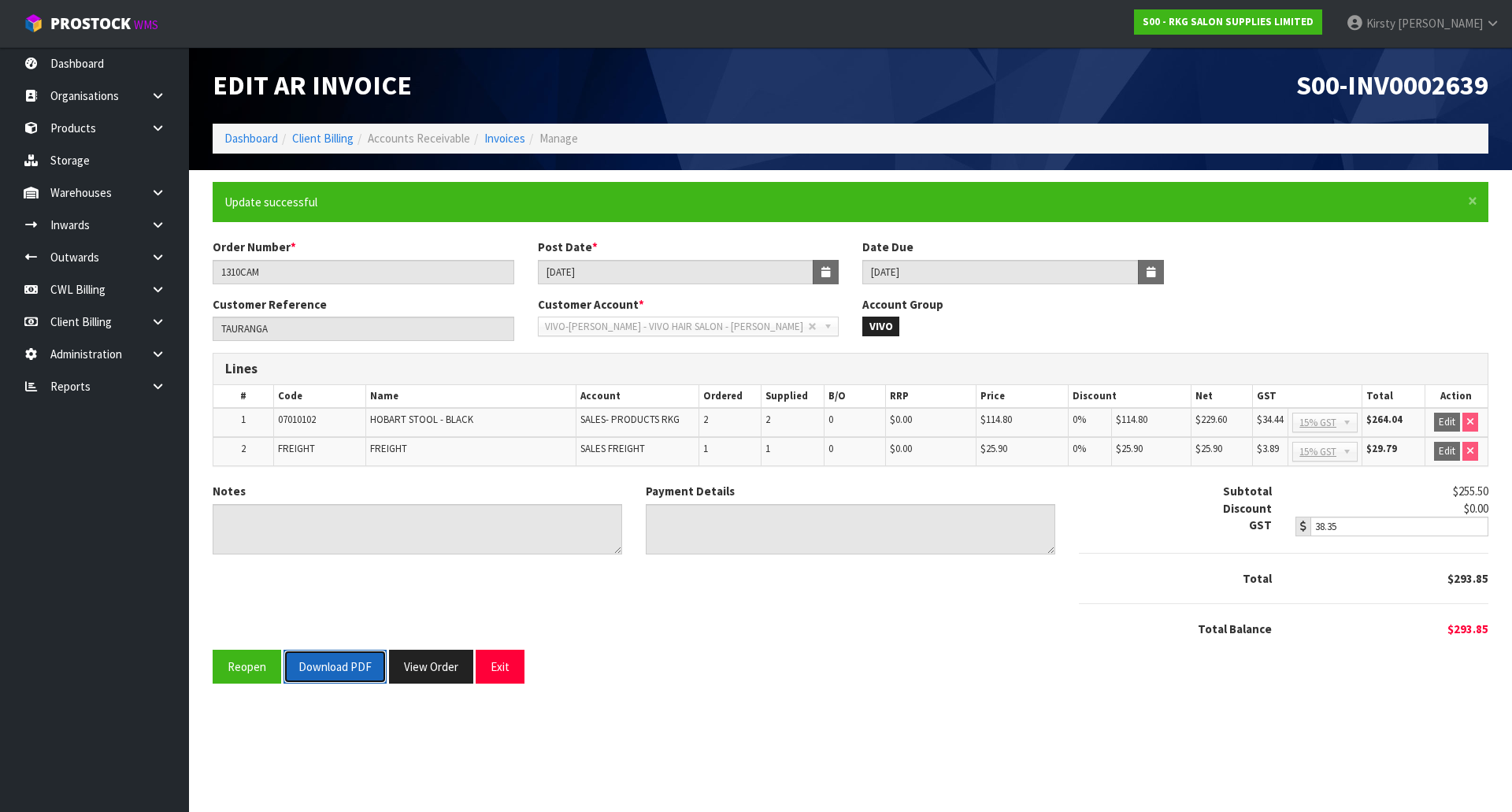
click at [322, 668] on button "Download PDF" at bounding box center [335, 666] width 104 height 34
click at [495, 664] on button "Exit" at bounding box center [500, 666] width 49 height 34
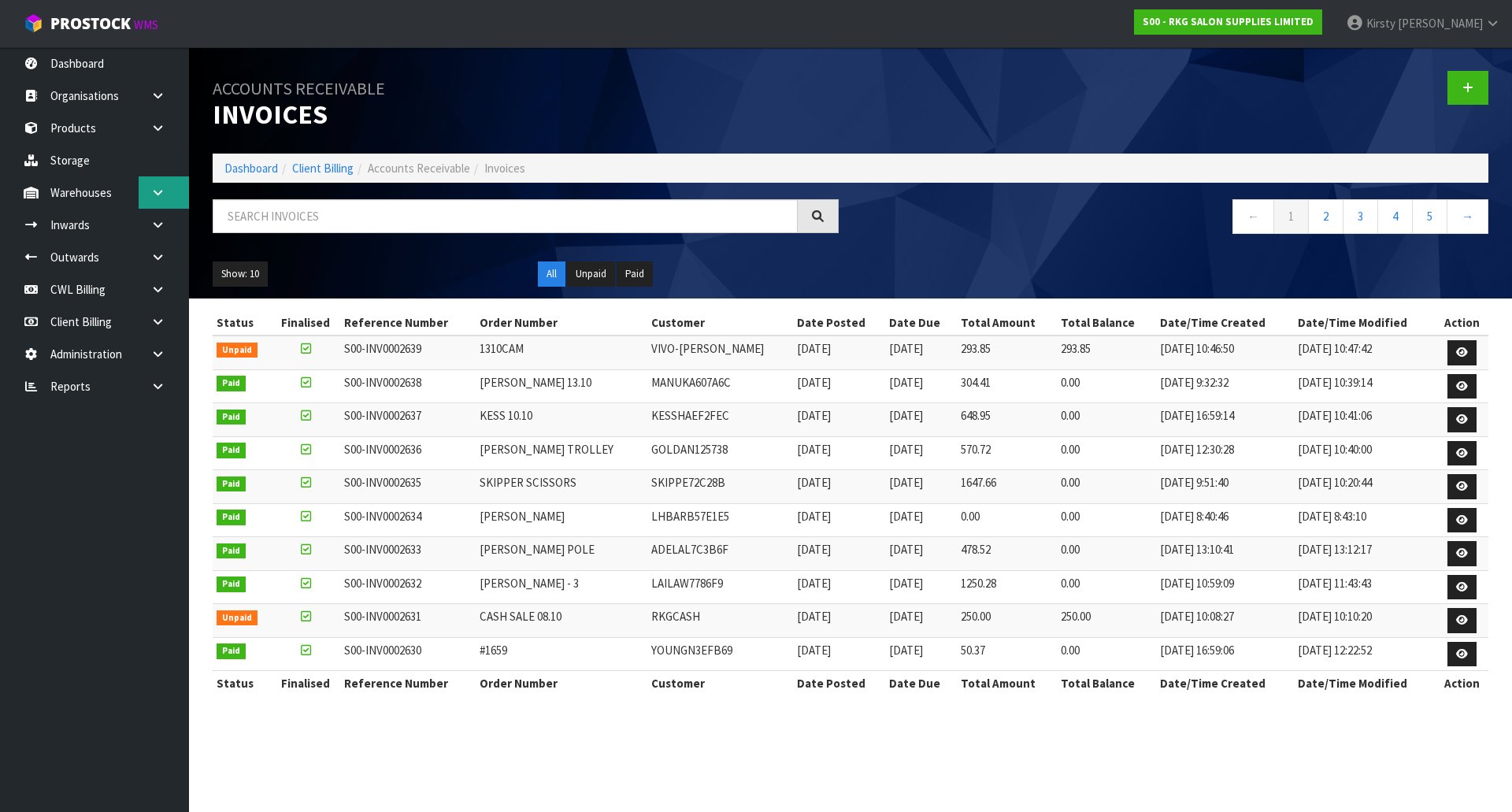
click at [160, 188] on icon at bounding box center [157, 192] width 15 height 11
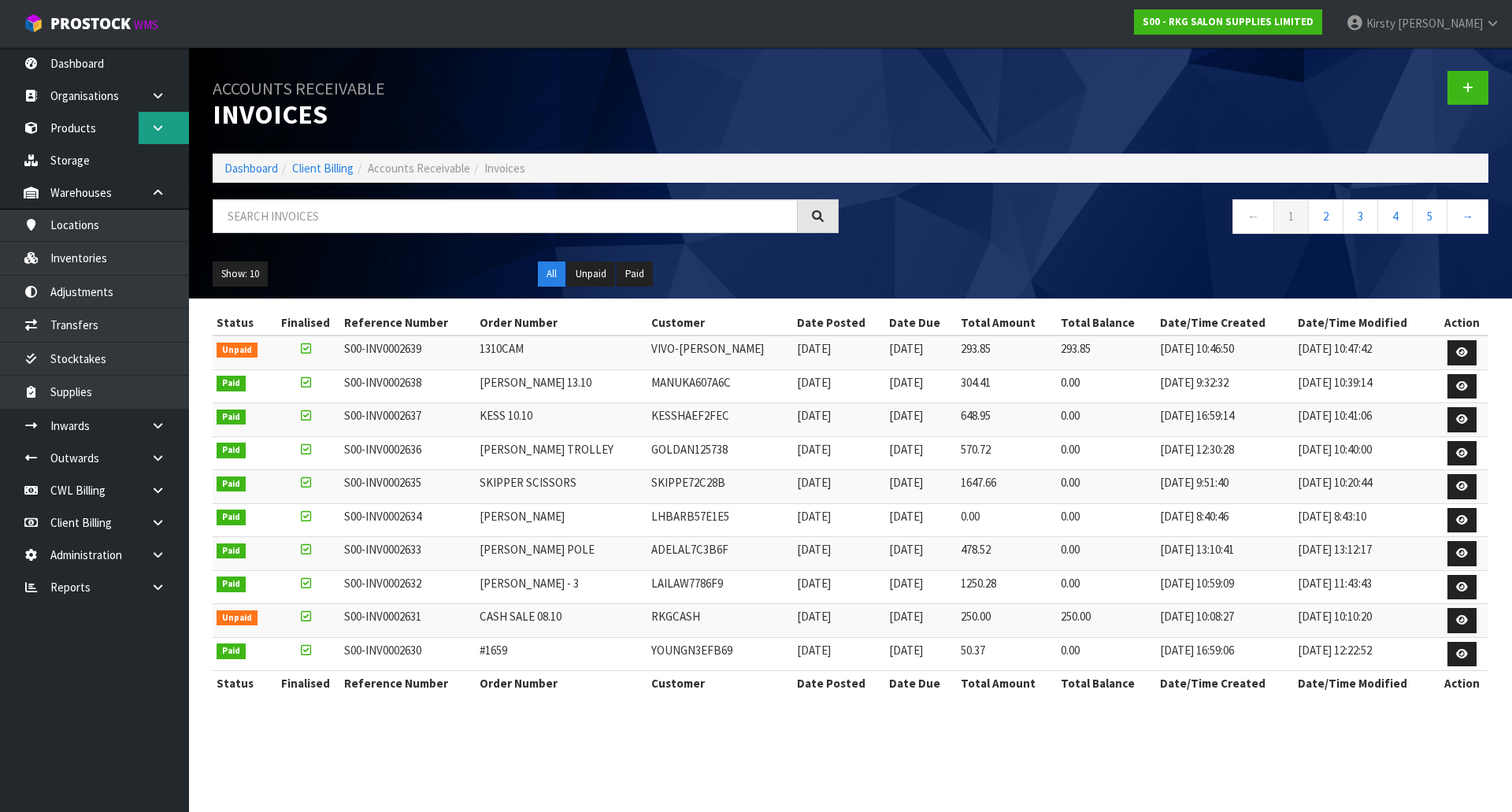
click at [153, 127] on icon at bounding box center [157, 127] width 15 height 11
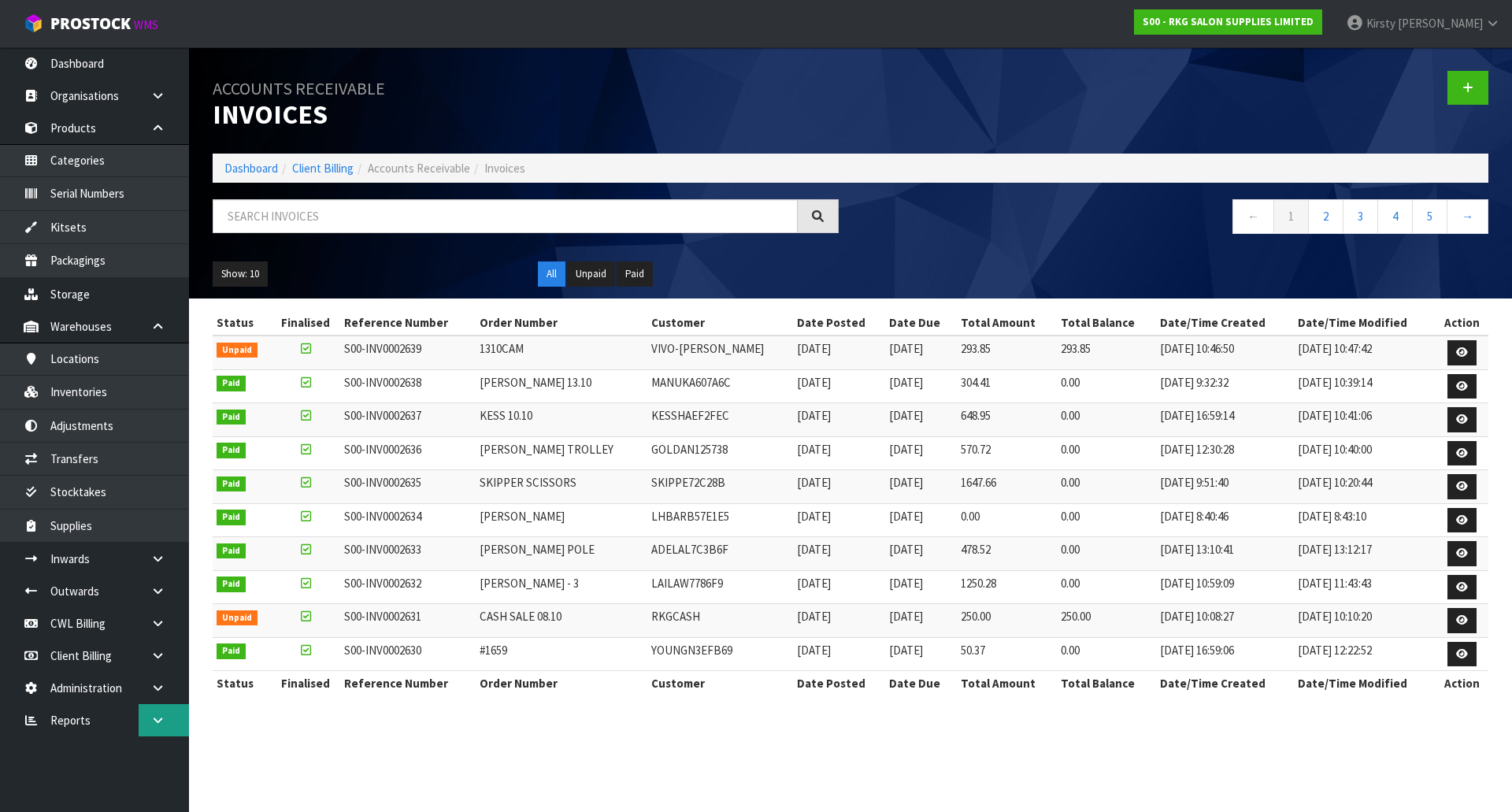
click at [157, 719] on icon at bounding box center [157, 720] width 15 height 11
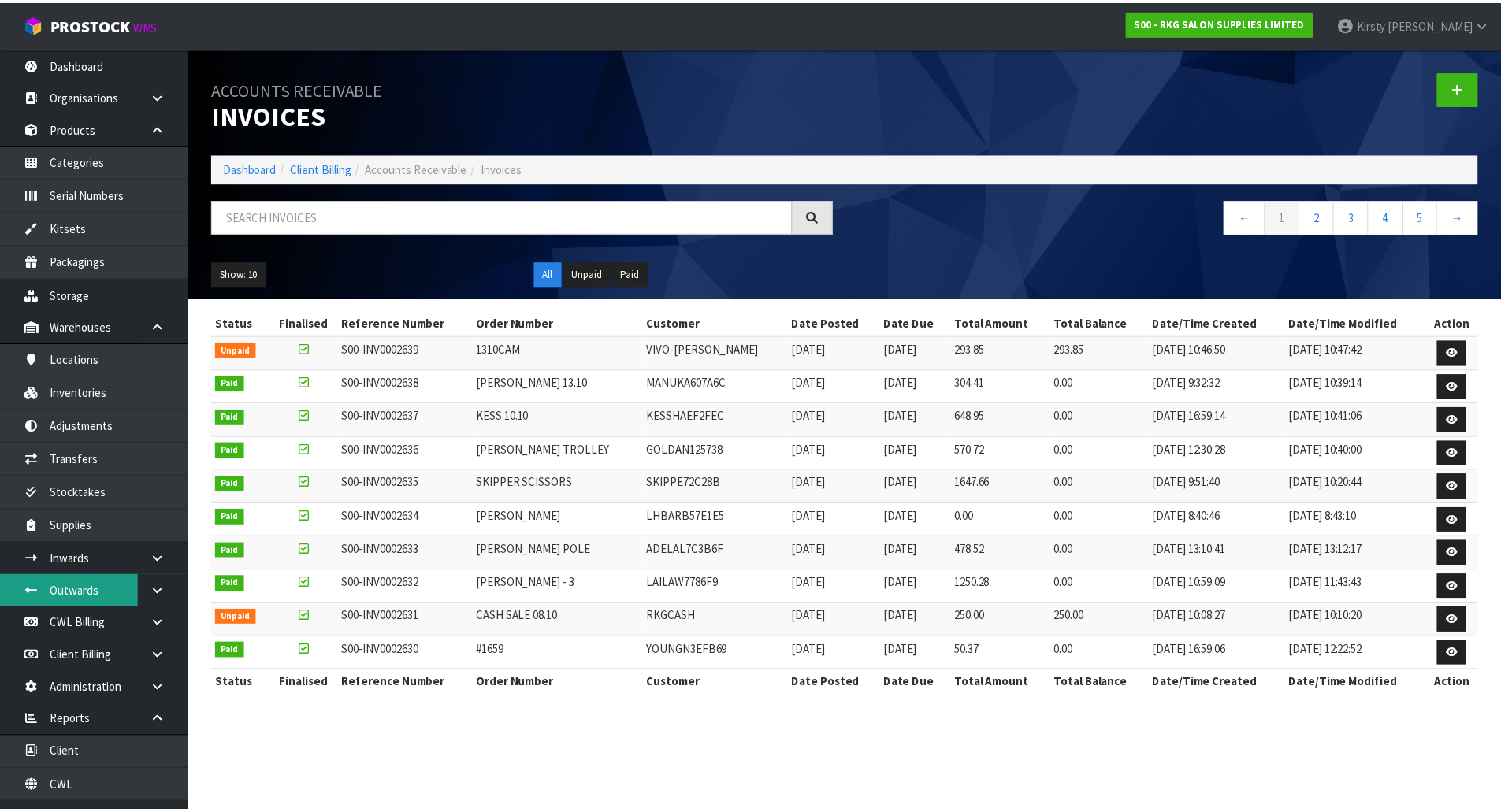
scroll to position [23, 0]
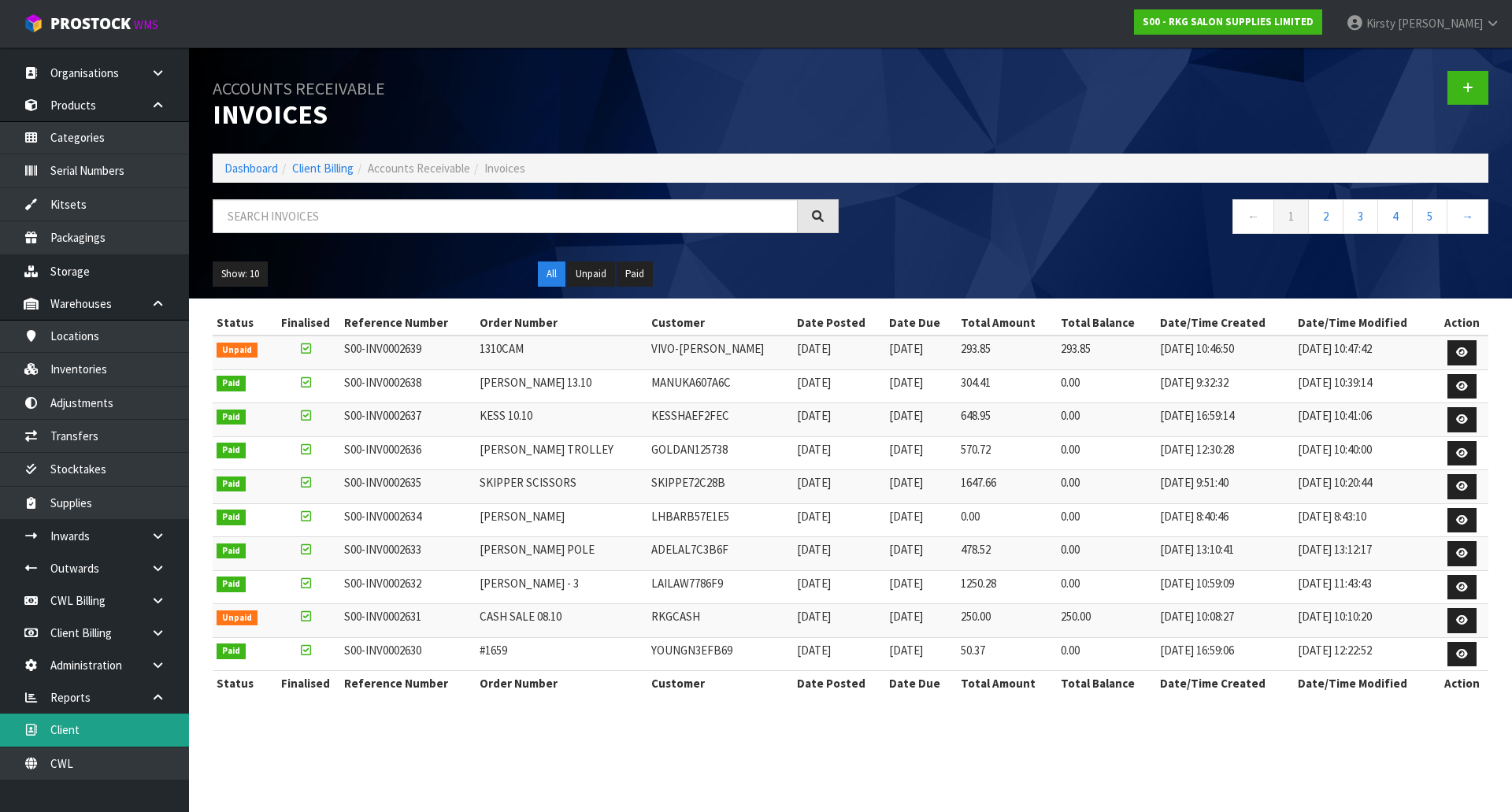
click at [75, 729] on link "Client" at bounding box center [94, 729] width 189 height 32
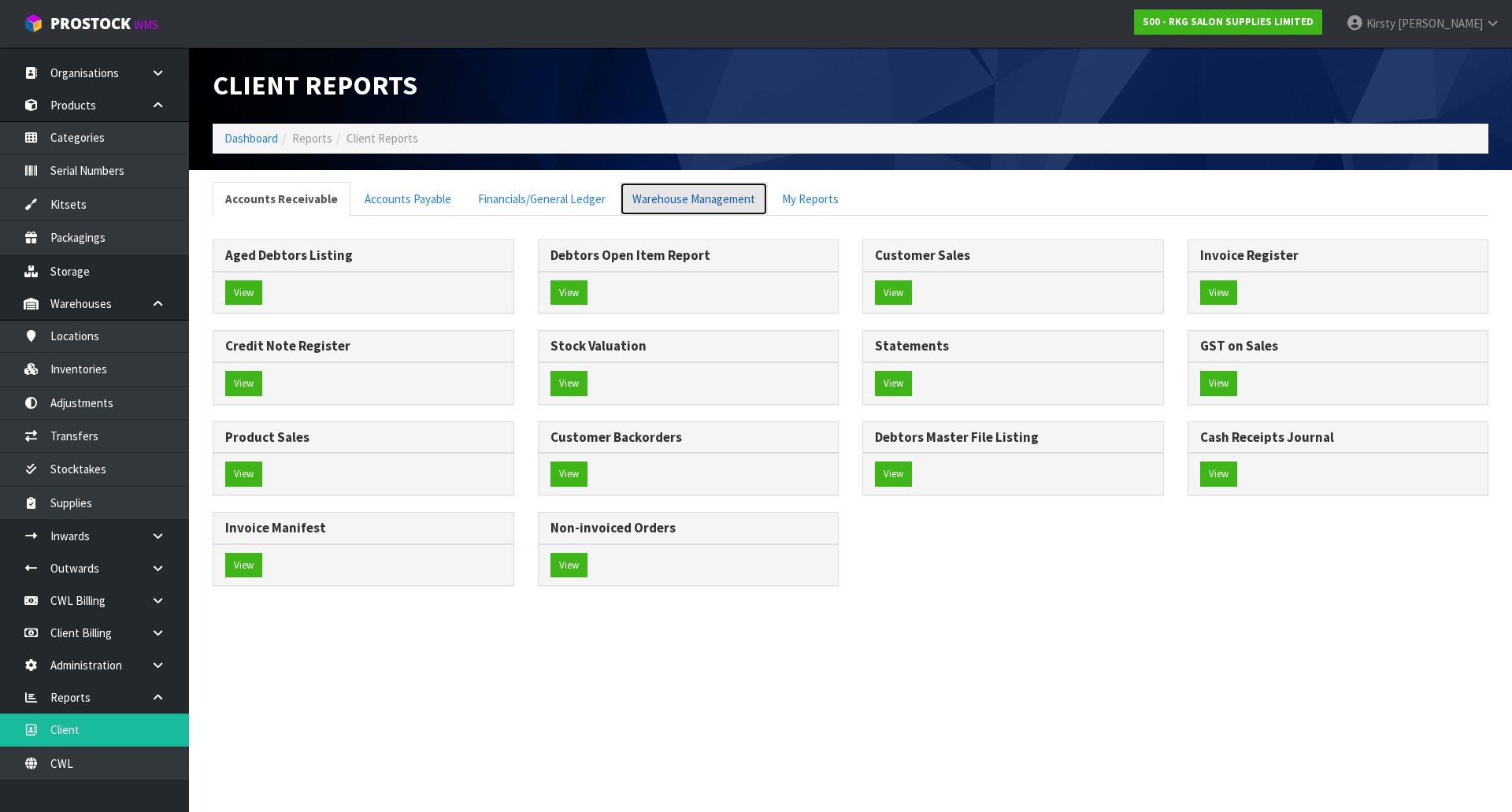
click at [701, 204] on link "Warehouse Management" at bounding box center [693, 198] width 148 height 34
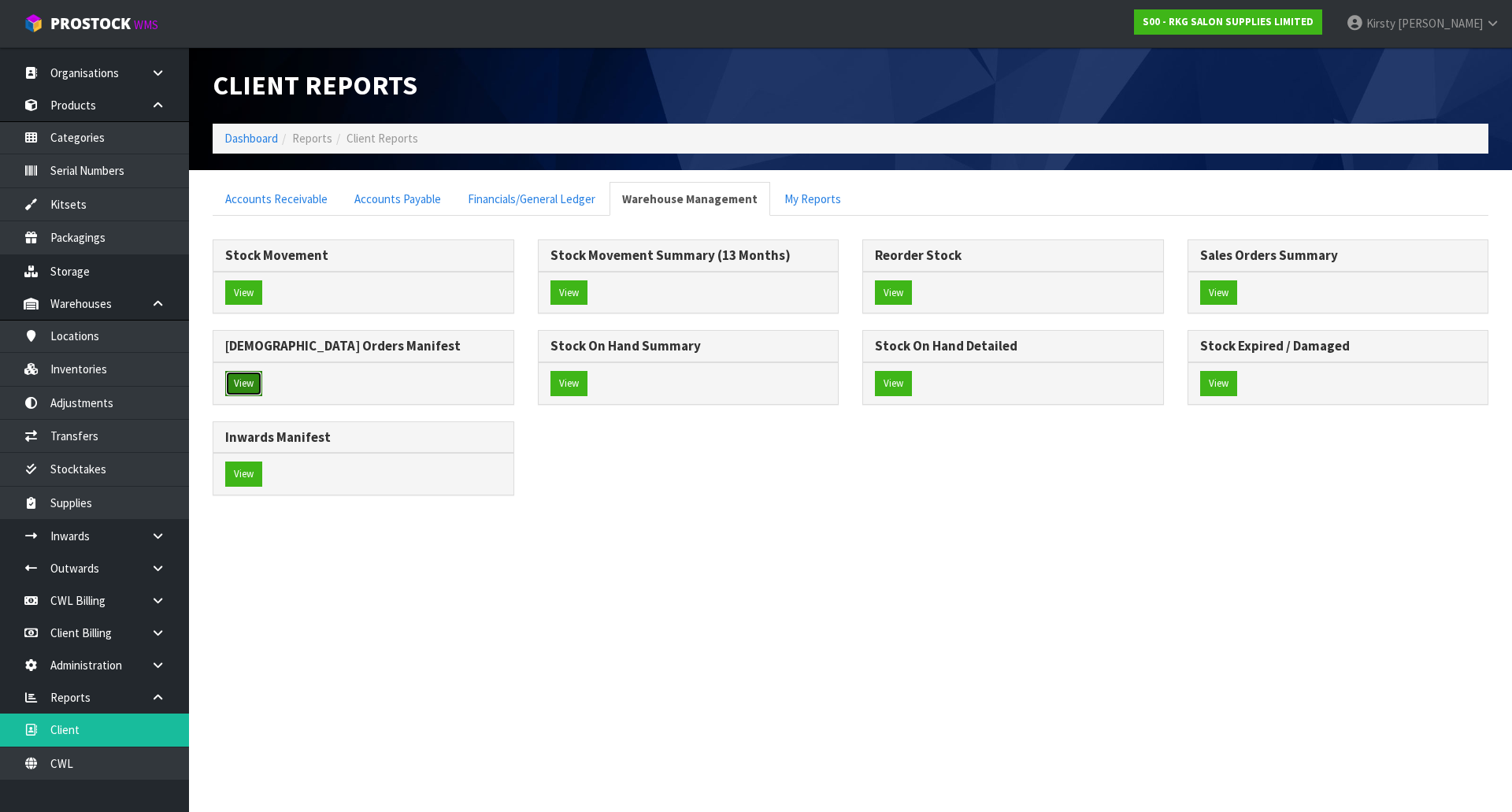
click at [240, 388] on button "View" at bounding box center [244, 384] width 37 height 25
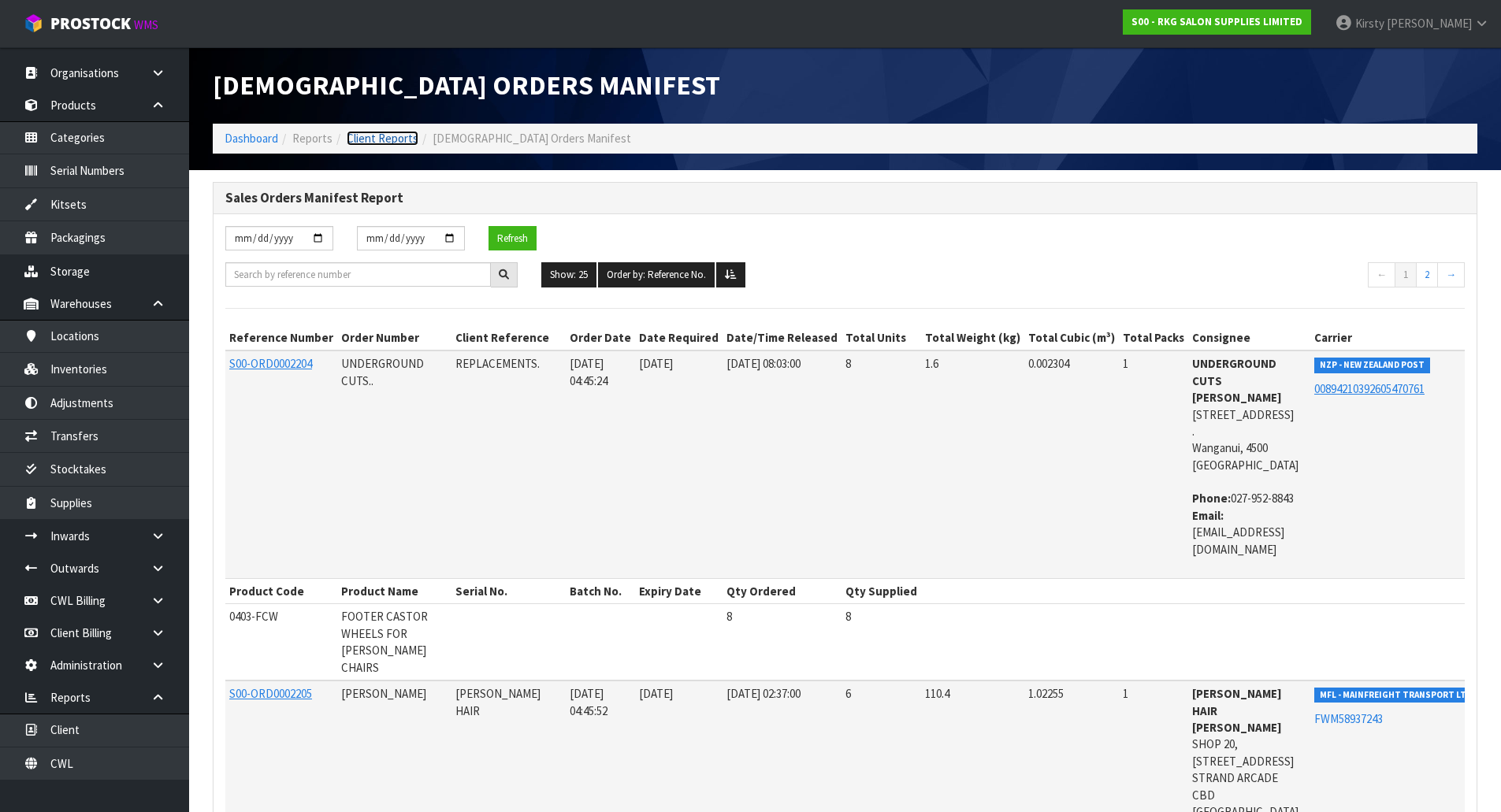
click at [357, 143] on link "Client Reports" at bounding box center [383, 138] width 72 height 15
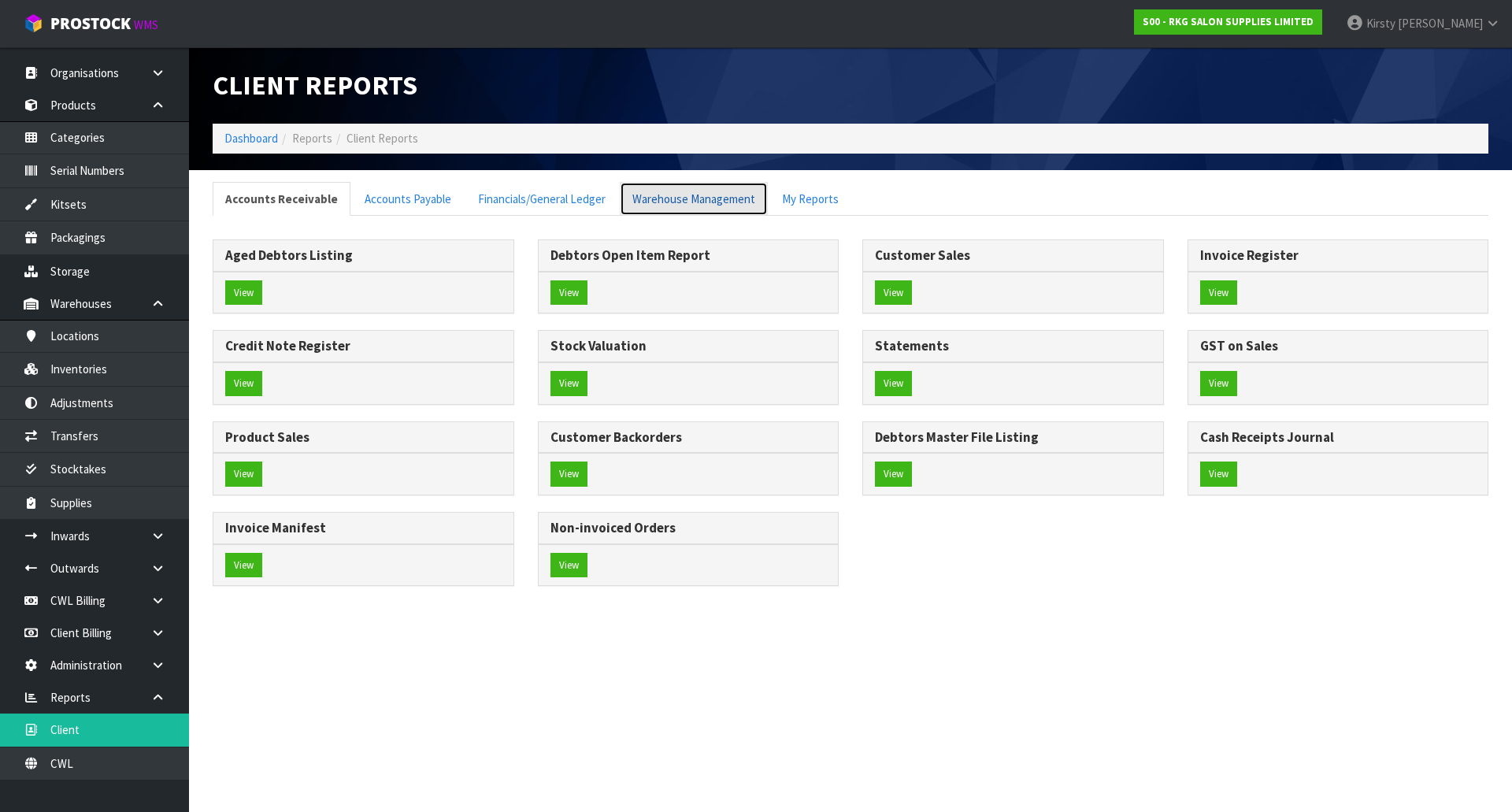
click at [678, 205] on link "Warehouse Management" at bounding box center [693, 198] width 148 height 34
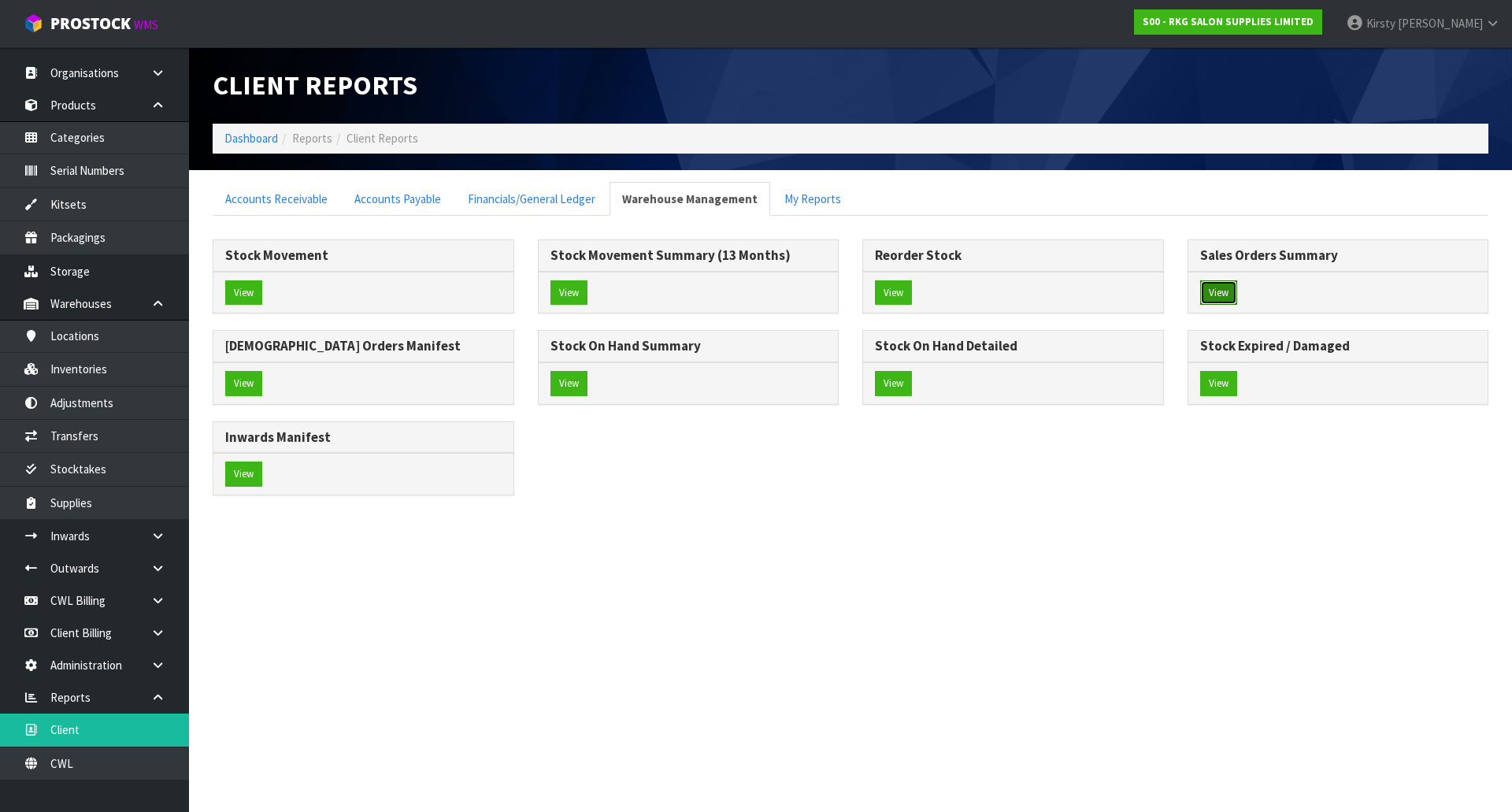
click at [1219, 290] on button "View" at bounding box center [1218, 292] width 37 height 25
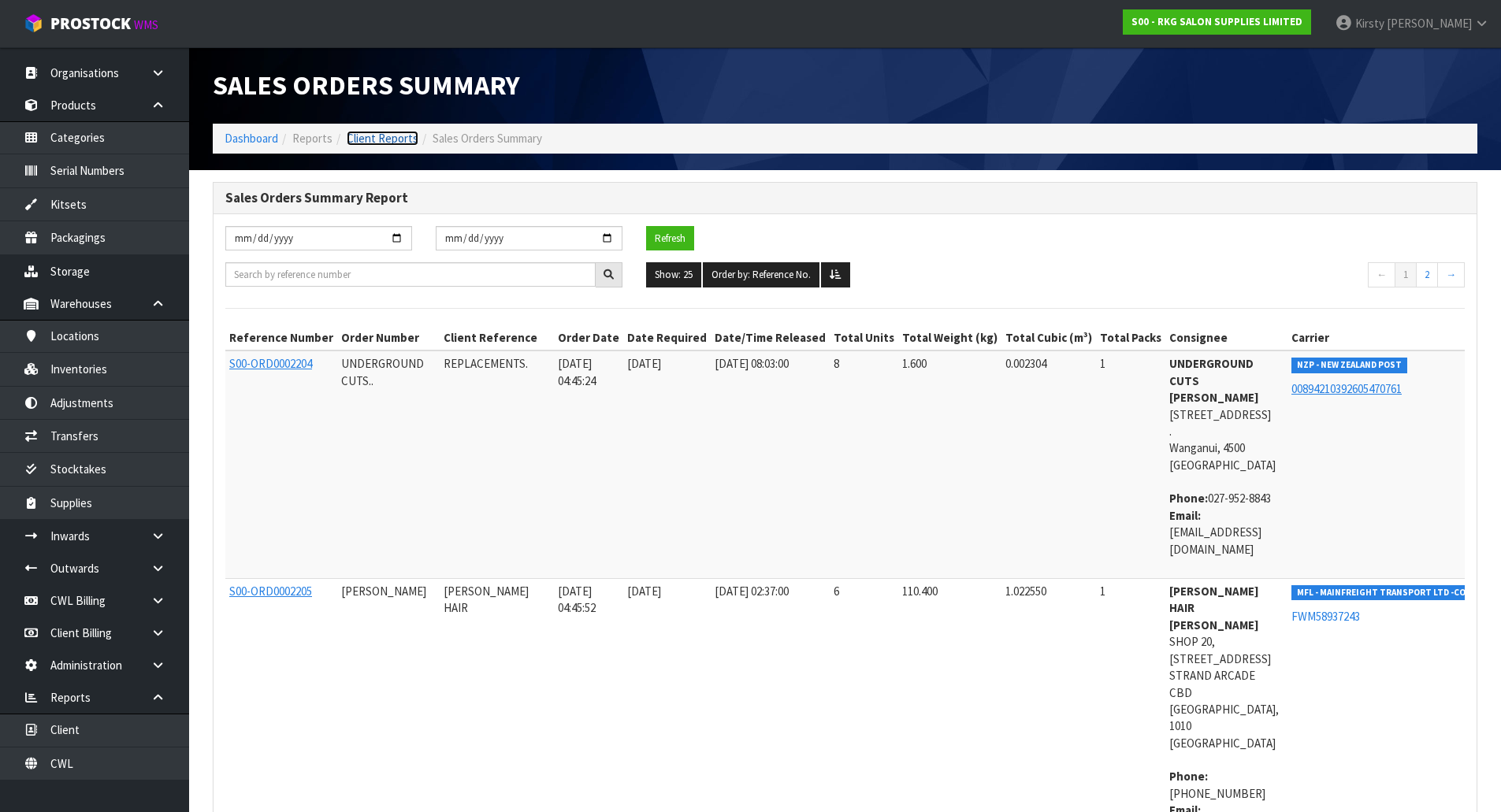
click at [388, 140] on link "Client Reports" at bounding box center [383, 138] width 72 height 15
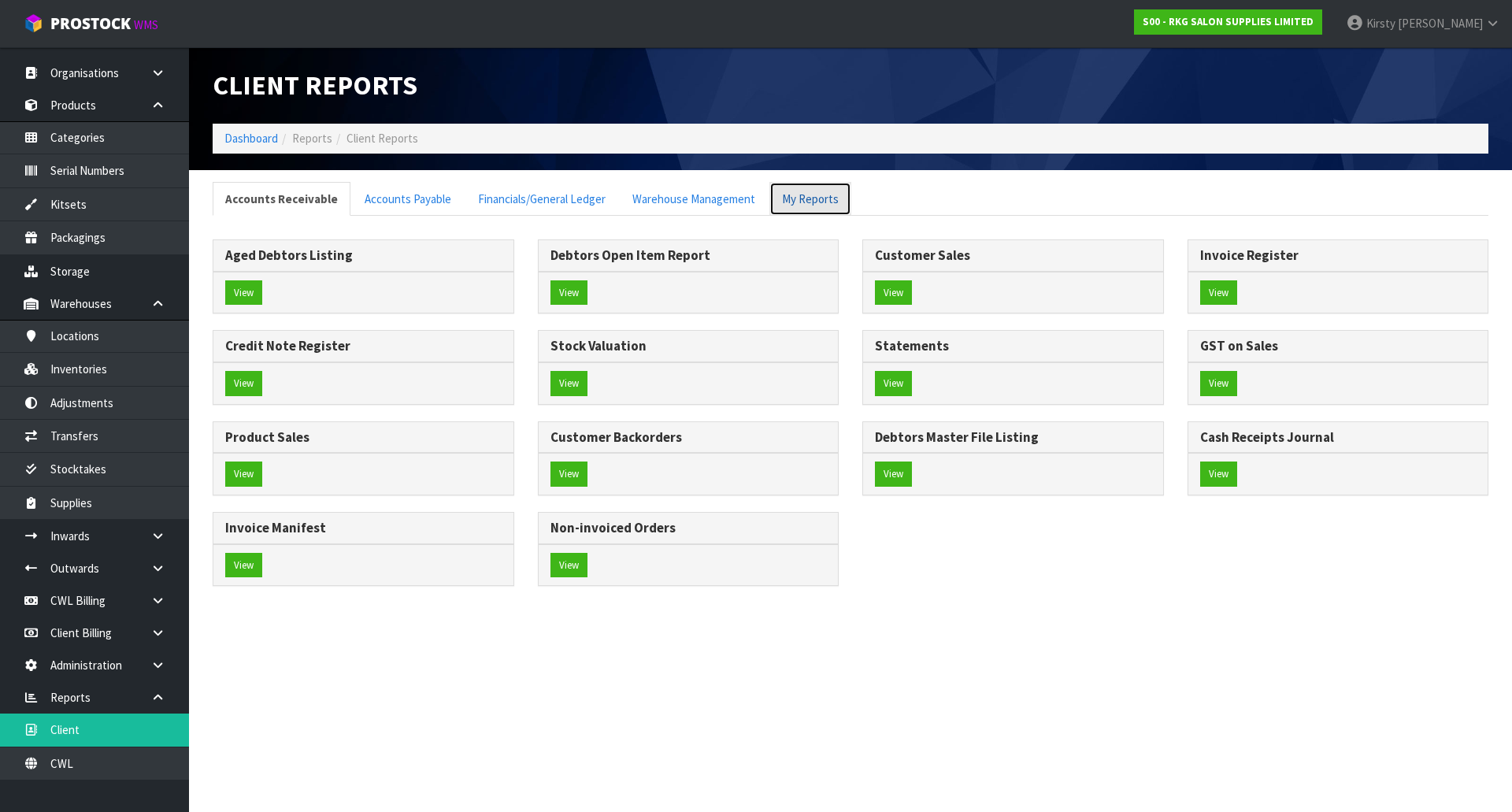
click at [820, 197] on link "My Reports" at bounding box center [810, 198] width 82 height 34
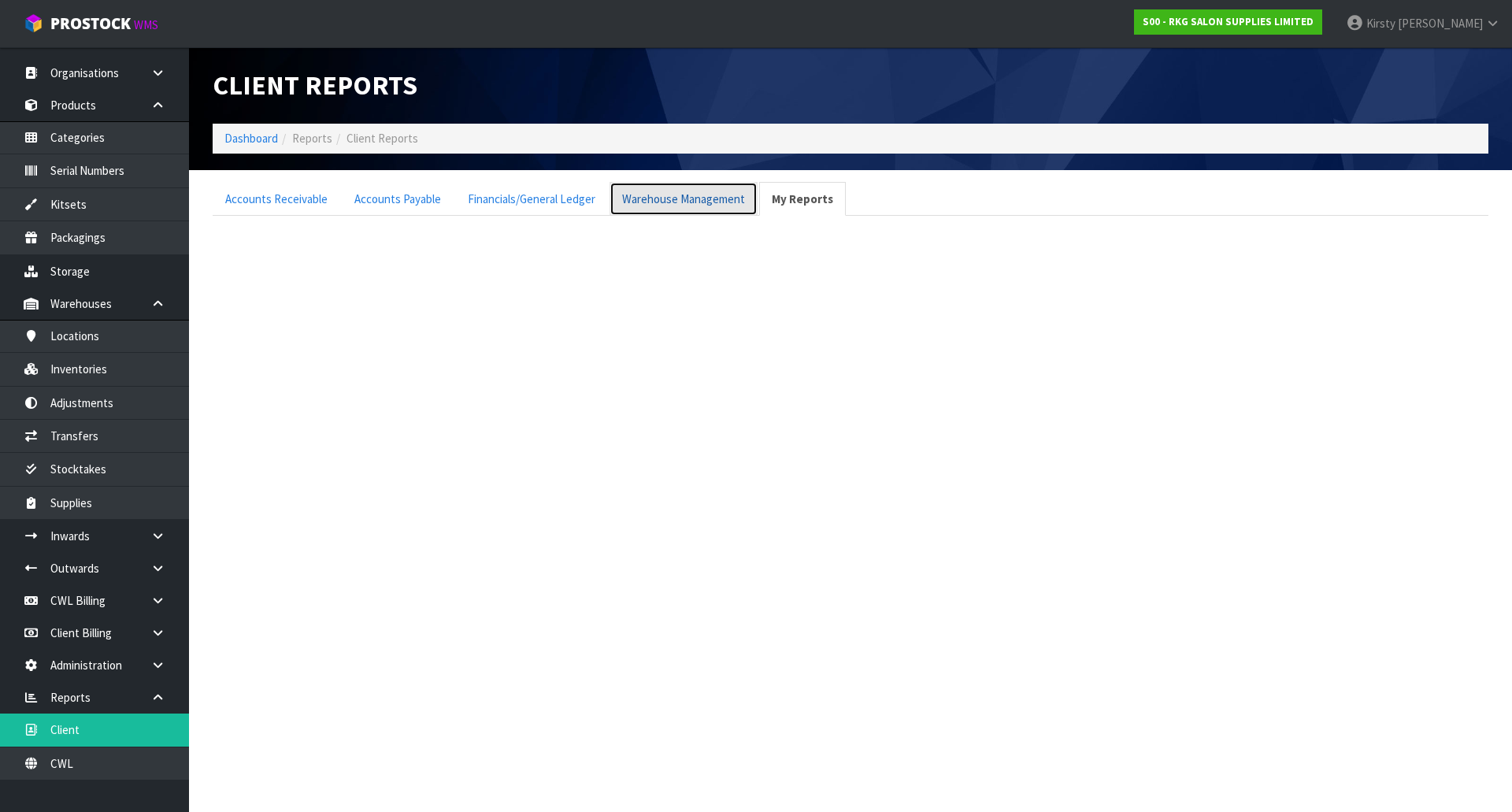
click at [677, 204] on link "Warehouse Management" at bounding box center [684, 198] width 148 height 34
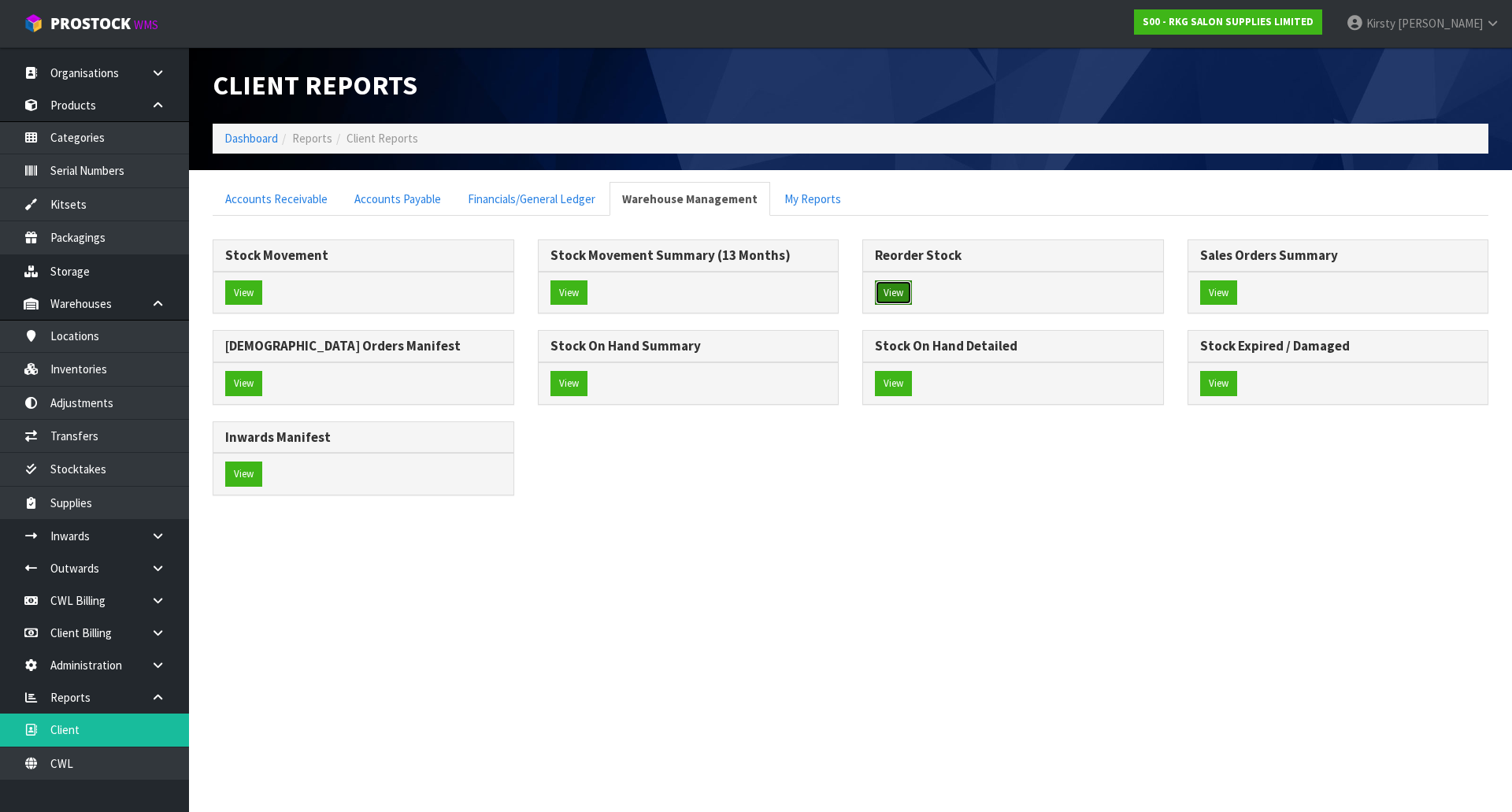
click at [906, 293] on button "View" at bounding box center [893, 292] width 37 height 25
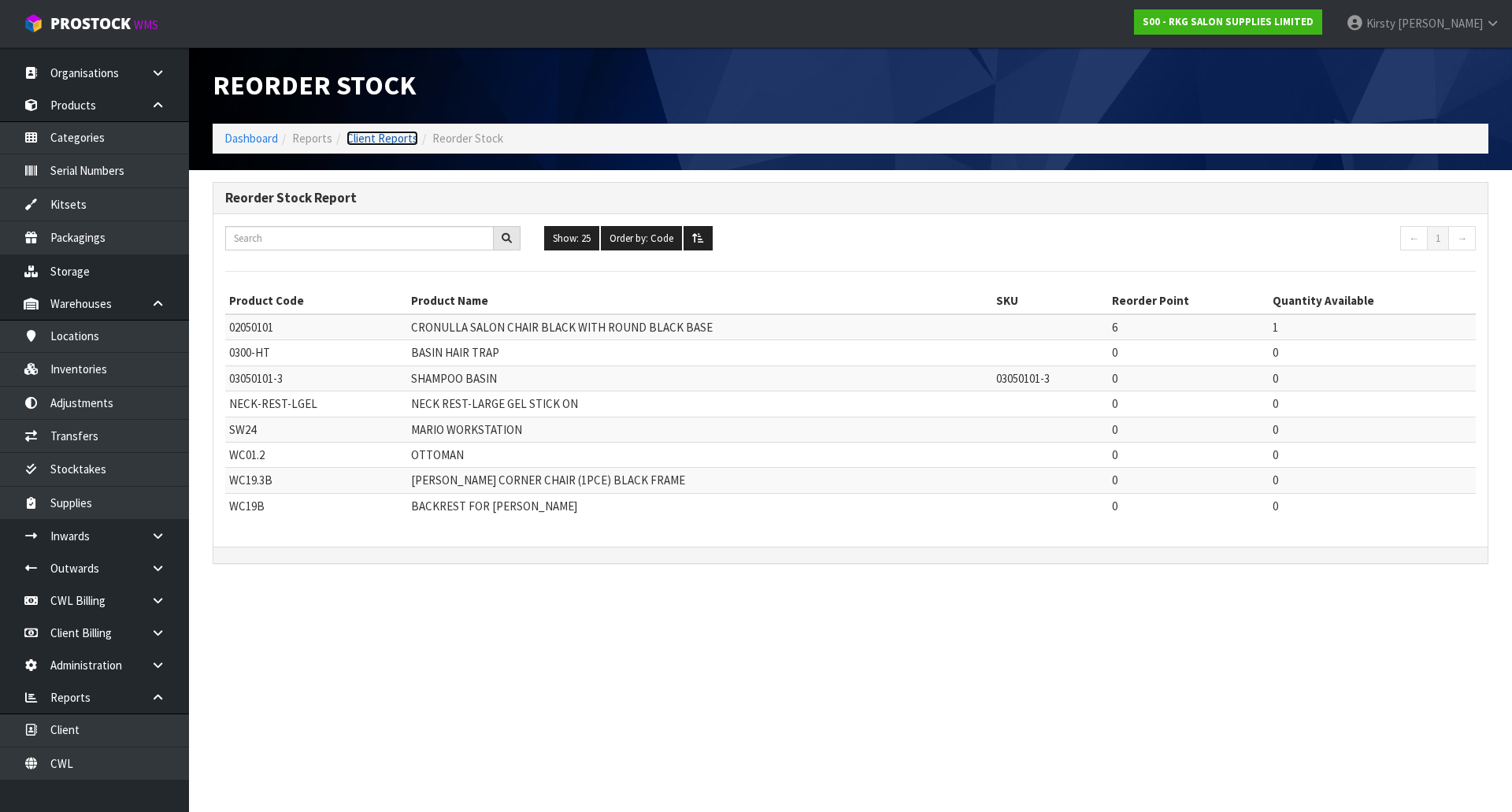
click at [374, 137] on link "Client Reports" at bounding box center [383, 138] width 72 height 15
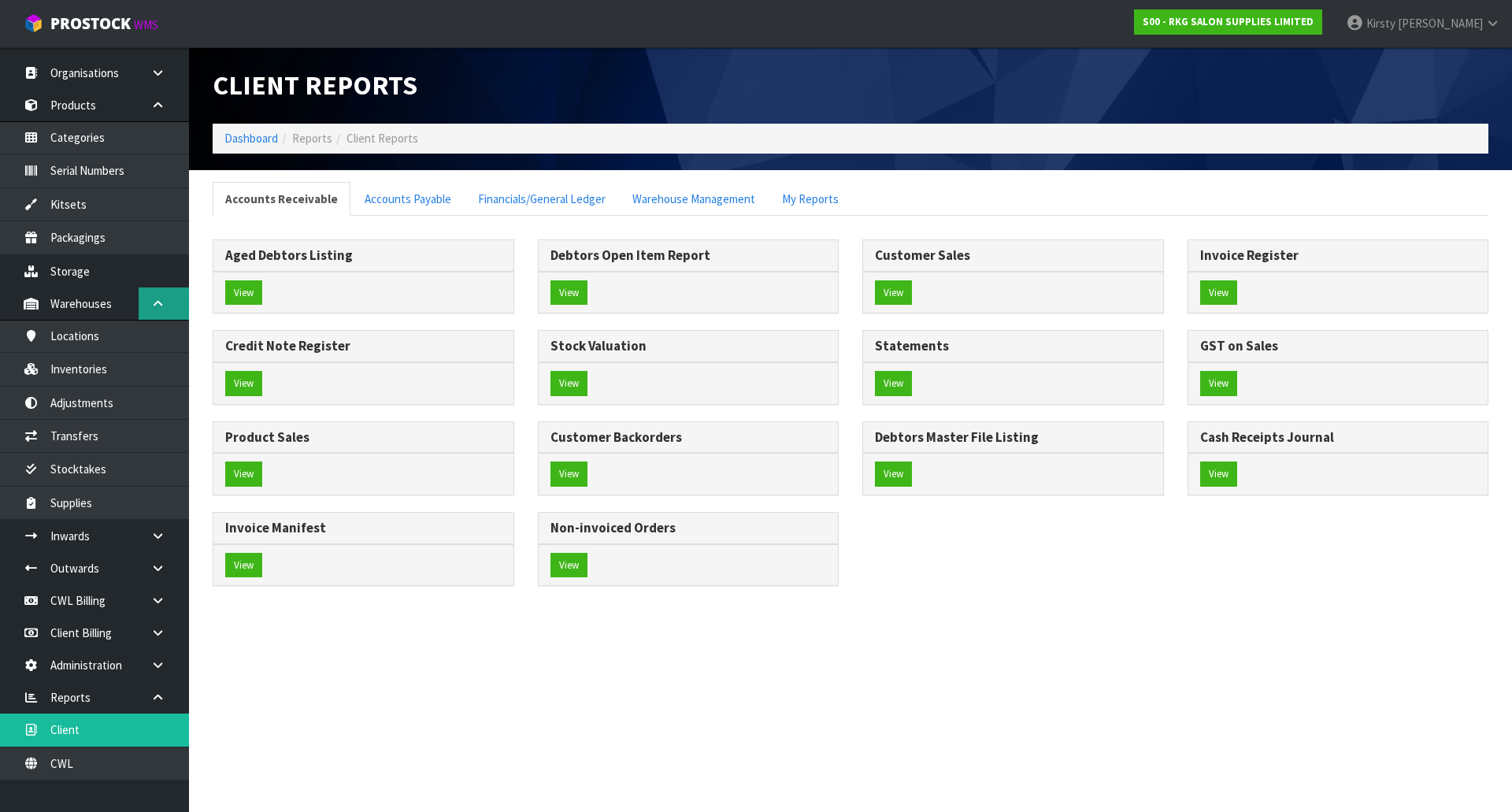
click at [160, 299] on icon at bounding box center [157, 303] width 15 height 11
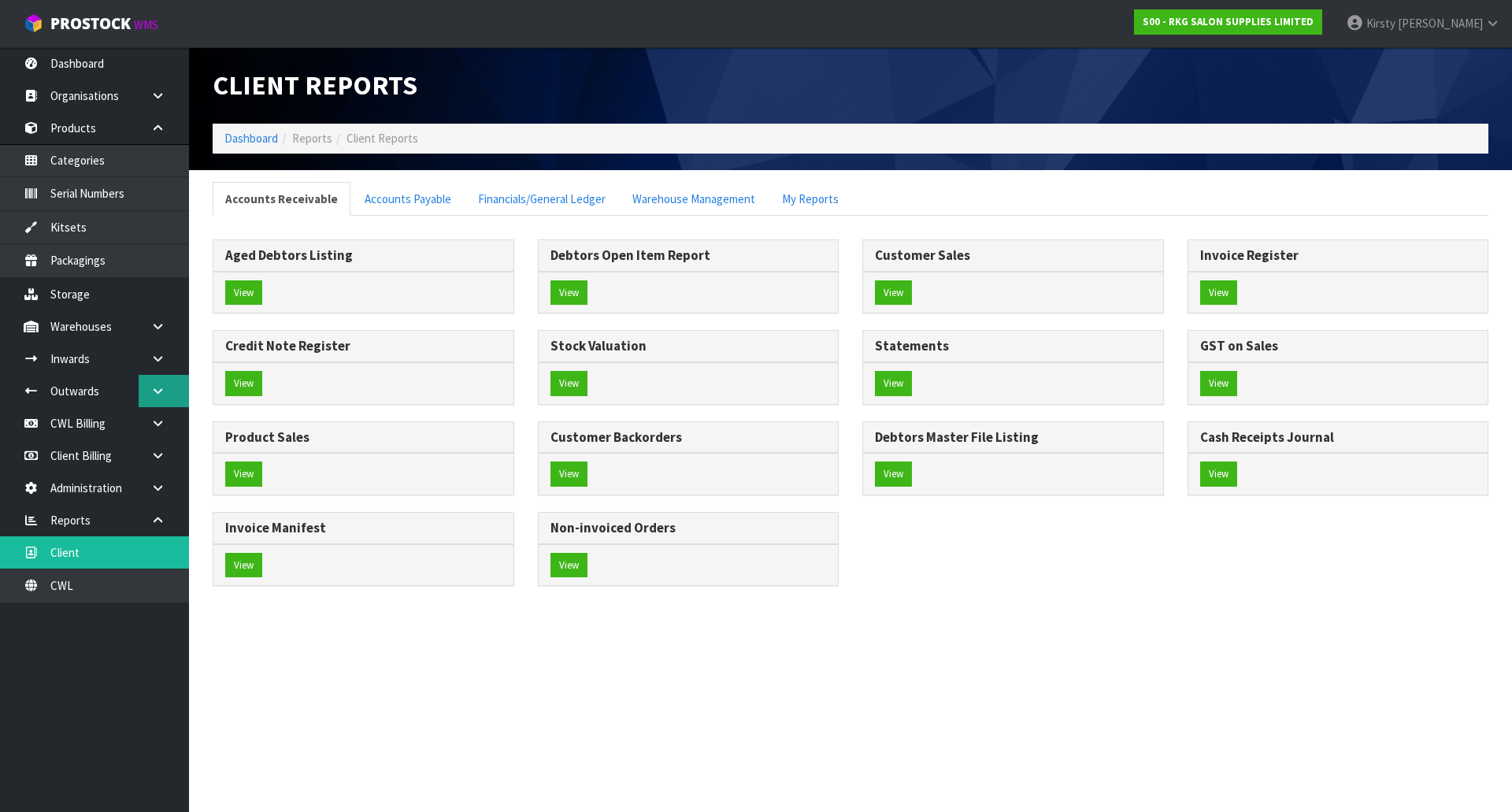
click at [153, 387] on icon at bounding box center [157, 391] width 15 height 11
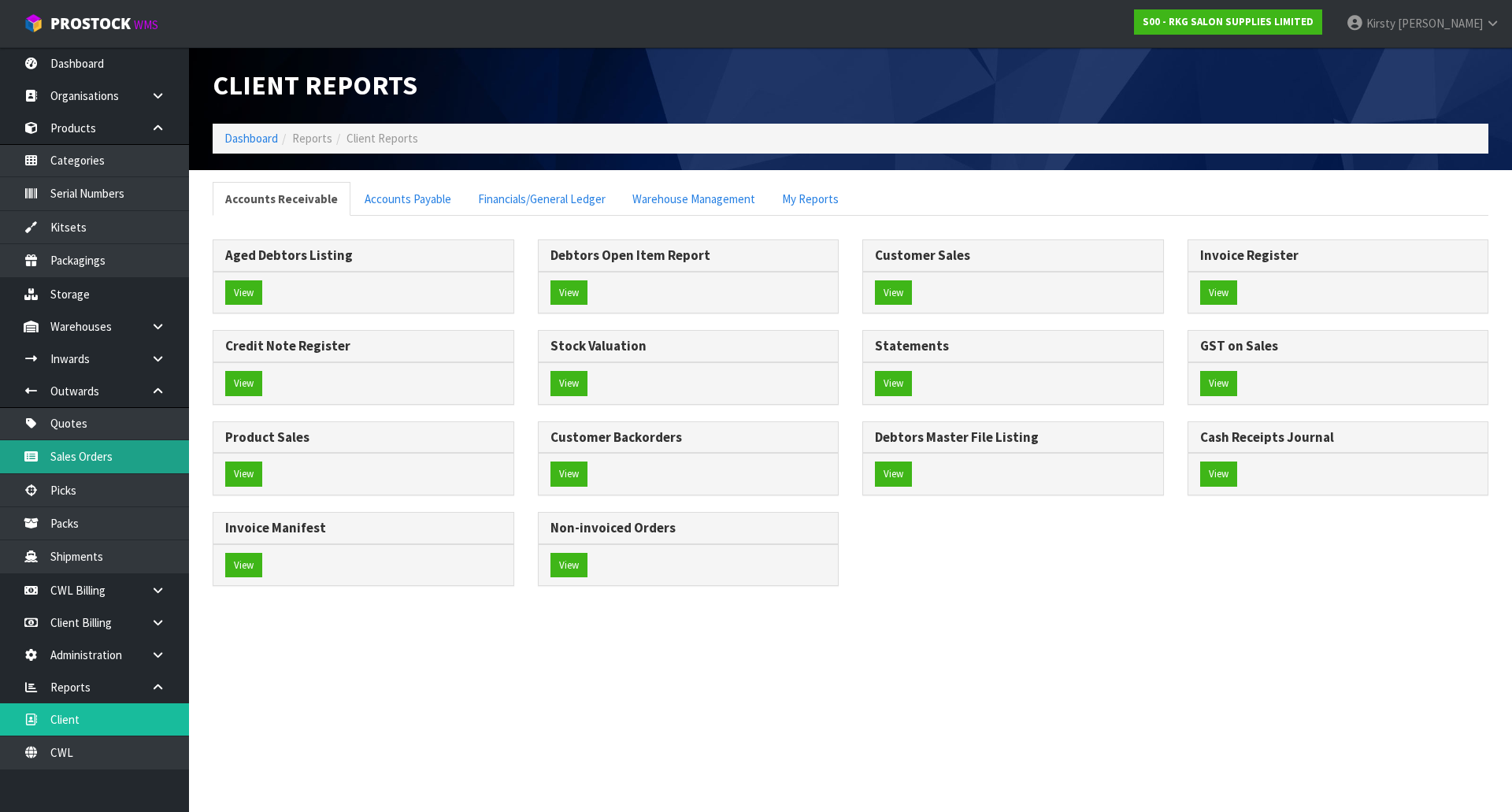
click at [93, 457] on link "Sales Orders" at bounding box center [94, 456] width 189 height 32
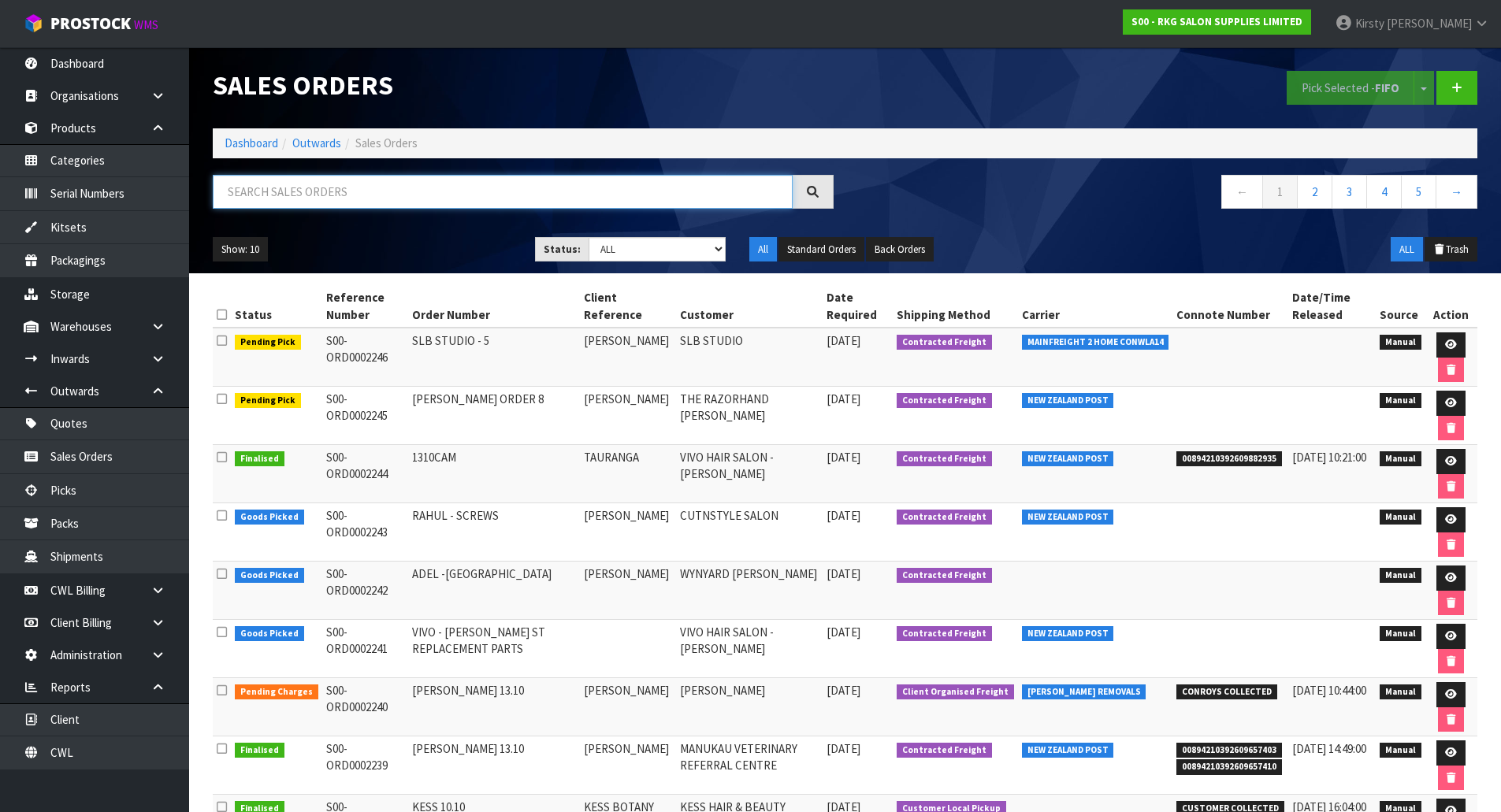
click at [264, 192] on input "text" at bounding box center [502, 191] width 580 height 34
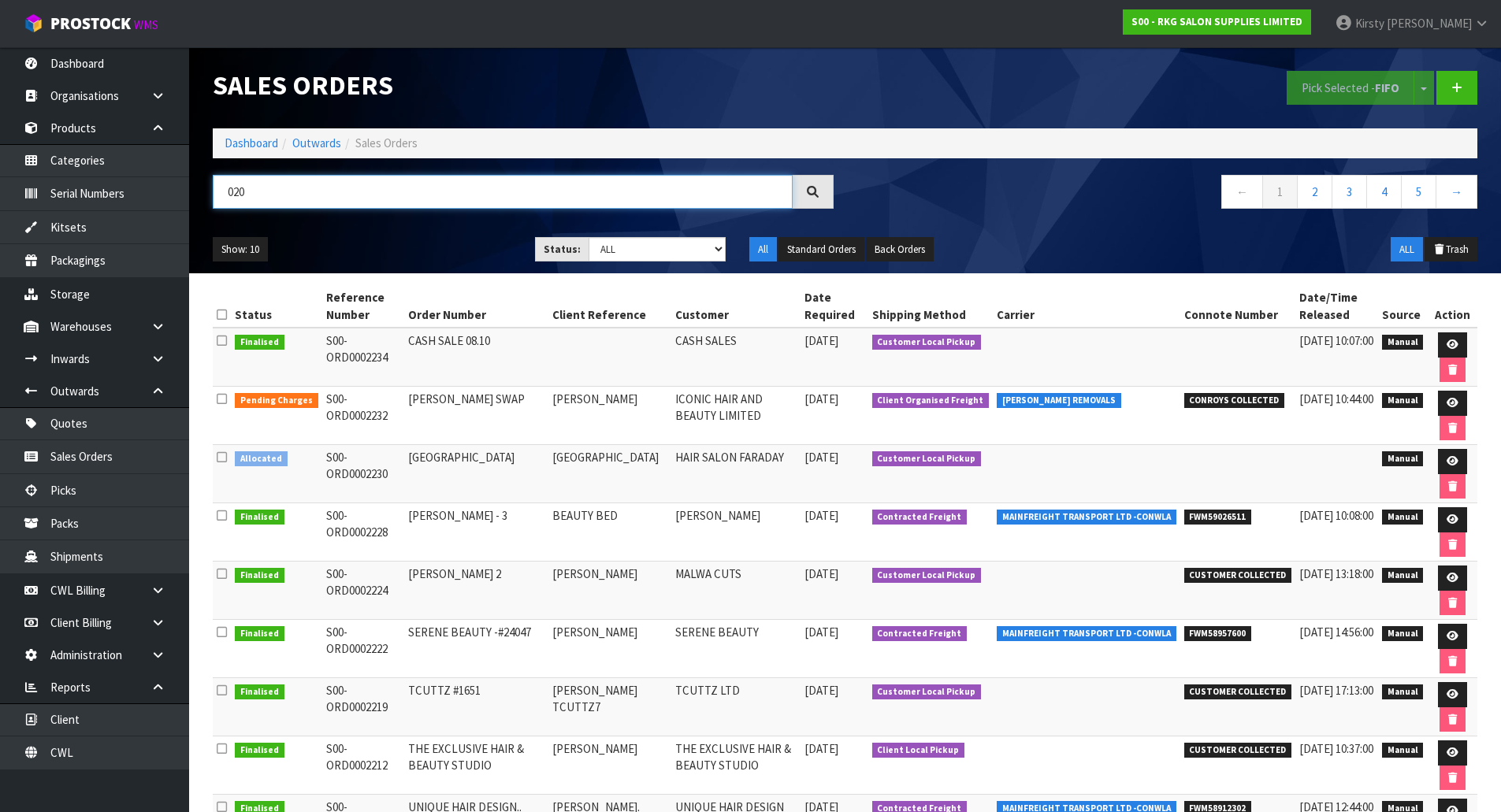
click at [288, 197] on input "020" at bounding box center [502, 191] width 580 height 34
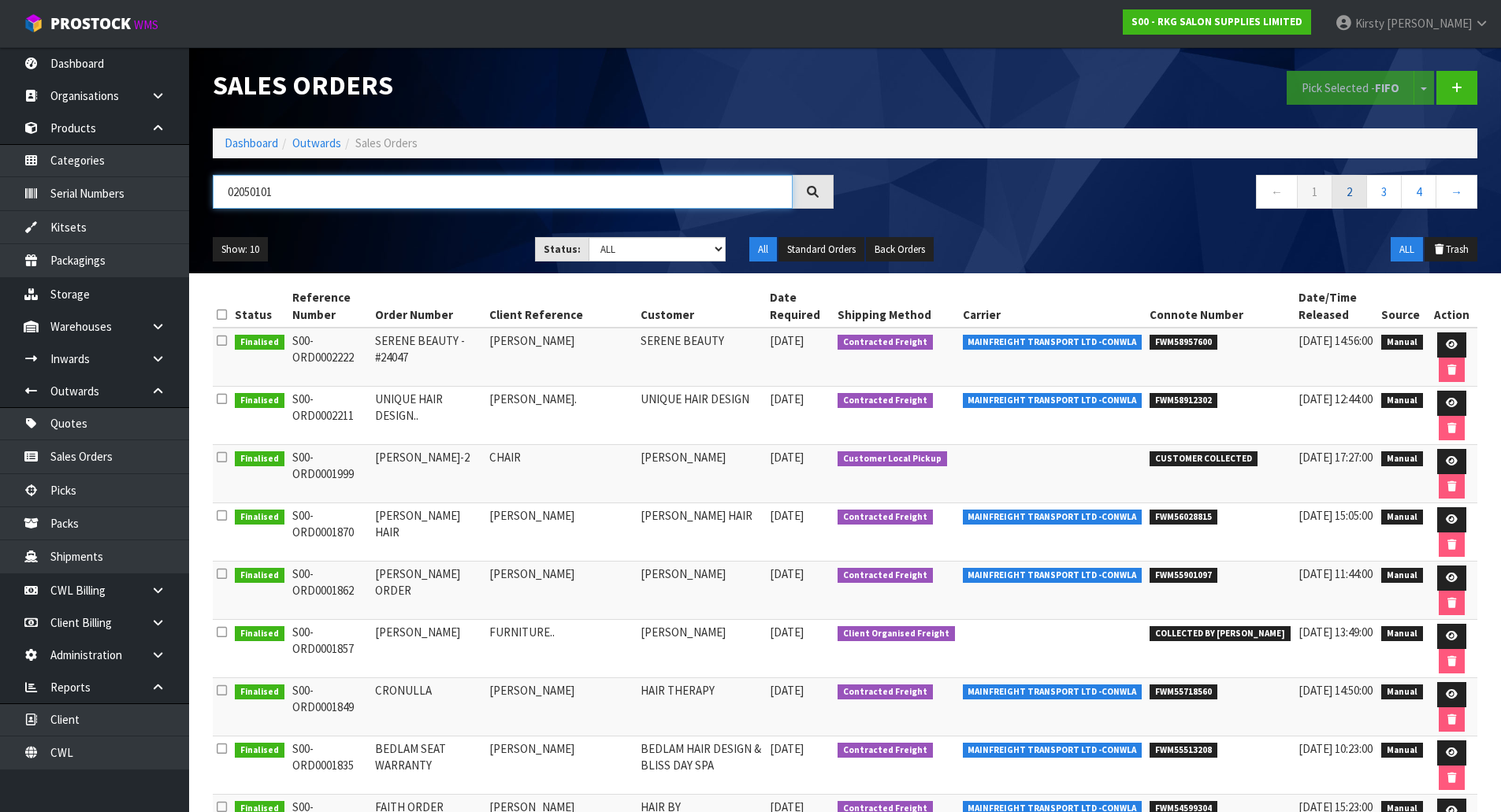
type input "02050101"
click at [1346, 198] on link "2" at bounding box center [1349, 191] width 35 height 34
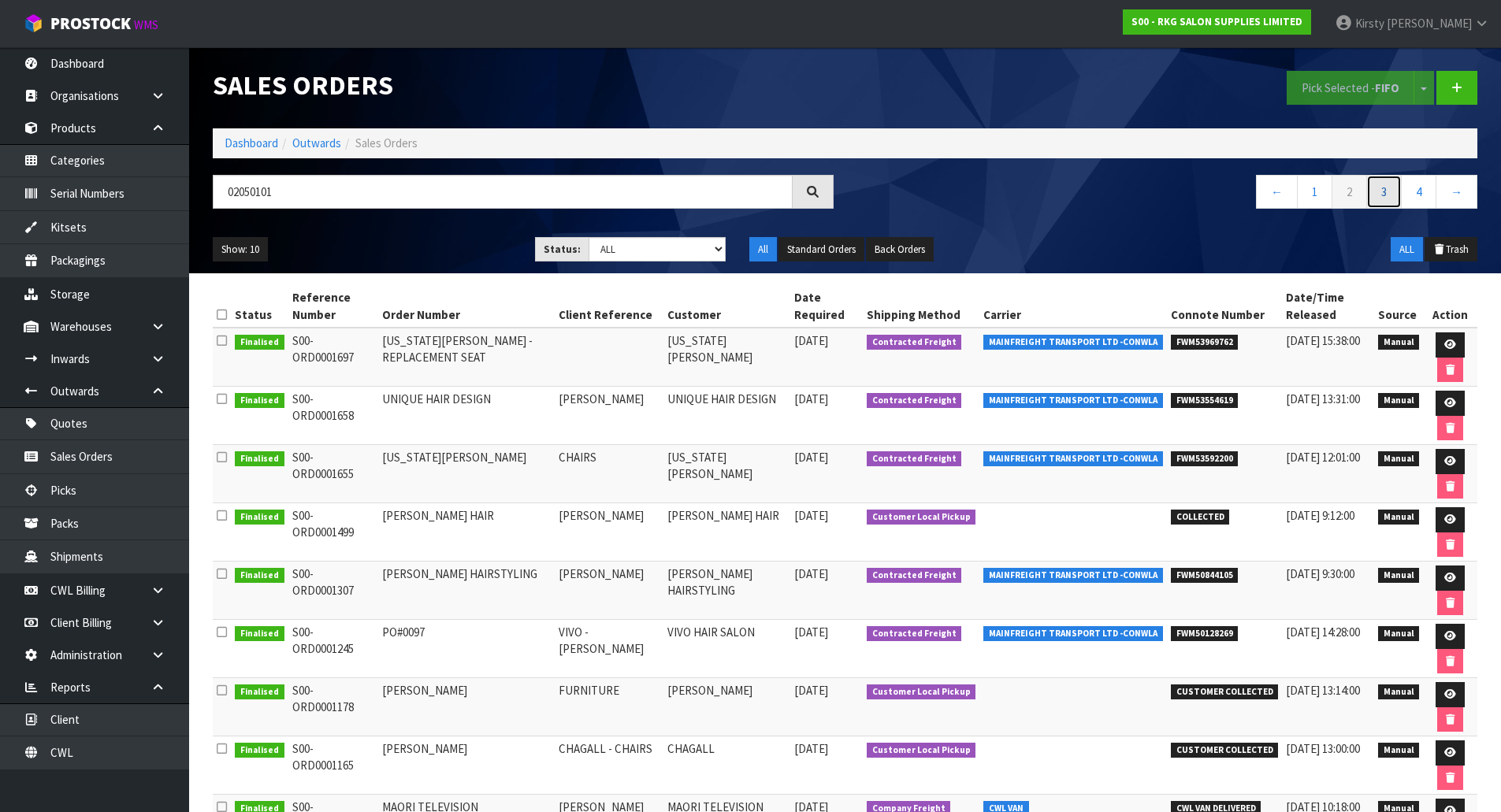
click at [1385, 194] on link "3" at bounding box center [1384, 191] width 35 height 34
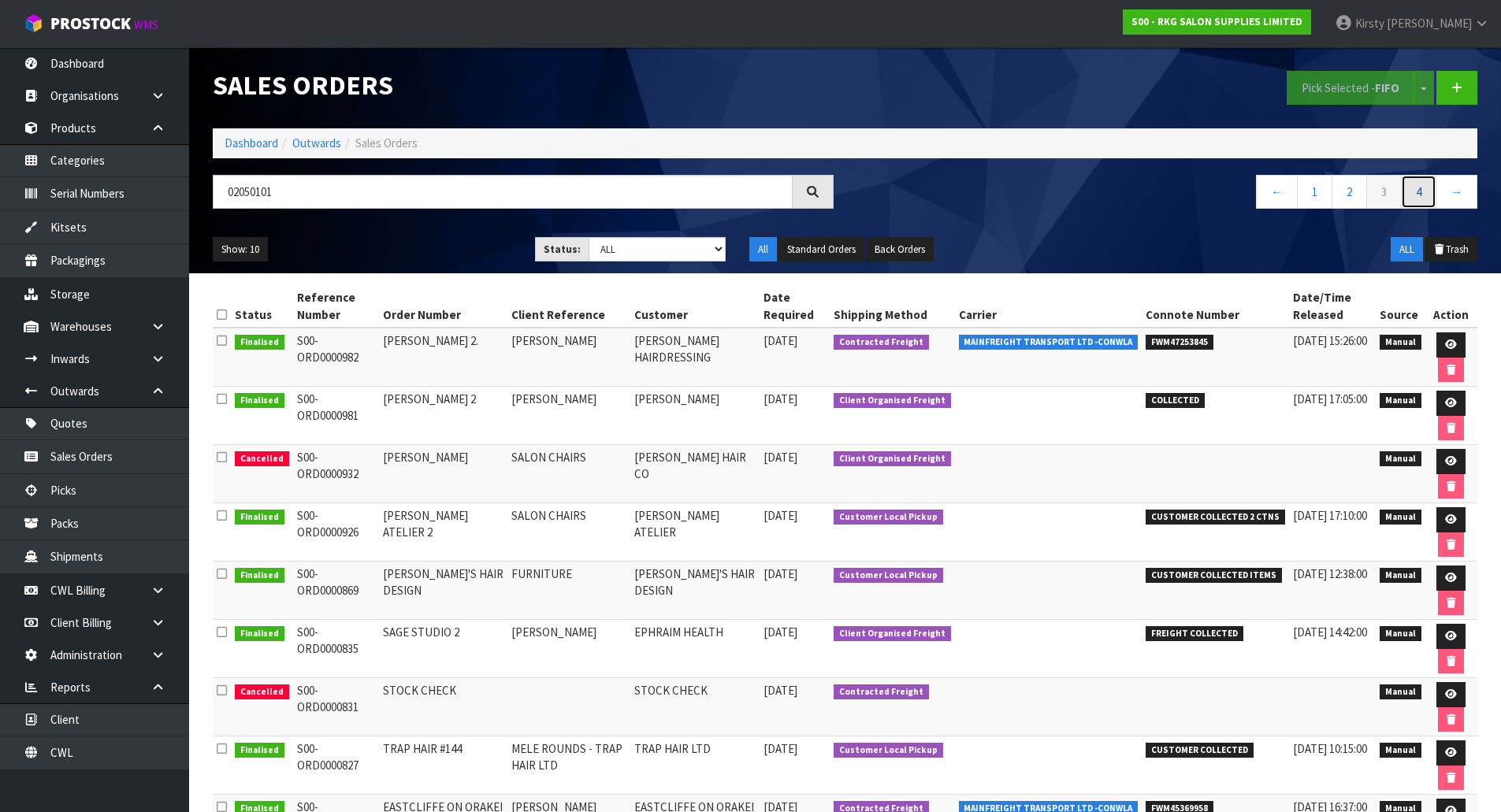
click at [1421, 196] on link "4" at bounding box center [1418, 191] width 35 height 34
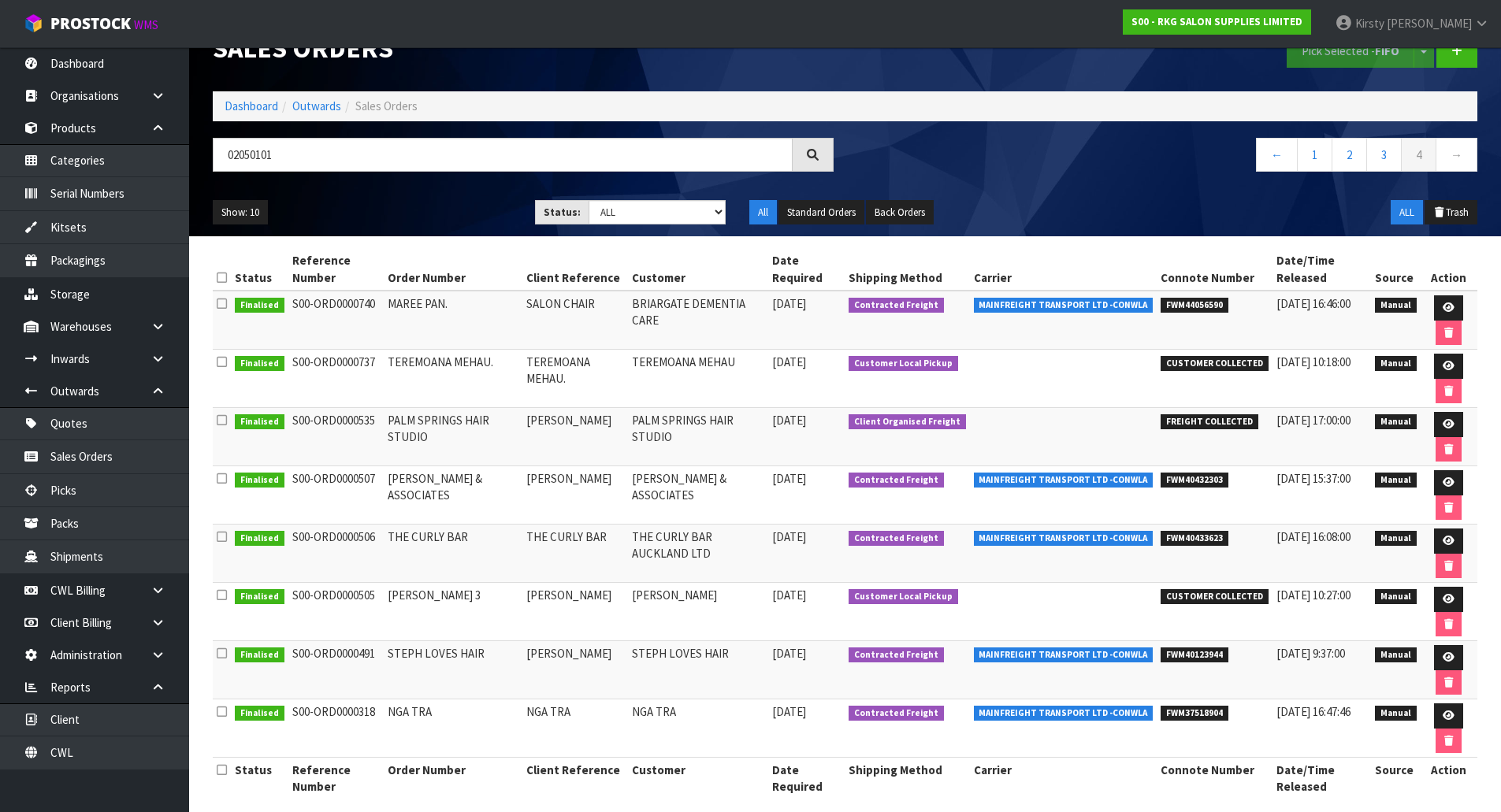
scroll to position [53, 0]
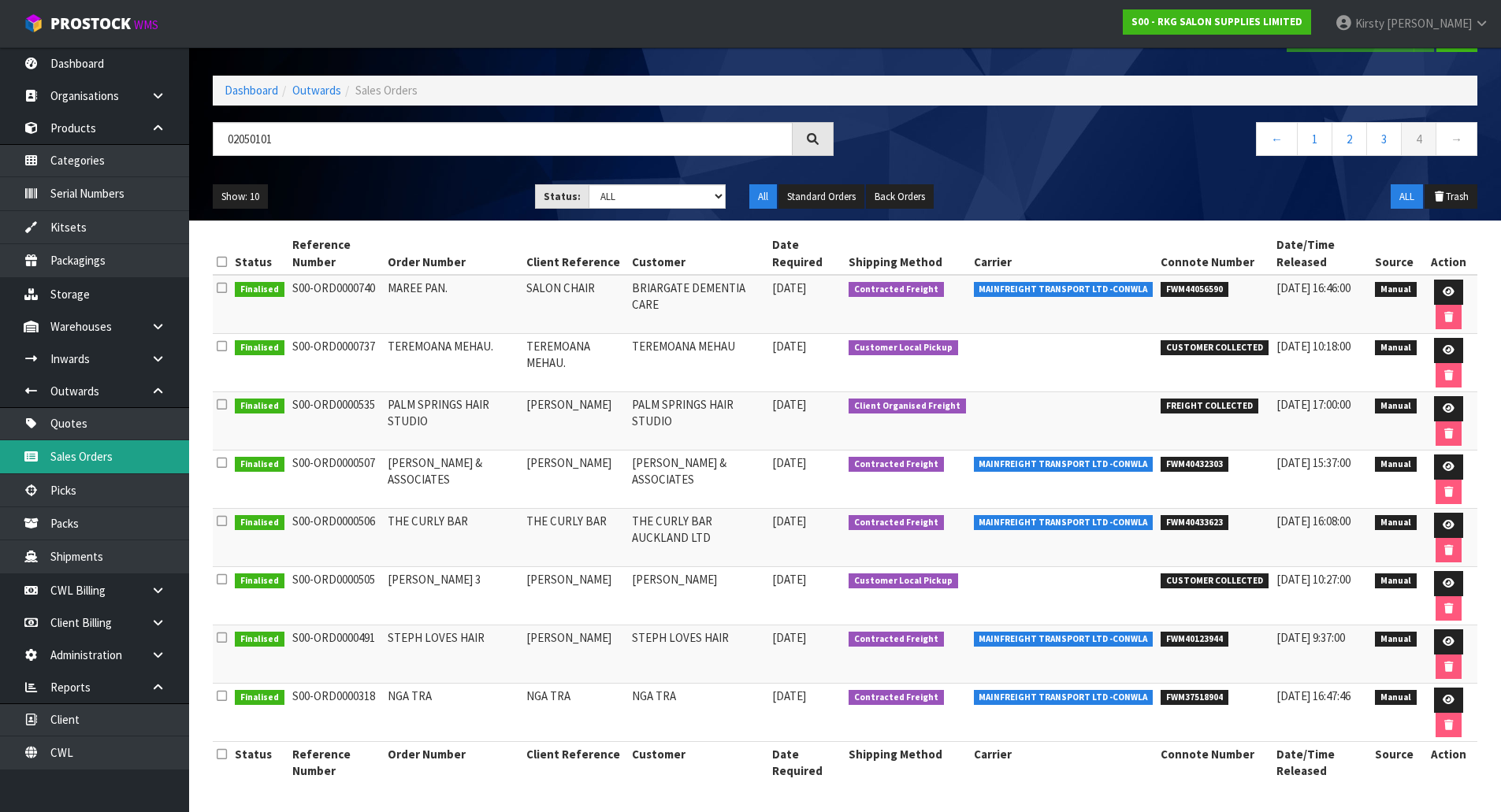
click at [88, 453] on link "Sales Orders" at bounding box center [94, 456] width 189 height 32
click at [79, 456] on link "Sales Orders" at bounding box center [94, 456] width 189 height 32
drag, startPoint x: 296, startPoint y: 144, endPoint x: 200, endPoint y: 159, distance: 97.2
click at [200, 159] on header "Sales Orders Pick Selected - FIFO Split button! FIFO - First In First Out FEFO …" at bounding box center [845, 108] width 1312 height 226
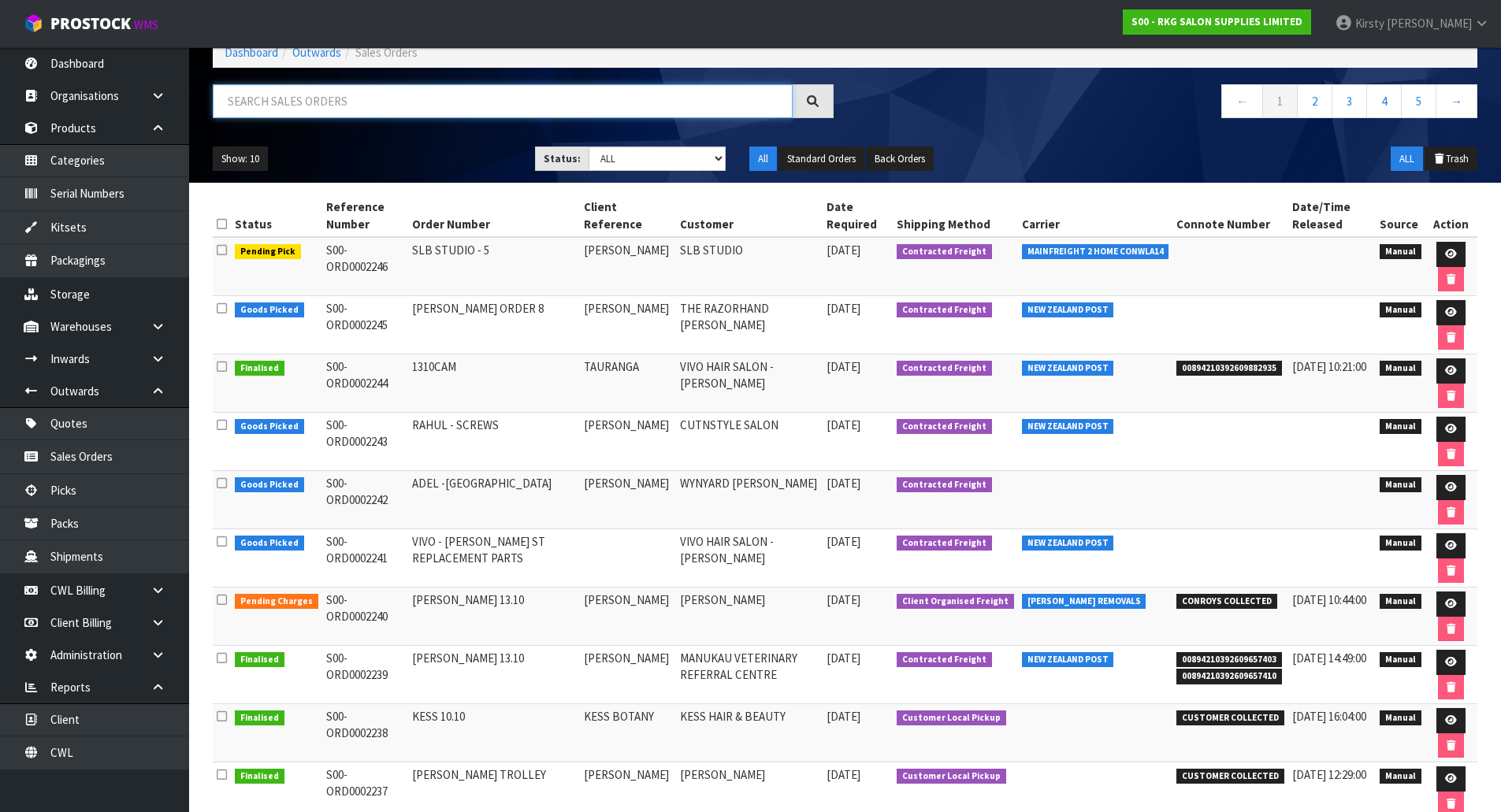
scroll to position [0, 0]
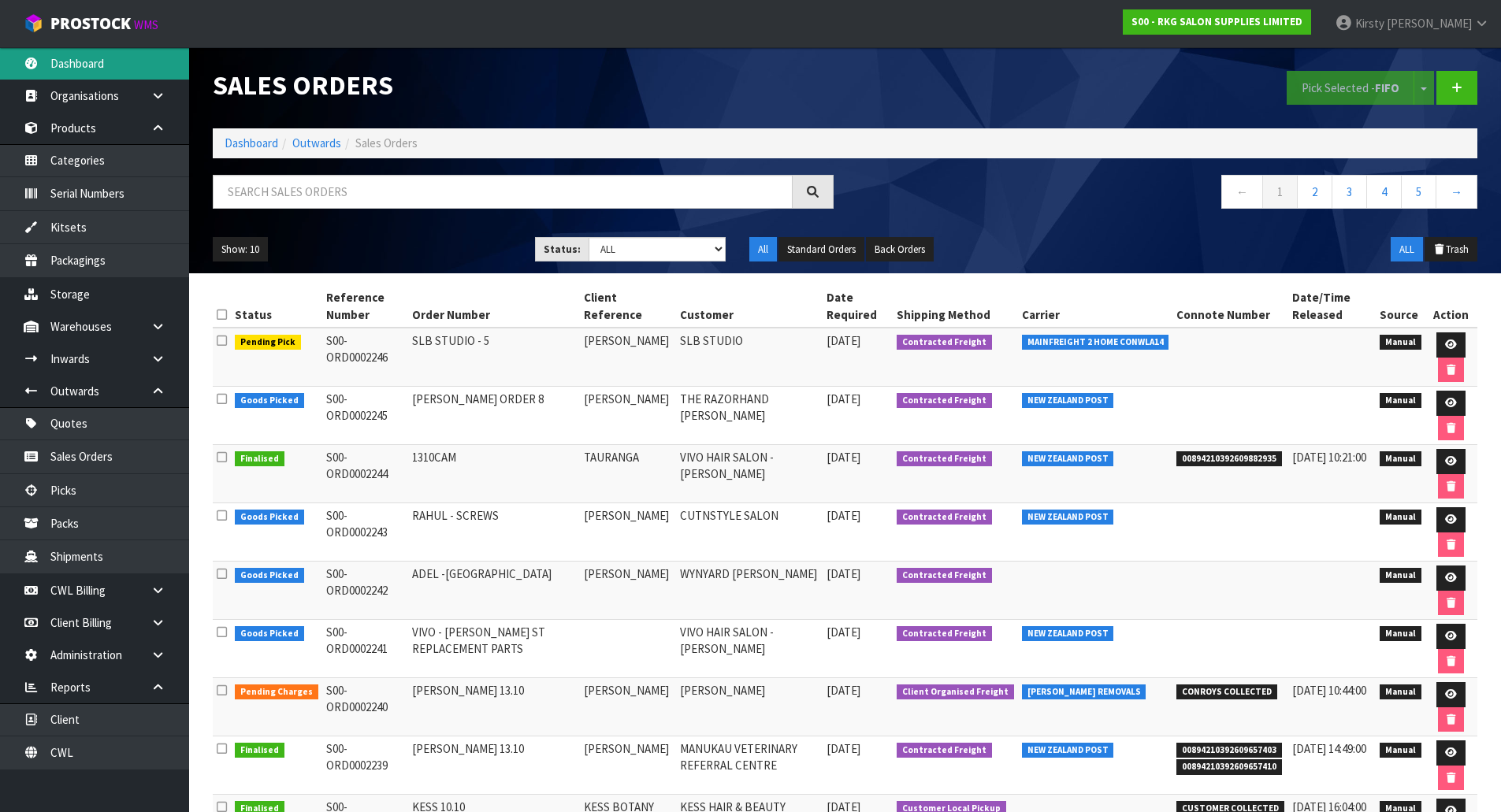
click at [83, 61] on link "Dashboard" at bounding box center [94, 63] width 189 height 32
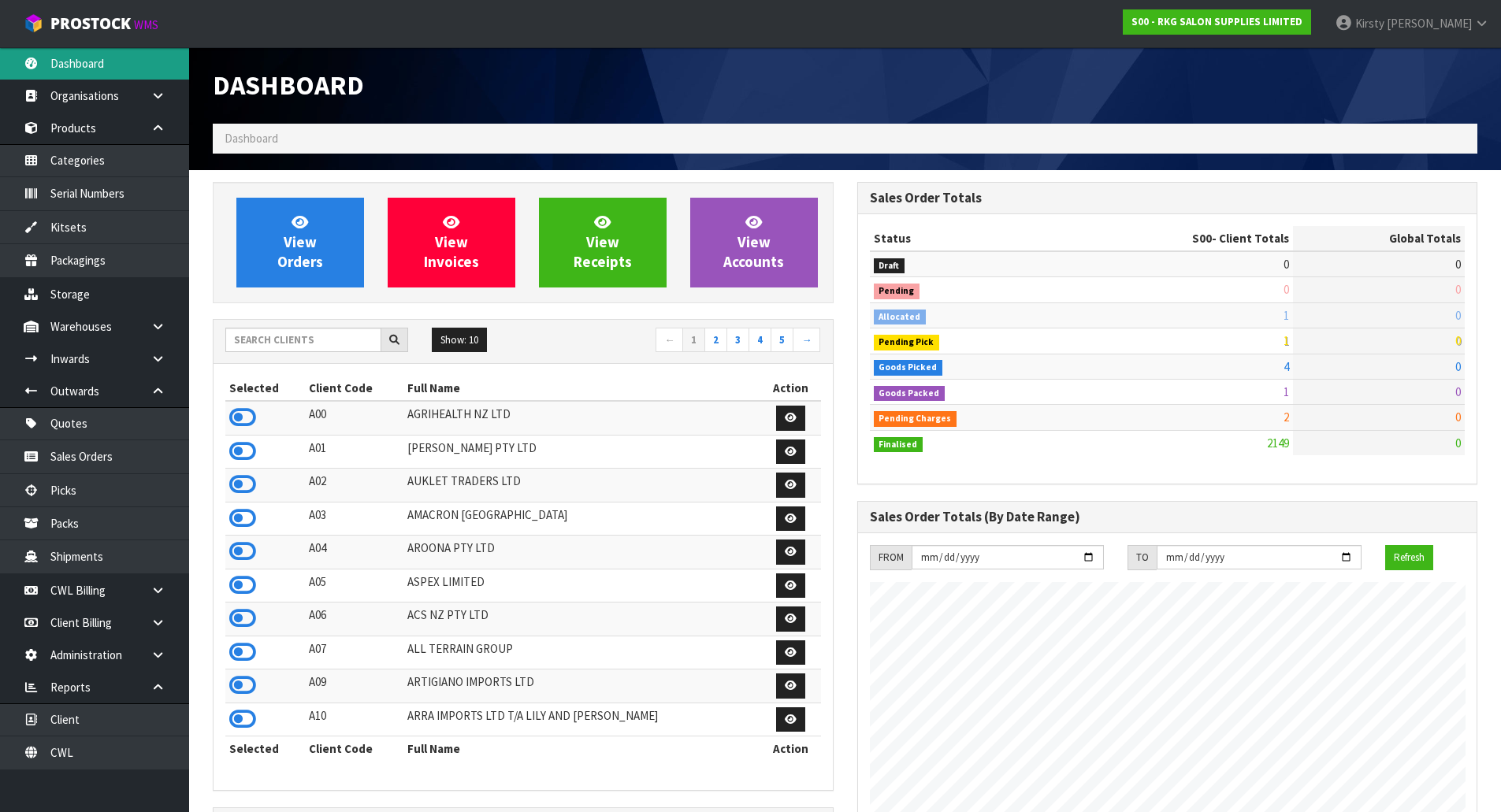
scroll to position [1193, 644]
click at [273, 332] on input "text" at bounding box center [304, 340] width 156 height 25
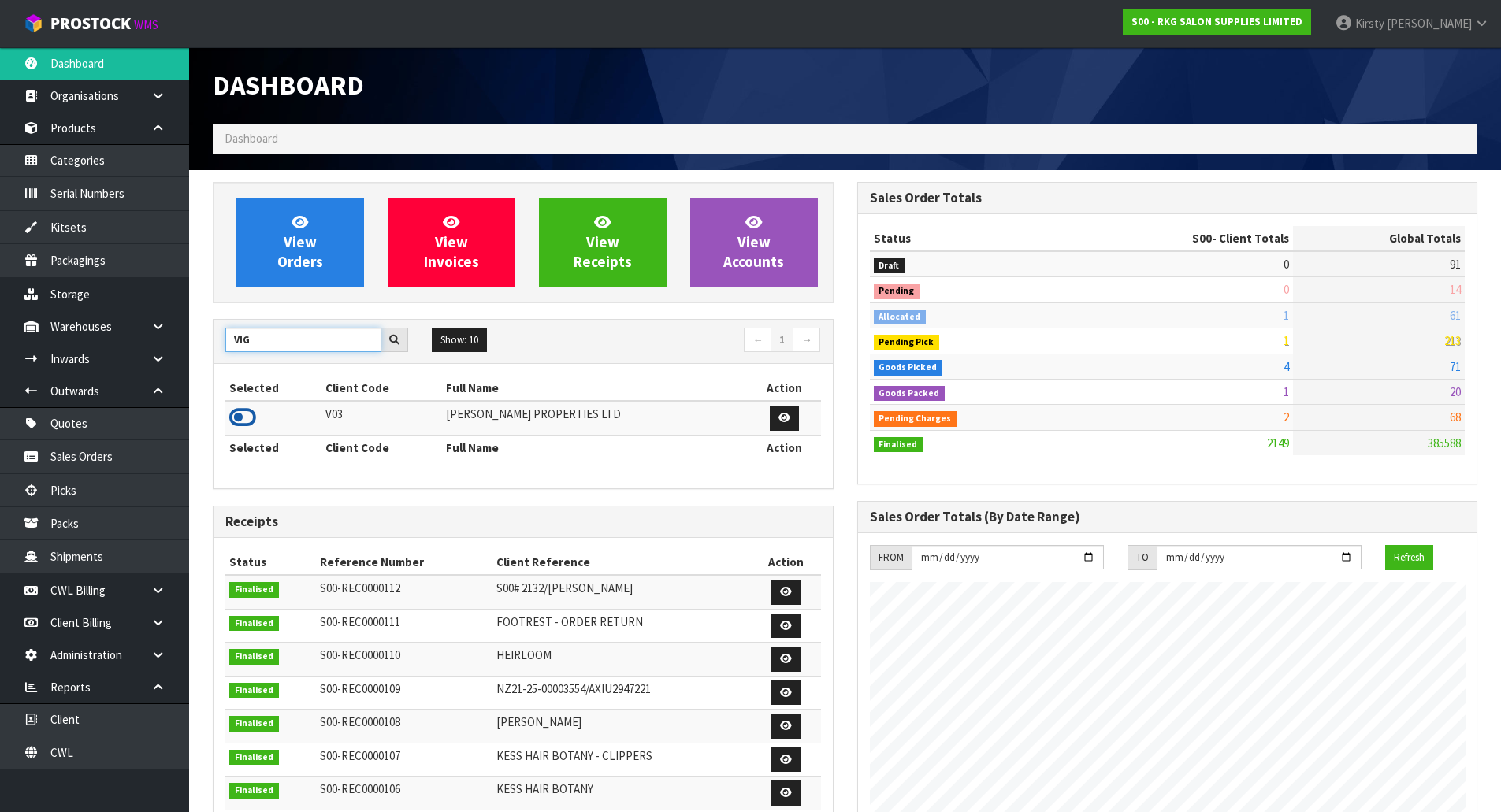
type input "VIG"
click at [245, 419] on icon at bounding box center [242, 417] width 27 height 24
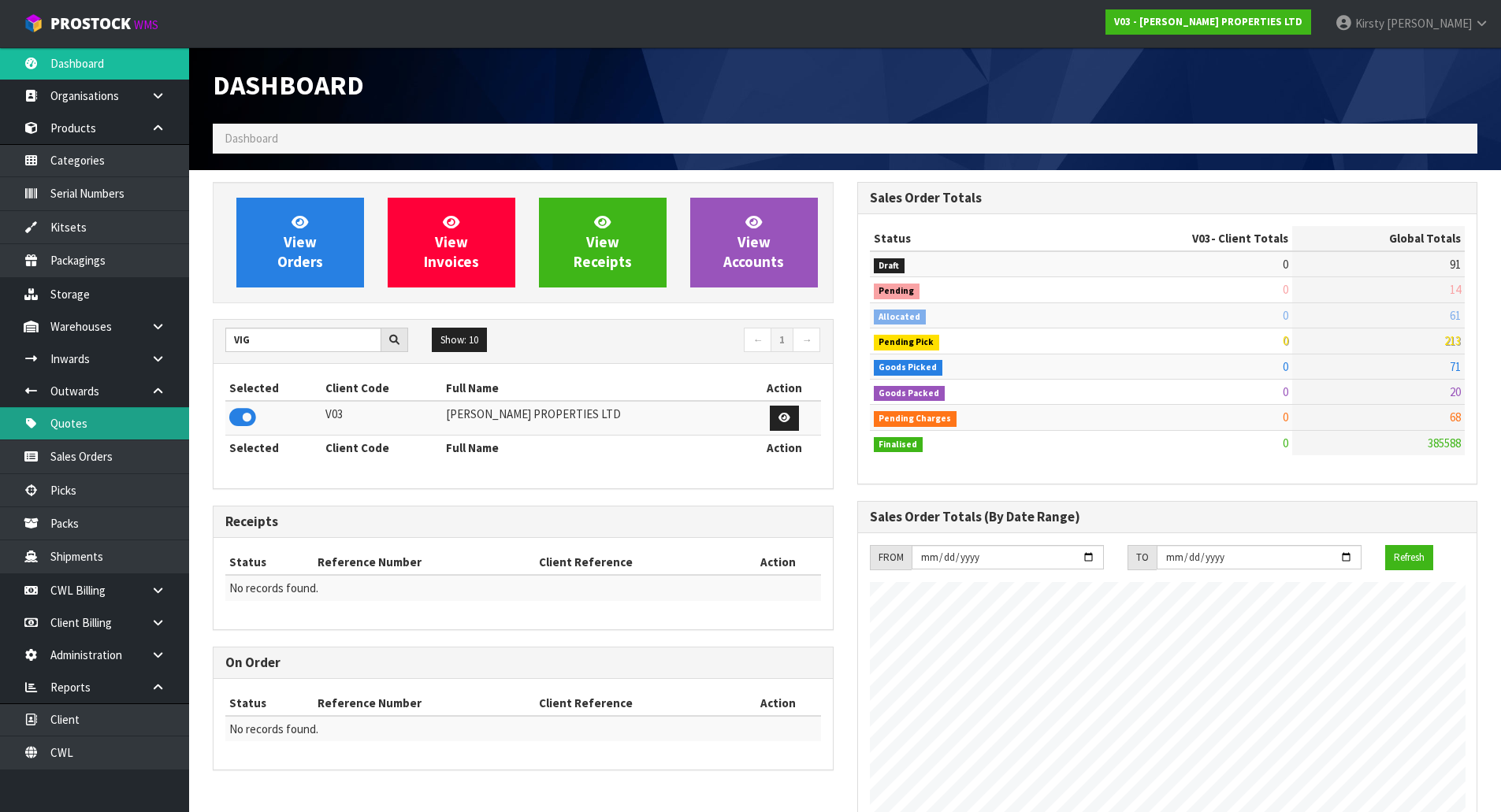
scroll to position [963, 644]
click at [159, 618] on icon at bounding box center [157, 622] width 15 height 11
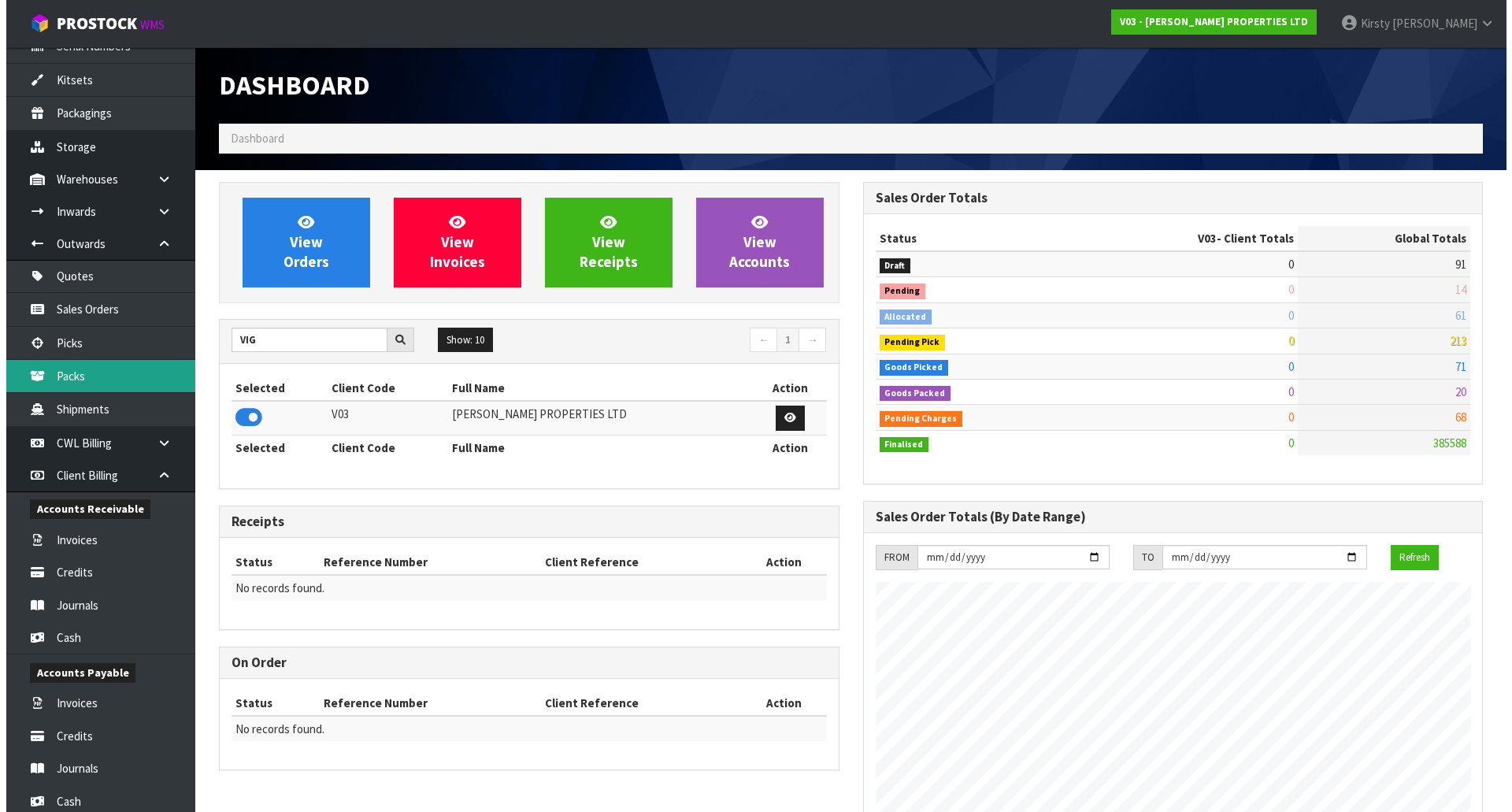
scroll to position [236, 0]
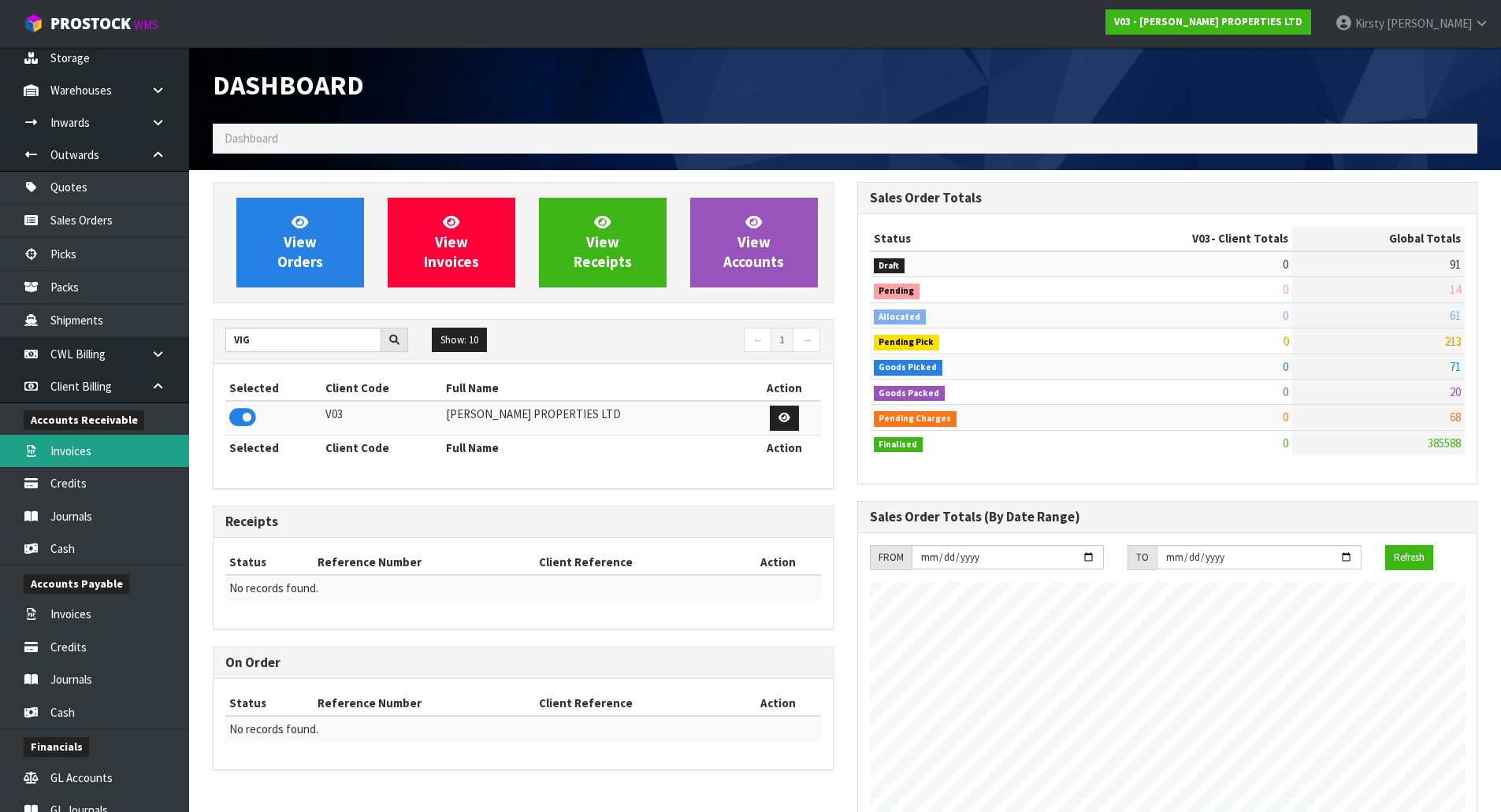
click at [83, 450] on link "Invoices" at bounding box center [94, 450] width 189 height 32
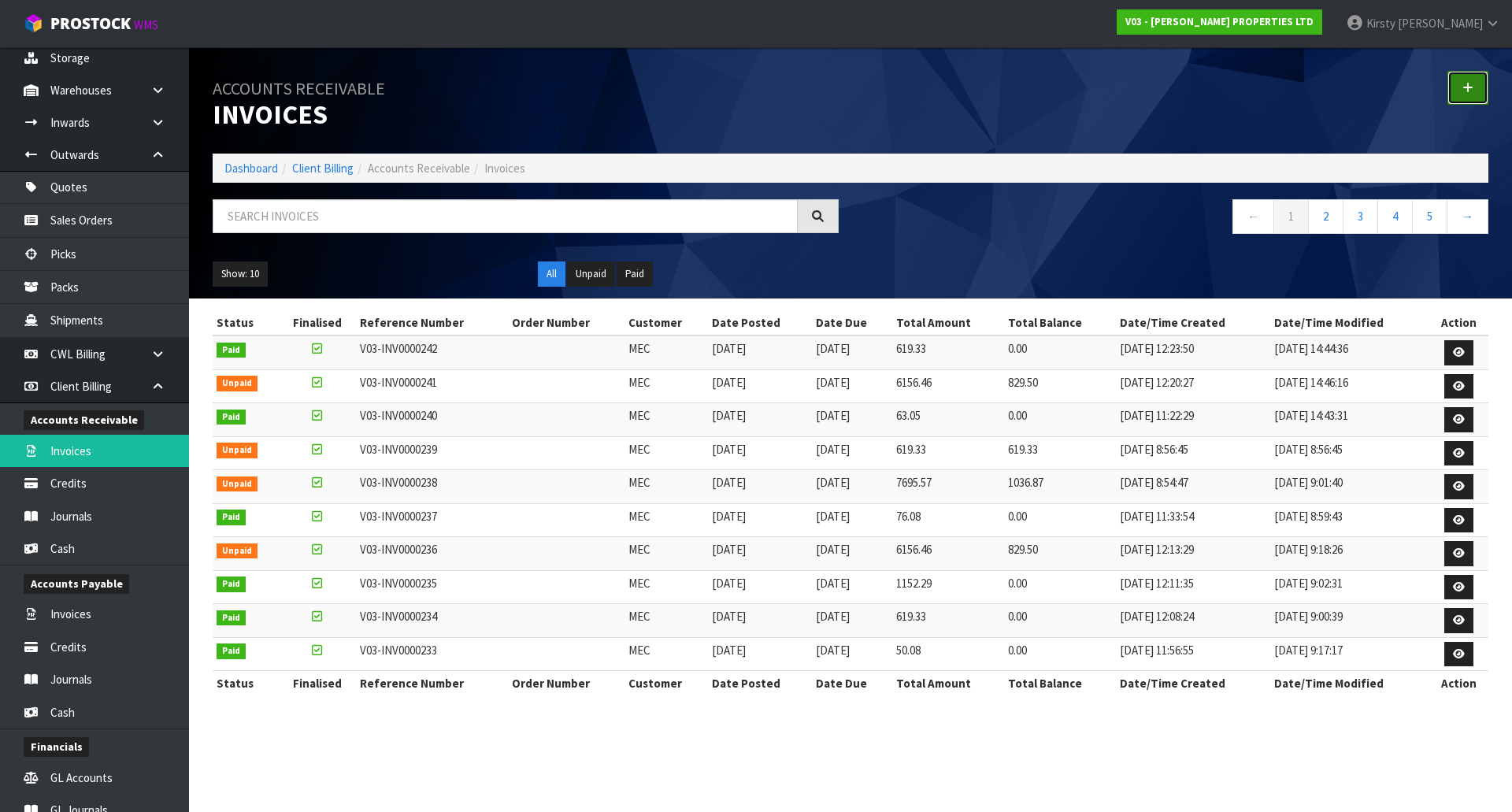
click at [1458, 97] on link at bounding box center [1467, 88] width 41 height 34
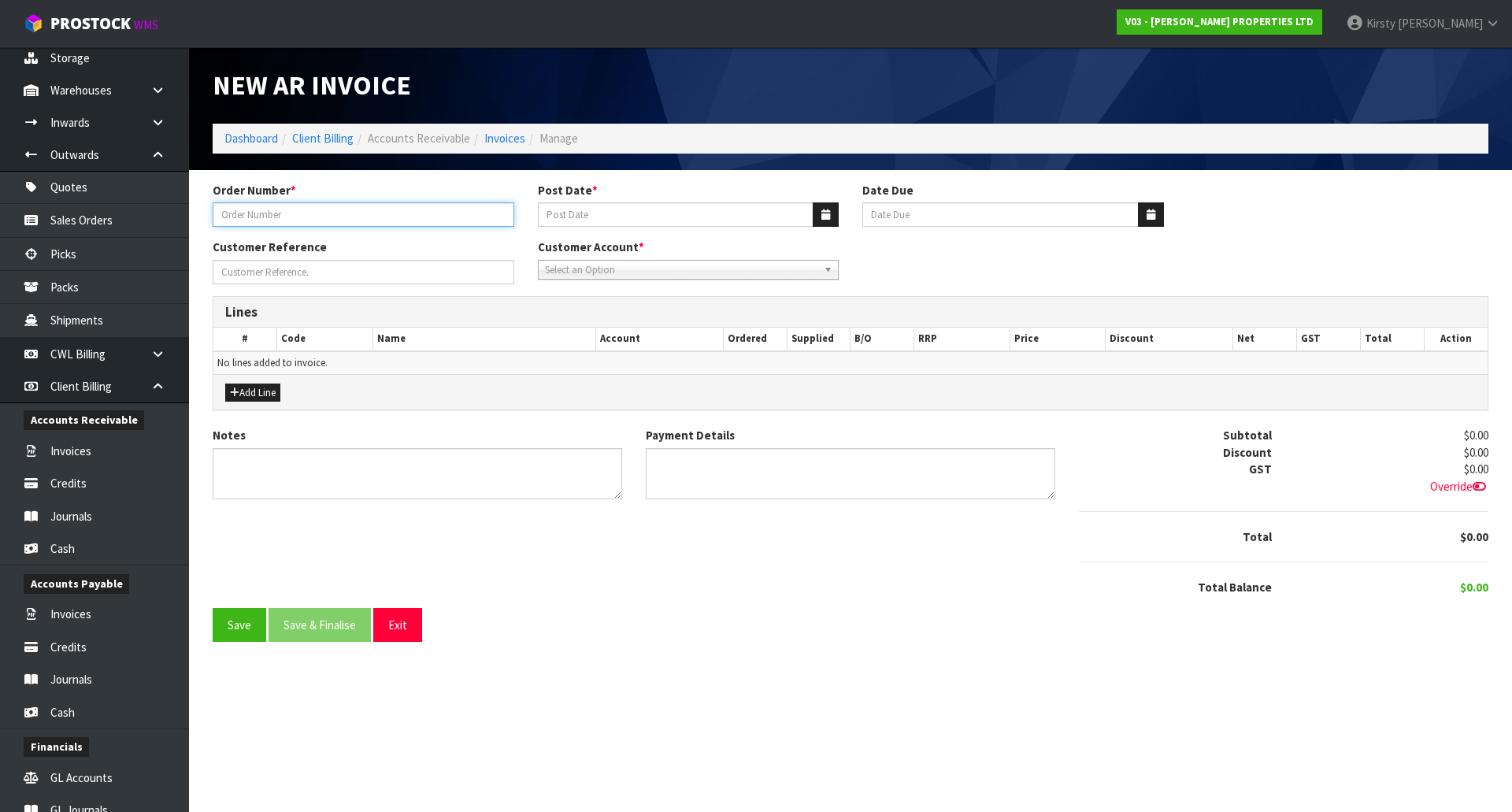
click at [312, 207] on input "text" at bounding box center [363, 215] width 302 height 25
type input "WATER"
click at [832, 215] on button "button" at bounding box center [826, 215] width 26 height 25
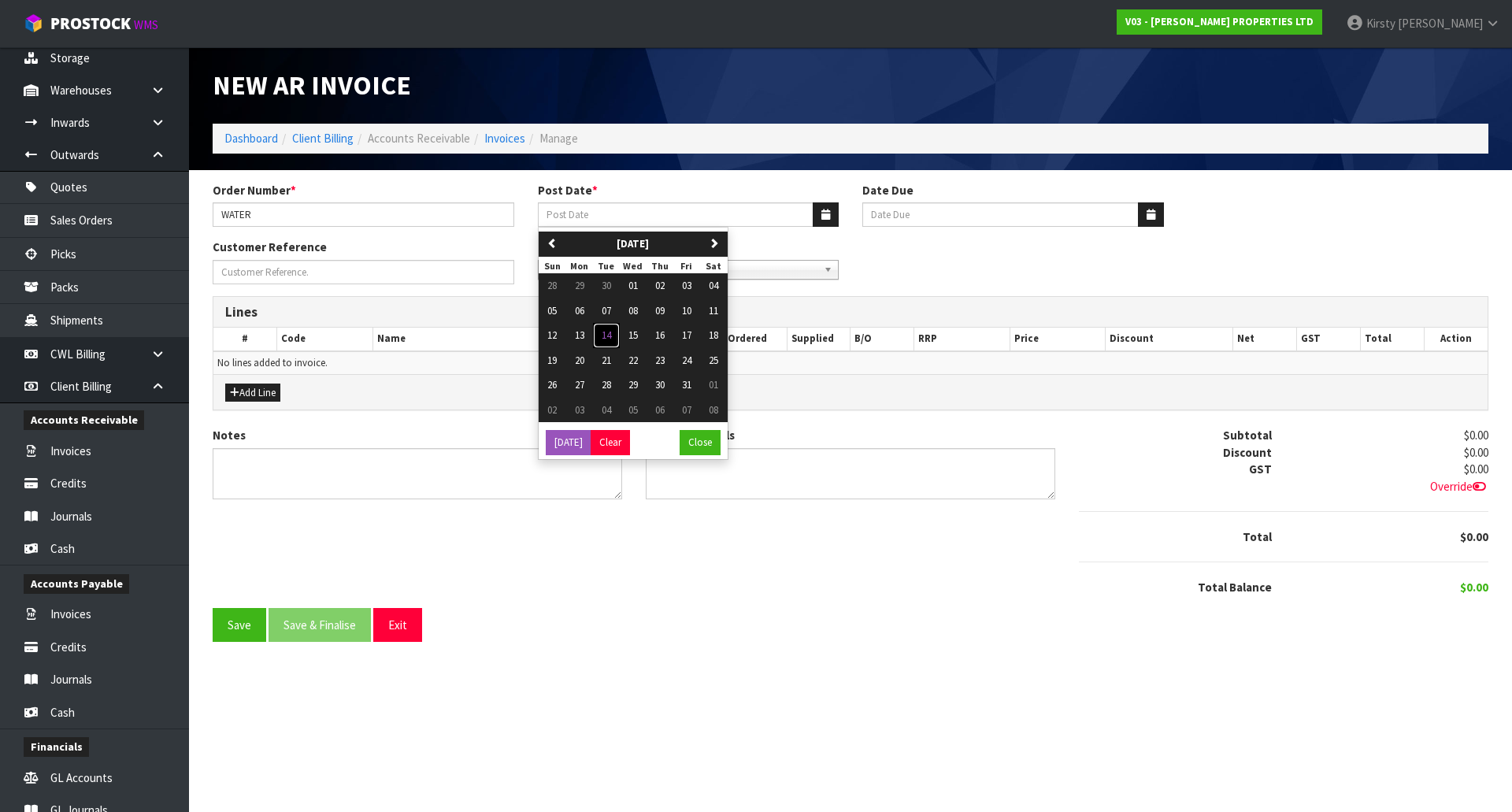
click at [609, 334] on span "14" at bounding box center [606, 334] width 10 height 13
type input "[DATE]"
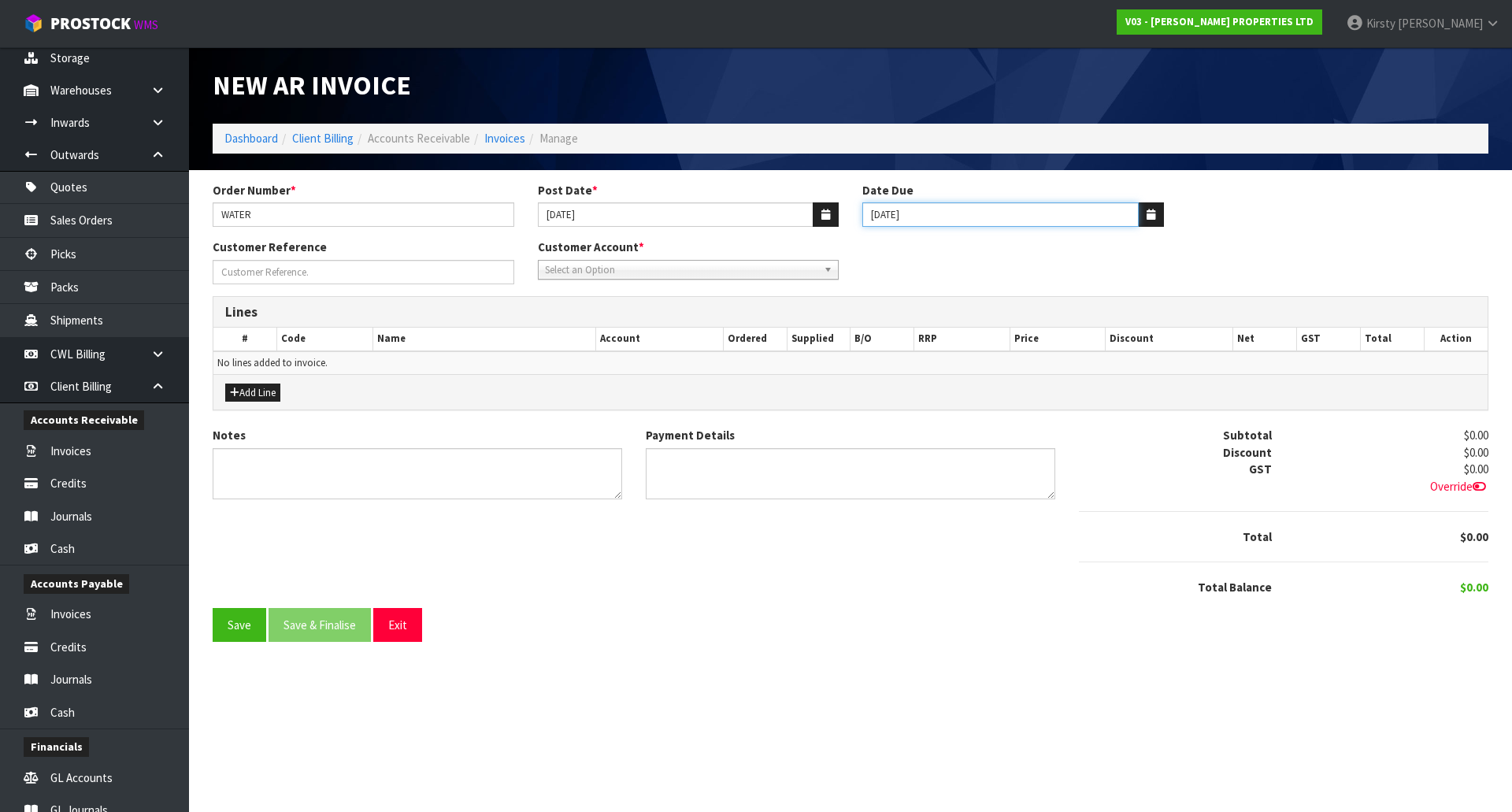
click at [871, 215] on input "[DATE]" at bounding box center [1000, 215] width 276 height 25
click at [874, 211] on input "[DATE]" at bounding box center [1000, 215] width 276 height 25
click at [894, 215] on input "29/11/2025" at bounding box center [1000, 215] width 276 height 25
type input "29/10/2025"
click at [247, 386] on button "Add Line" at bounding box center [253, 393] width 55 height 19
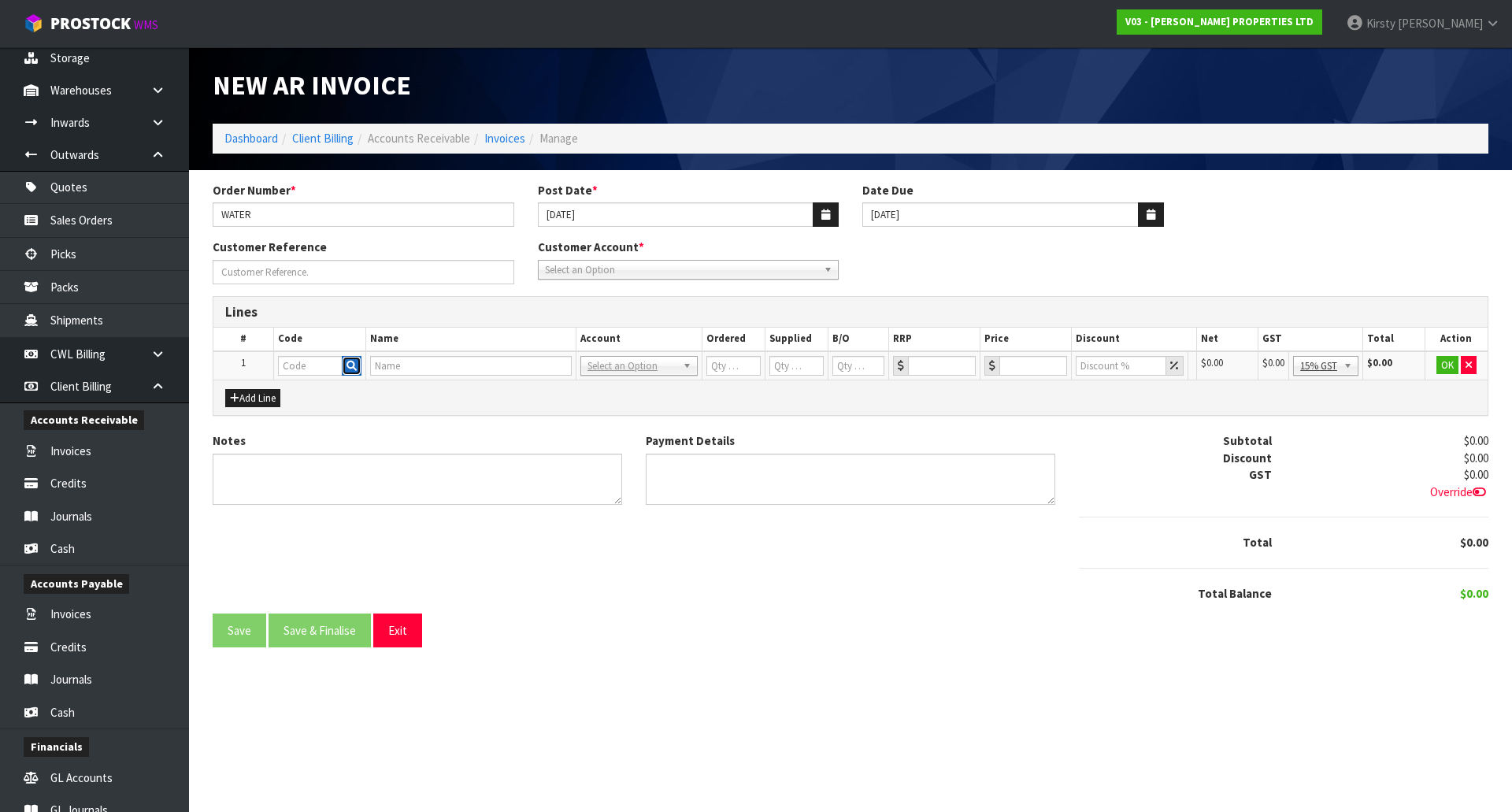
click at [348, 370] on icon "button" at bounding box center [352, 366] width 11 height 11
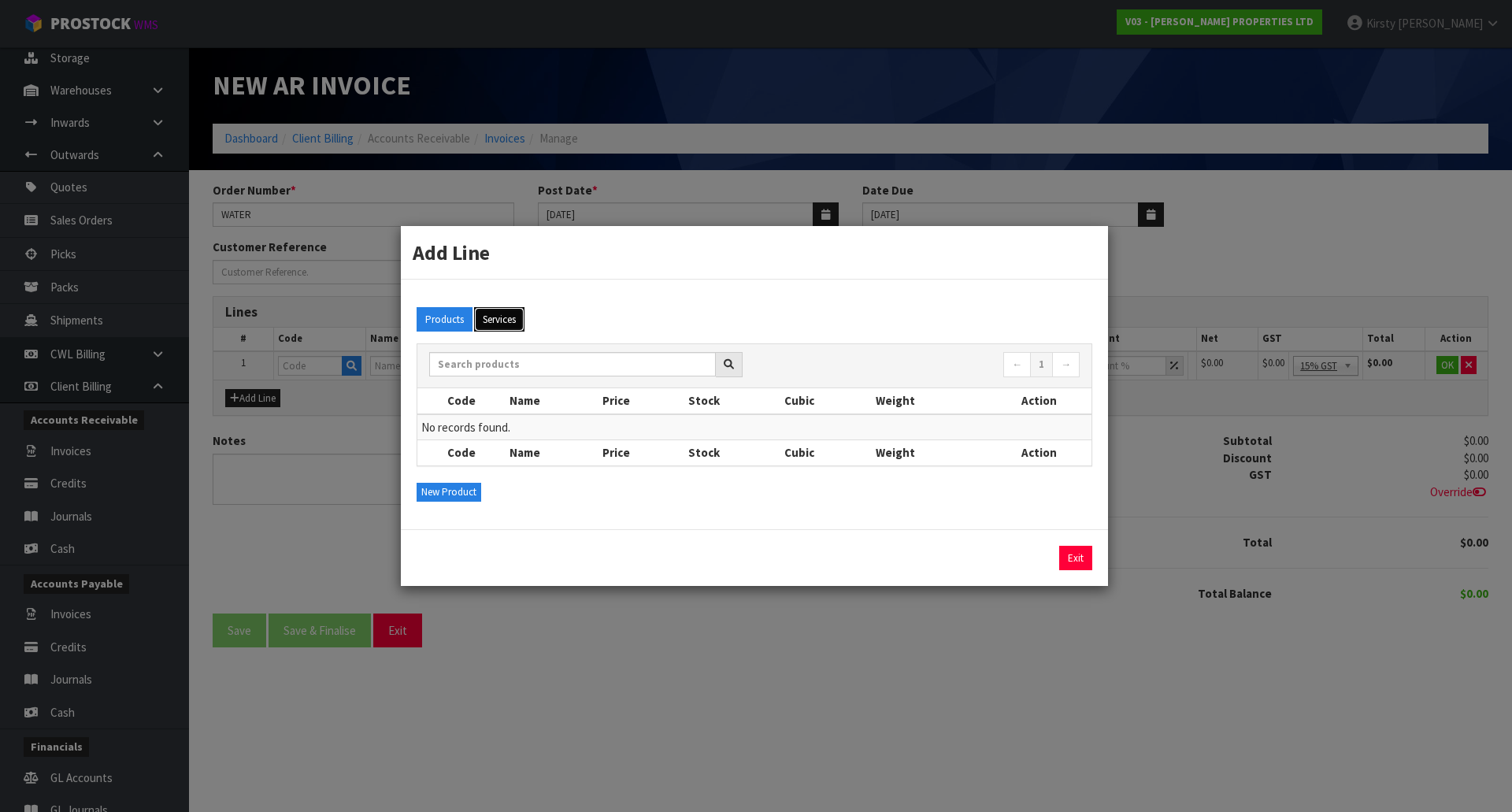
click at [503, 318] on button "Services" at bounding box center [498, 320] width 50 height 25
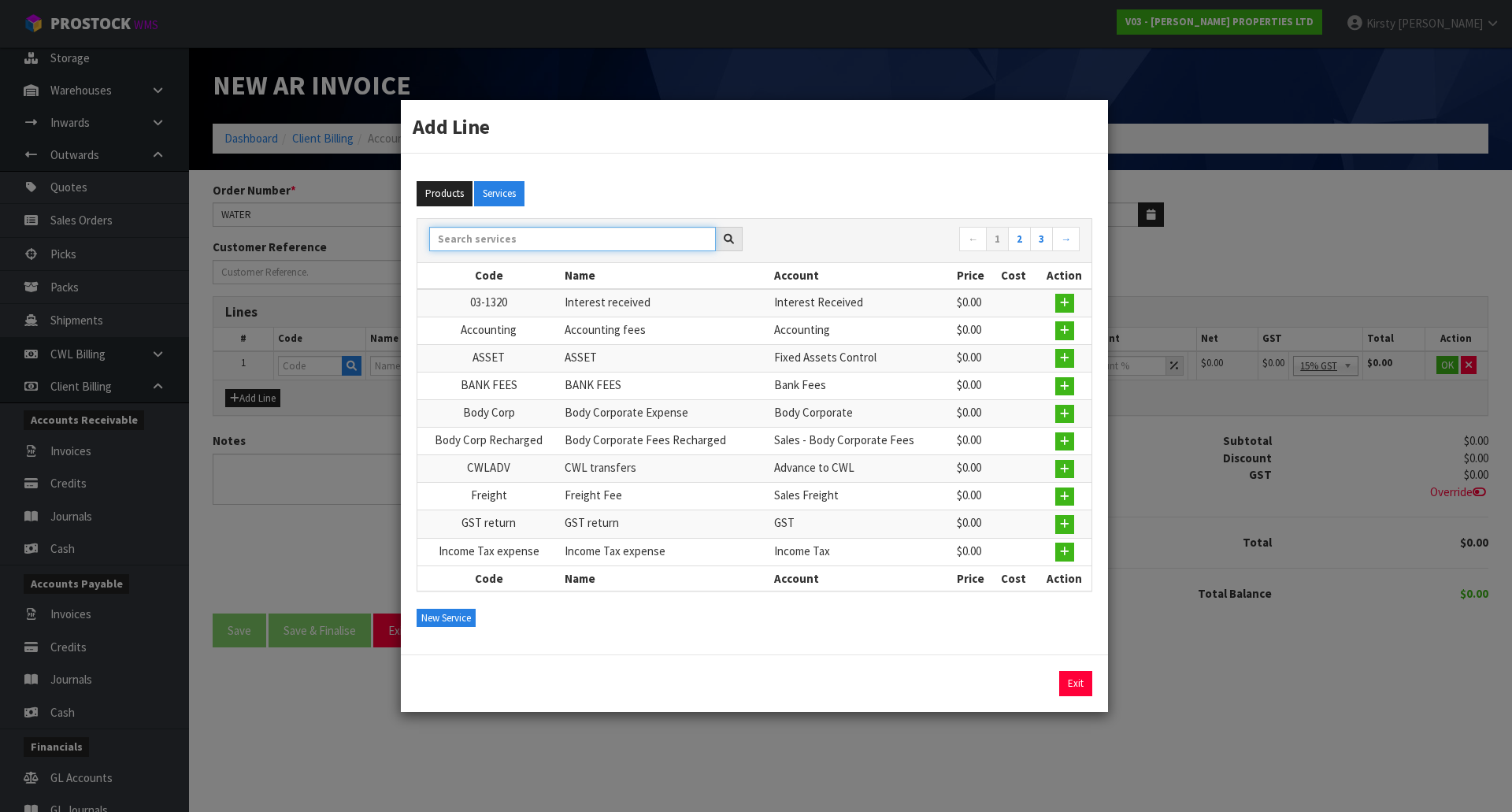
click at [450, 237] on input "text" at bounding box center [572, 239] width 287 height 25
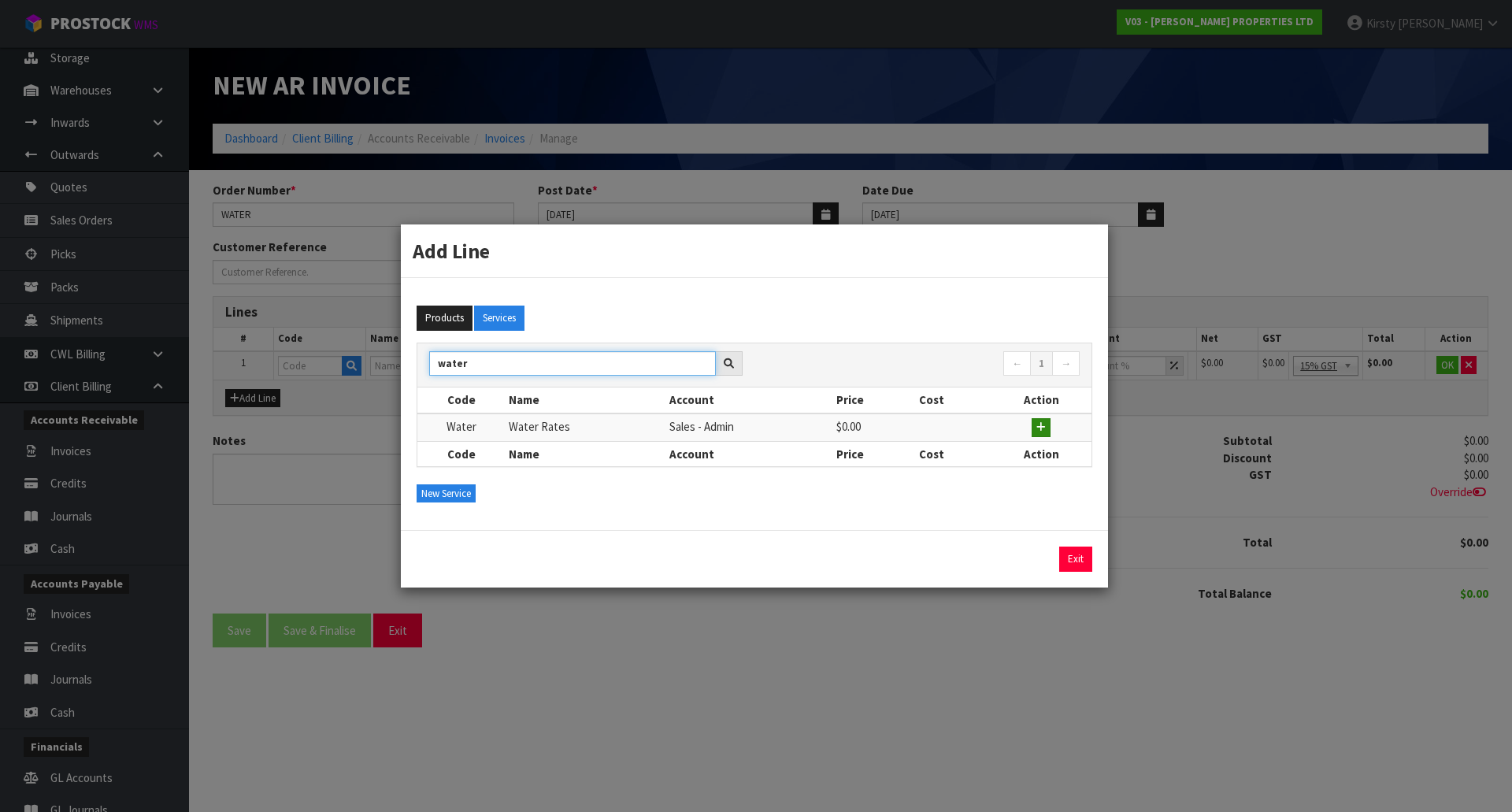
type input "water"
click at [1046, 427] on icon "button" at bounding box center [1041, 428] width 10 height 11
type input "Water"
type input "Water Rates"
type input "1"
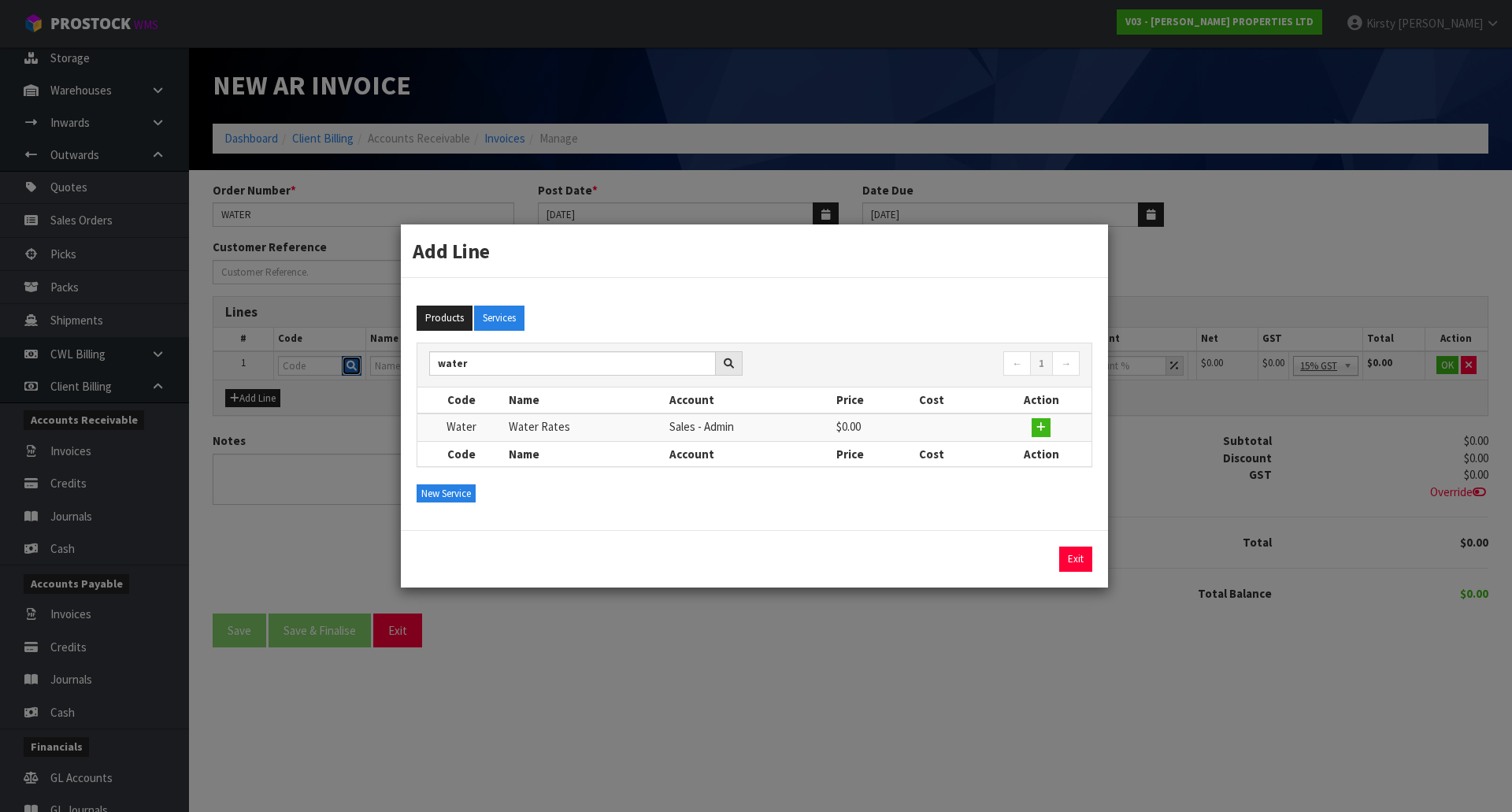
type input "1"
type input "0"
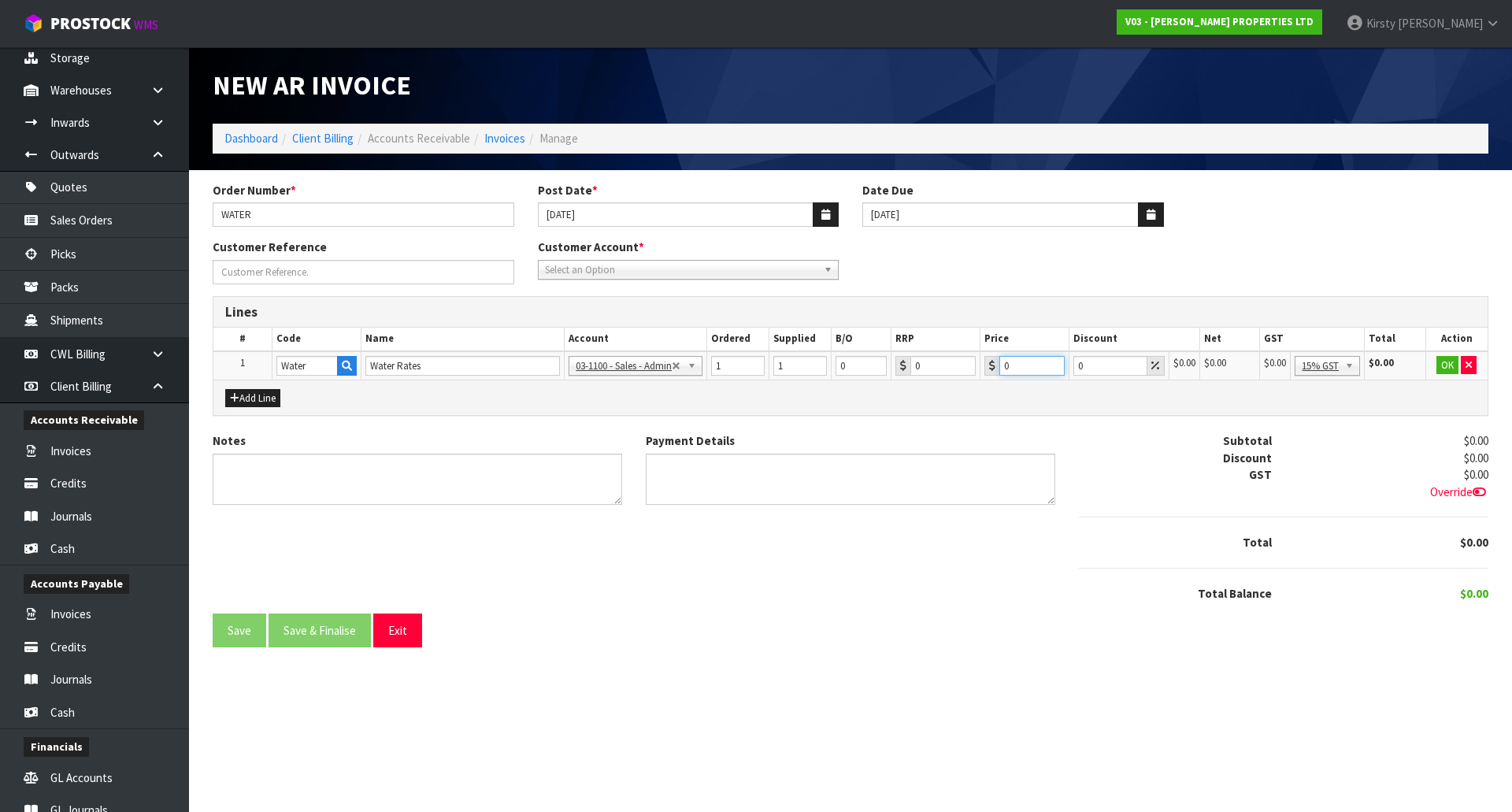
drag, startPoint x: 1036, startPoint y: 360, endPoint x: 986, endPoint y: 364, distance: 50.2
click at [986, 364] on div "0" at bounding box center [1025, 366] width 81 height 19
type input "49.83"
click at [1451, 366] on button "OK" at bounding box center [1447, 366] width 22 height 19
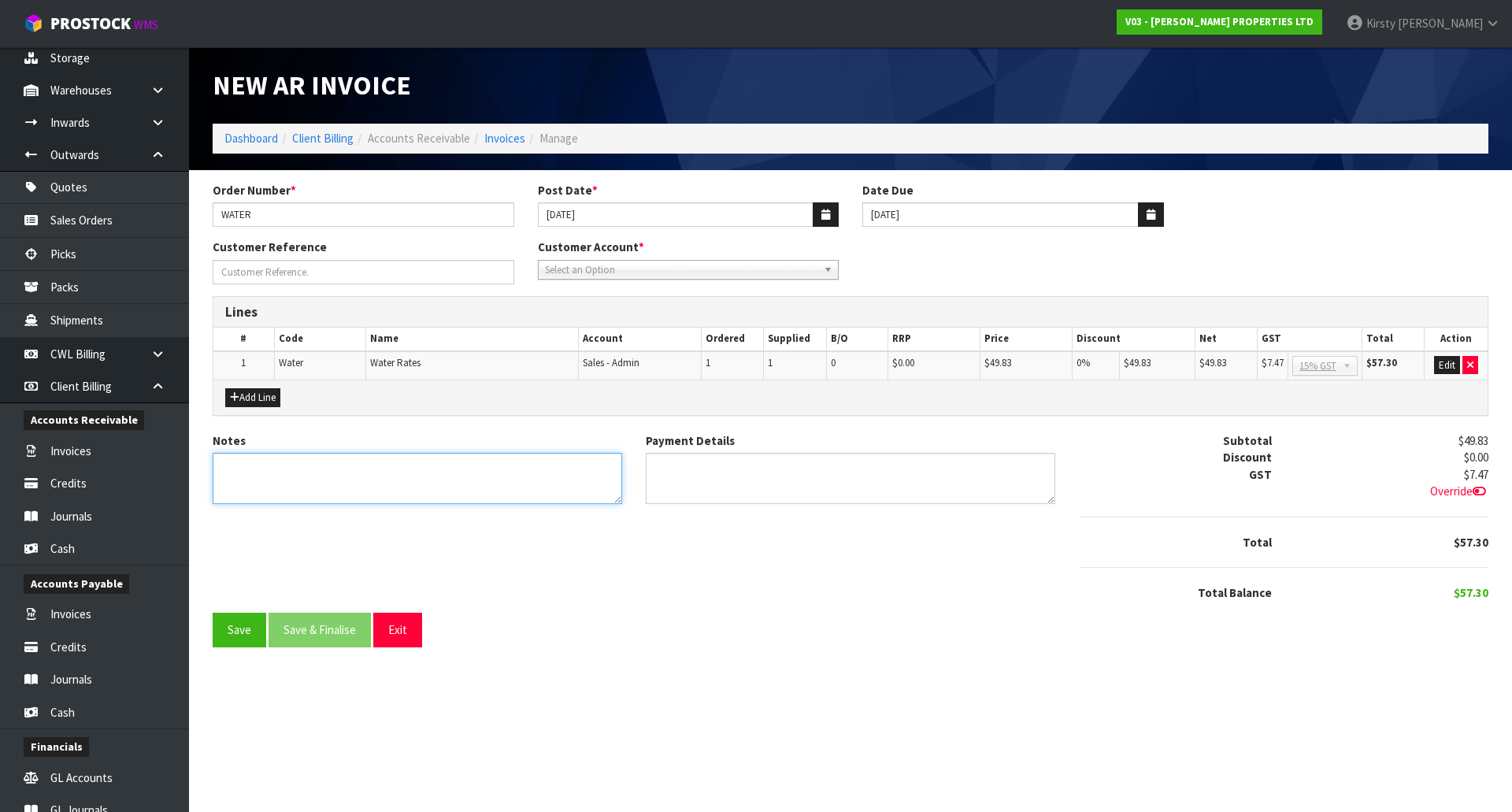
click at [278, 465] on textarea "Notes" at bounding box center [417, 478] width 410 height 51
type textarea "PLS PAY BY 29TH OCT 25"
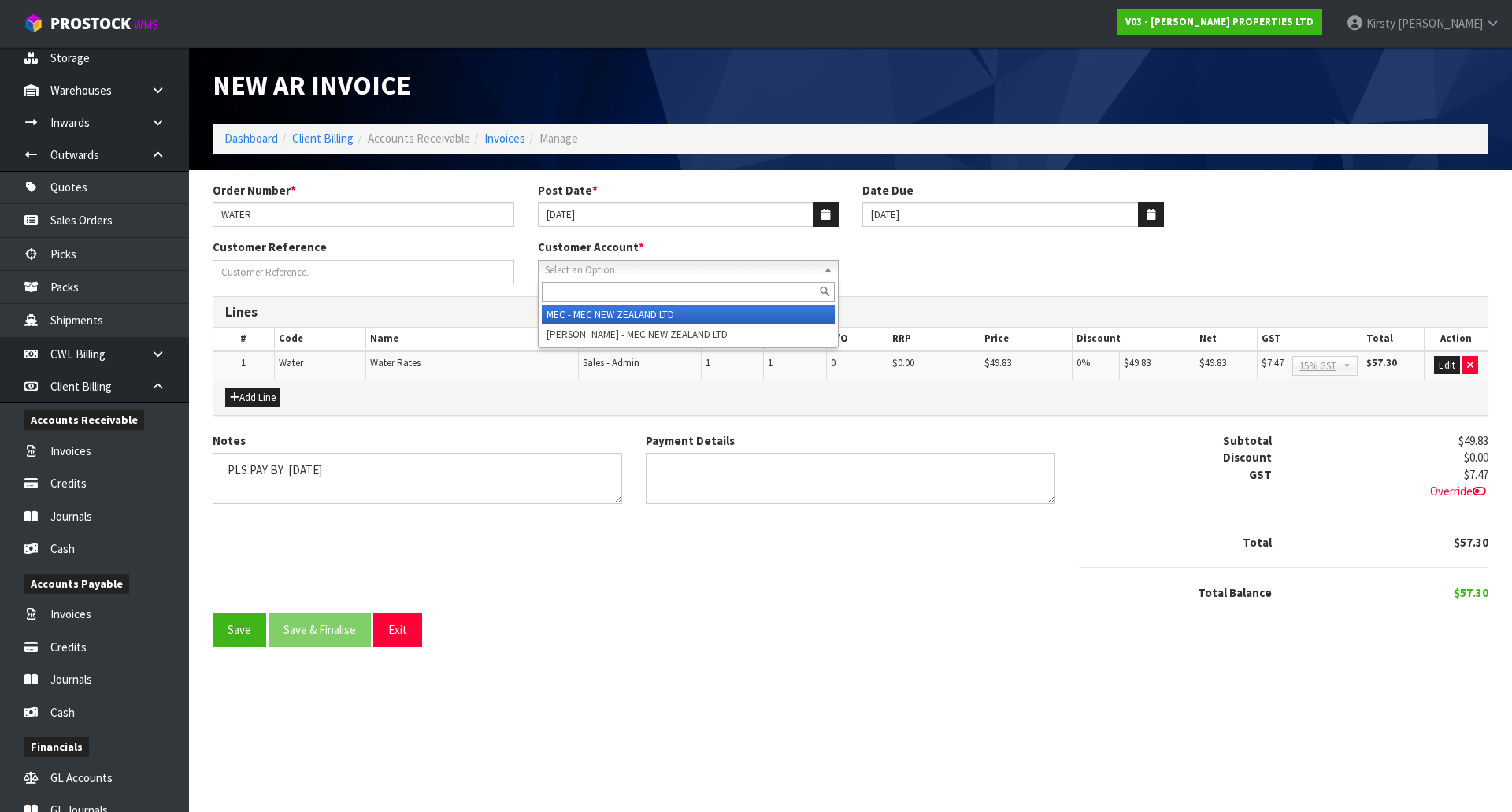
click at [603, 275] on span "Select an Option" at bounding box center [681, 270] width 273 height 19
click at [600, 312] on li "MEC - MEC NEW ZEALAND LTD" at bounding box center [688, 314] width 294 height 19
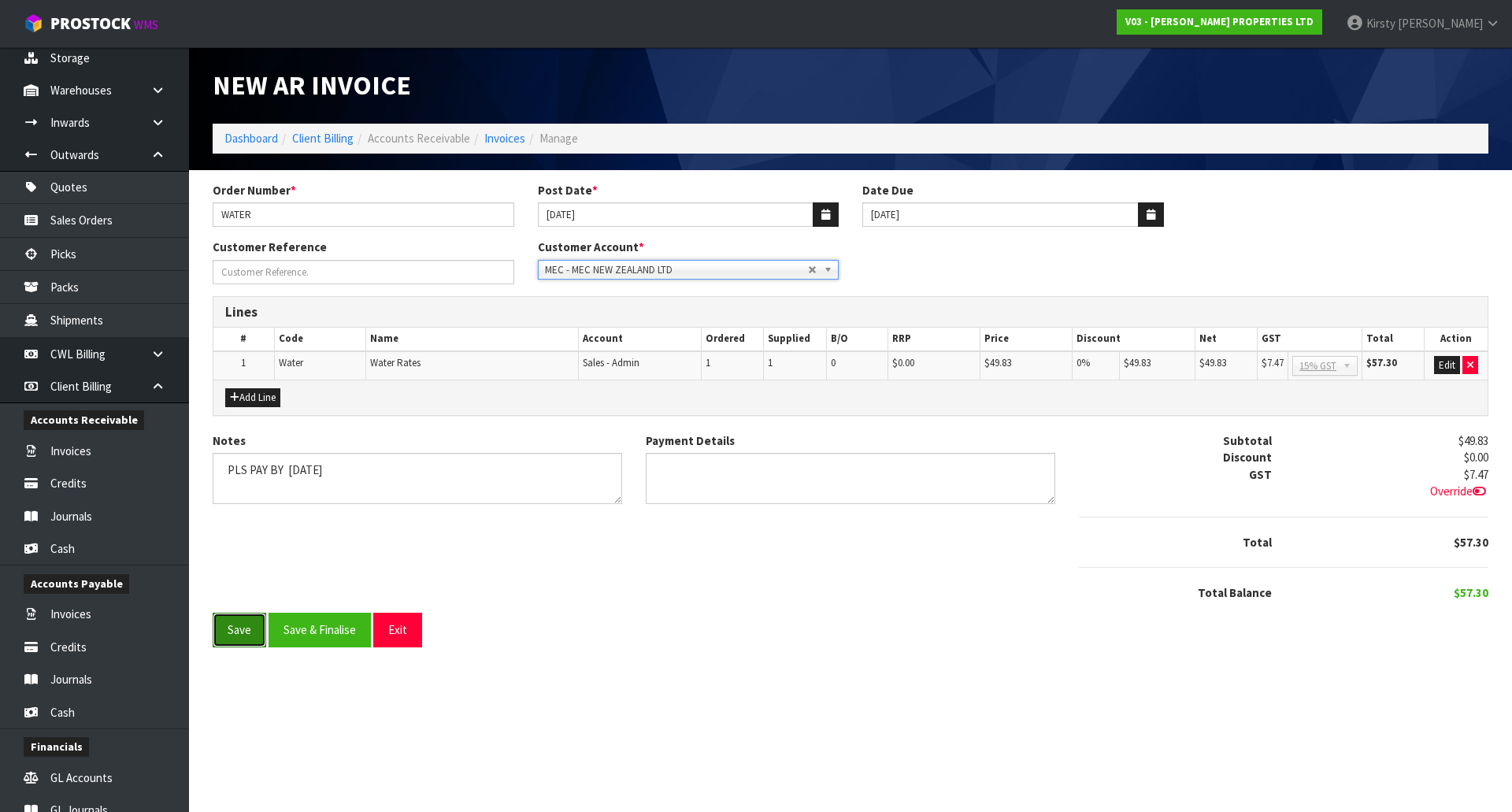
click at [236, 641] on button "Save" at bounding box center [239, 629] width 54 height 34
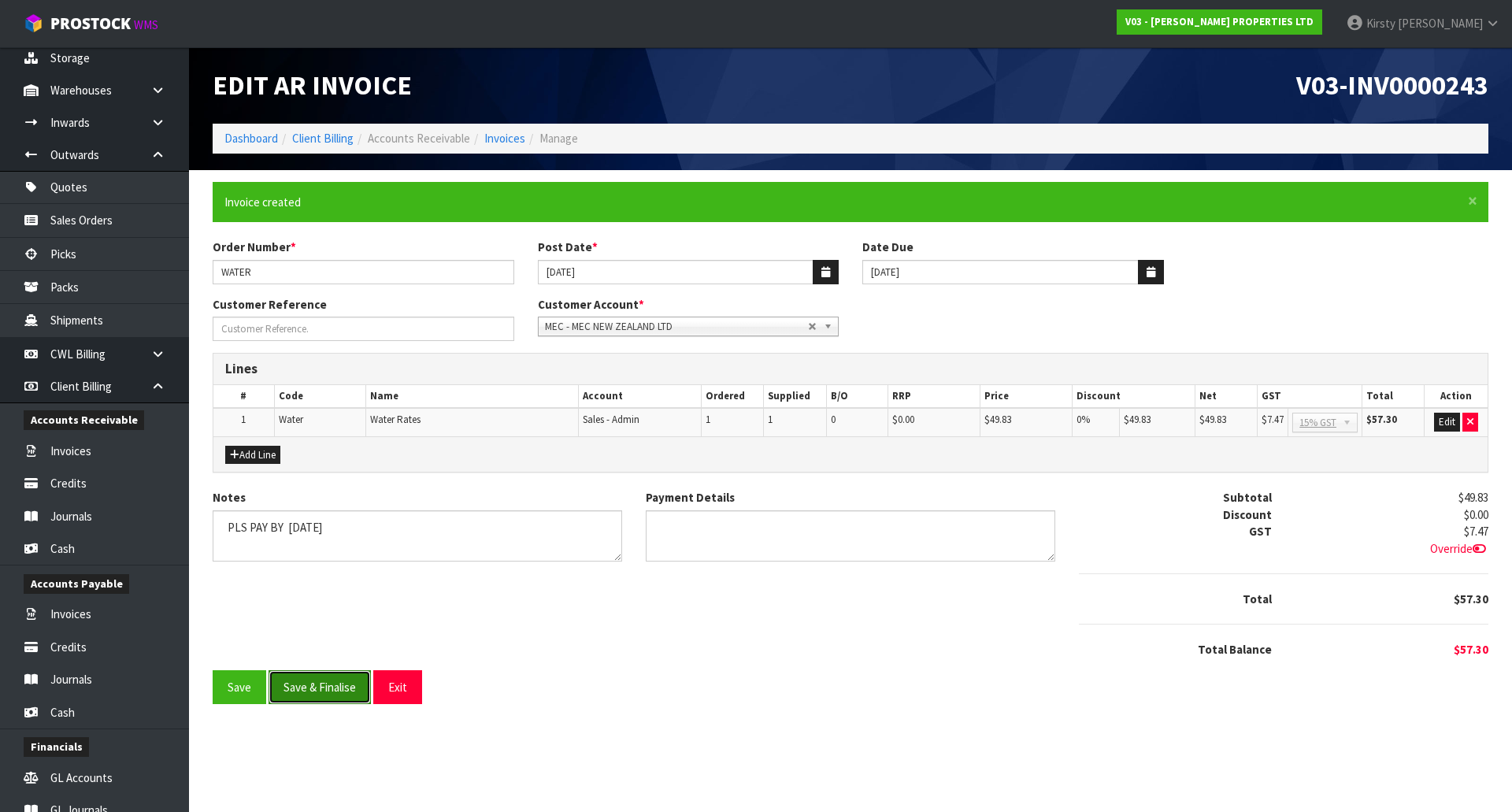
click at [310, 688] on button "Save & Finalise" at bounding box center [319, 687] width 103 height 34
click at [312, 688] on button "Save & Finalise" at bounding box center [319, 687] width 103 height 34
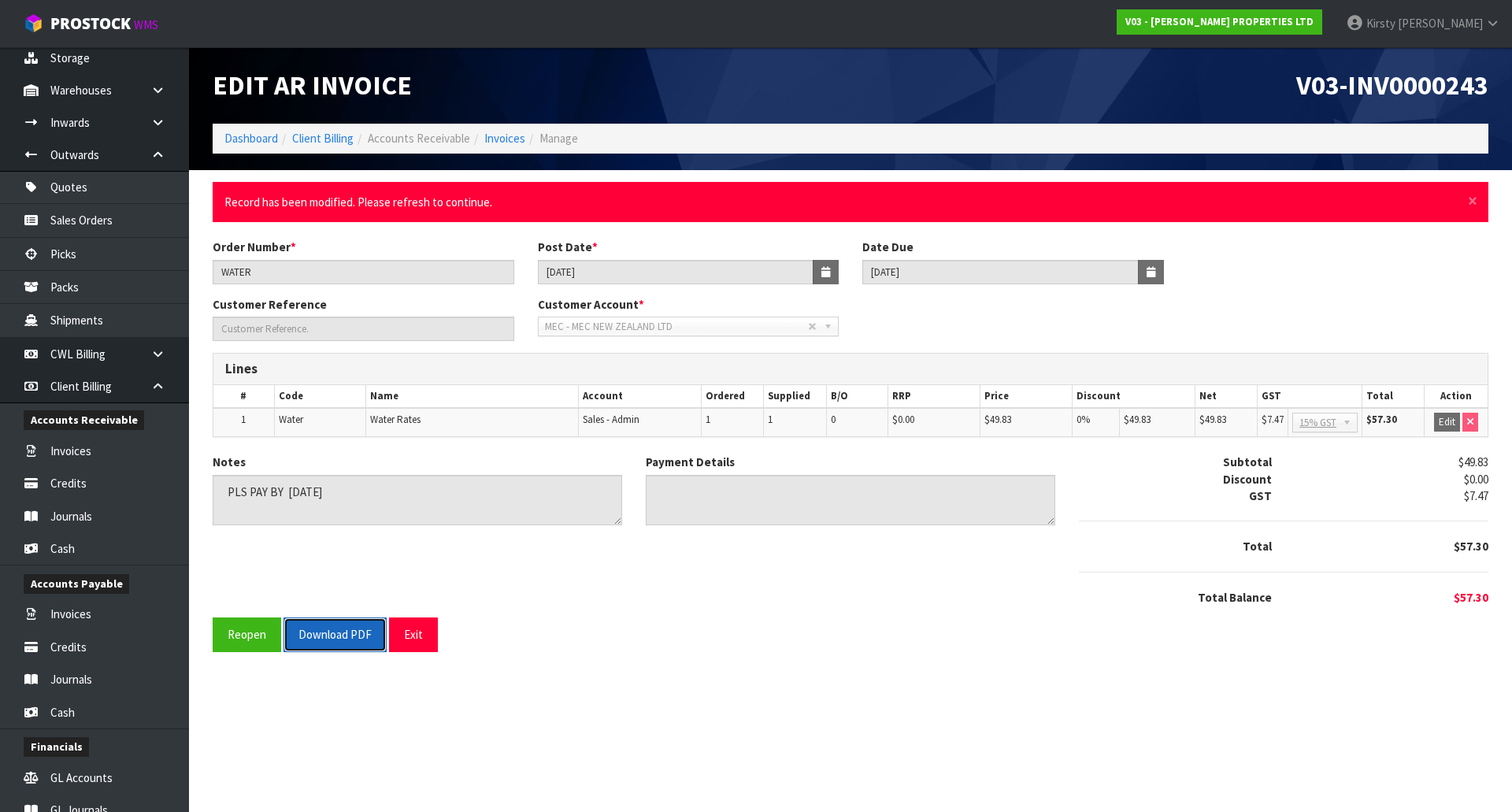
click at [346, 634] on button "Download PDF" at bounding box center [335, 634] width 104 height 34
click at [423, 630] on button "Exit" at bounding box center [413, 634] width 49 height 34
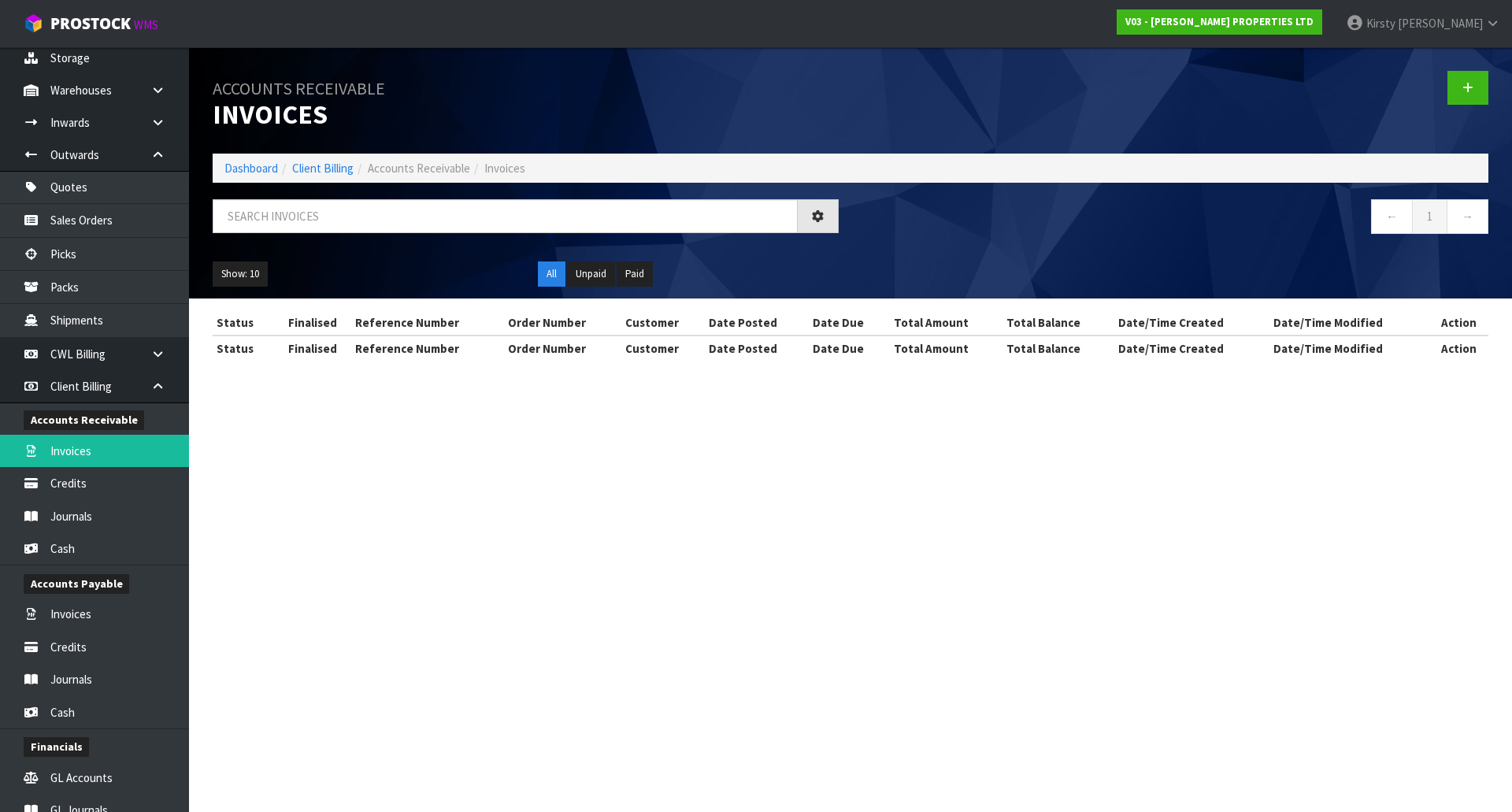
click at [412, 633] on section "Accounts Receivable Invoices Dashboard Client Billing Accounts Receivable Invoi…" at bounding box center [756, 406] width 1512 height 812
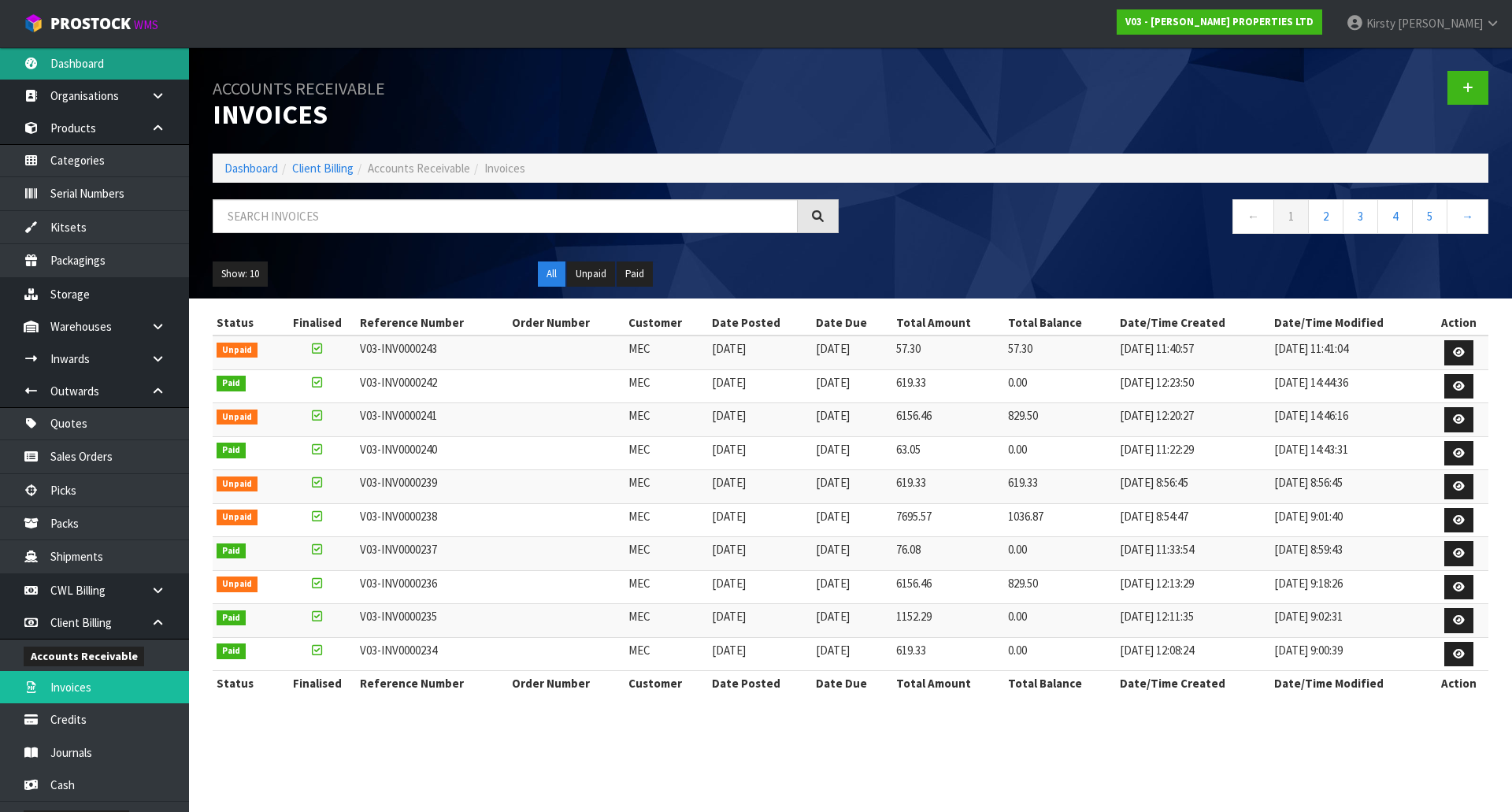
click at [81, 69] on link "Dashboard" at bounding box center [94, 63] width 189 height 32
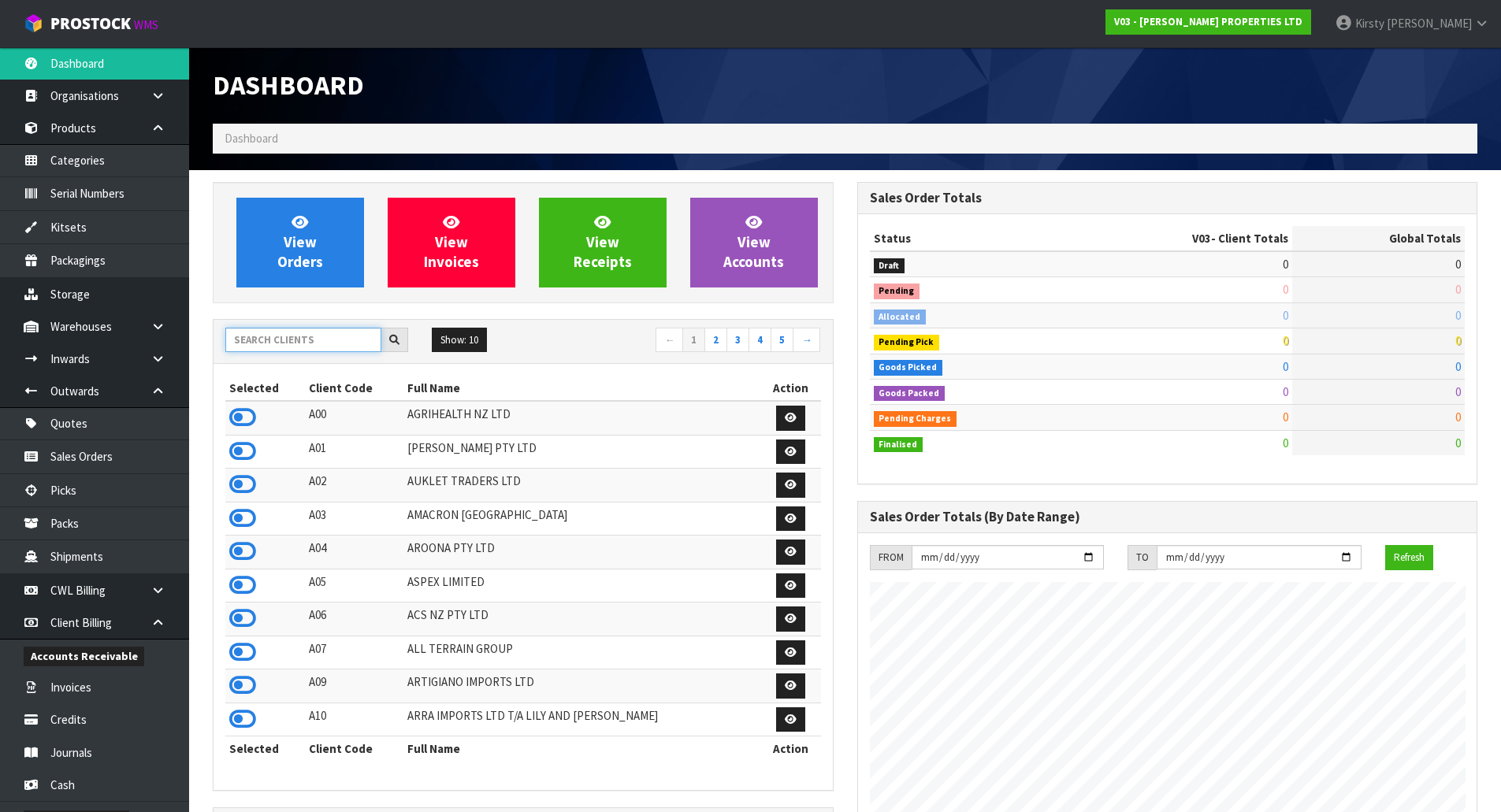
click at [266, 342] on input "text" at bounding box center [304, 340] width 156 height 25
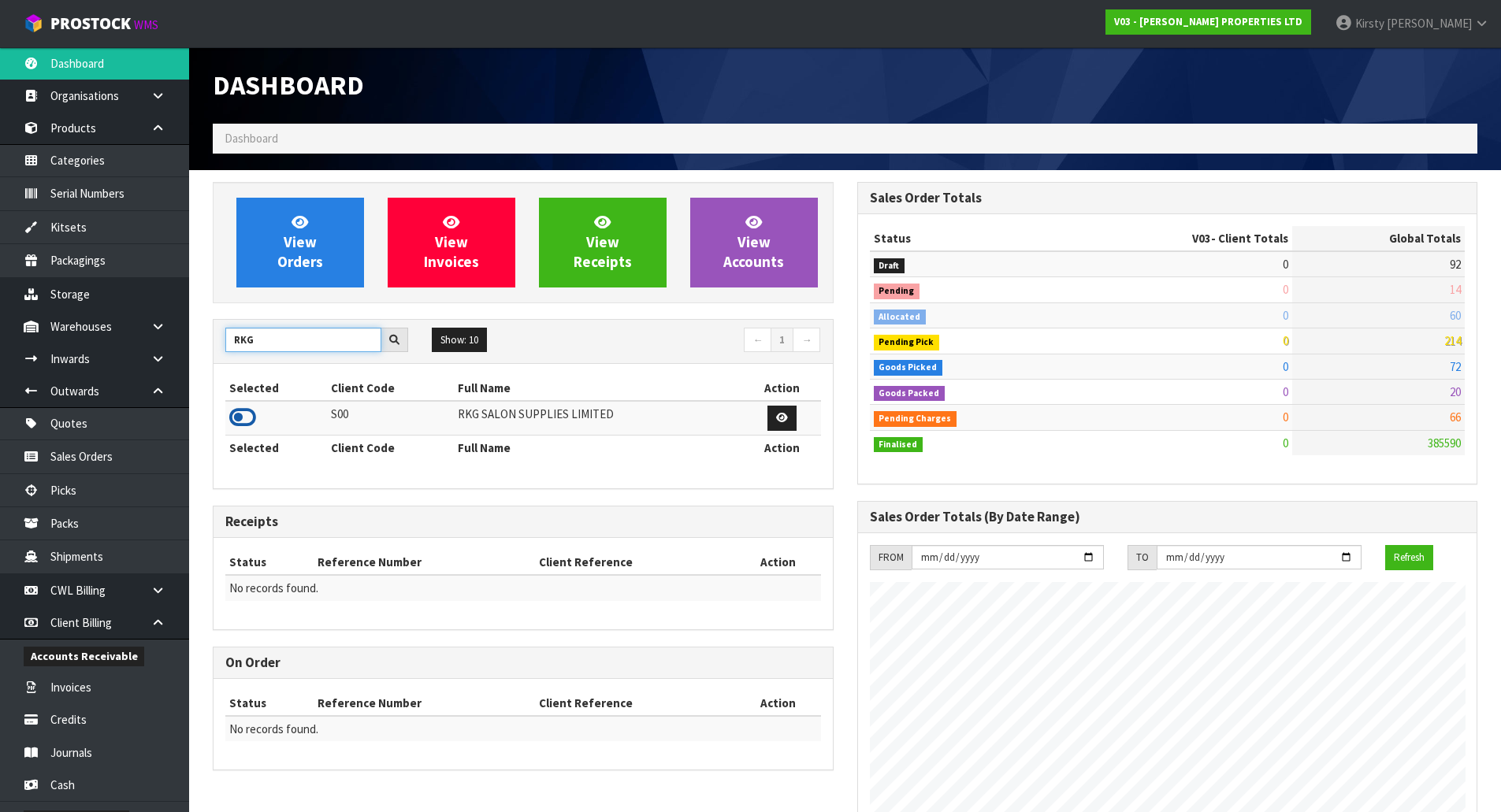
type input "RKG"
click at [241, 422] on icon at bounding box center [242, 417] width 27 height 24
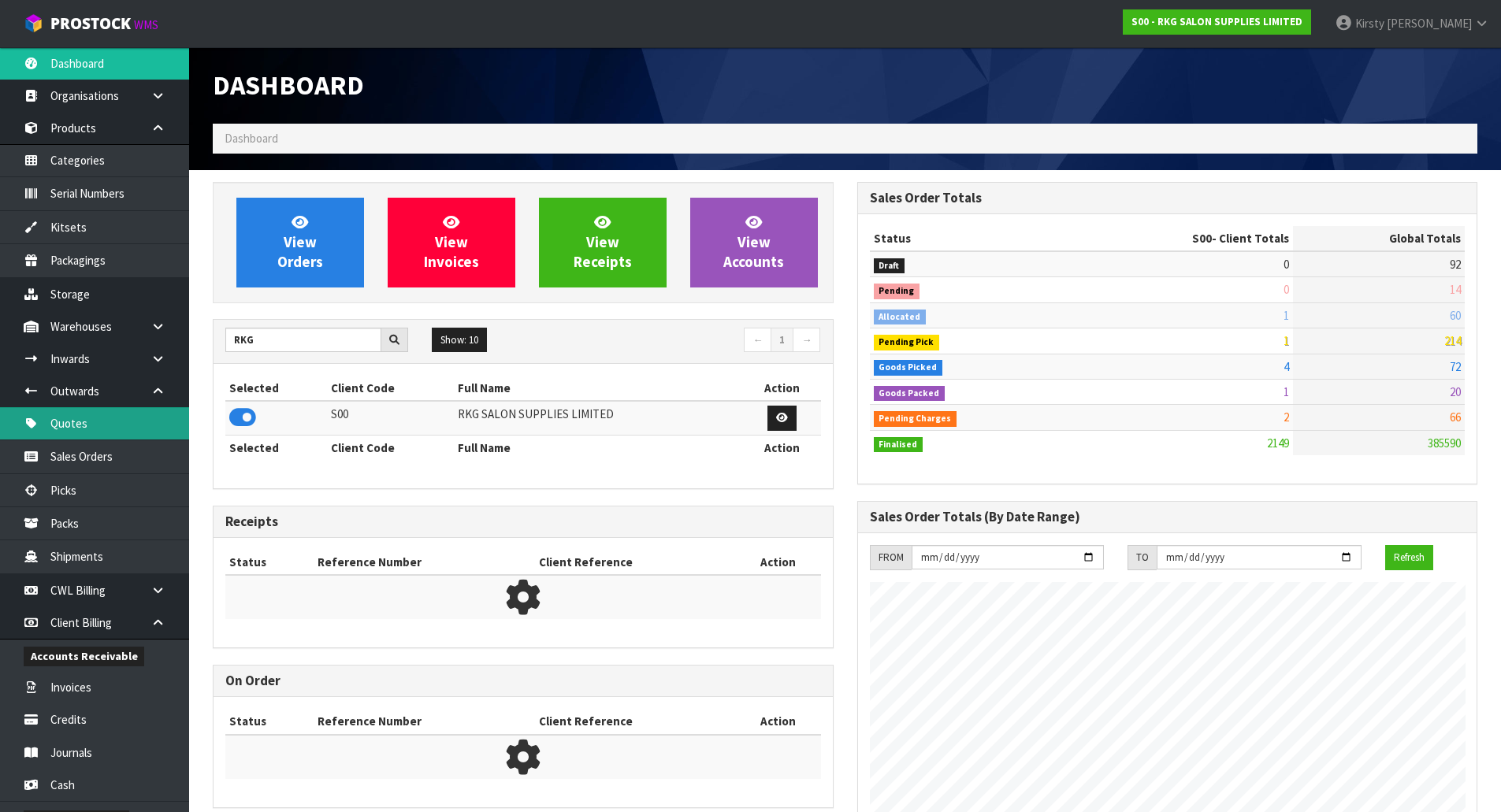
scroll to position [1193, 644]
